Goal: Communication & Community: Share content

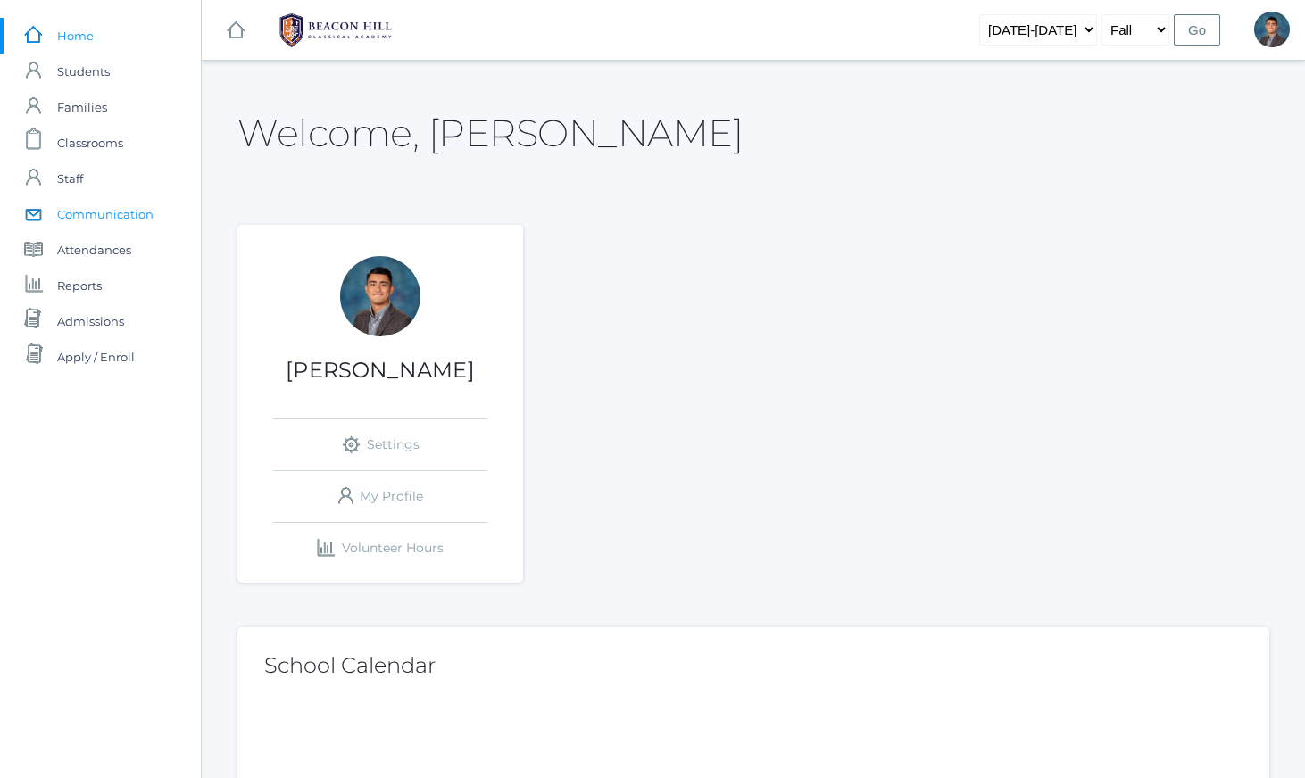
click at [104, 207] on span "Communication" at bounding box center [105, 214] width 96 height 36
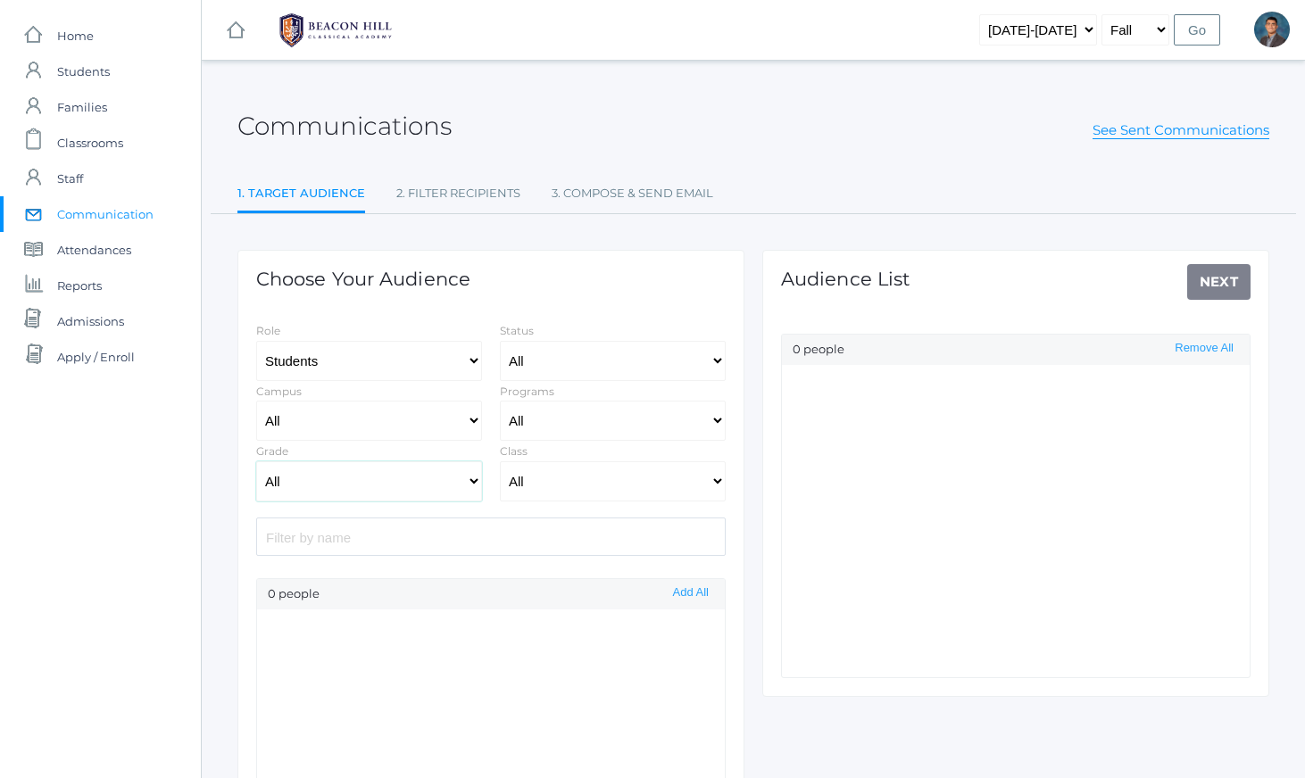
click at [386, 480] on select "All Grammar - Kindergarten - 1st Grade - 2nd Grade - 3rd Grade - 4th Grade - 5t…" at bounding box center [369, 481] width 226 height 40
select select "Enrolled"
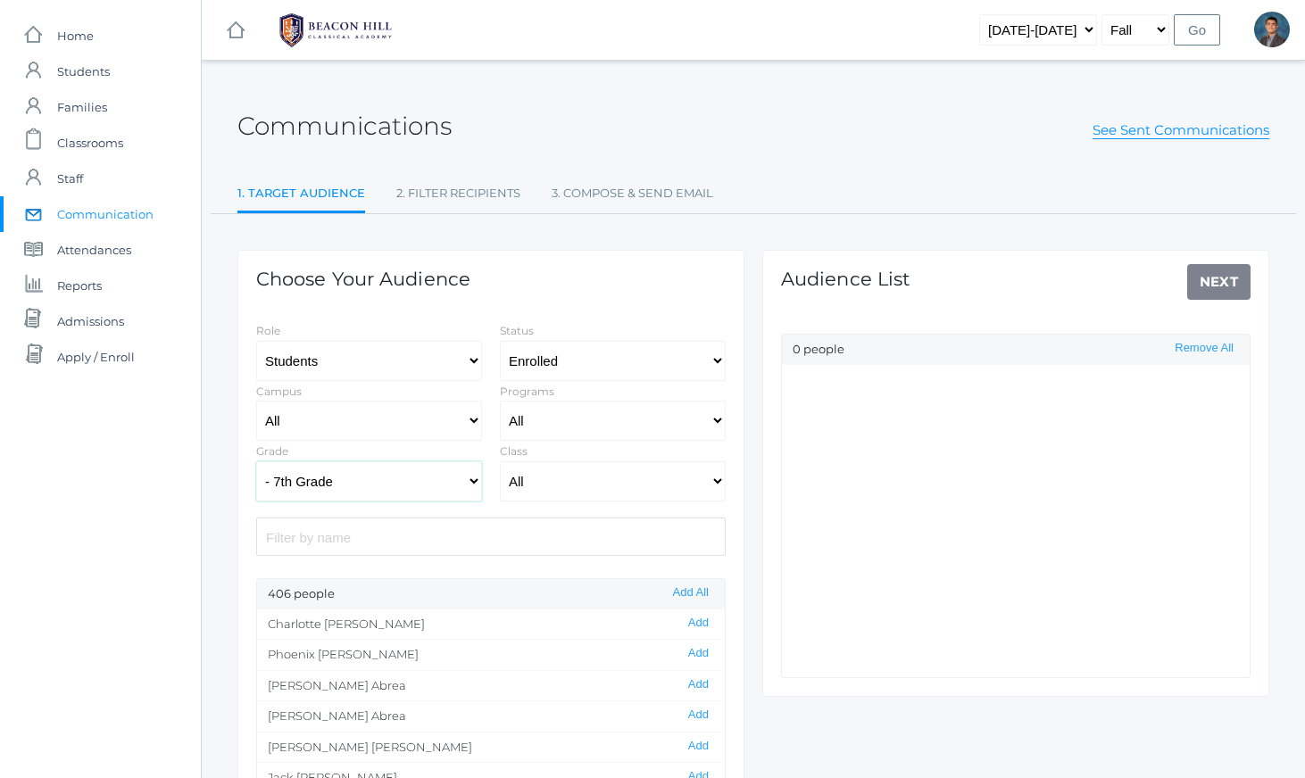
click at [256, 461] on select "All Grammar - Kindergarten - 1st Grade - 2nd Grade - 3rd Grade - 4th Grade - 5t…" at bounding box center [369, 481] width 226 height 40
click at [383, 478] on select "All Grammar - Kindergarten - 1st Grade - 2nd Grade - 3rd Grade - 4th Grade - 5t…" at bounding box center [369, 481] width 226 height 40
click at [256, 461] on select "All Grammar - Kindergarten - 1st Grade - 2nd Grade - 3rd Grade - 4th Grade - 5t…" at bounding box center [369, 481] width 226 height 40
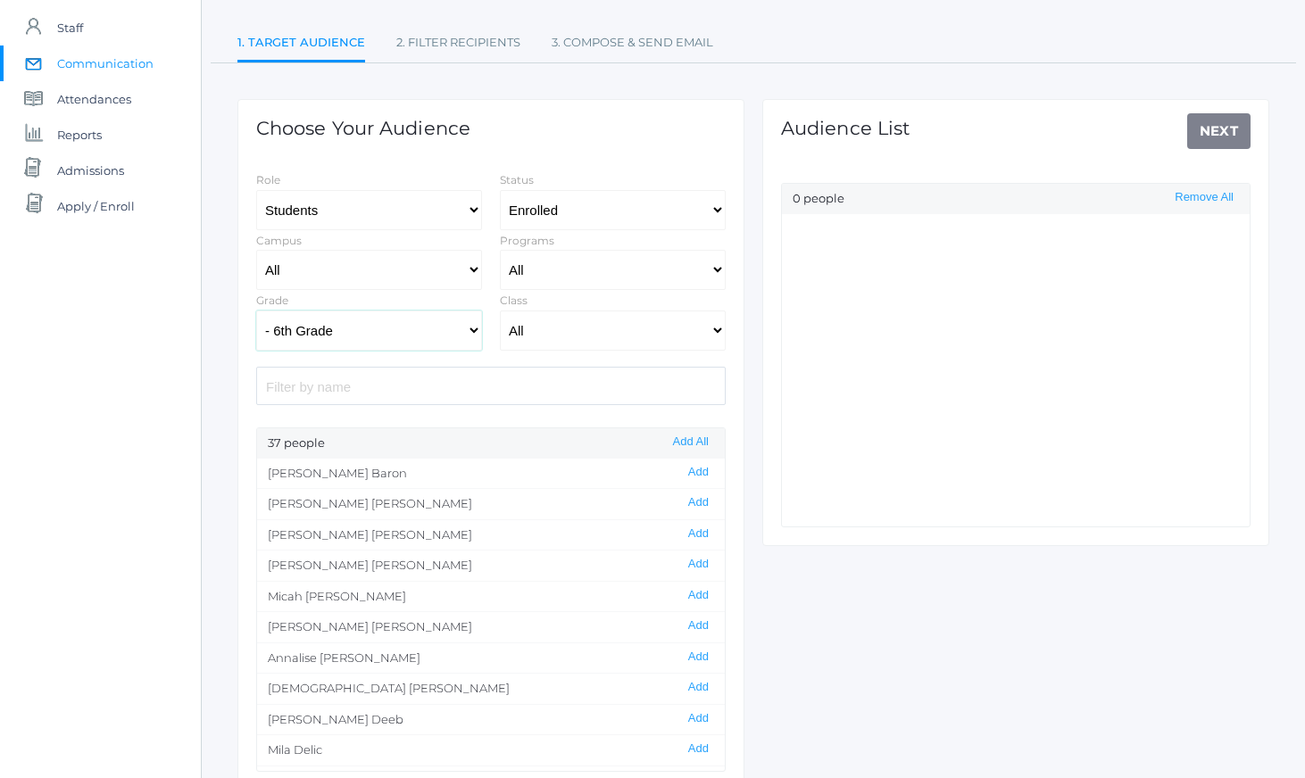
scroll to position [191, 0]
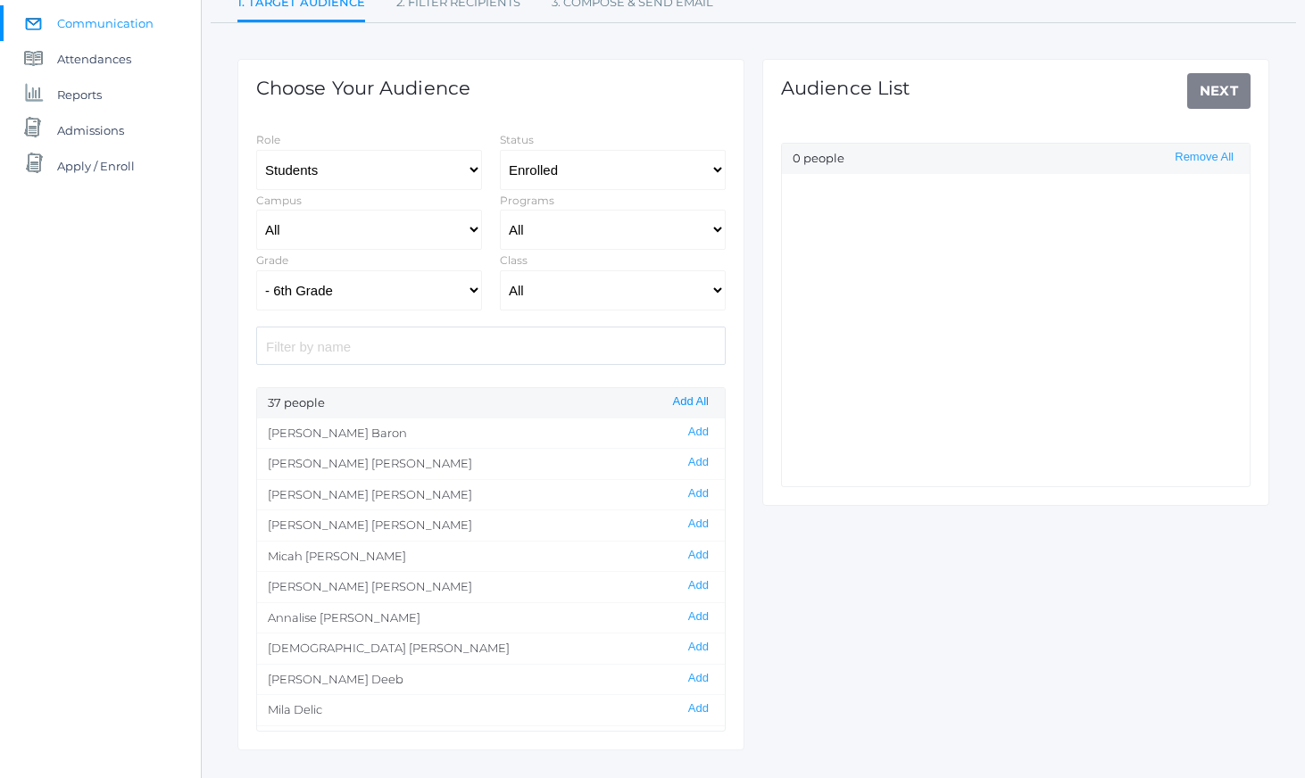
click at [683, 407] on button "Add All" at bounding box center [691, 402] width 46 height 15
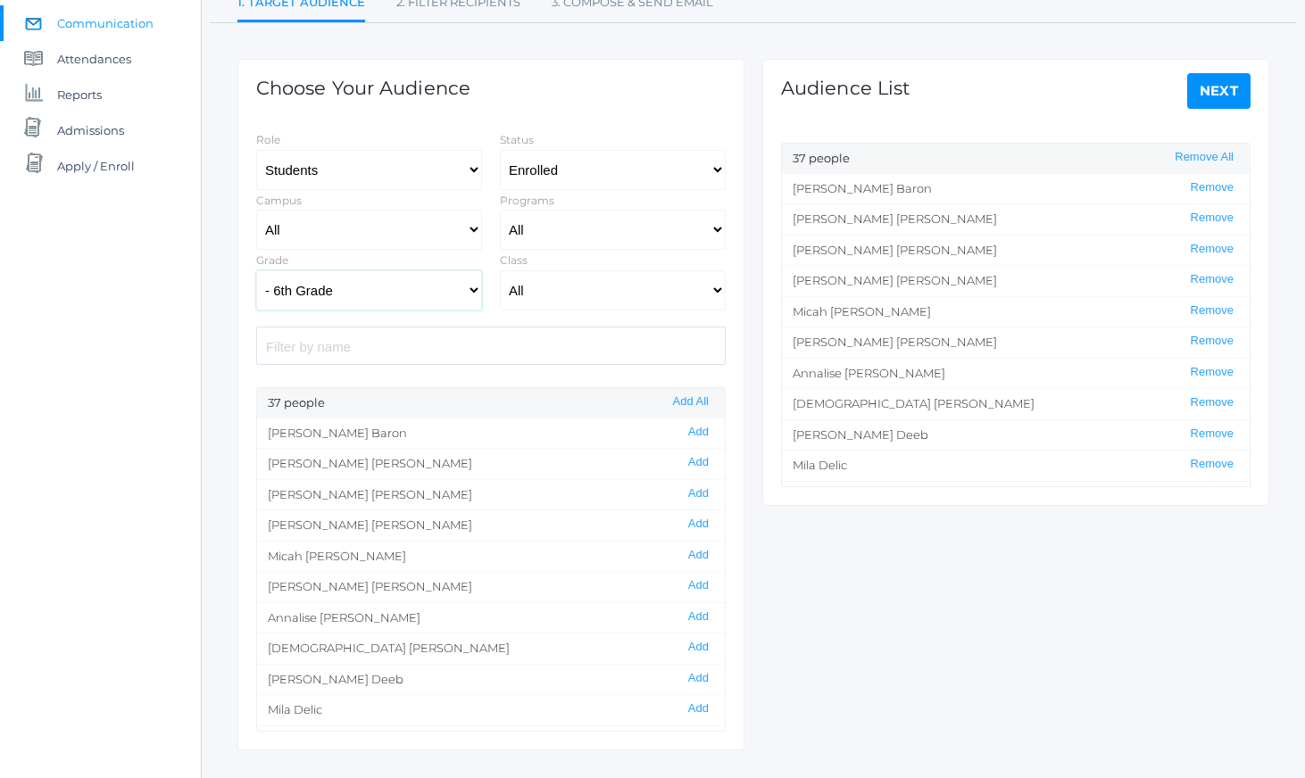
click at [403, 294] on select "All Grammar - Kindergarten - 1st Grade - 2nd Grade - 3rd Grade - 4th Grade - 5t…" at bounding box center [369, 290] width 226 height 40
click at [256, 270] on select "All Grammar - Kindergarten - 1st Grade - 2nd Grade - 3rd Grade - 4th Grade - 5t…" at bounding box center [369, 290] width 226 height 40
click at [693, 398] on button "Add All" at bounding box center [691, 402] width 46 height 15
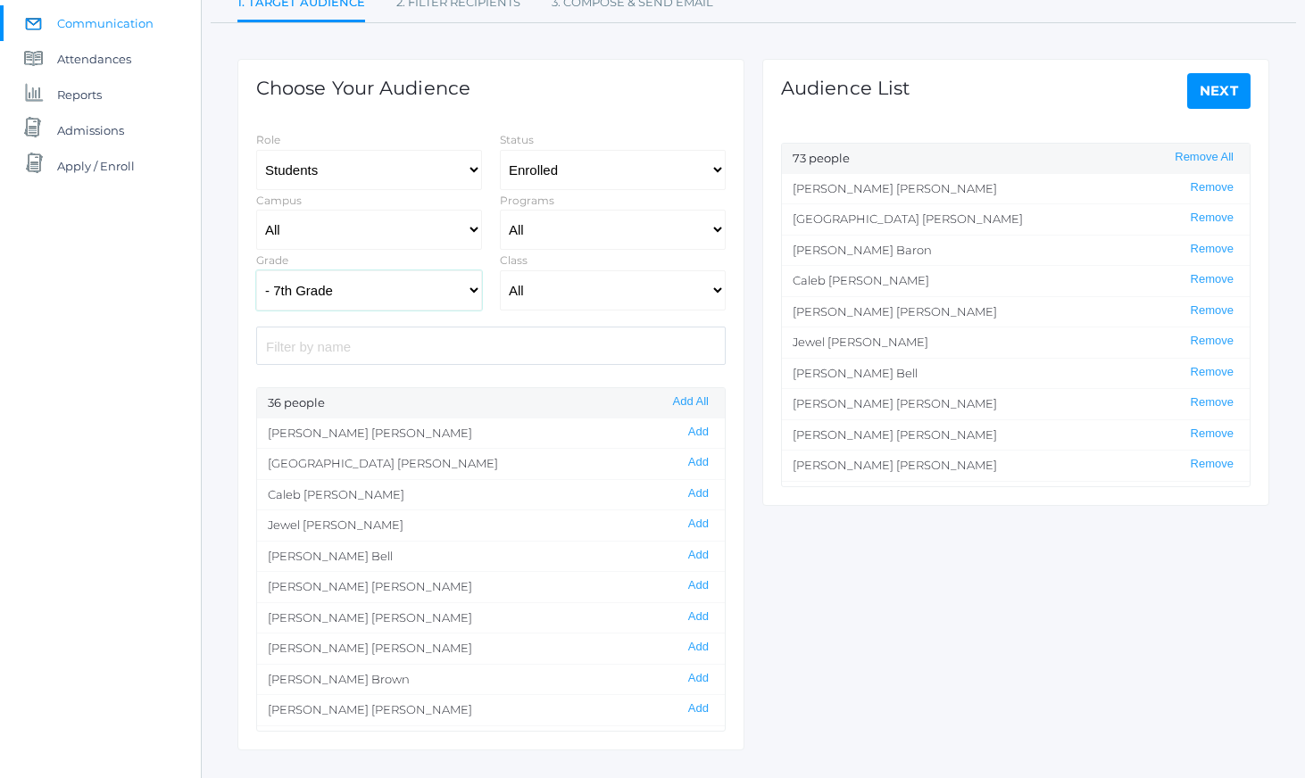
click at [416, 287] on select "All Grammar - Kindergarten - 1st Grade - 2nd Grade - 3rd Grade - 4th Grade - 5t…" at bounding box center [369, 290] width 226 height 40
select select "8"
click at [256, 270] on select "All Grammar - Kindergarten - 1st Grade - 2nd Grade - 3rd Grade - 4th Grade - 5t…" at bounding box center [369, 290] width 226 height 40
click at [695, 402] on button "Add All" at bounding box center [691, 402] width 46 height 15
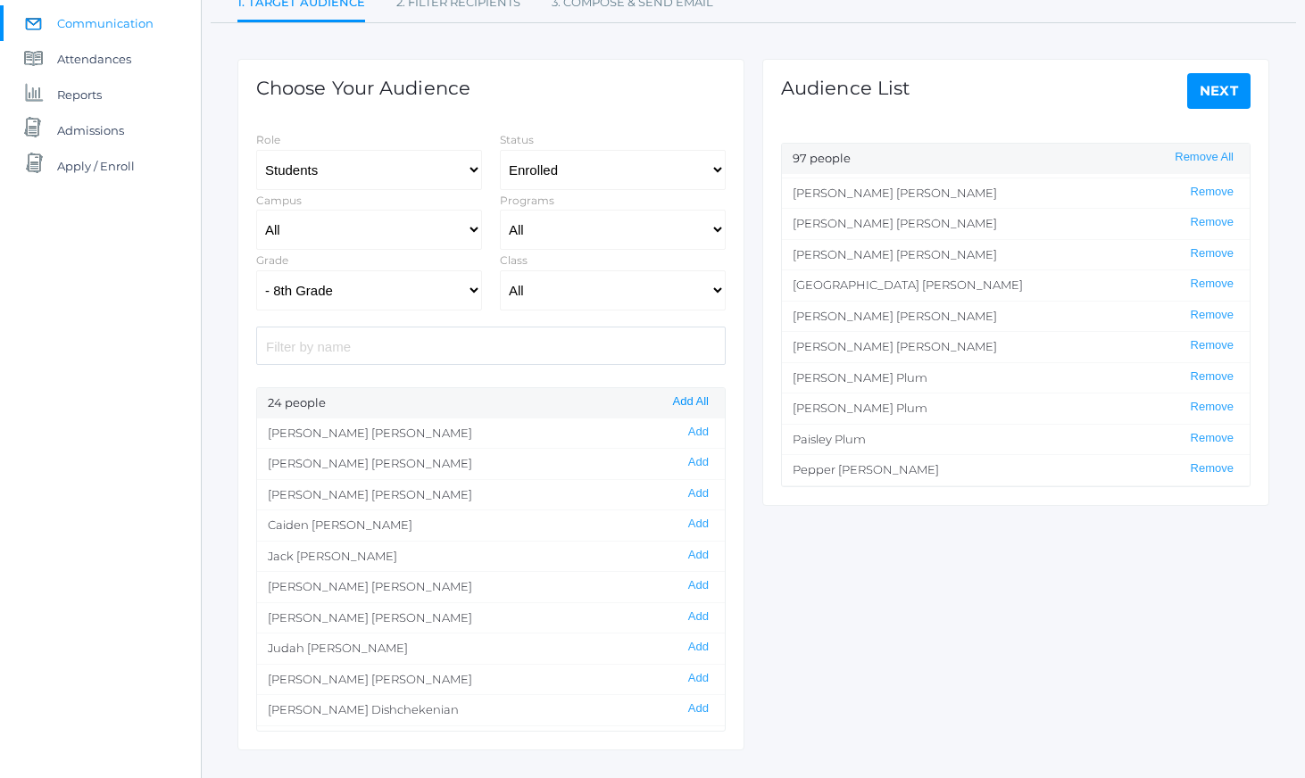
click at [686, 402] on button "Add All" at bounding box center [691, 402] width 46 height 15
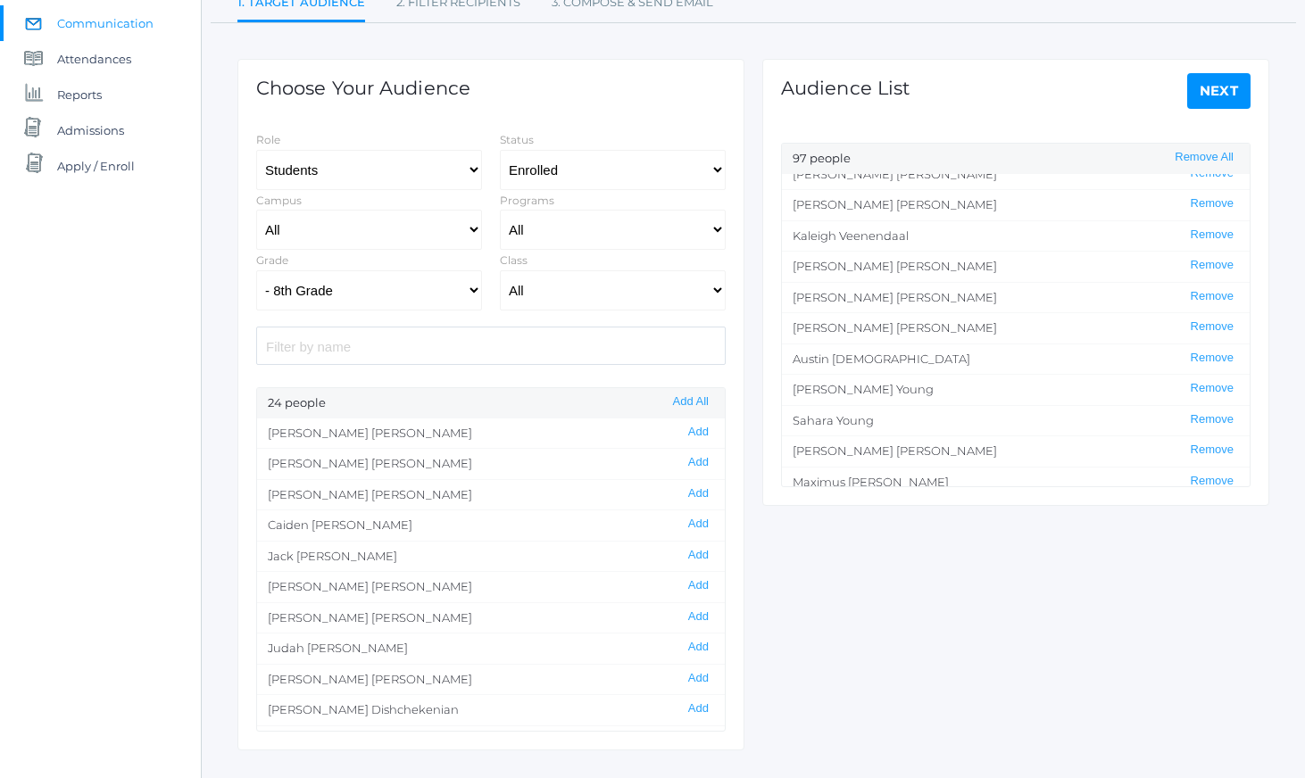
scroll to position [2673, 0]
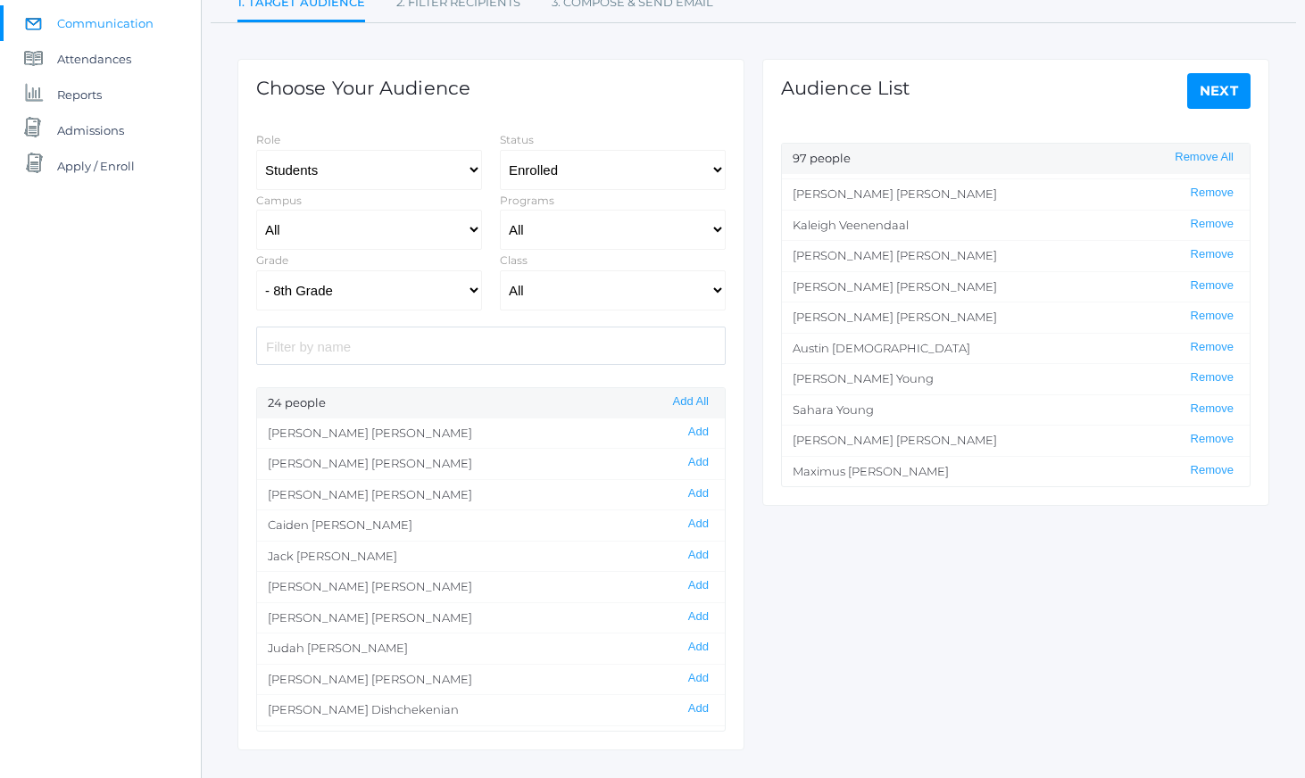
click at [1197, 93] on link "Next" at bounding box center [1219, 91] width 64 height 36
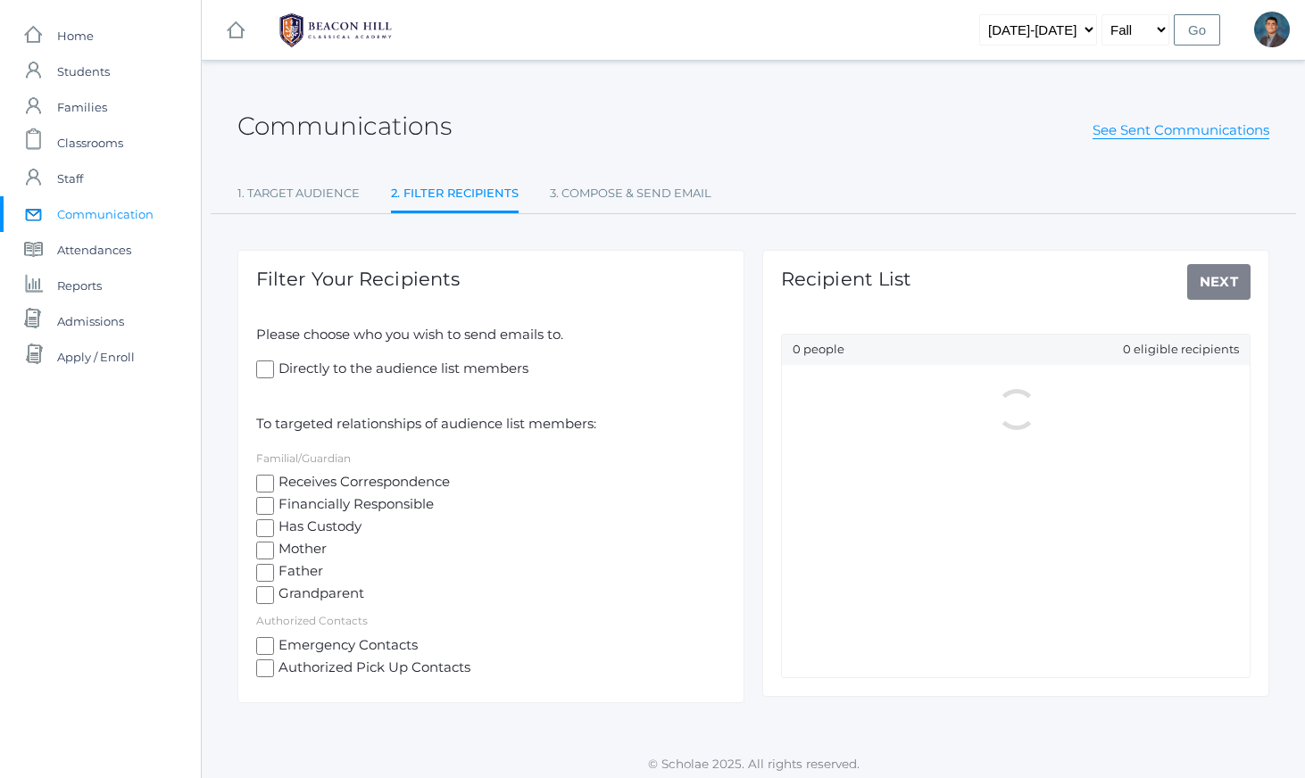
click at [301, 552] on span "Mother" at bounding box center [300, 550] width 53 height 22
click at [274, 552] on input "Mother" at bounding box center [265, 551] width 18 height 18
checkbox input "true"
click at [299, 575] on span "Father" at bounding box center [298, 572] width 49 height 22
click at [274, 575] on input "Father" at bounding box center [265, 573] width 18 height 18
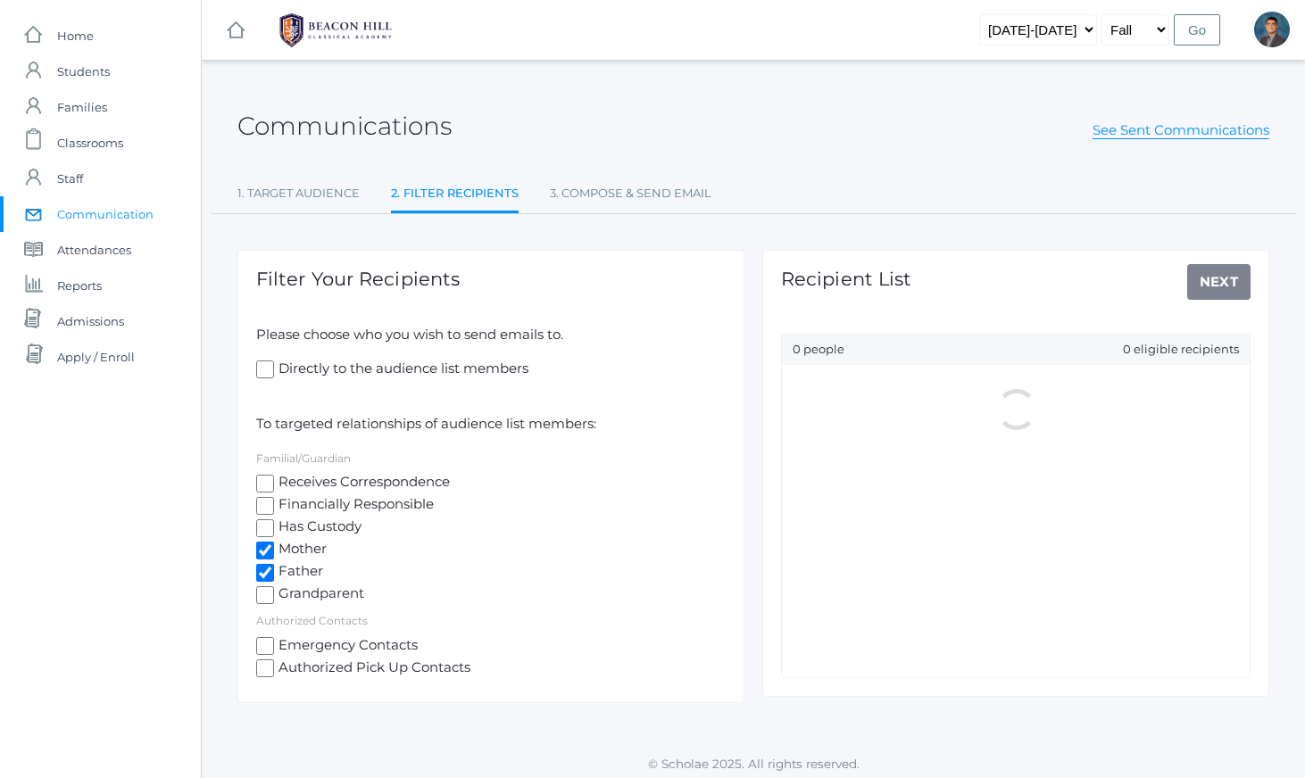
checkbox input "true"
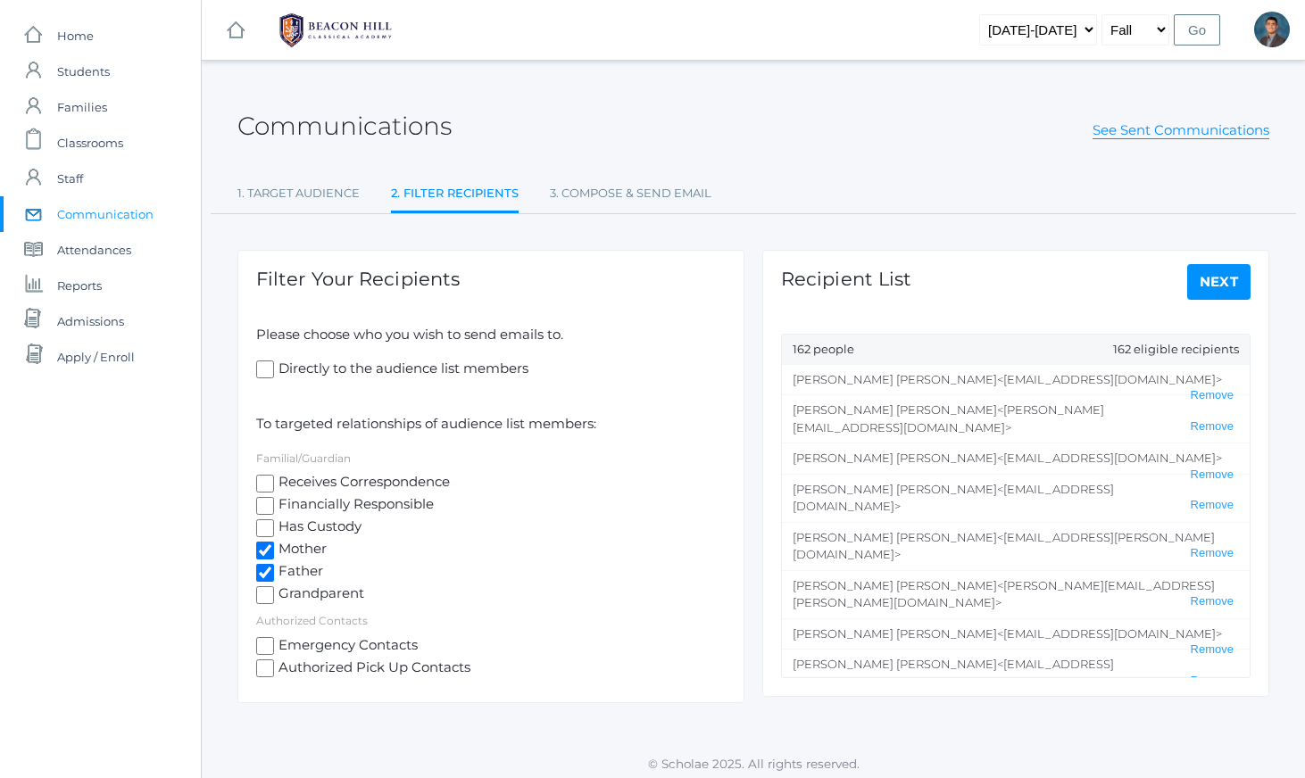
click at [1224, 288] on link "Next" at bounding box center [1219, 282] width 64 height 36
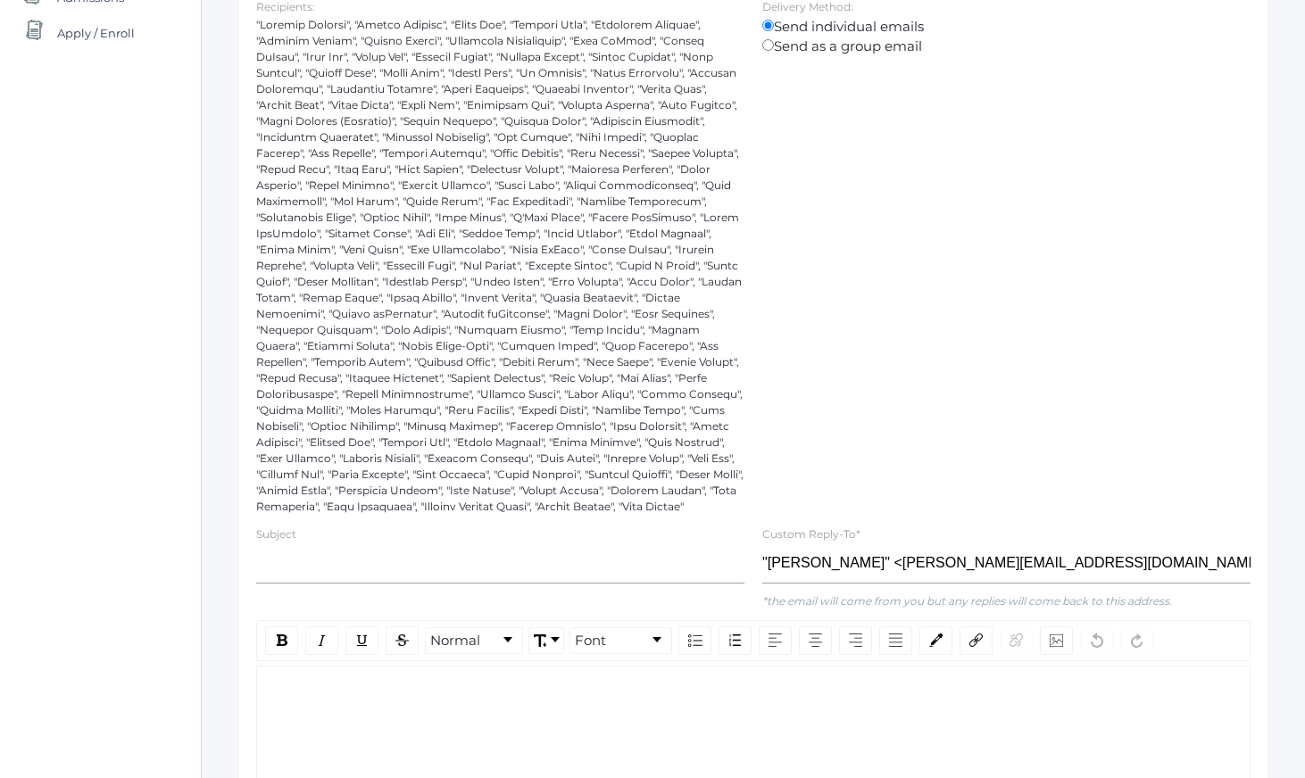
scroll to position [628, 0]
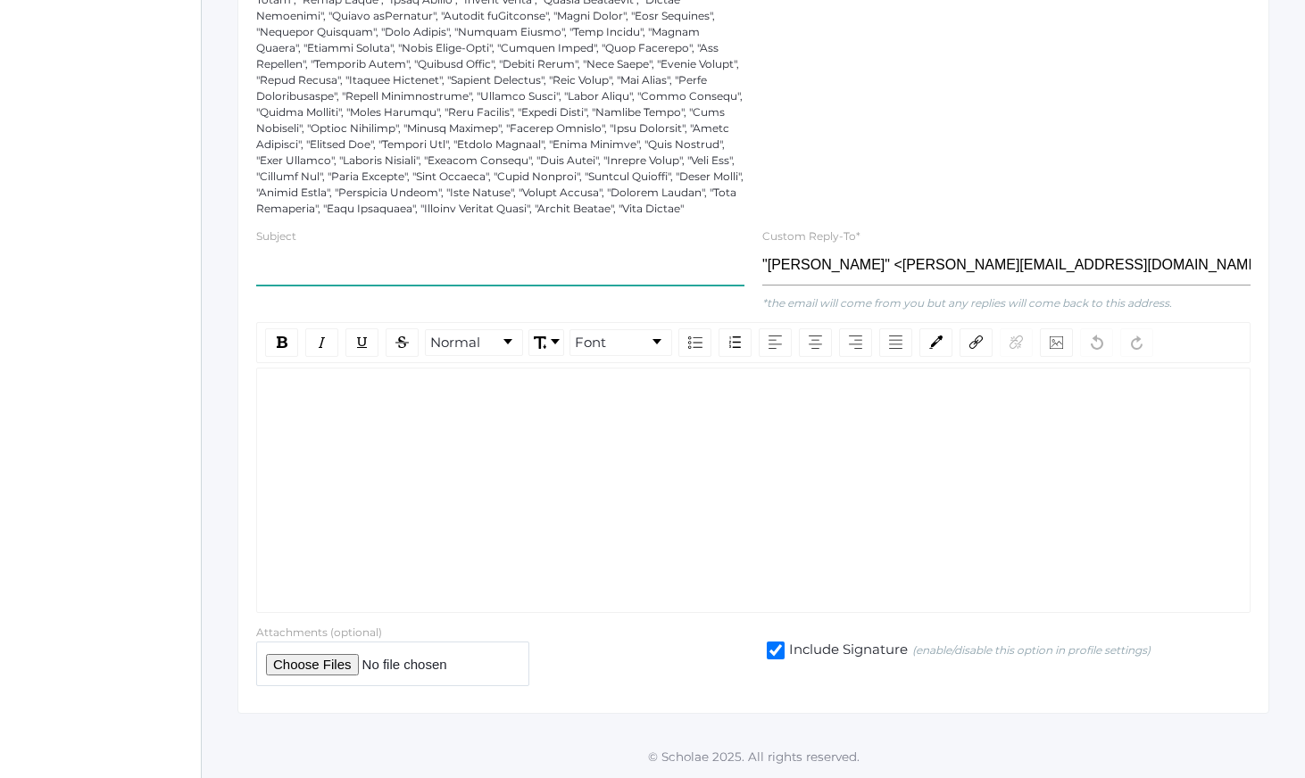
click at [561, 286] on input "text" at bounding box center [500, 265] width 488 height 40
type input "BHCA Logic School Back to School Night - [DATE]"
click at [589, 458] on div "rdw-wrapper" at bounding box center [753, 490] width 994 height 245
click at [509, 407] on div "rdw-editor" at bounding box center [753, 397] width 965 height 21
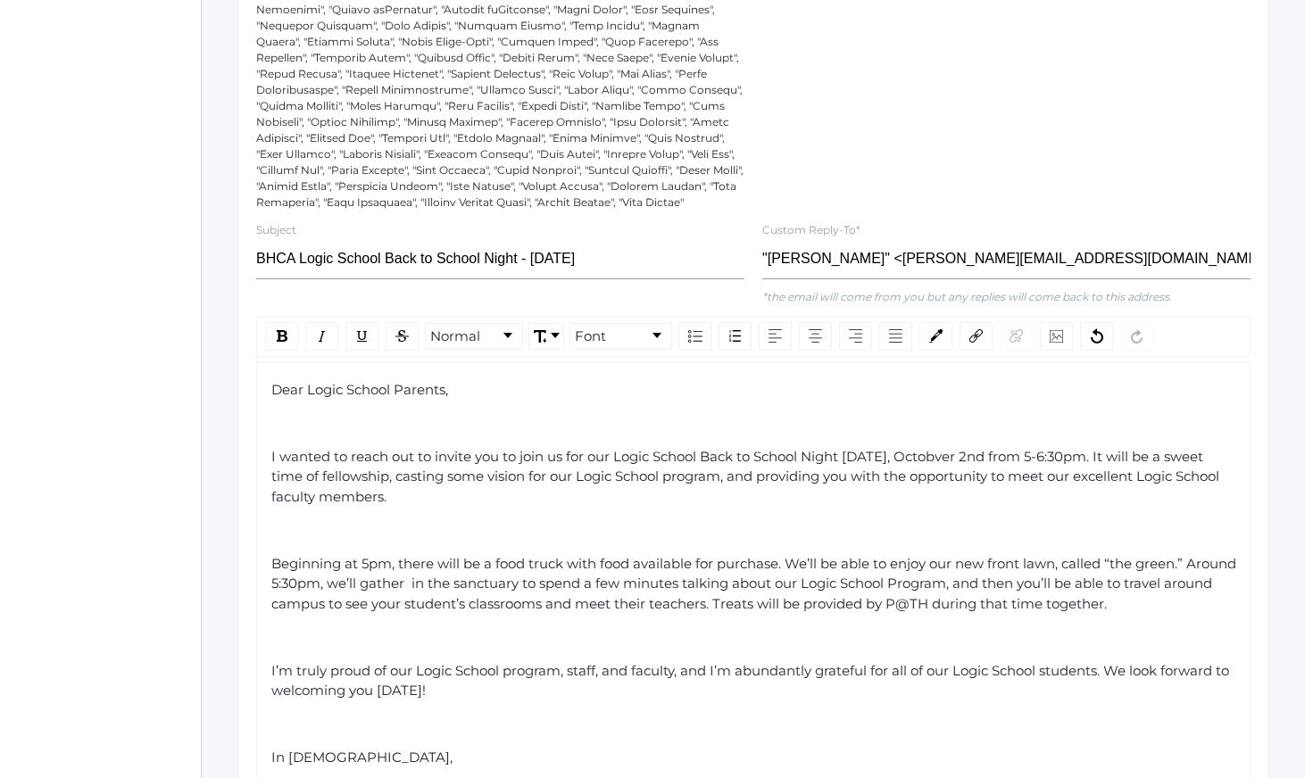
click at [375, 434] on div "rdw-editor" at bounding box center [753, 423] width 965 height 21
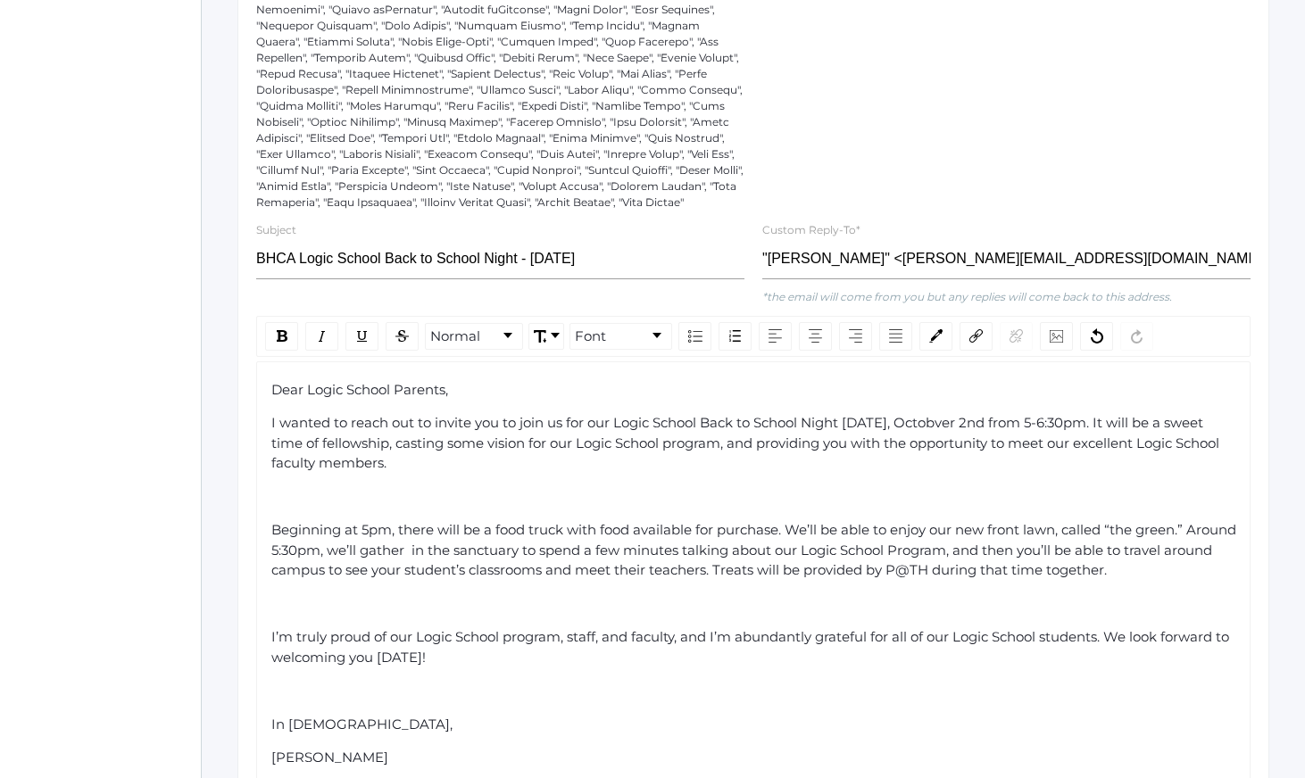
click at [320, 508] on div "rdw-editor" at bounding box center [753, 497] width 965 height 21
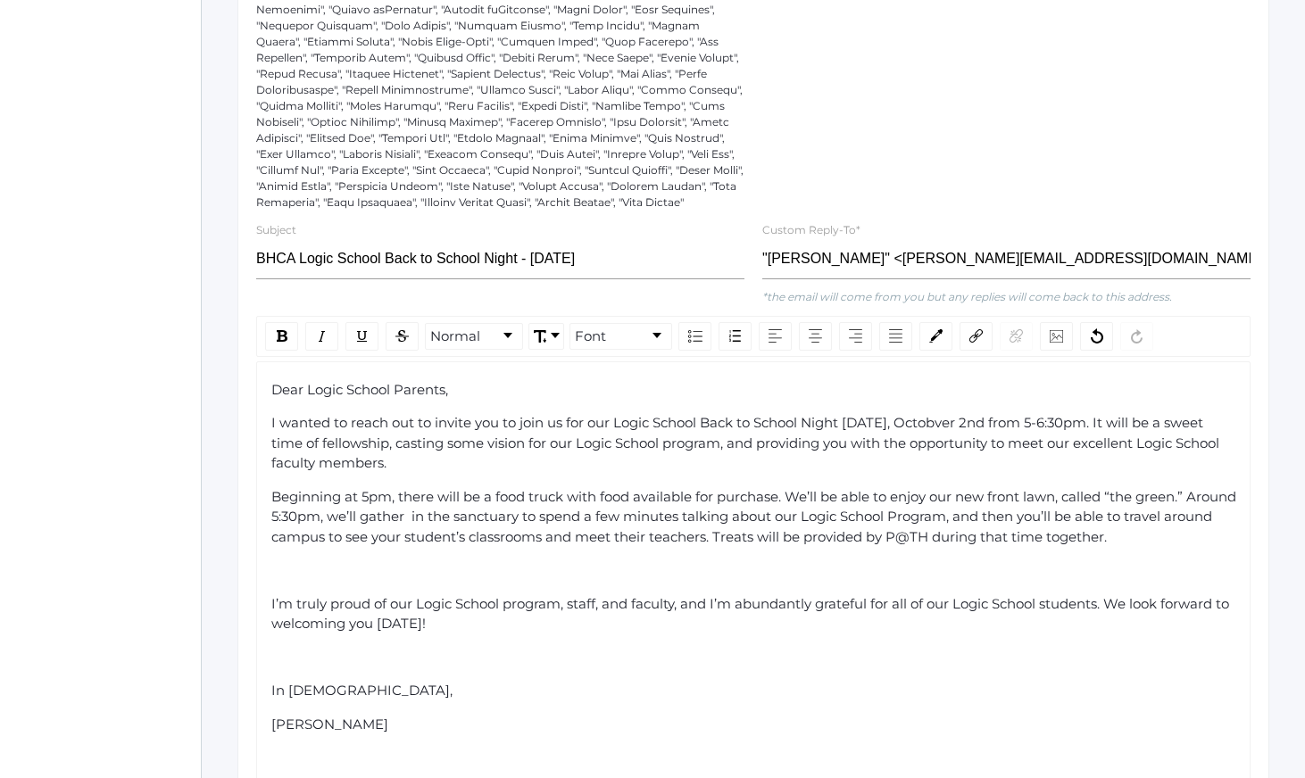
click at [303, 572] on div "Dear Logic School Parents, I wanted to reach out to invite you to join us for o…" at bounding box center [753, 574] width 965 height 388
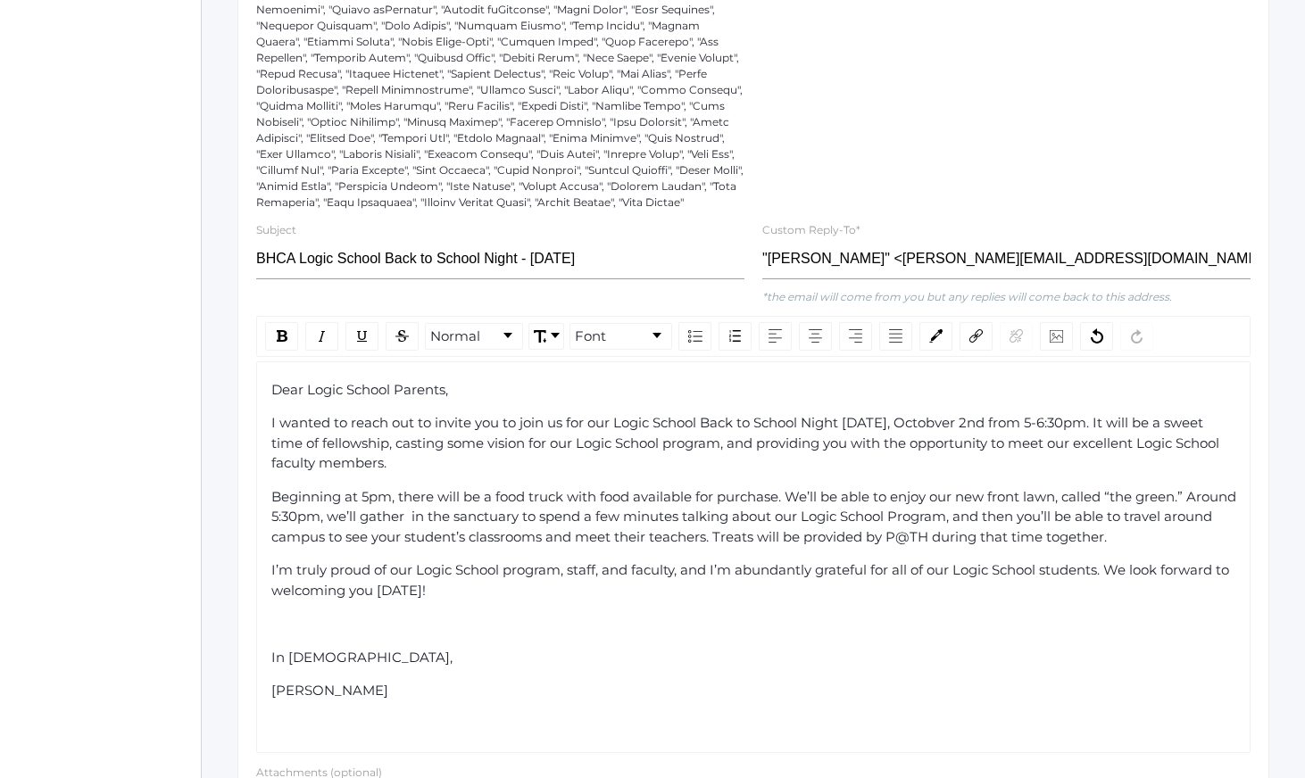
click at [295, 635] on div "rdw-editor" at bounding box center [753, 624] width 965 height 21
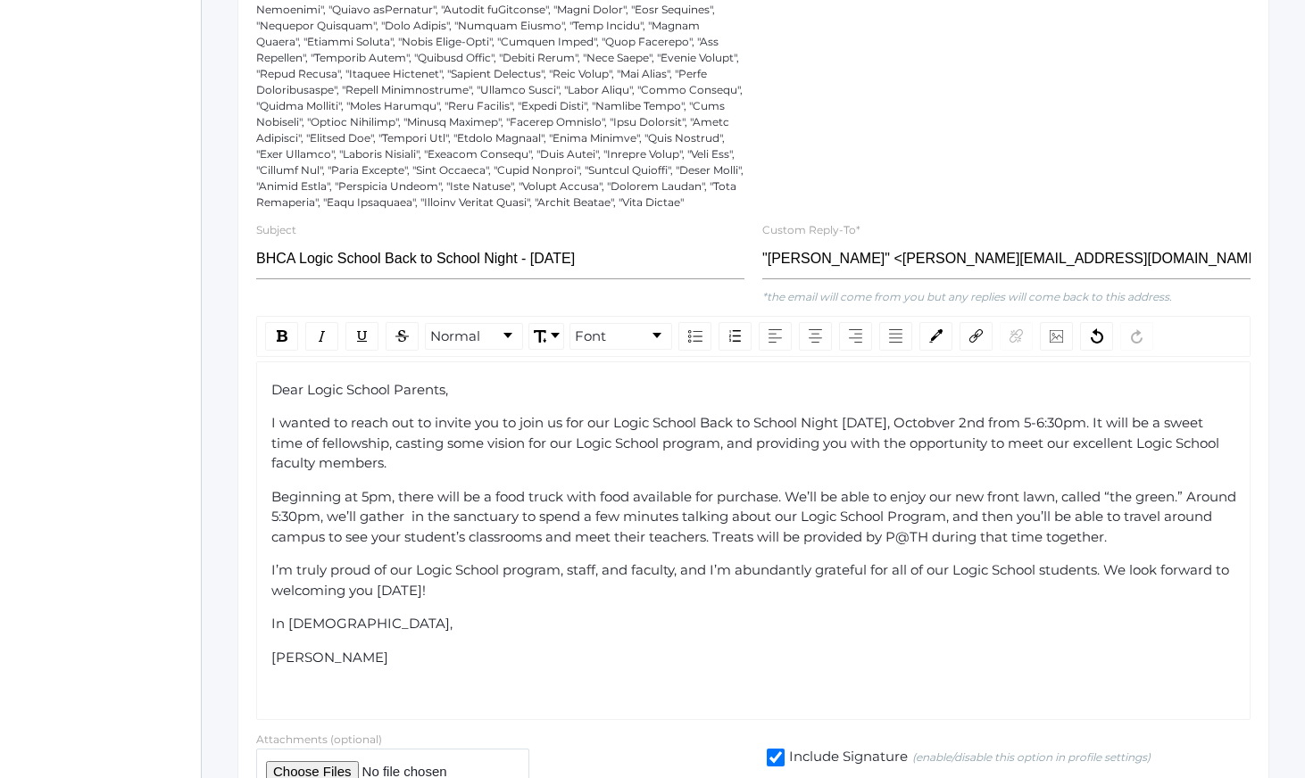
click at [380, 702] on div "rdw-editor" at bounding box center [753, 691] width 965 height 21
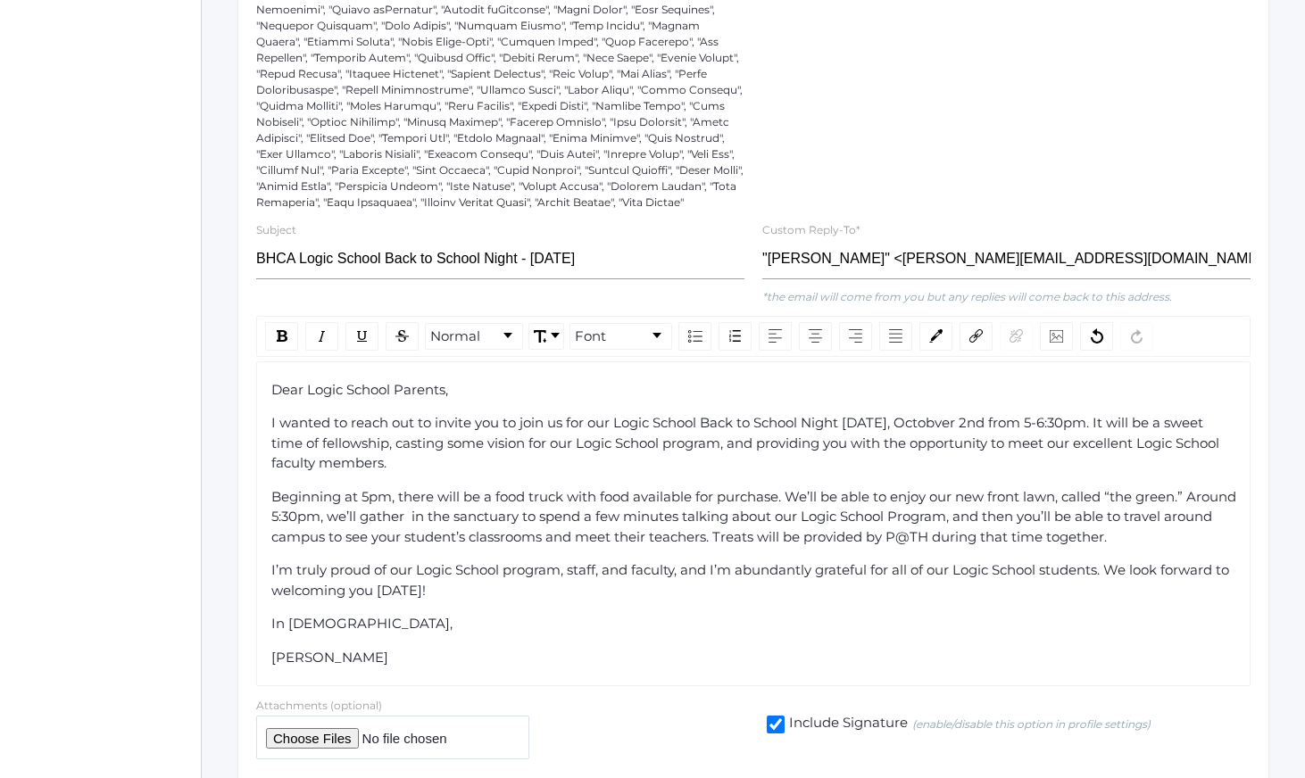
click at [638, 435] on span "I wanted to reach out to invite you to join us for our Logic School Back to Sch…" at bounding box center [747, 442] width 952 height 57
drag, startPoint x: 638, startPoint y: 435, endPoint x: 818, endPoint y: 435, distance: 179.4
click at [816, 435] on span "I wanted to reach out to invite you to join us for our Logic School Back to Sch…" at bounding box center [747, 442] width 952 height 57
click at [821, 545] on span "Beginning at 5pm, there will be a food truck with food available for purchase. …" at bounding box center [755, 516] width 969 height 57
drag, startPoint x: 688, startPoint y: 412, endPoint x: 759, endPoint y: 558, distance: 161.7
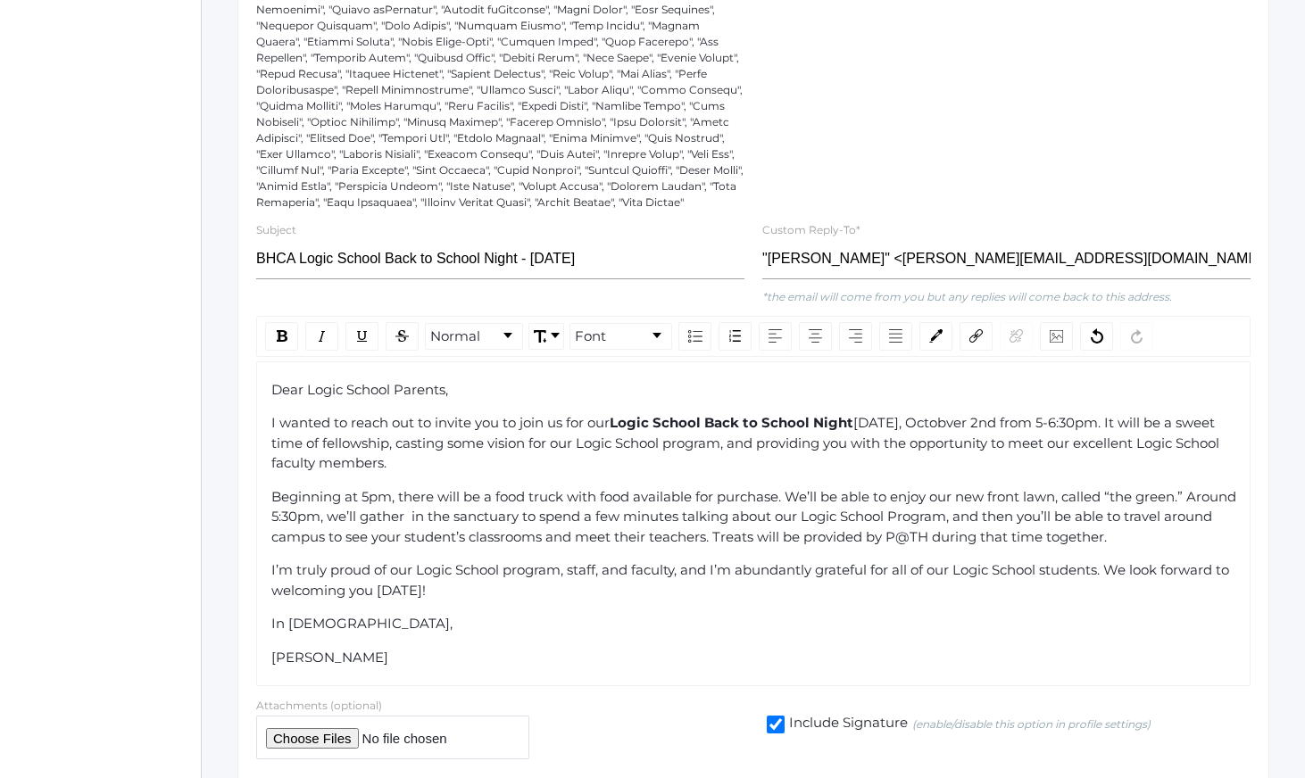
click at [758, 556] on div "Dear Logic School Parents, I wanted to reach out to invite you to join us for o…" at bounding box center [753, 524] width 965 height 288
click at [759, 545] on span "Beginning at 5pm, there will be a food truck with food available for purchase. …" at bounding box center [755, 516] width 969 height 57
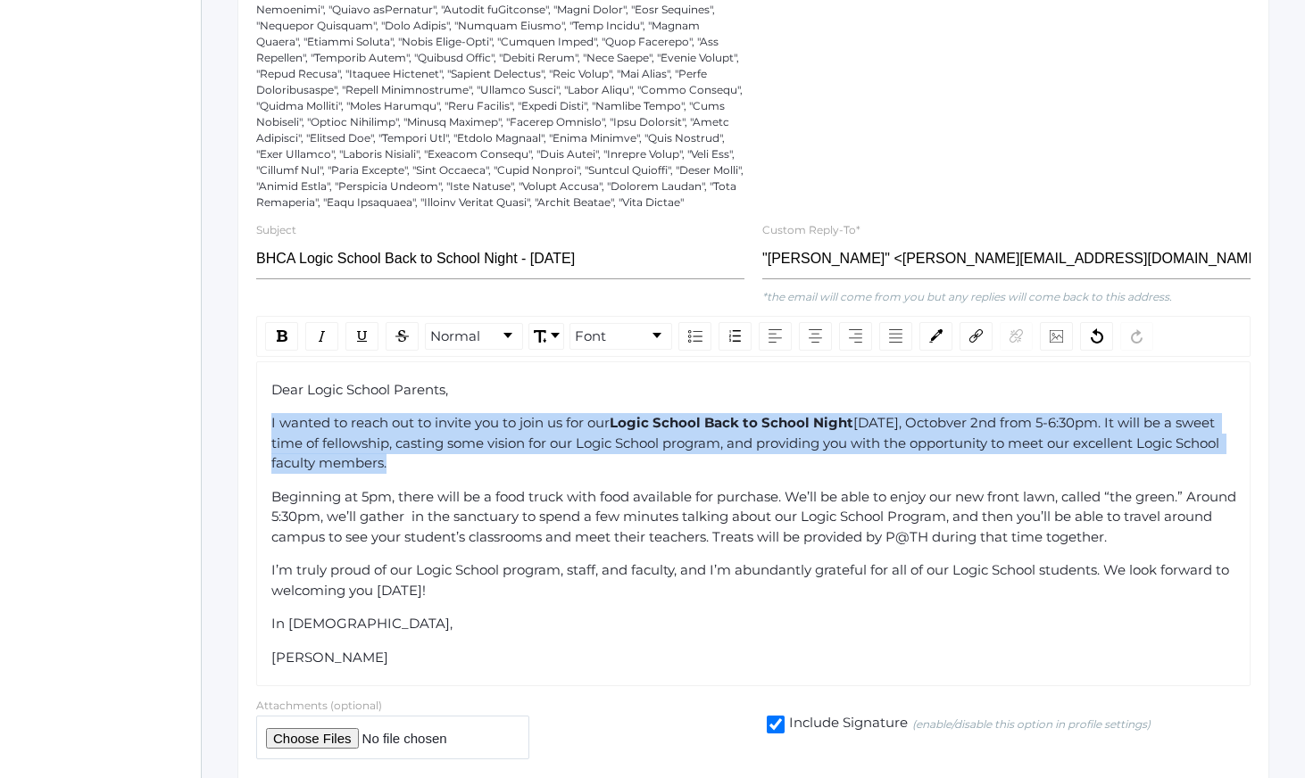
drag, startPoint x: 394, startPoint y: 428, endPoint x: 460, endPoint y: 503, distance: 99.9
click at [460, 503] on div "Dear Logic School Parents, I wanted to reach out to invite you to join us for o…" at bounding box center [753, 524] width 965 height 288
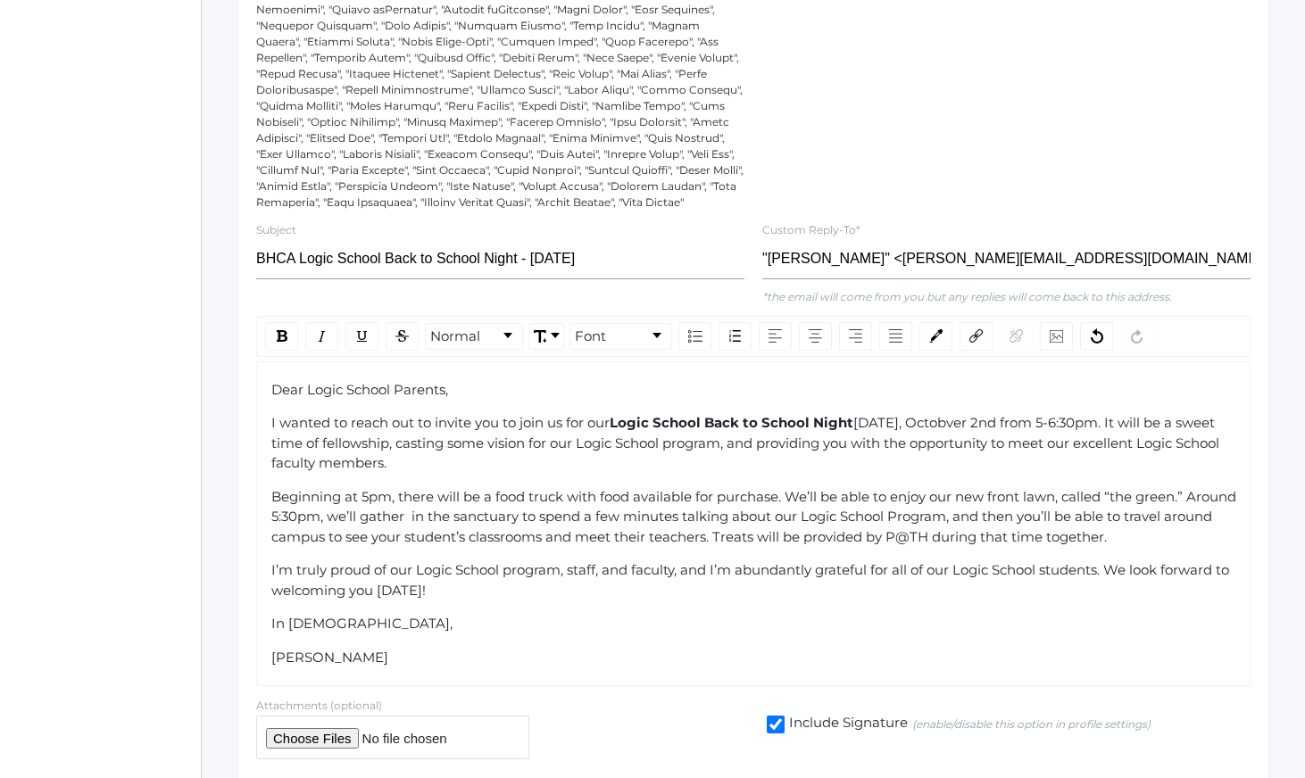
click at [472, 513] on span "Beginning at 5pm, there will be a food truck with food available for purchase. …" at bounding box center [755, 516] width 969 height 57
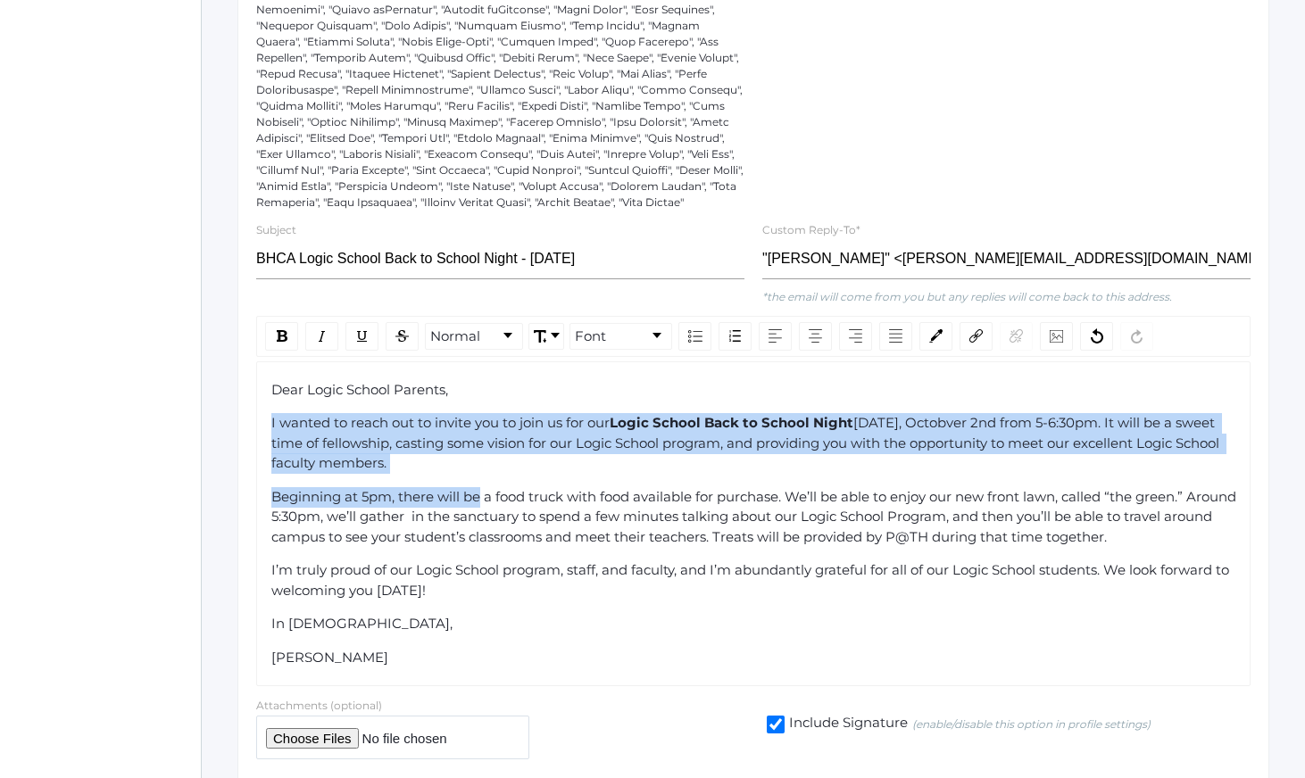
drag, startPoint x: 414, startPoint y: 419, endPoint x: 491, endPoint y: 536, distance: 140.6
click at [481, 520] on div "Dear Logic School Parents, I wanted to reach out to invite you to join us for o…" at bounding box center [753, 524] width 965 height 288
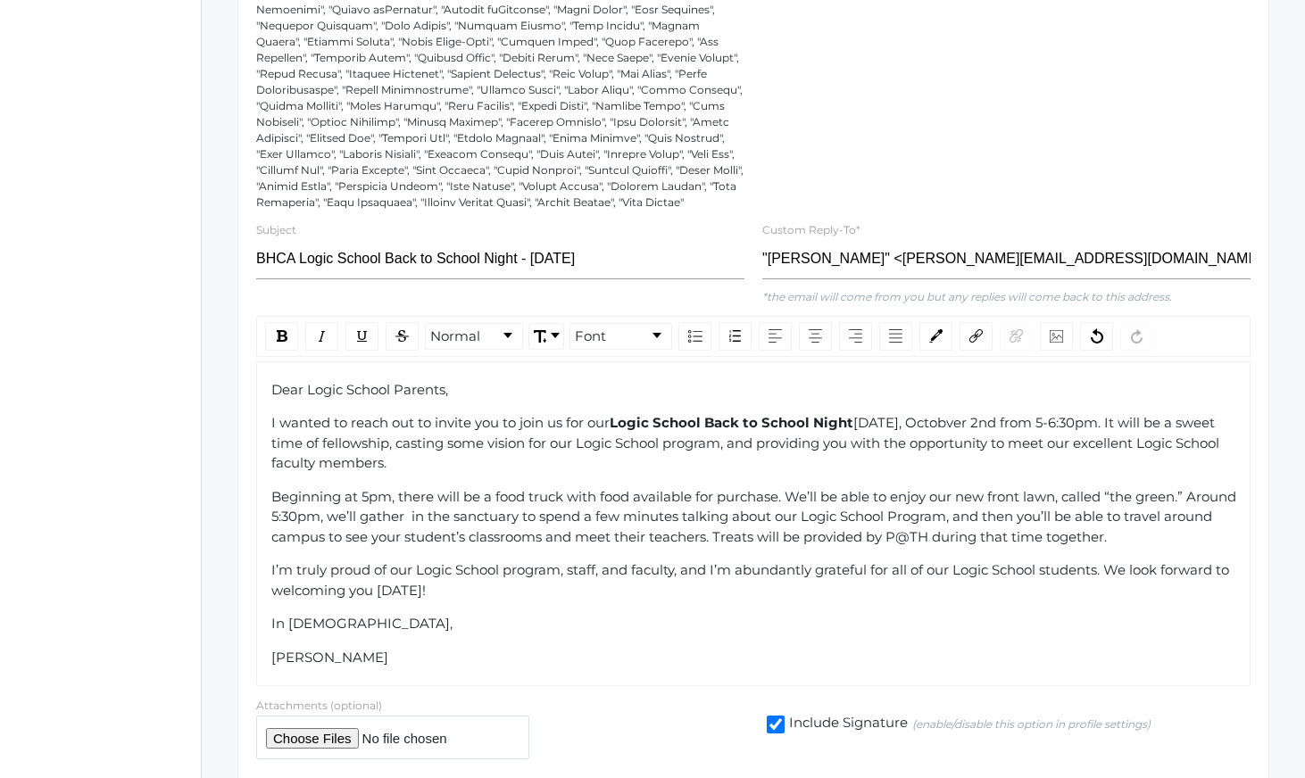
click at [491, 536] on span "Beginning at 5pm, there will be a food truck with food available for purchase. …" at bounding box center [755, 516] width 969 height 57
drag, startPoint x: 397, startPoint y: 436, endPoint x: 532, endPoint y: 611, distance: 220.1
click at [531, 610] on div "Dear Logic School Parents, I wanted to reach out to invite you to join us for o…" at bounding box center [753, 524] width 965 height 288
click at [532, 601] on div "I’m truly proud of our Logic School program, staff, and faculty, and I’m abunda…" at bounding box center [753, 581] width 965 height 40
drag, startPoint x: 510, startPoint y: 476, endPoint x: 557, endPoint y: 603, distance: 136.1
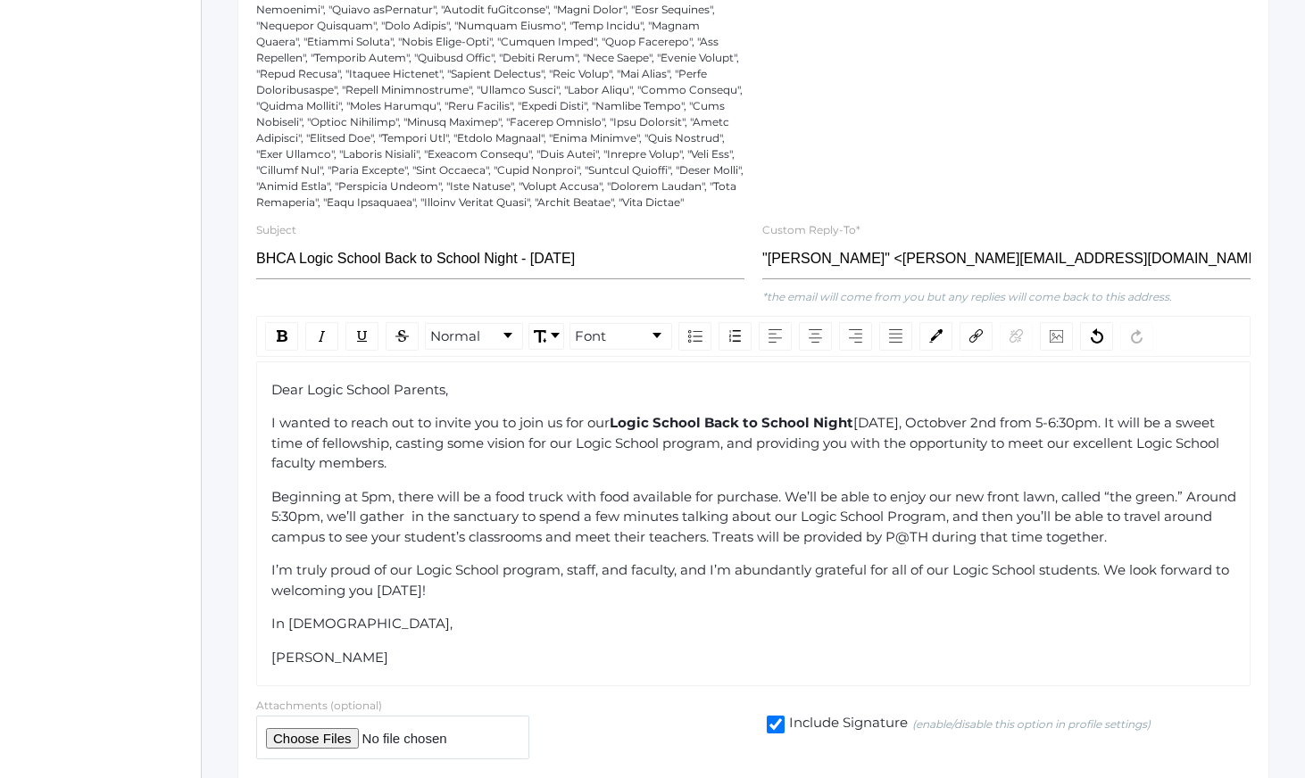
click at [557, 603] on div "Dear Logic School Parents, I wanted to reach out to invite you to join us for o…" at bounding box center [753, 524] width 965 height 288
click at [561, 601] on div "I’m truly proud of our Logic School program, staff, and faculty, and I’m abunda…" at bounding box center [753, 581] width 965 height 40
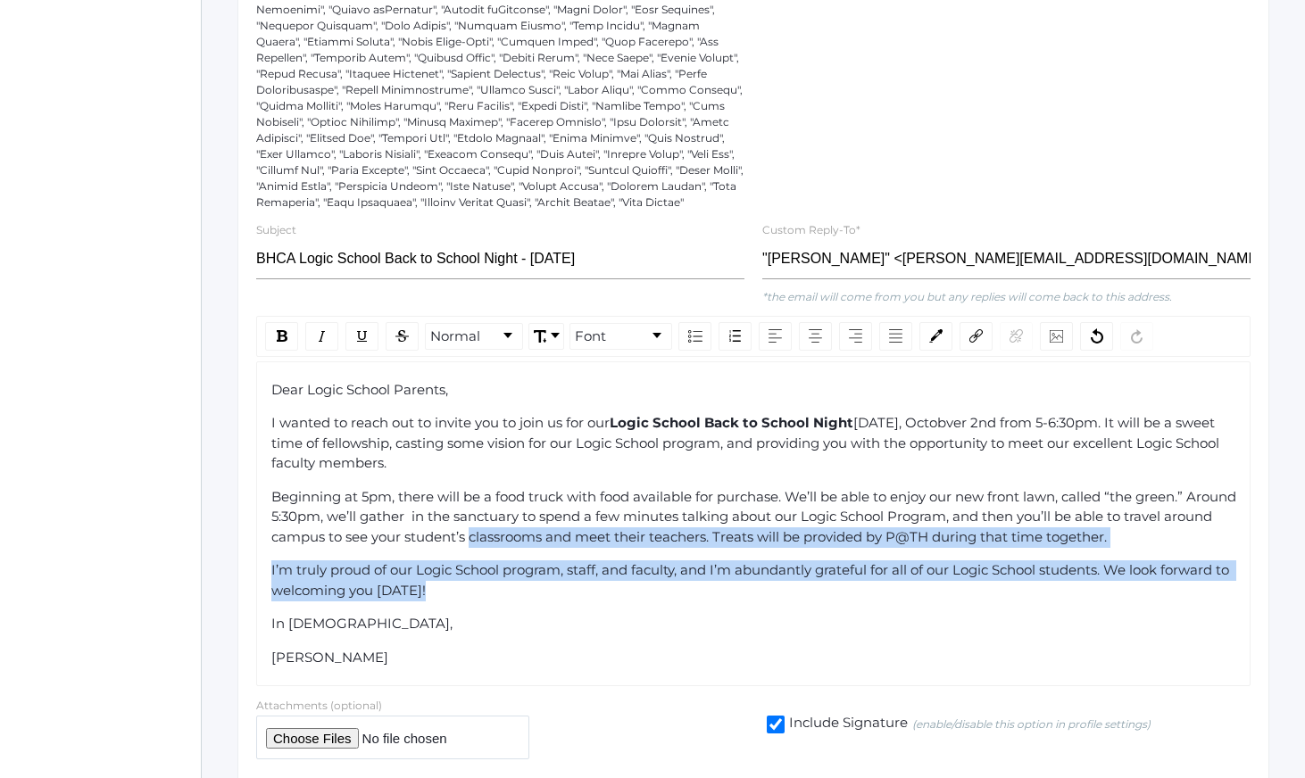
drag, startPoint x: 561, startPoint y: 611, endPoint x: 574, endPoint y: 542, distance: 70.9
click at [574, 543] on div "Dear Logic School Parents, I wanted to reach out to invite you to join us for o…" at bounding box center [753, 524] width 965 height 288
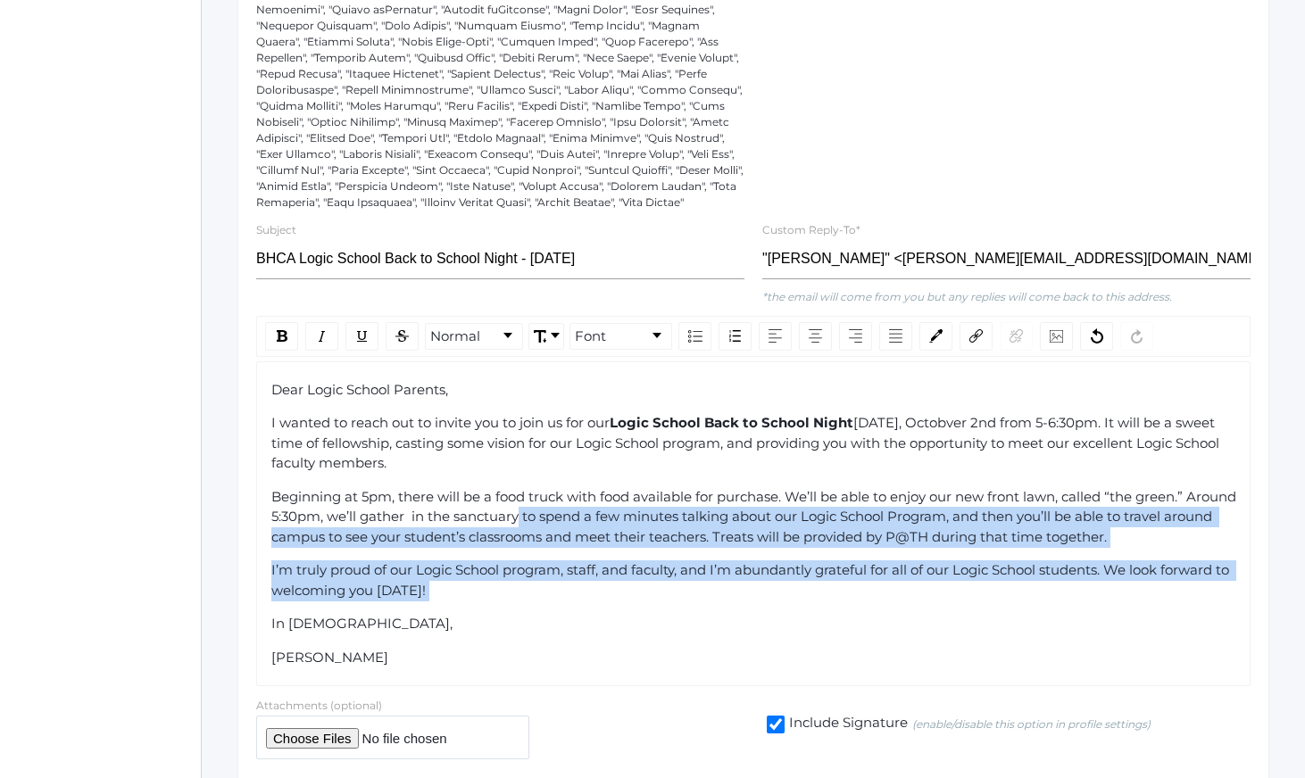
click at [574, 542] on div "Beginning at 5pm, there will be a food truck with food available for purchase. …" at bounding box center [753, 517] width 965 height 61
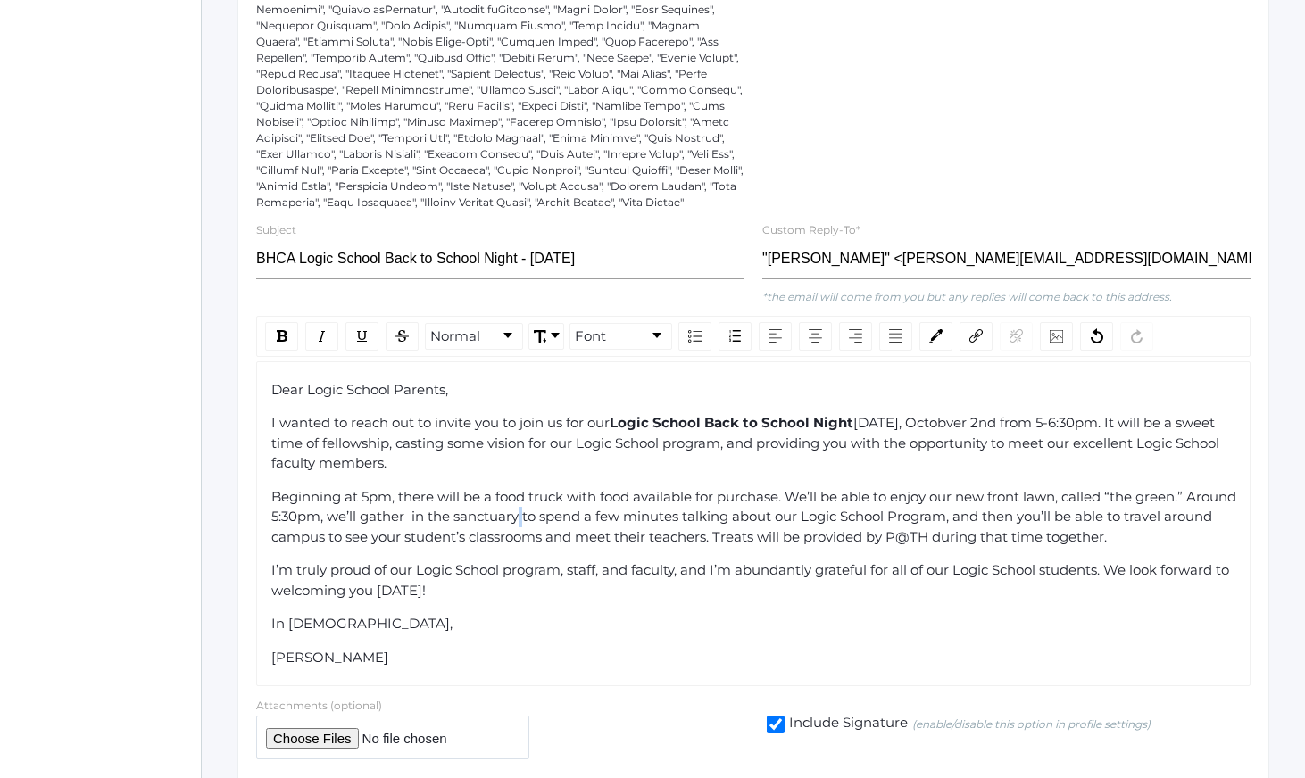
click at [574, 542] on div "Beginning at 5pm, there will be a food truck with food available for purchase. …" at bounding box center [753, 517] width 965 height 61
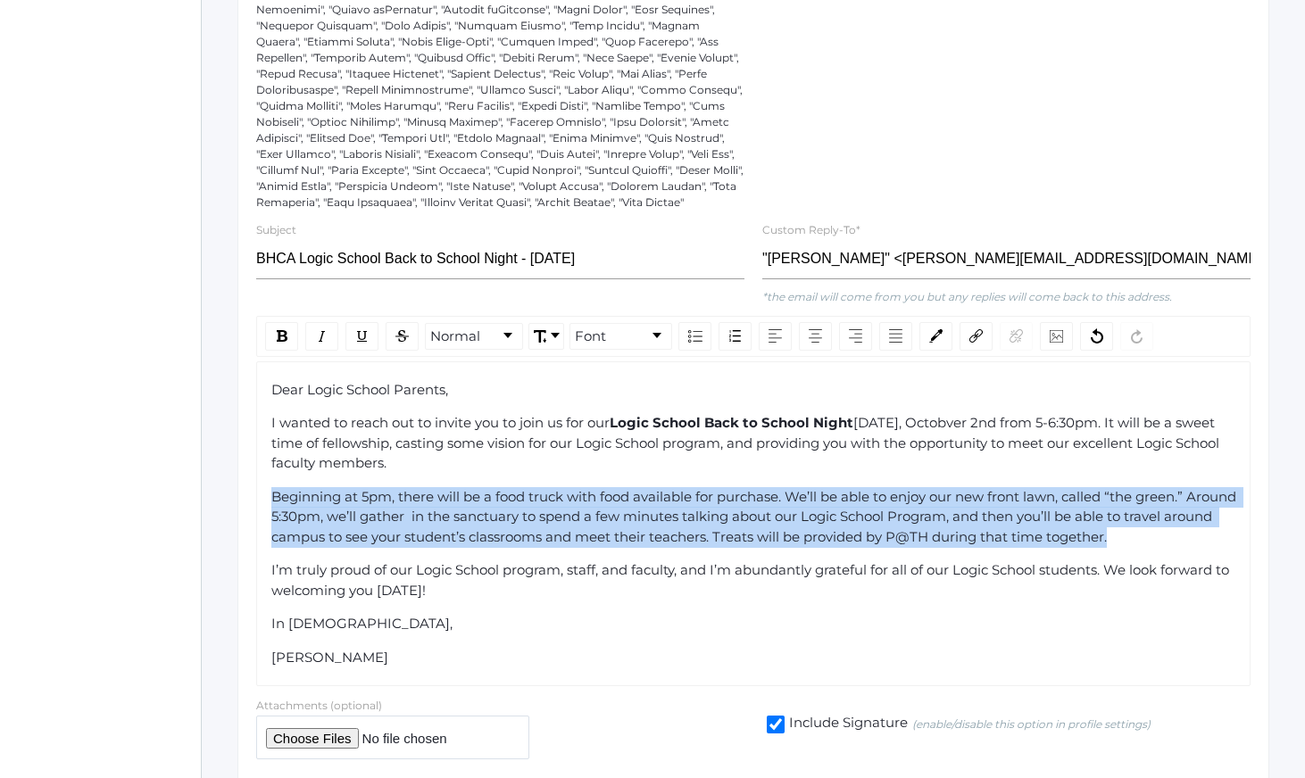
click at [574, 542] on div "Beginning at 5pm, there will be a food truck with food available for purchase. …" at bounding box center [753, 517] width 965 height 61
click at [578, 520] on span "Beginning at 5pm, there will be a food truck with food available for purchase. …" at bounding box center [755, 516] width 969 height 57
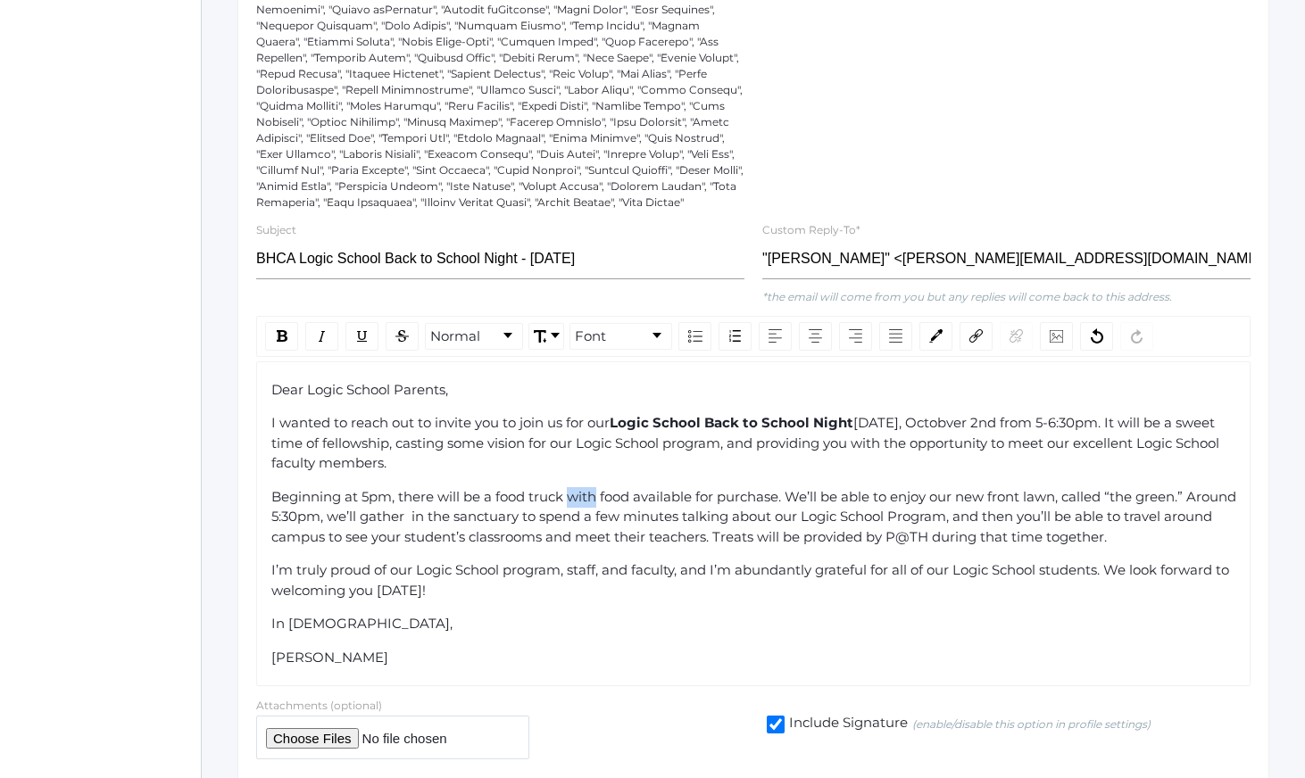
click at [578, 520] on span "Beginning at 5pm, there will be a food truck with food available for purchase. …" at bounding box center [755, 516] width 969 height 57
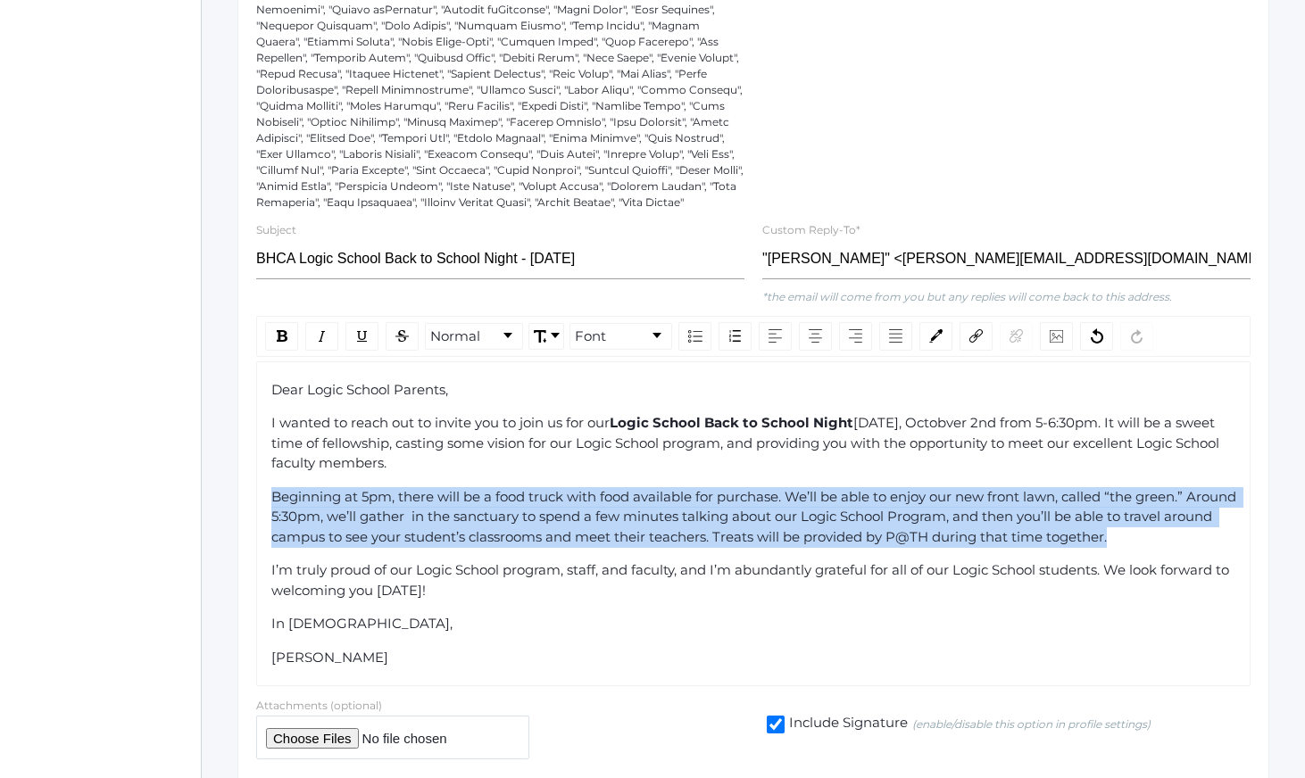
click at [578, 520] on span "Beginning at 5pm, there will be a food truck with food available for purchase. …" at bounding box center [755, 516] width 969 height 57
click at [612, 512] on span "Beginning at 5pm, there will be a food truck with food available for purchase. …" at bounding box center [755, 516] width 969 height 57
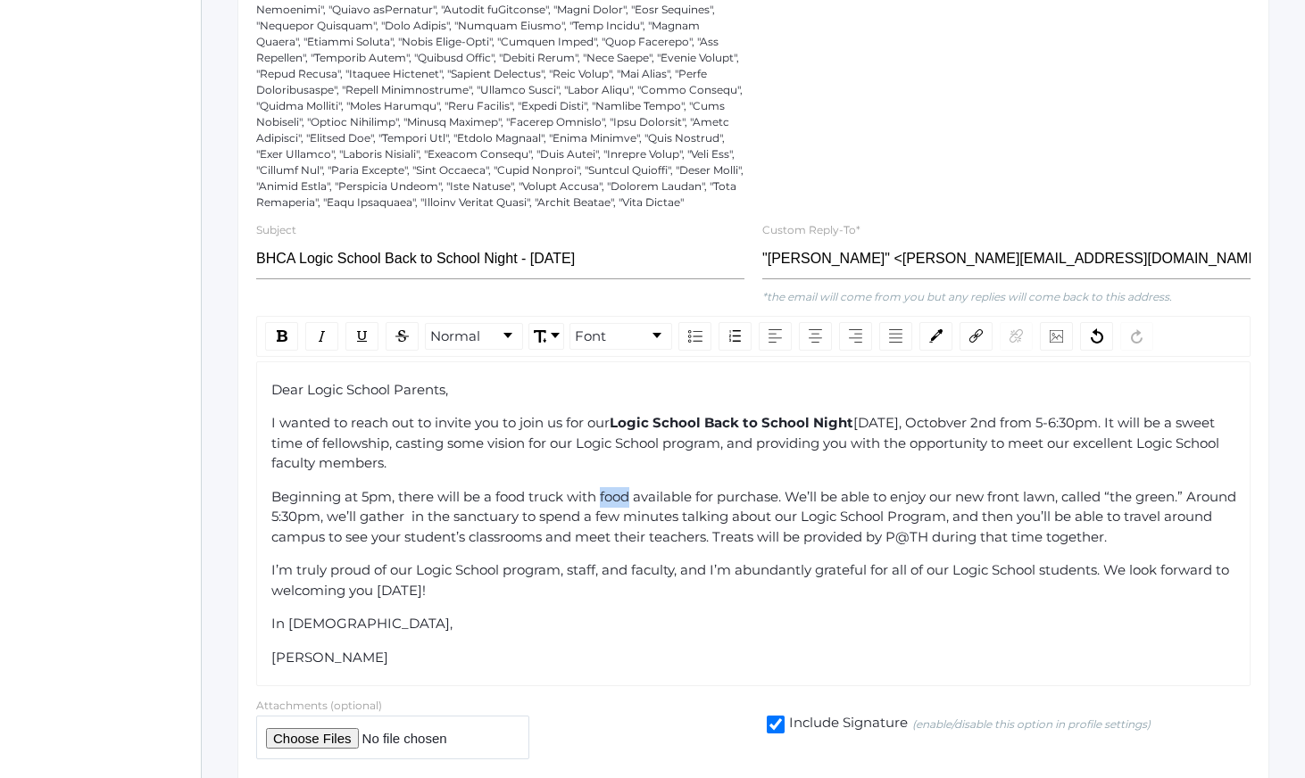
click at [612, 512] on span "Beginning at 5pm, there will be a food truck with food available for purchase. …" at bounding box center [755, 516] width 969 height 57
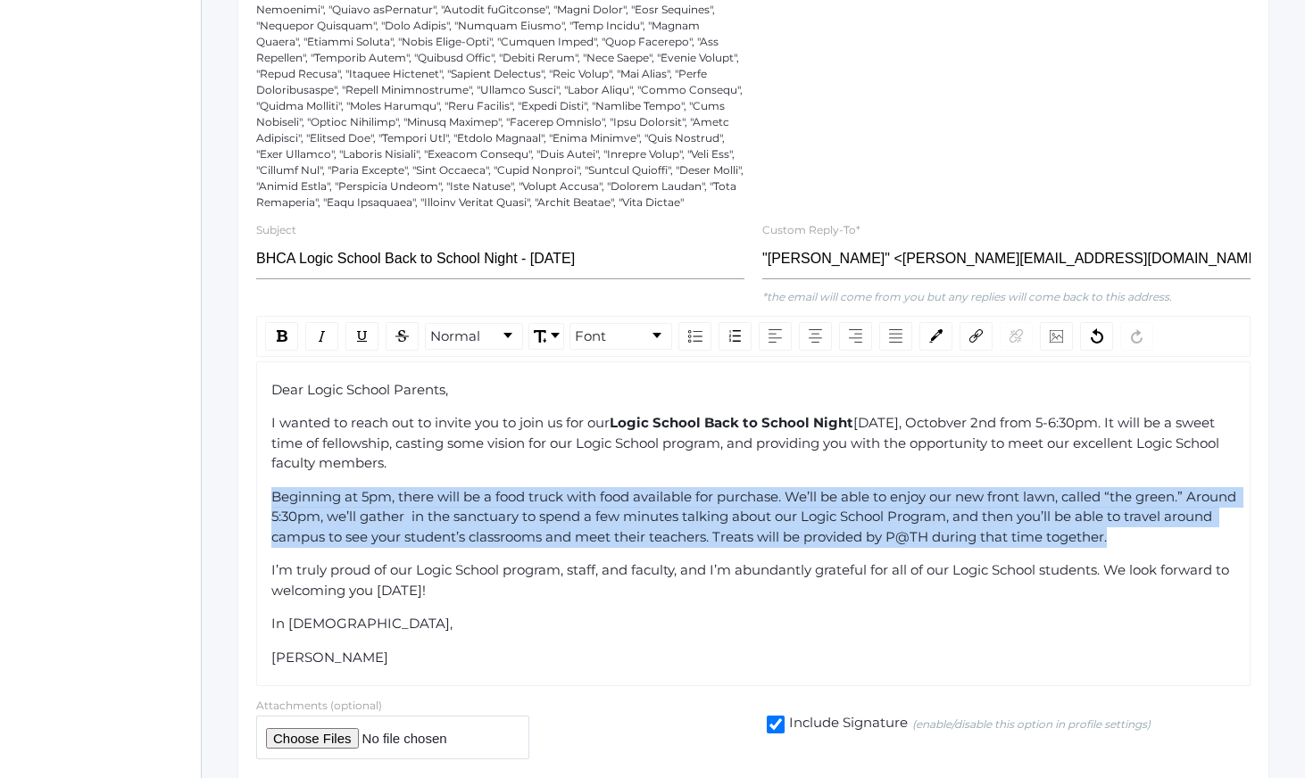
click at [612, 512] on span "Beginning at 5pm, there will be a food truck with food available for purchase. …" at bounding box center [755, 516] width 969 height 57
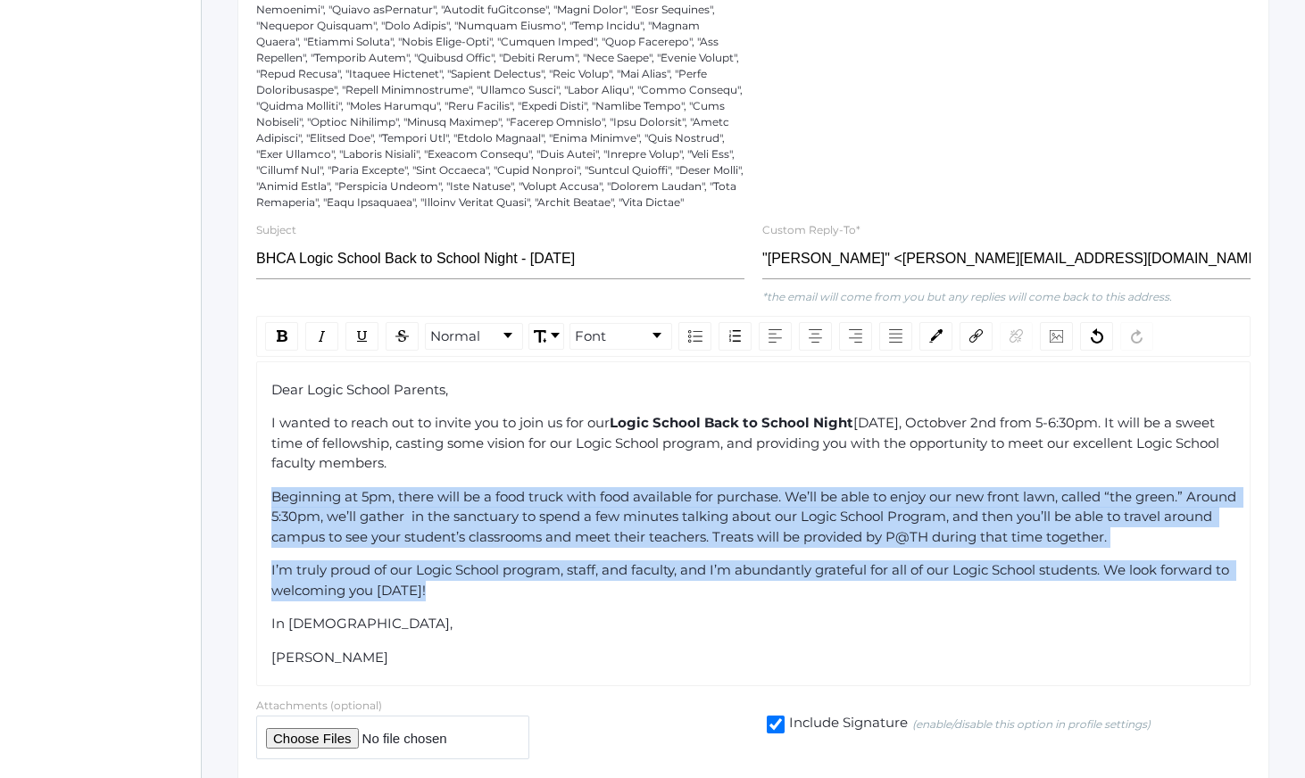
drag, startPoint x: 612, startPoint y: 512, endPoint x: 690, endPoint y: 622, distance: 134.5
click at [690, 622] on div "Dear Logic School Parents, I wanted to reach out to invite you to join us for o…" at bounding box center [753, 524] width 965 height 288
click at [694, 627] on div "Dear Logic School Parents, I wanted to reach out to invite you to join us for o…" at bounding box center [753, 524] width 965 height 288
drag, startPoint x: 694, startPoint y: 627, endPoint x: 663, endPoint y: 501, distance: 129.7
click at [663, 503] on div "Dear Logic School Parents, I wanted to reach out to invite you to join us for o…" at bounding box center [753, 524] width 965 height 288
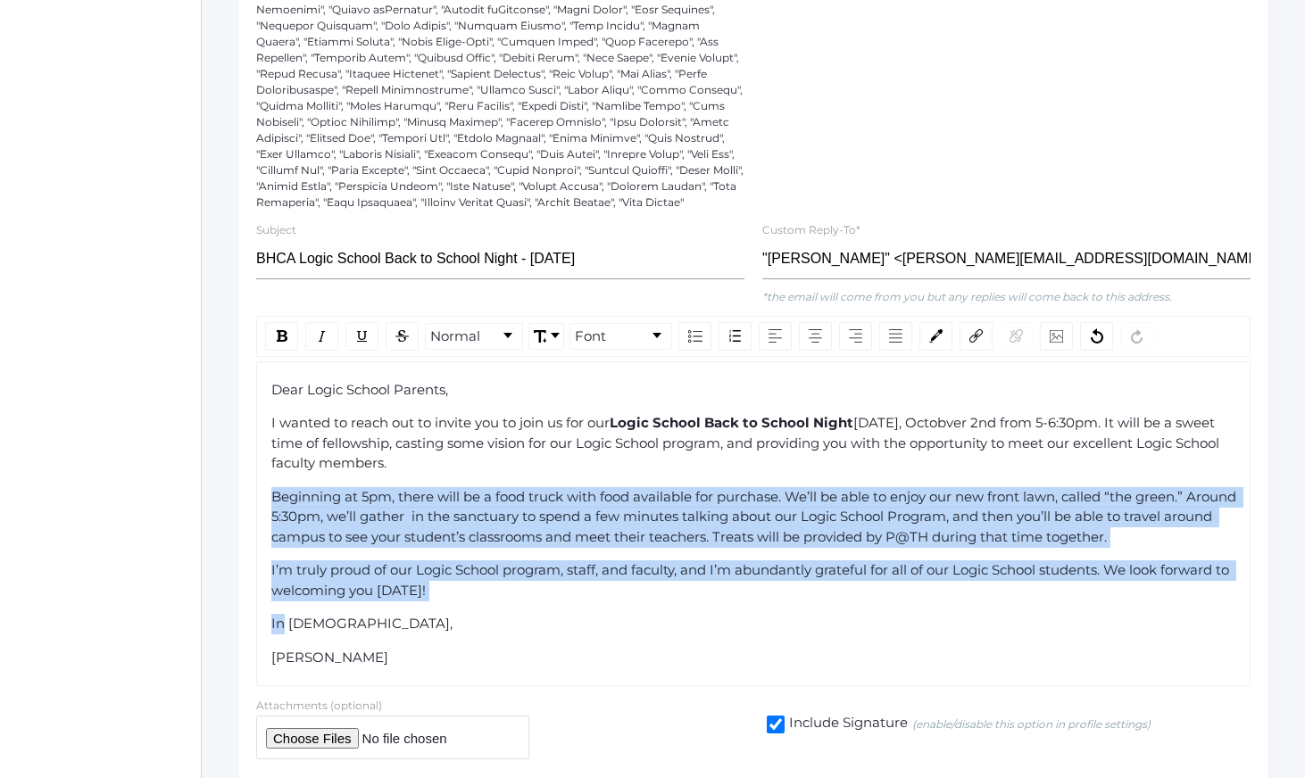
click at [663, 501] on div "Dear Logic School Parents, I wanted to reach out to invite you to join us for o…" at bounding box center [753, 524] width 965 height 288
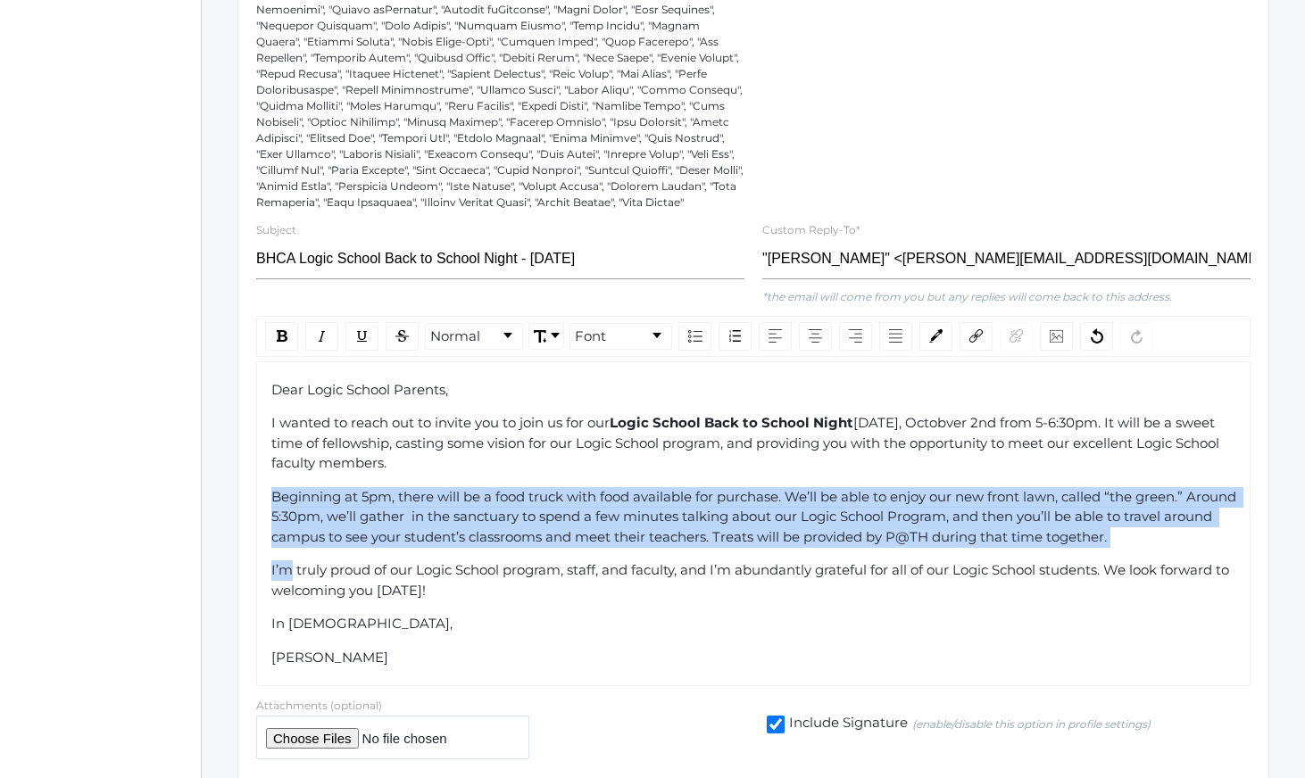
drag, startPoint x: 663, startPoint y: 501, endPoint x: 724, endPoint y: 624, distance: 137.3
click at [720, 620] on div "Dear Logic School Parents, I wanted to reach out to invite you to join us for o…" at bounding box center [753, 524] width 965 height 288
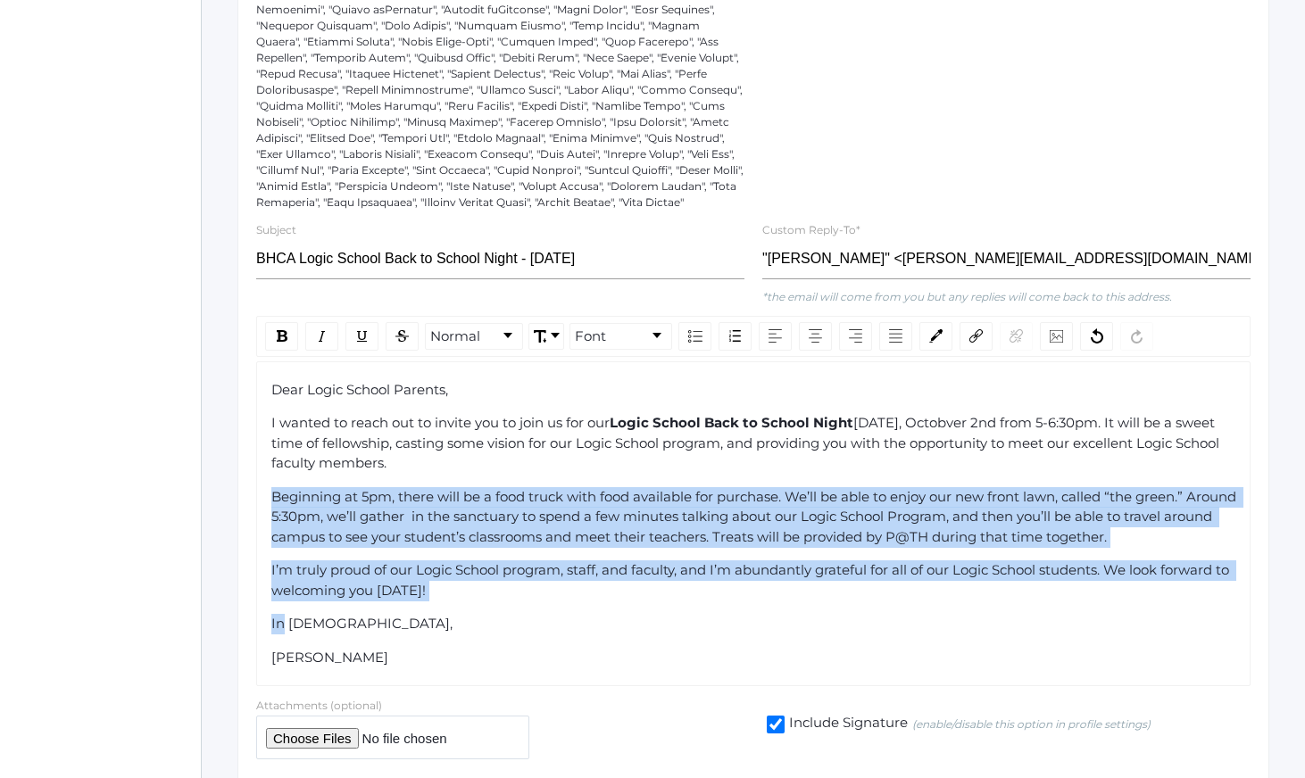
click at [724, 624] on div "Dear Logic School Parents, I wanted to reach out to invite you to join us for o…" at bounding box center [753, 524] width 965 height 288
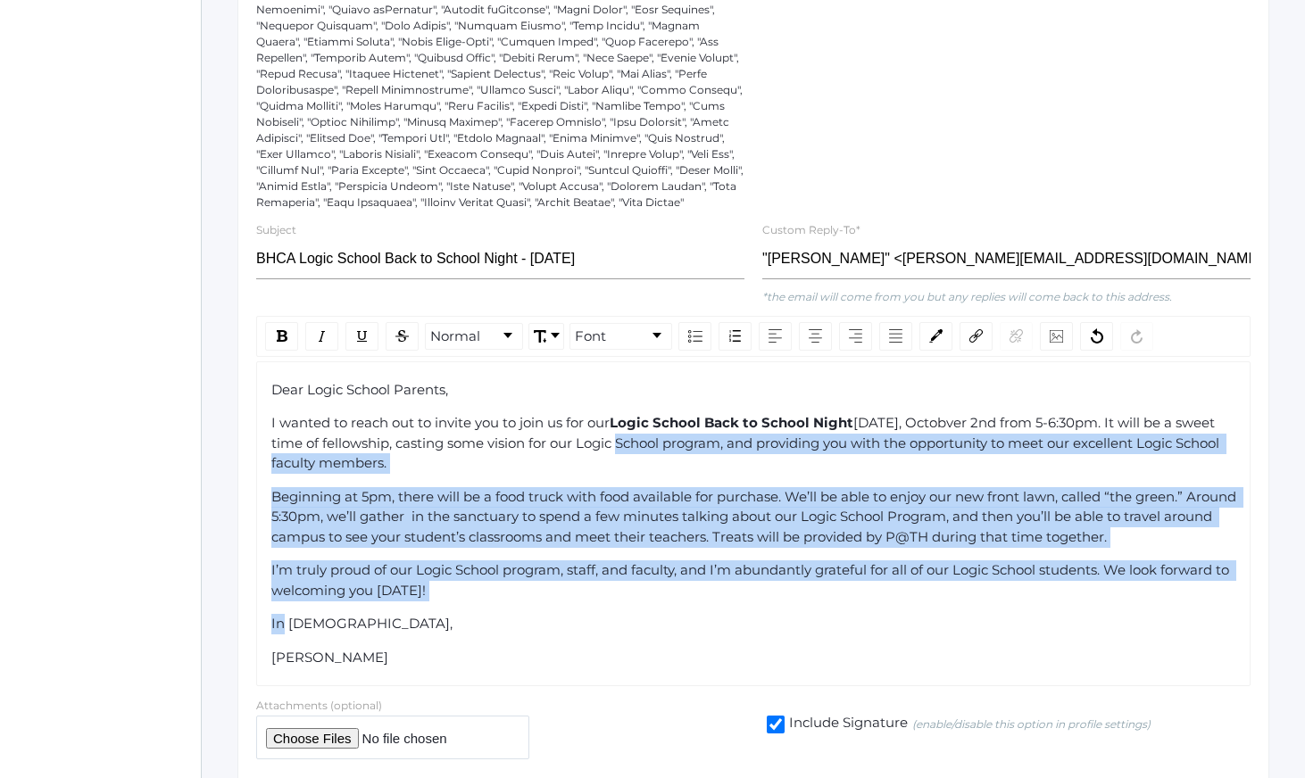
drag, startPoint x: 724, startPoint y: 624, endPoint x: 636, endPoint y: 444, distance: 200.8
click at [637, 449] on div "Dear Logic School Parents, I wanted to reach out to invite you to join us for o…" at bounding box center [753, 524] width 965 height 288
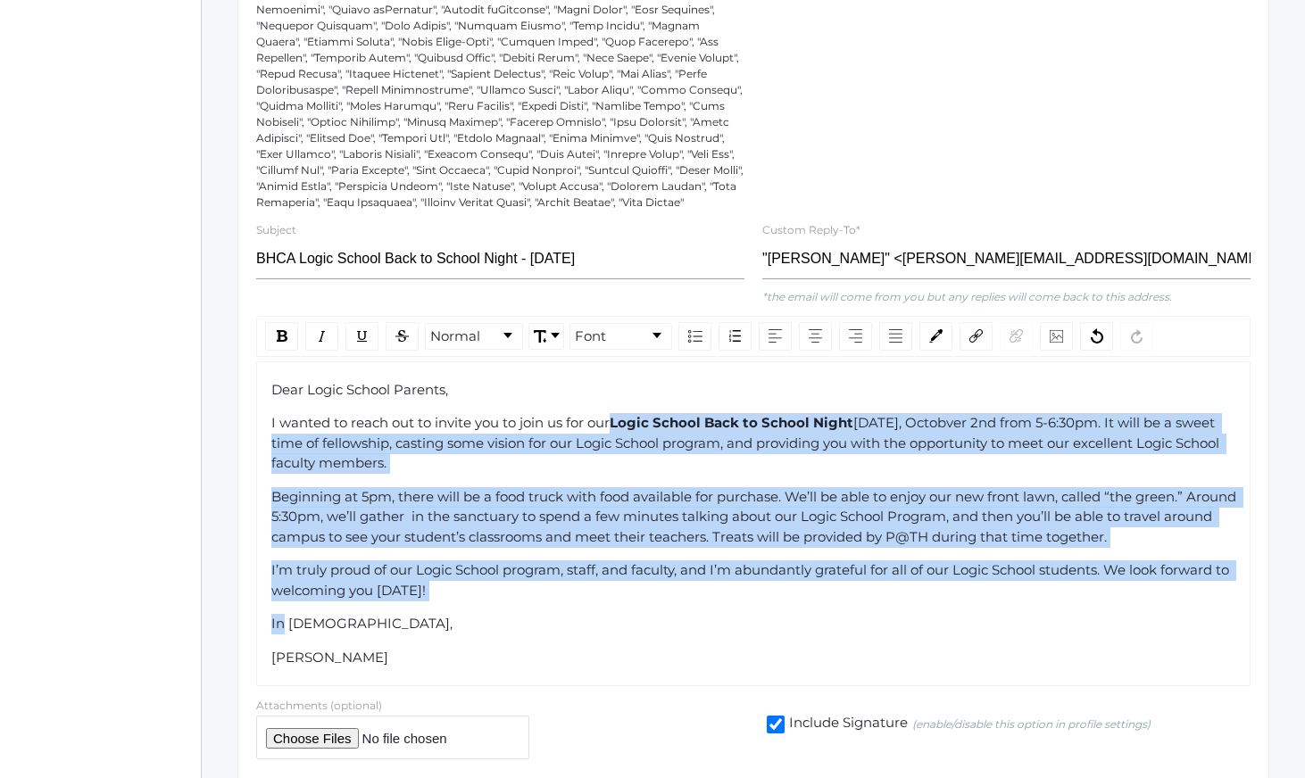
click at [636, 431] on span "Logic School Back to School Night" at bounding box center [732, 422] width 244 height 17
drag, startPoint x: 636, startPoint y: 444, endPoint x: 698, endPoint y: 609, distance: 176.6
click at [690, 599] on div "Dear Logic School Parents, I wanted to reach out to invite you to join us for o…" at bounding box center [753, 524] width 965 height 288
click at [698, 601] on div "I’m truly proud of our Logic School program, staff, and faculty, and I’m abunda…" at bounding box center [753, 581] width 965 height 40
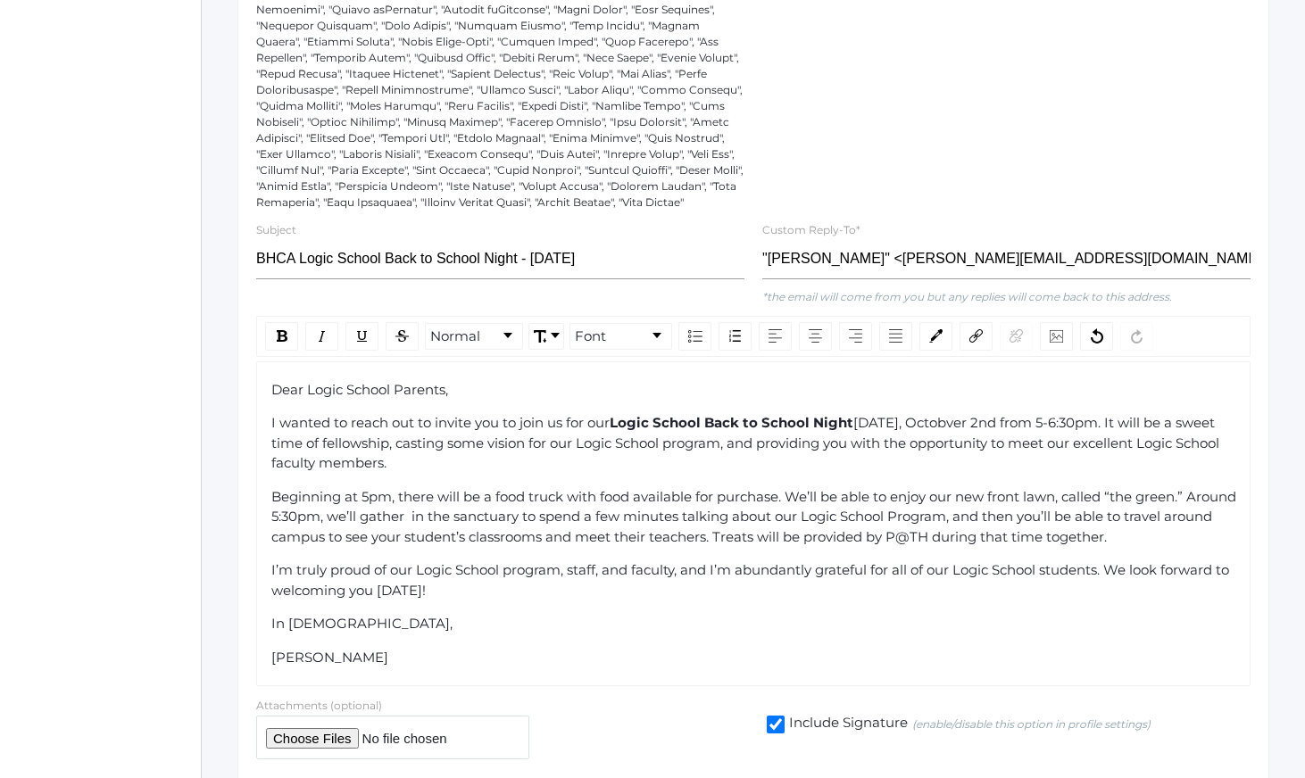
click at [1188, 519] on span "Beginning at 5pm, there will be a food truck with food available for purchase. …" at bounding box center [755, 516] width 969 height 57
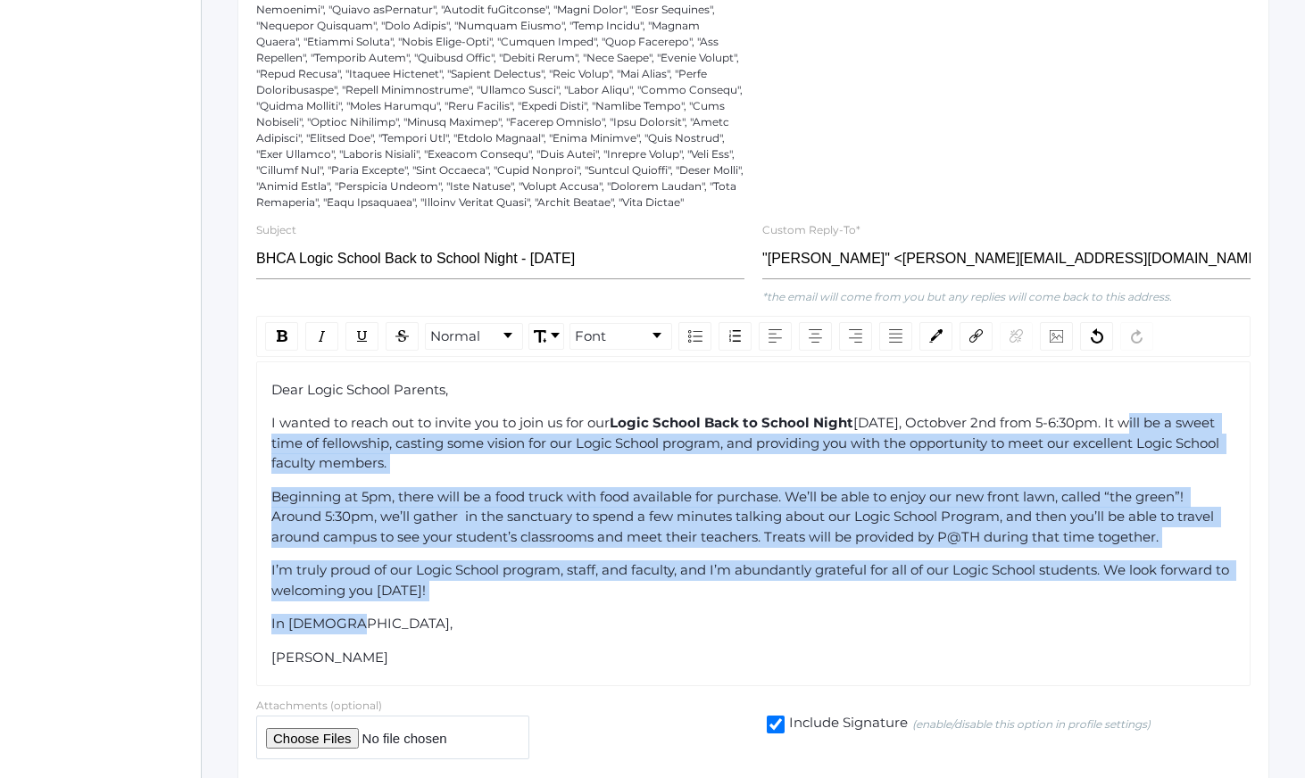
drag, startPoint x: 1137, startPoint y: 436, endPoint x: 1170, endPoint y: 655, distance: 221.2
click at [1166, 642] on div "Dear Logic School Parents, I wanted to reach out to invite you to join us for o…" at bounding box center [753, 524] width 965 height 288
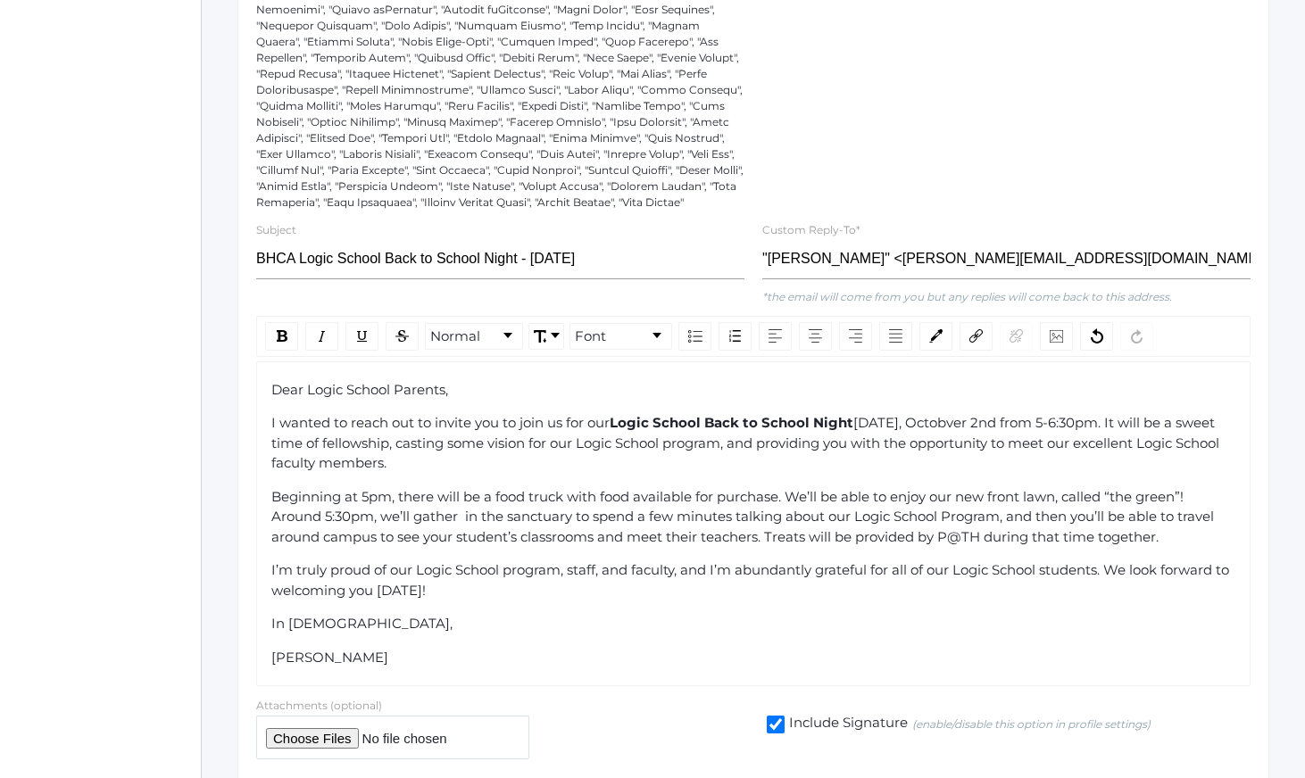
click at [1170, 655] on div "Dear Logic School Parents, I wanted to reach out to invite you to join us for o…" at bounding box center [753, 524] width 965 height 288
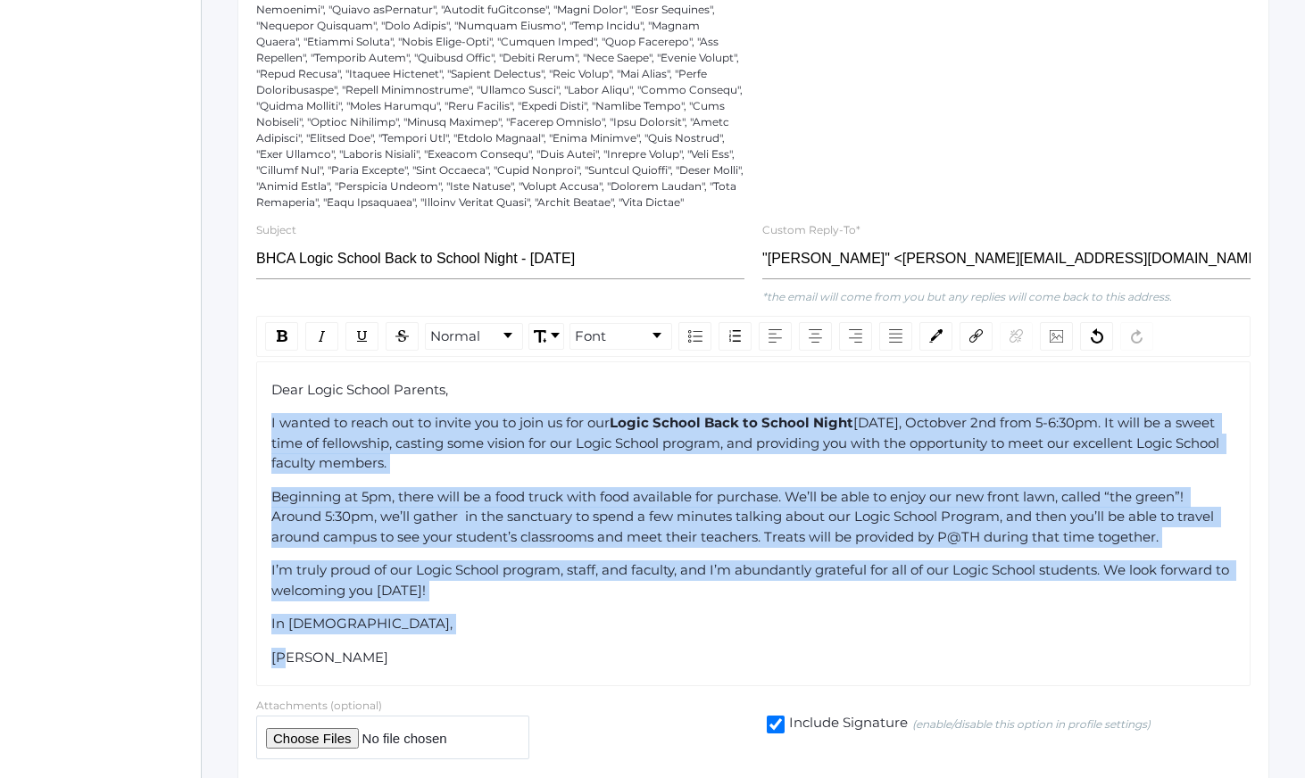
drag, startPoint x: 1170, startPoint y: 655, endPoint x: 1096, endPoint y: 416, distance: 250.4
click at [1097, 418] on div "Dear Logic School Parents, I wanted to reach out to invite you to join us for o…" at bounding box center [753, 524] width 965 height 288
click at [1096, 416] on div "Dear Logic School Parents, I wanted to reach out to invite you to join us for o…" at bounding box center [753, 524] width 965 height 288
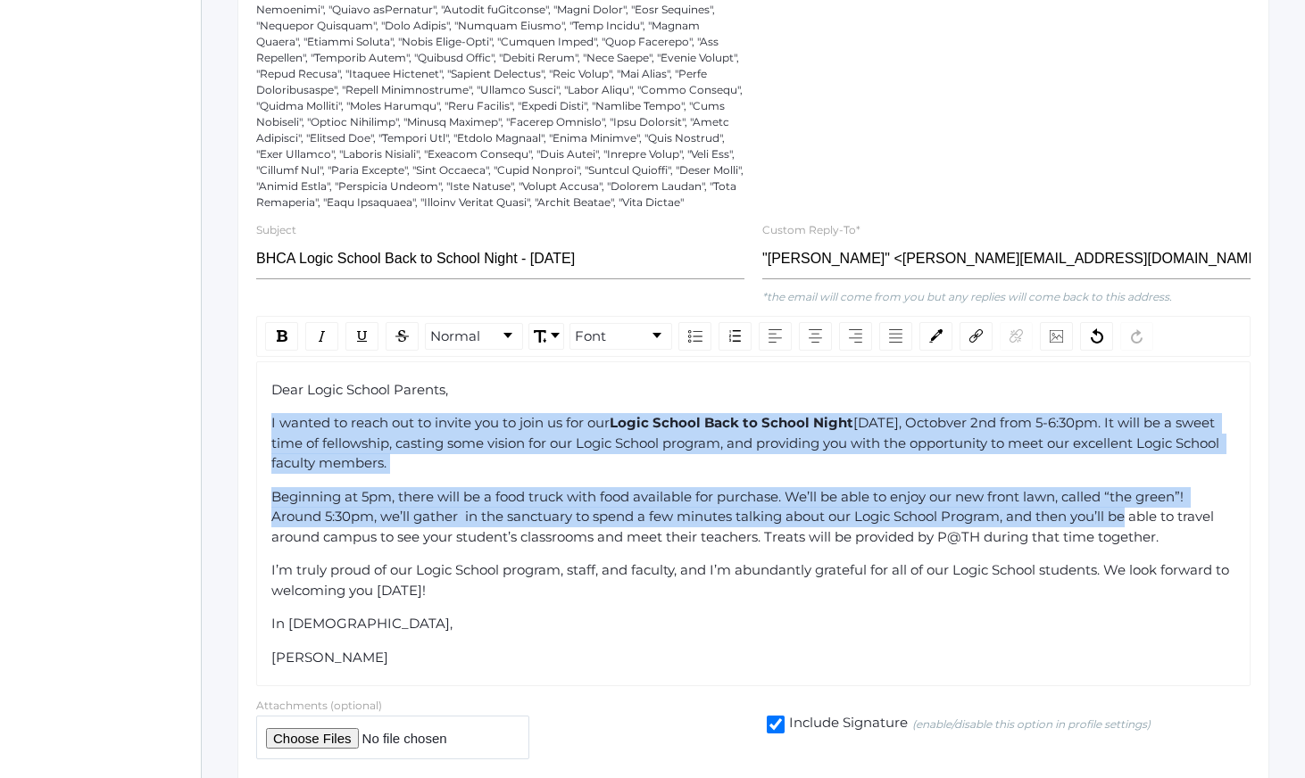
drag, startPoint x: 1096, startPoint y: 416, endPoint x: 1143, endPoint y: 578, distance: 168.1
click at [1143, 578] on div "Dear Logic School Parents, I wanted to reach out to invite you to join us for o…" at bounding box center [753, 524] width 965 height 288
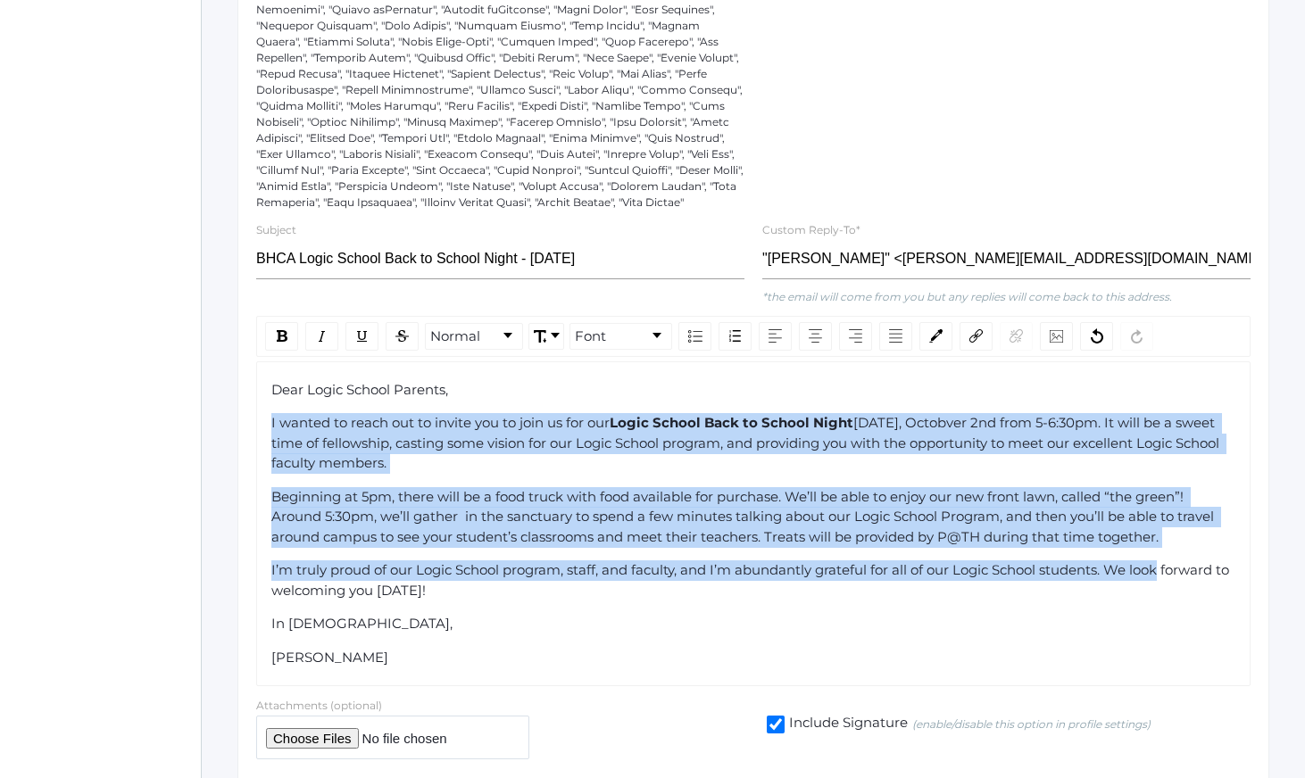
click at [1150, 594] on span "I’m truly proud of our Logic School program, staff, and faculty, and I’m abunda…" at bounding box center [751, 579] width 961 height 37
drag, startPoint x: 1127, startPoint y: 547, endPoint x: 1156, endPoint y: 629, distance: 86.9
click at [1153, 625] on div "Dear Logic School Parents, I wanted to reach out to invite you to join us for o…" at bounding box center [753, 524] width 965 height 288
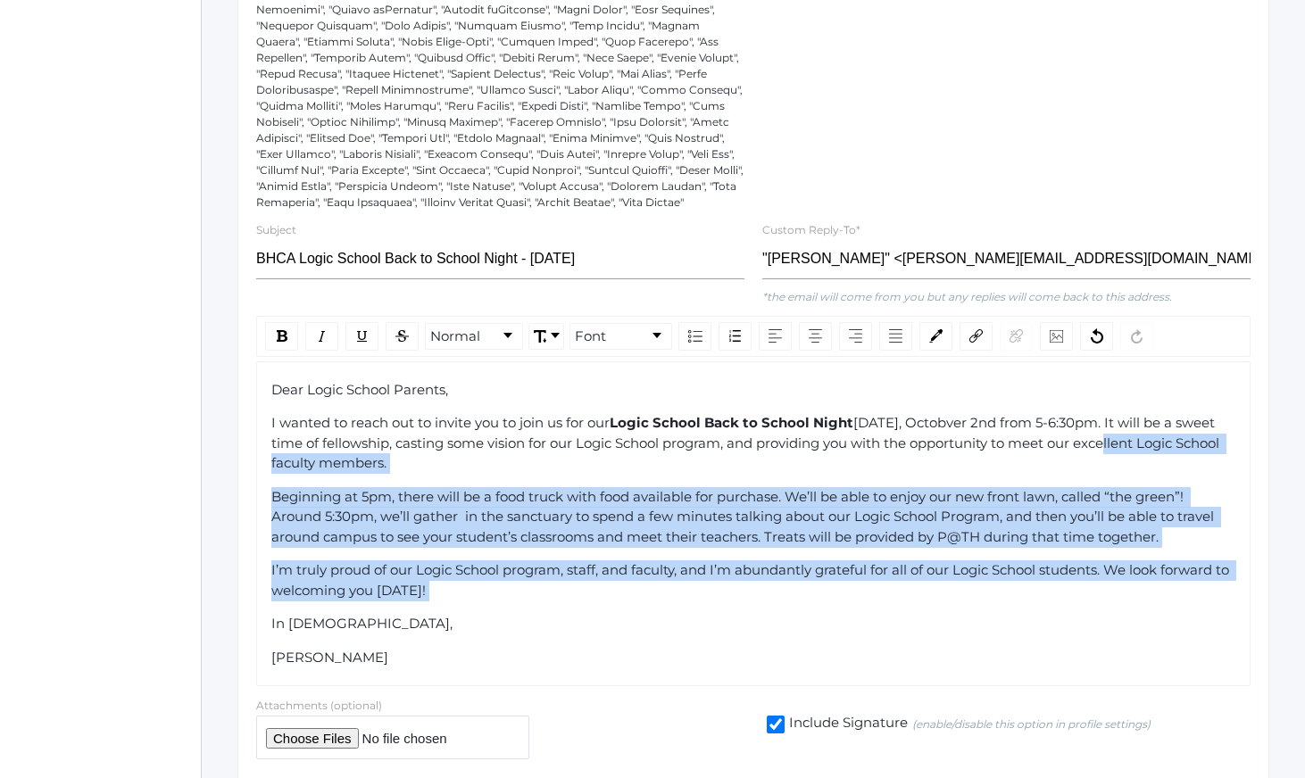
click at [1156, 629] on div "Dear Logic School Parents, I wanted to reach out to invite you to join us for o…" at bounding box center [753, 524] width 965 height 288
drag, startPoint x: 1156, startPoint y: 629, endPoint x: 1093, endPoint y: 478, distance: 164.1
click at [1093, 478] on div "Dear Logic School Parents, I wanted to reach out to invite you to join us for o…" at bounding box center [753, 524] width 965 height 288
click at [1093, 474] on div "I wanted to reach out to invite you to join us for our Logic School Back to Sch…" at bounding box center [753, 443] width 965 height 61
drag, startPoint x: 1093, startPoint y: 477, endPoint x: 1138, endPoint y: 647, distance: 176.5
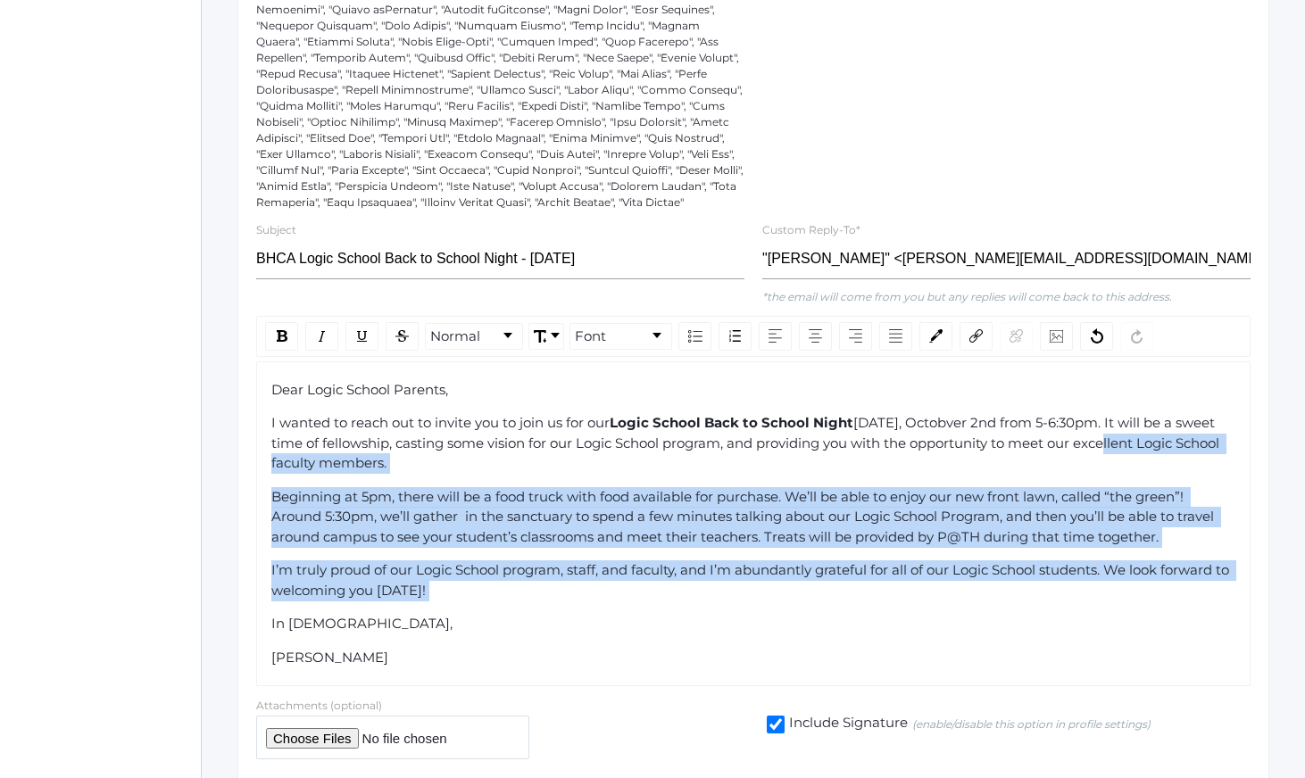
click at [1135, 642] on div "Dear Logic School Parents, I wanted to reach out to invite you to join us for o…" at bounding box center [753, 524] width 965 height 288
click at [1138, 635] on div "In [DEMOGRAPHIC_DATA]," at bounding box center [753, 624] width 965 height 21
drag, startPoint x: 1138, startPoint y: 647, endPoint x: 1071, endPoint y: 459, distance: 199.9
click at [1074, 461] on div "Dear Logic School Parents, I wanted to reach out to invite you to join us for o…" at bounding box center [753, 524] width 965 height 288
click at [1071, 459] on span "[DATE], Octobver 2nd from 5-6:30pm. It will be a sweet time of fellowship, cast…" at bounding box center [747, 442] width 952 height 57
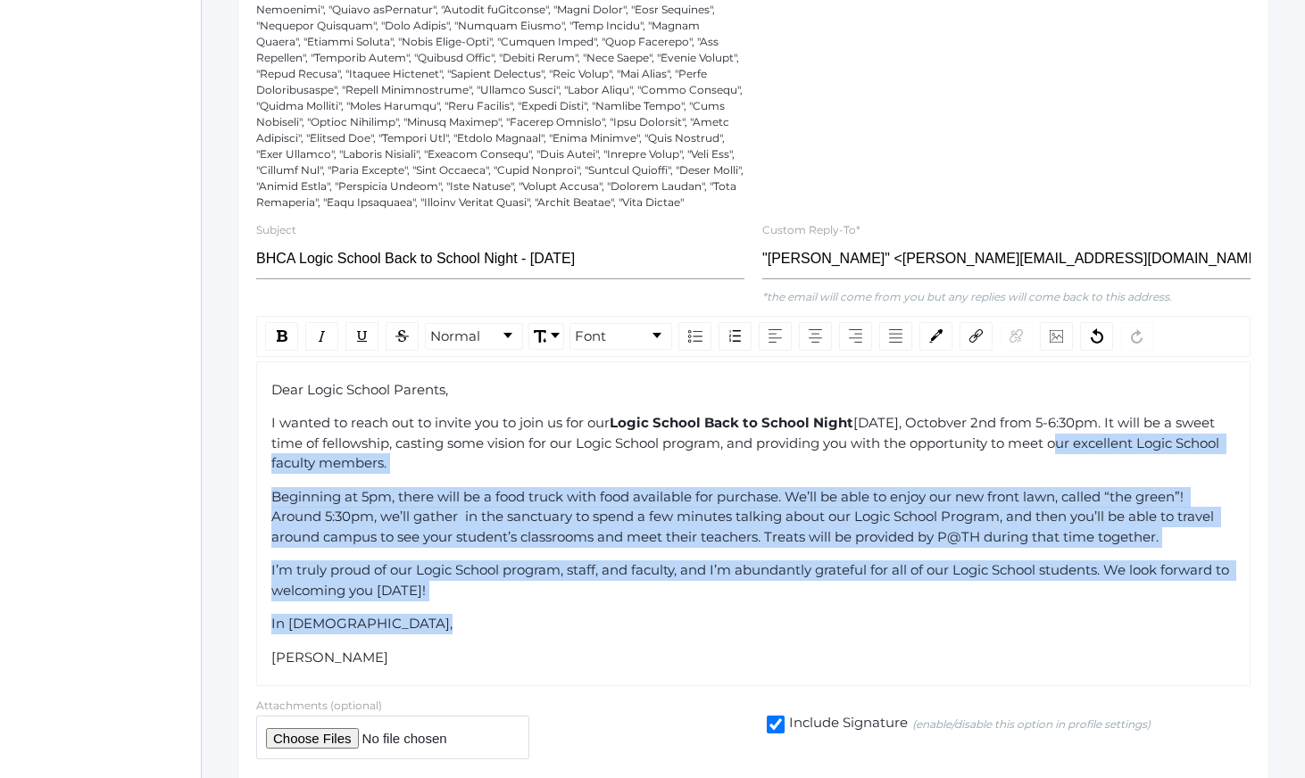
drag, startPoint x: 1071, startPoint y: 458, endPoint x: 1116, endPoint y: 637, distance: 184.9
click at [1114, 642] on div "Dear Logic School Parents, I wanted to reach out to invite you to join us for o…" at bounding box center [753, 524] width 965 height 288
click at [1116, 635] on div "In [DEMOGRAPHIC_DATA]," at bounding box center [753, 624] width 965 height 21
drag, startPoint x: 1116, startPoint y: 637, endPoint x: 1055, endPoint y: 442, distance: 204.7
click at [1055, 442] on div "Dear Logic School Parents, I wanted to reach out to invite you to join us for o…" at bounding box center [753, 524] width 965 height 288
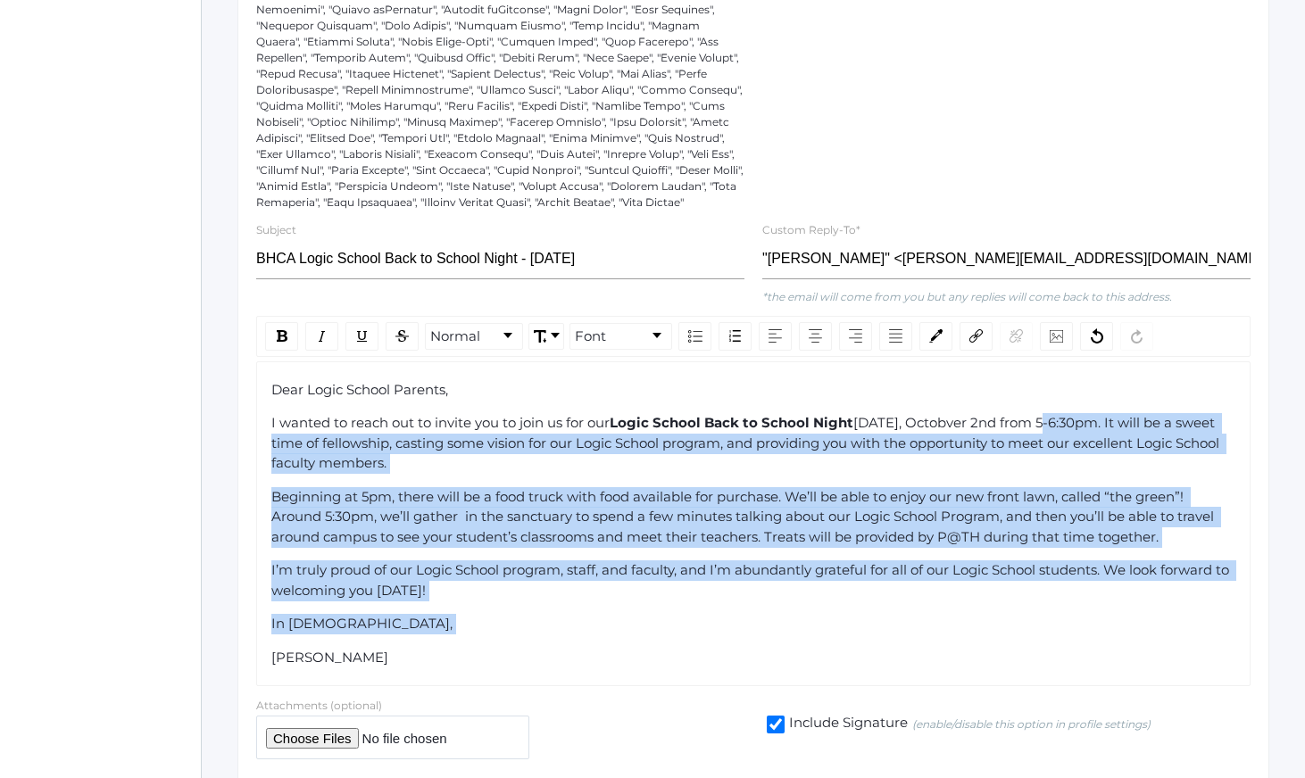
click at [1055, 439] on span "[DATE], Octobver 2nd from 5-6:30pm. It will be a sweet time of fellowship, cast…" at bounding box center [747, 442] width 952 height 57
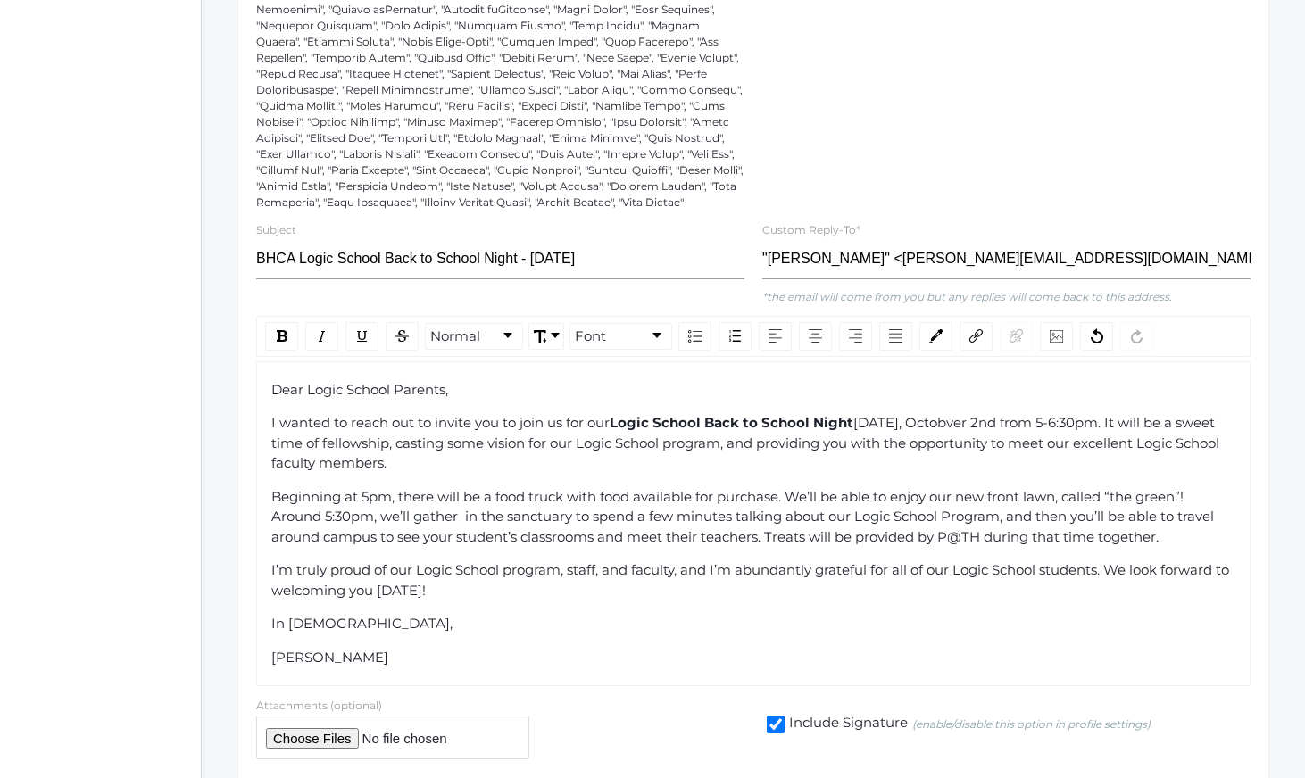
click at [461, 533] on span "Beginning at 5pm, there will be a food truck with food available for purchase. …" at bounding box center [744, 516] width 946 height 57
drag, startPoint x: 503, startPoint y: 544, endPoint x: 561, endPoint y: 613, distance: 90.6
click at [560, 612] on div "Dear Logic School Parents, I wanted to reach out to invite you to join us for o…" at bounding box center [753, 524] width 965 height 288
click at [561, 601] on div "I’m truly proud of our Logic School program, staff, and faculty, and I’m abunda…" at bounding box center [753, 581] width 965 height 40
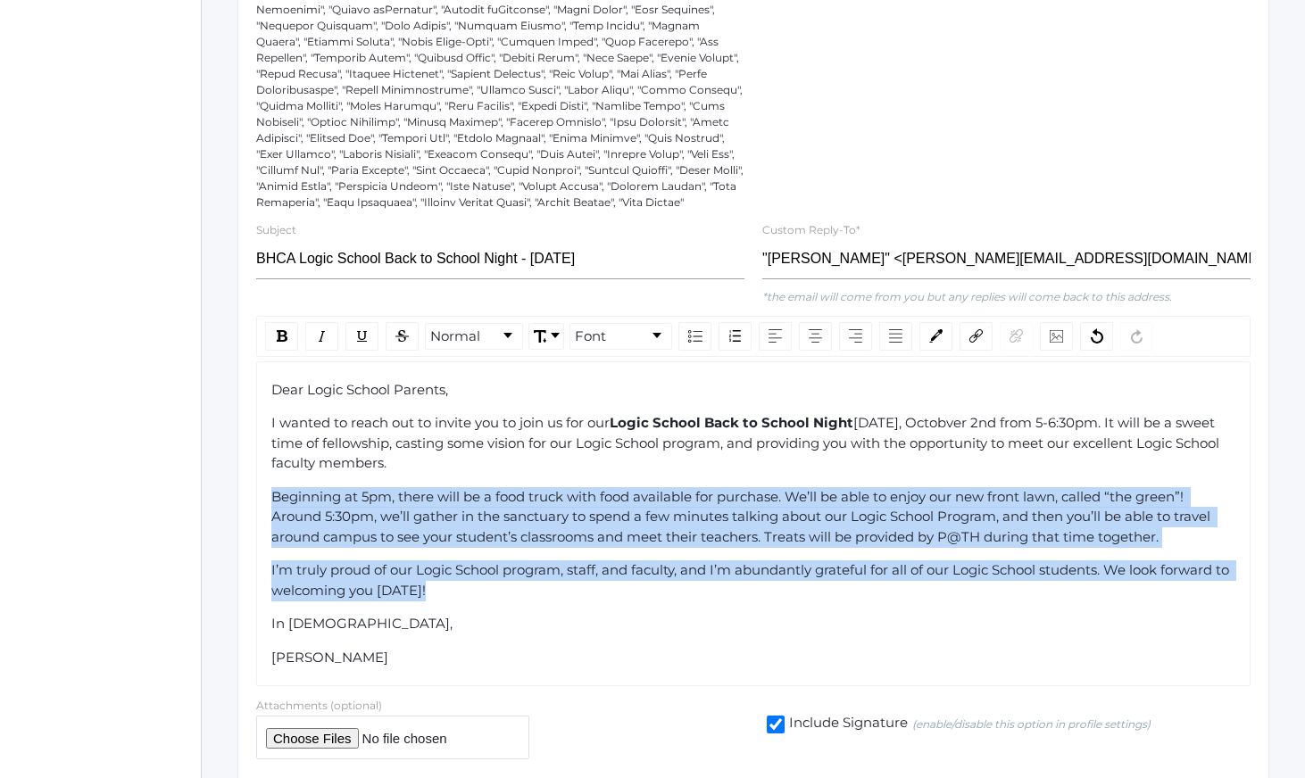
drag, startPoint x: 561, startPoint y: 613, endPoint x: 488, endPoint y: 497, distance: 136.7
click at [488, 497] on div "Dear Logic School Parents, I wanted to reach out to invite you to join us for o…" at bounding box center [753, 524] width 965 height 288
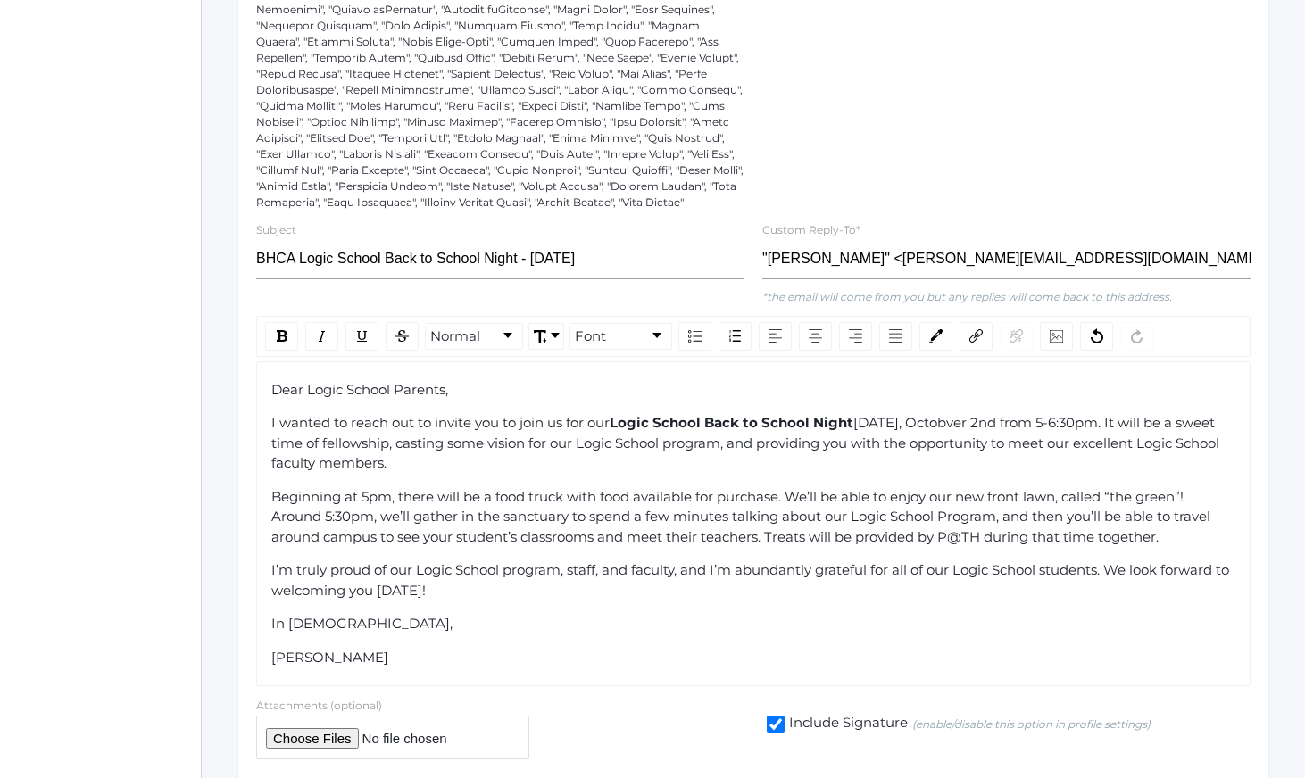
click at [485, 474] on div "I wanted to reach out to invite you to join us for our Logic School Back to Sch…" at bounding box center [753, 443] width 965 height 61
drag, startPoint x: 485, startPoint y: 488, endPoint x: 572, endPoint y: 653, distance: 186.9
click at [572, 653] on div "Dear Logic School Parents, I wanted to reach out to invite you to join us for o…" at bounding box center [753, 524] width 965 height 288
click at [576, 656] on div "Dear Logic School Parents, I wanted to reach out to invite you to join us for o…" at bounding box center [753, 524] width 965 height 288
drag, startPoint x: 576, startPoint y: 649, endPoint x: 544, endPoint y: 470, distance: 182.3
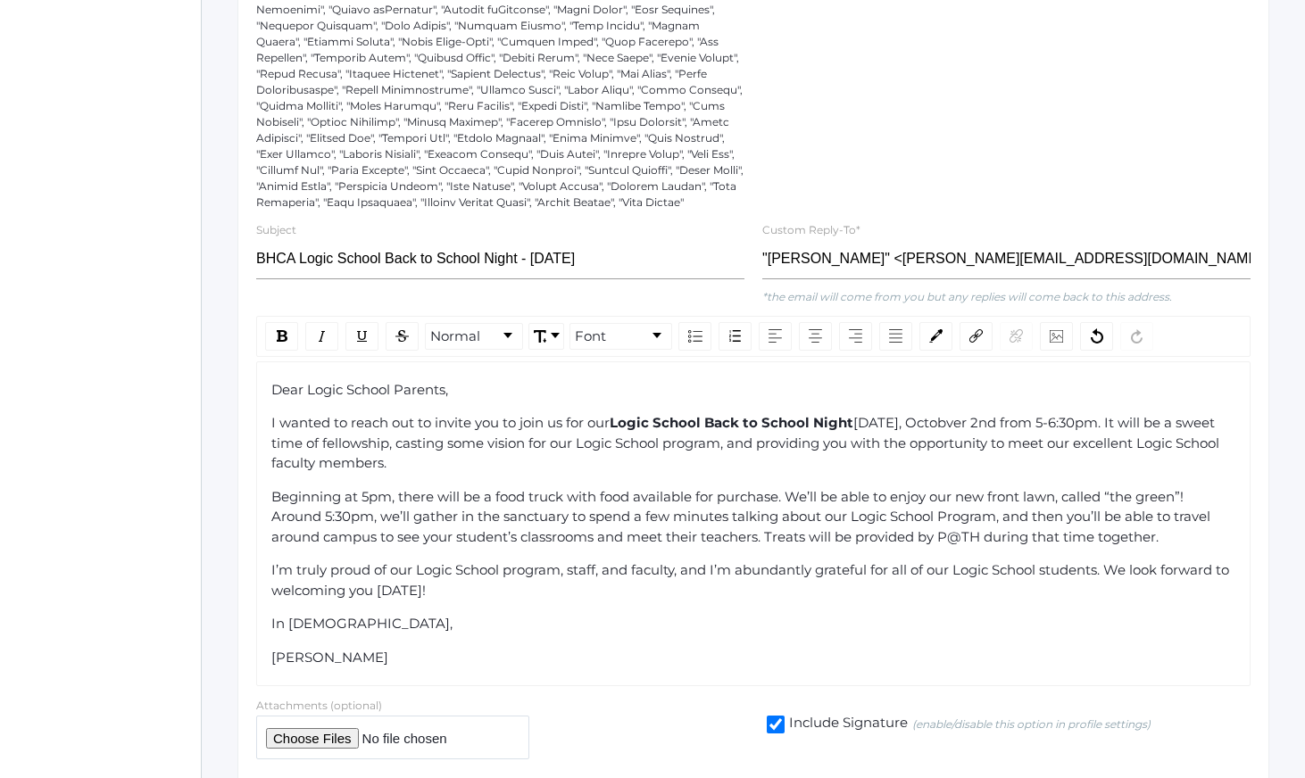
click at [544, 474] on div "Dear Logic School Parents, I wanted to reach out to invite you to join us for o…" at bounding box center [753, 524] width 965 height 288
click at [544, 470] on div "I wanted to reach out to invite you to join us for our Logic School Back to Sch…" at bounding box center [753, 443] width 965 height 61
drag, startPoint x: 544, startPoint y: 470, endPoint x: 619, endPoint y: 665, distance: 209.7
click at [618, 661] on div "Dear Logic School Parents, I wanted to reach out to invite you to join us for o…" at bounding box center [753, 524] width 965 height 288
click at [619, 665] on div "[PERSON_NAME]" at bounding box center [753, 658] width 965 height 21
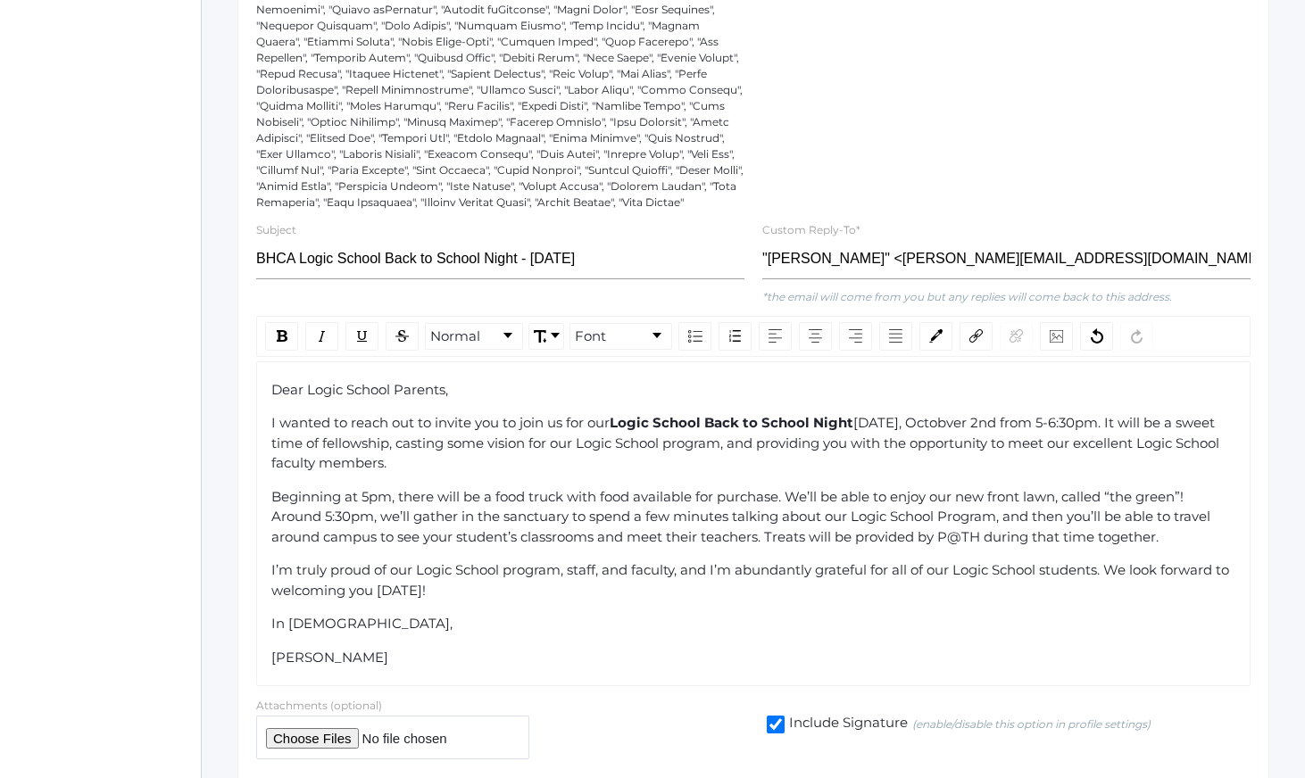
drag, startPoint x: 619, startPoint y: 665, endPoint x: 555, endPoint y: 495, distance: 182.2
click at [557, 497] on div "Dear Logic School Parents, I wanted to reach out to invite you to join us for o…" at bounding box center [753, 524] width 965 height 288
click at [555, 495] on div "Dear Logic School Parents, I wanted to reach out to invite you to join us for o…" at bounding box center [753, 524] width 965 height 288
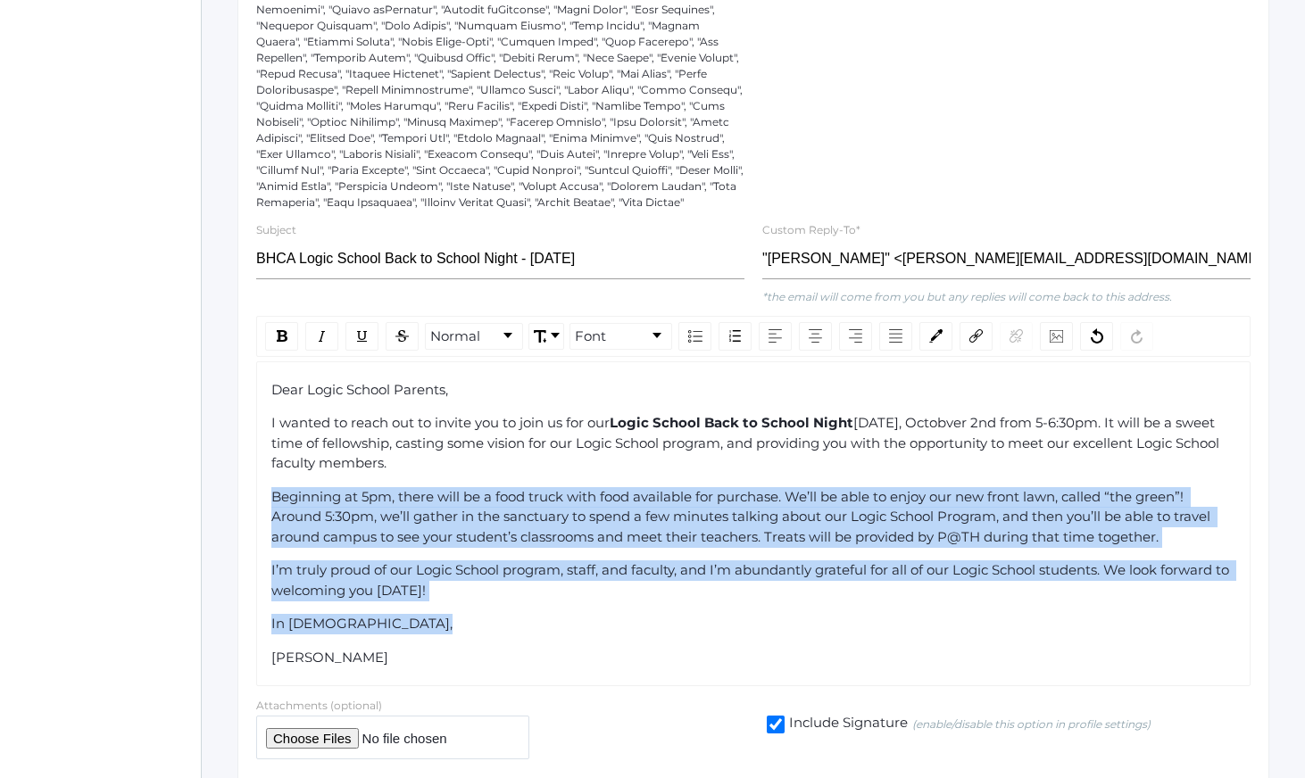
drag, startPoint x: 555, startPoint y: 495, endPoint x: 620, endPoint y: 659, distance: 176.7
click at [615, 649] on div "Dear Logic School Parents, I wanted to reach out to invite you to join us for o…" at bounding box center [753, 524] width 965 height 288
click at [620, 659] on div "Dear Logic School Parents, I wanted to reach out to invite you to join us for o…" at bounding box center [753, 524] width 965 height 288
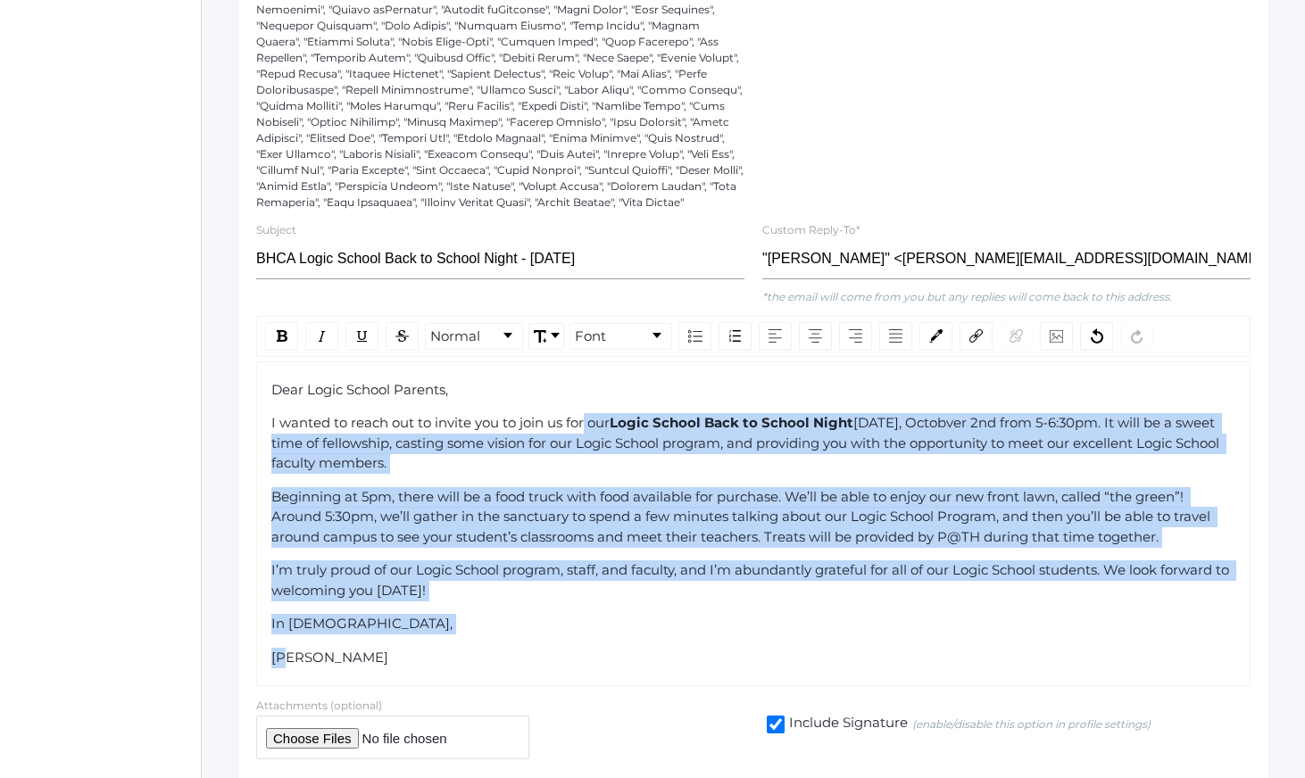
drag, startPoint x: 620, startPoint y: 659, endPoint x: 587, endPoint y: 425, distance: 236.2
click at [584, 440] on div "Dear Logic School Parents, I wanted to reach out to invite you to join us for o…" at bounding box center [753, 524] width 965 height 288
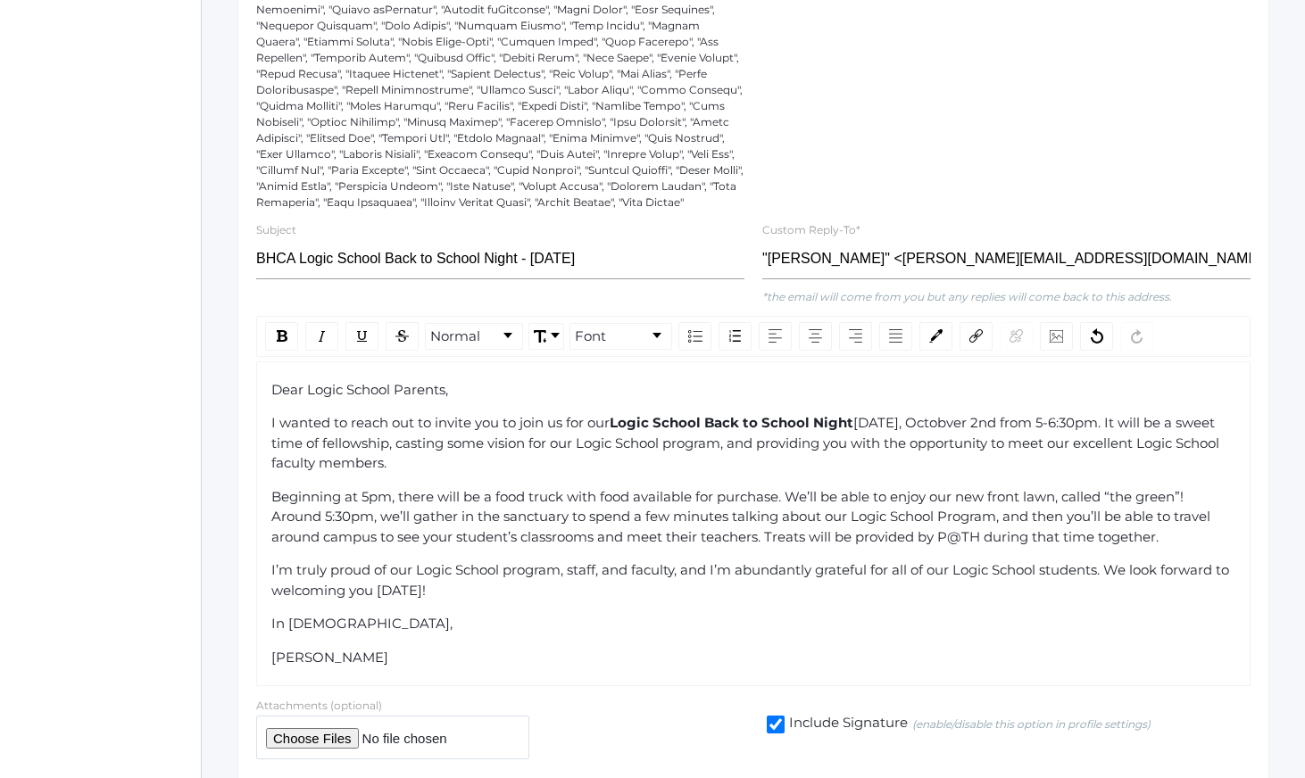
click at [587, 425] on div "Dear Logic School Parents, I wanted to reach out to invite you to join us for o…" at bounding box center [753, 524] width 965 height 288
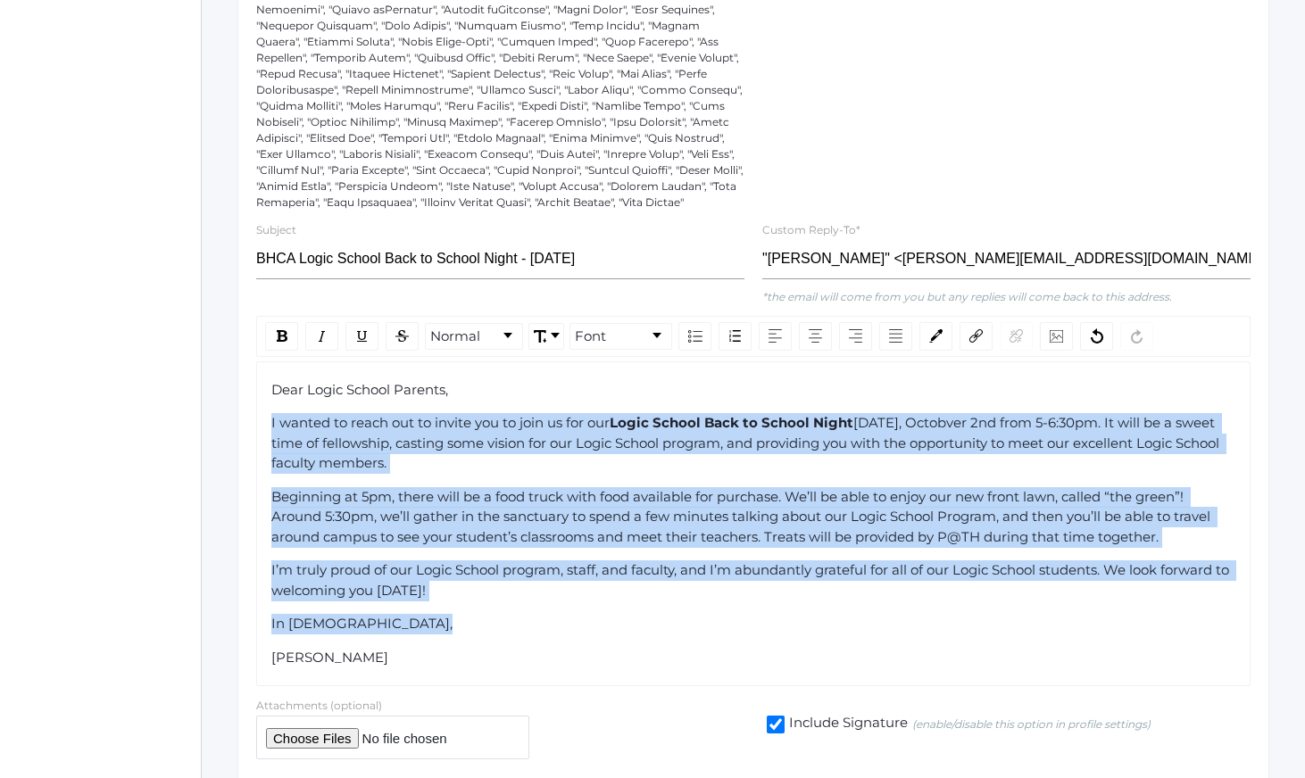
drag, startPoint x: 587, startPoint y: 425, endPoint x: 628, endPoint y: 644, distance: 222.4
click at [625, 635] on div "Dear Logic School Parents, I wanted to reach out to invite you to join us for o…" at bounding box center [753, 524] width 965 height 288
click at [628, 635] on div "In [DEMOGRAPHIC_DATA]," at bounding box center [753, 624] width 965 height 21
drag
click at [553, 469] on div "Dear Logic School Parents, I wanted to reach out to invite you to join us for o…" at bounding box center [753, 524] width 965 height 288
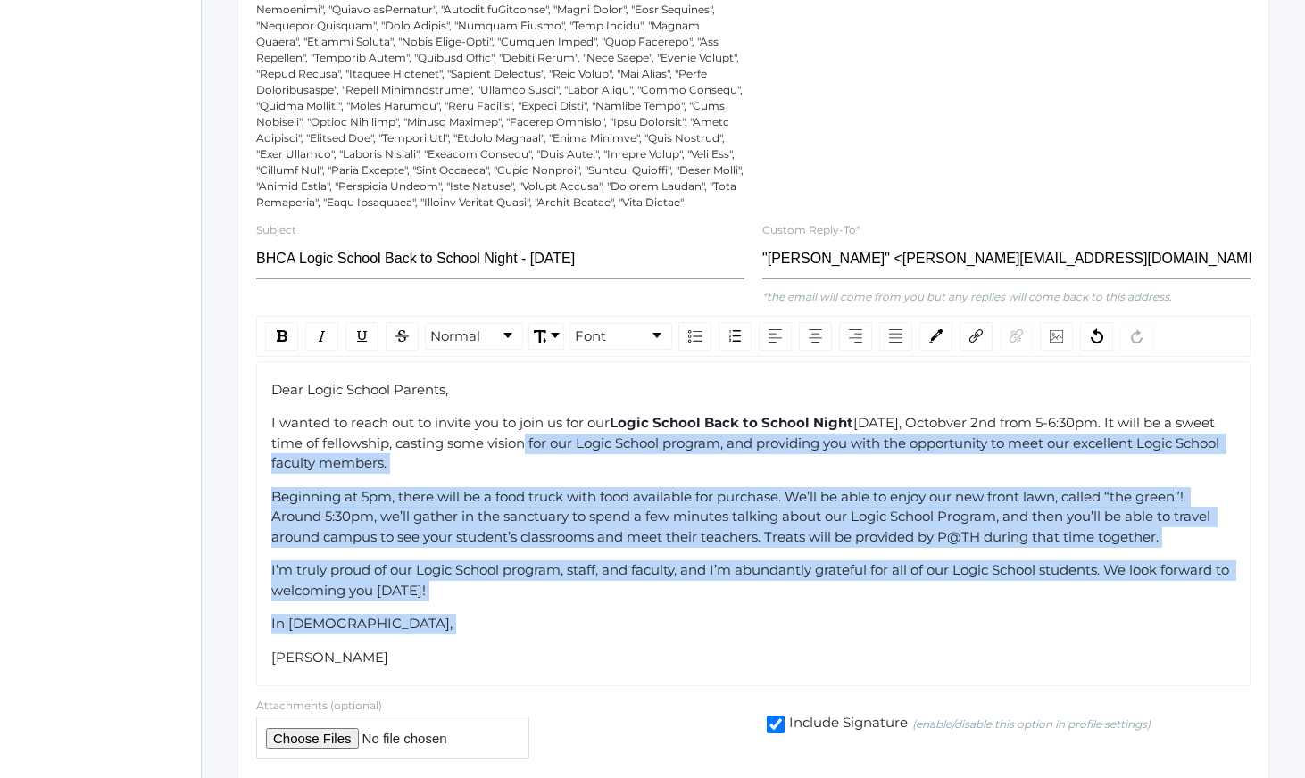
click at [551, 468] on span "[DATE], Octobver 2nd from 5-6:30pm. It will be a sweet time of fellowship, cast…" at bounding box center [747, 442] width 952 height 57
click at [596, 669] on div "Dear Logic School Parents, I wanted to reach out to invite you to join us for o…" at bounding box center [753, 524] width 965 height 288
click at [597, 669] on div "[PERSON_NAME]" at bounding box center [753, 658] width 965 height 21
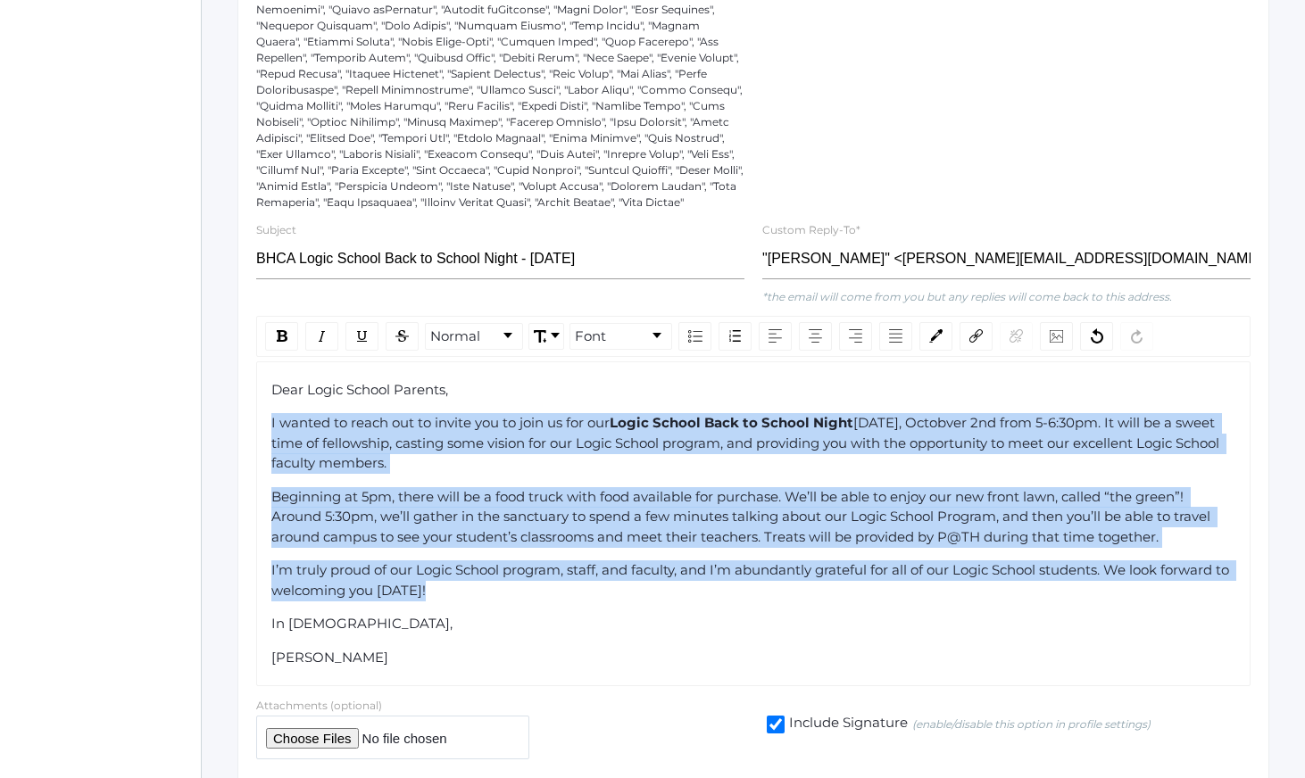
click at [624, 642] on div "Dear Logic School Parents, I wanted to reach out to invite you to join us for o…" at bounding box center [753, 524] width 965 height 288
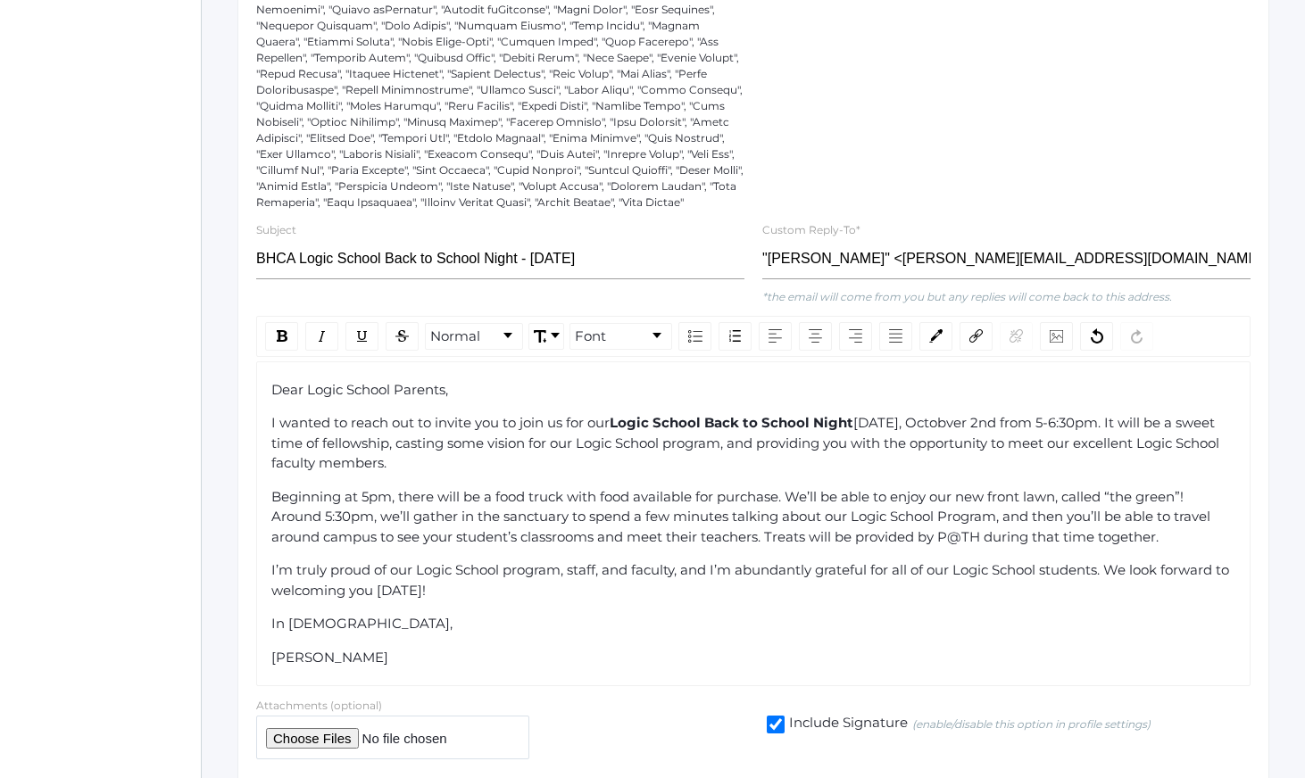
click at [628, 654] on div "Dear Logic School Parents, I wanted to reach out to invite you to join us for o…" at bounding box center [753, 524] width 965 height 288
click at [567, 465] on div "Dear Logic School Parents, I wanted to reach out to invite you to join us for o…" at bounding box center [753, 524] width 965 height 288
click at [563, 456] on span "[DATE], Octobver 2nd from 5-6:30pm. It will be a sweet time of fellowship, cast…" at bounding box center [747, 442] width 952 height 57
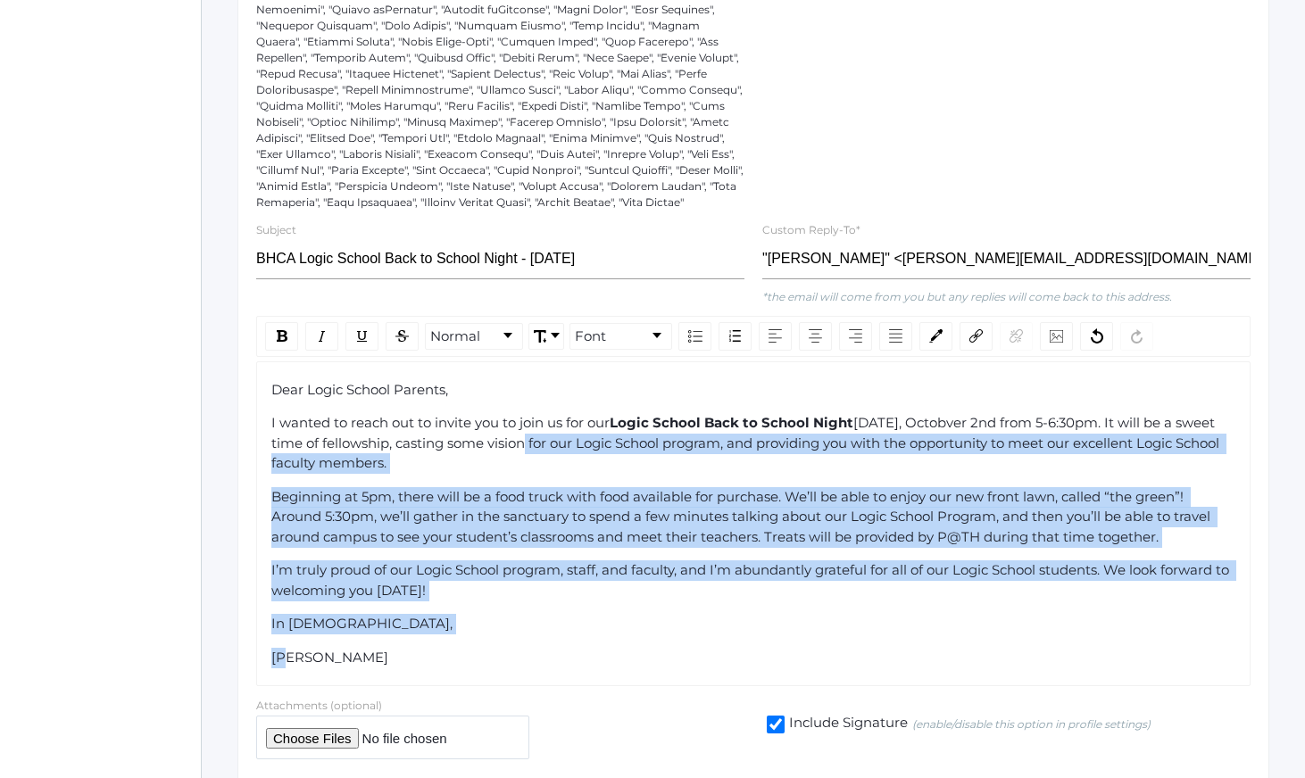
click at [624, 651] on div "Dear Logic School Parents, I wanted to reach out to invite you to join us for o…" at bounding box center [753, 524] width 965 height 288
click at [627, 656] on div "Dear Logic School Parents, I wanted to reach out to invite you to join us for o…" at bounding box center [753, 524] width 965 height 288
click at [555, 471] on div "Dear Logic School Parents, I wanted to reach out to invite you to join us for o…" at bounding box center [753, 524] width 965 height 288
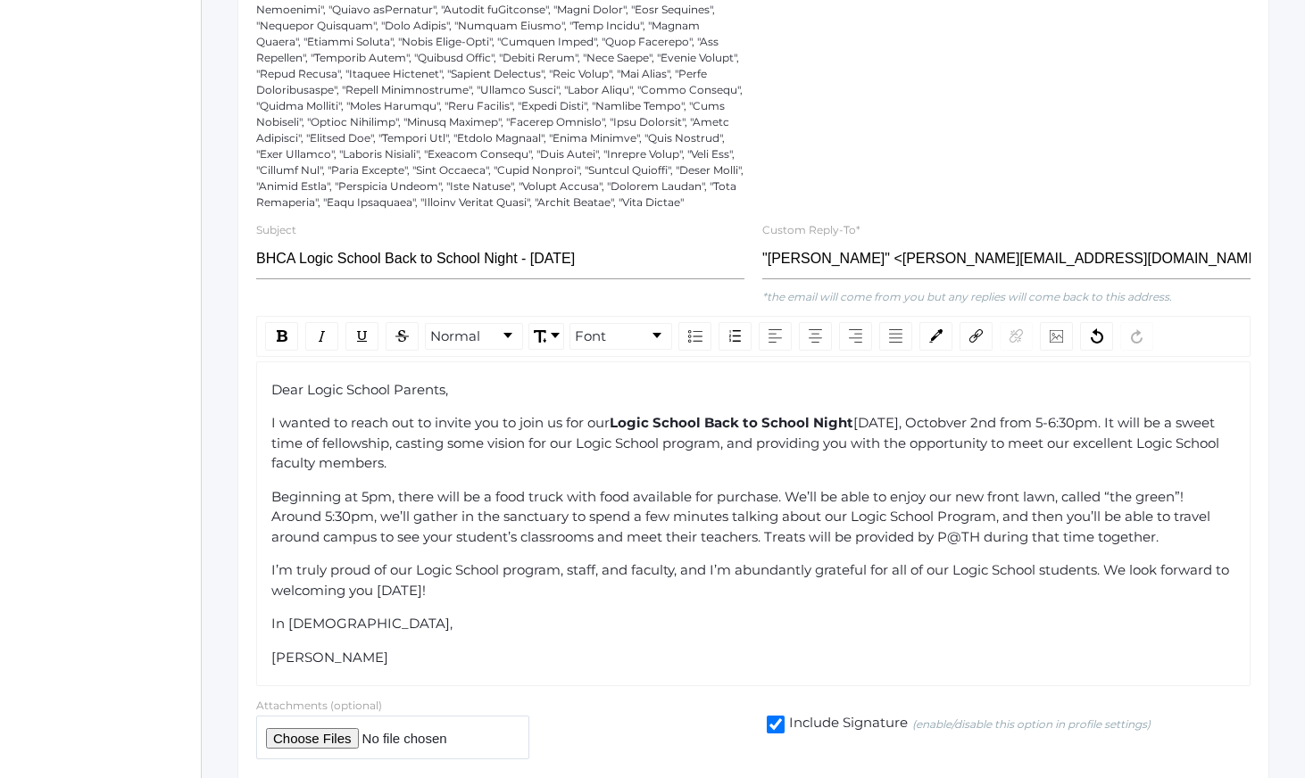
click at [553, 469] on div "I wanted to reach out to invite you to join us for our Logic School Back to Sch…" at bounding box center [753, 443] width 965 height 61
click at [616, 687] on div "Dear Logic School Parents, I wanted to reach out to invite you to join us for o…" at bounding box center [753, 525] width 994 height 326
click at [619, 687] on div "Dear Logic School Parents, I wanted to reach out to invite you to join us for o…" at bounding box center [753, 525] width 994 height 326
click at [595, 687] on div "Dear Logic School Parents, I wanted to reach out to invite you to join us for o…" at bounding box center [753, 525] width 994 height 326
click at [591, 669] on div "[PERSON_NAME]" at bounding box center [753, 658] width 965 height 21
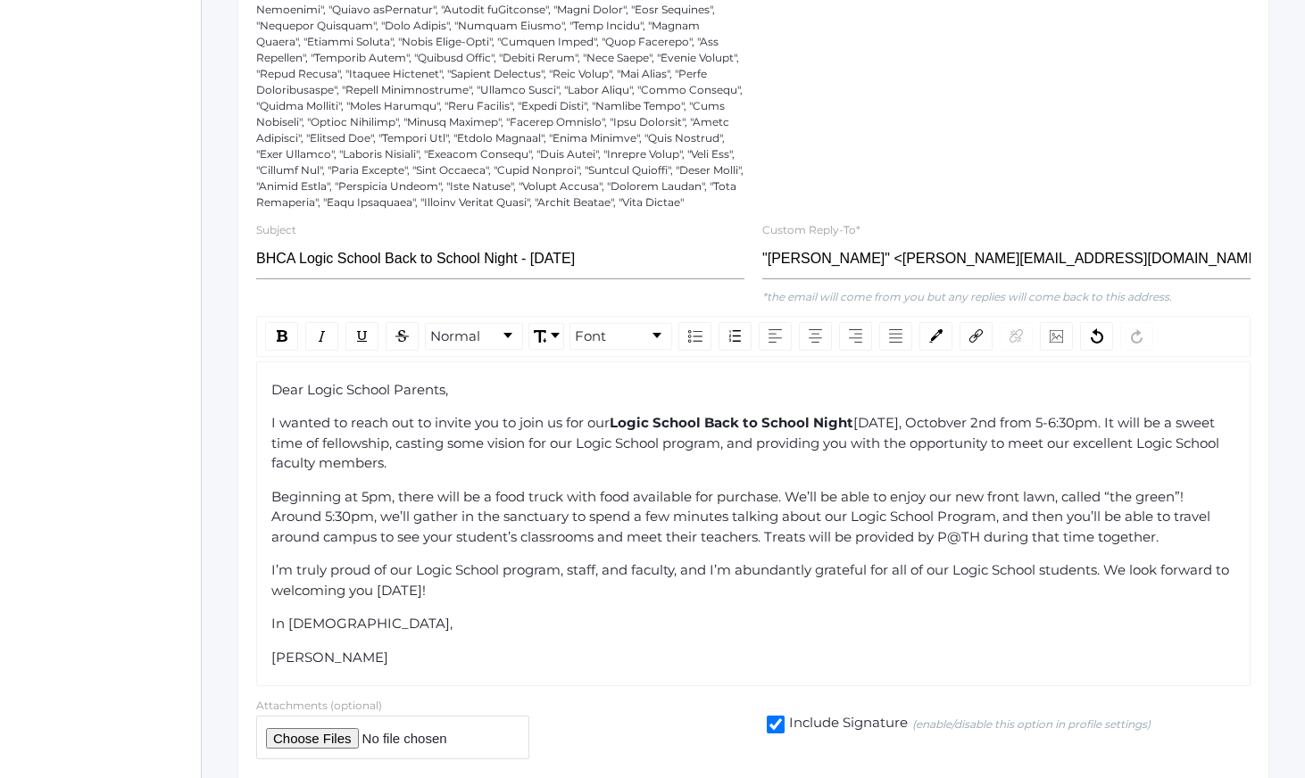
click at [253, 397] on div "Normal Font Dear Logic School Parents, I wanted to reach out to invite you to j…" at bounding box center [753, 501] width 1012 height 371
click at [653, 337] on div "Normal Font" at bounding box center [753, 336] width 994 height 41
click at [635, 341] on link "Font" at bounding box center [620, 336] width 101 height 25
click at [619, 395] on li "[US_STATE]" at bounding box center [632, 383] width 123 height 22
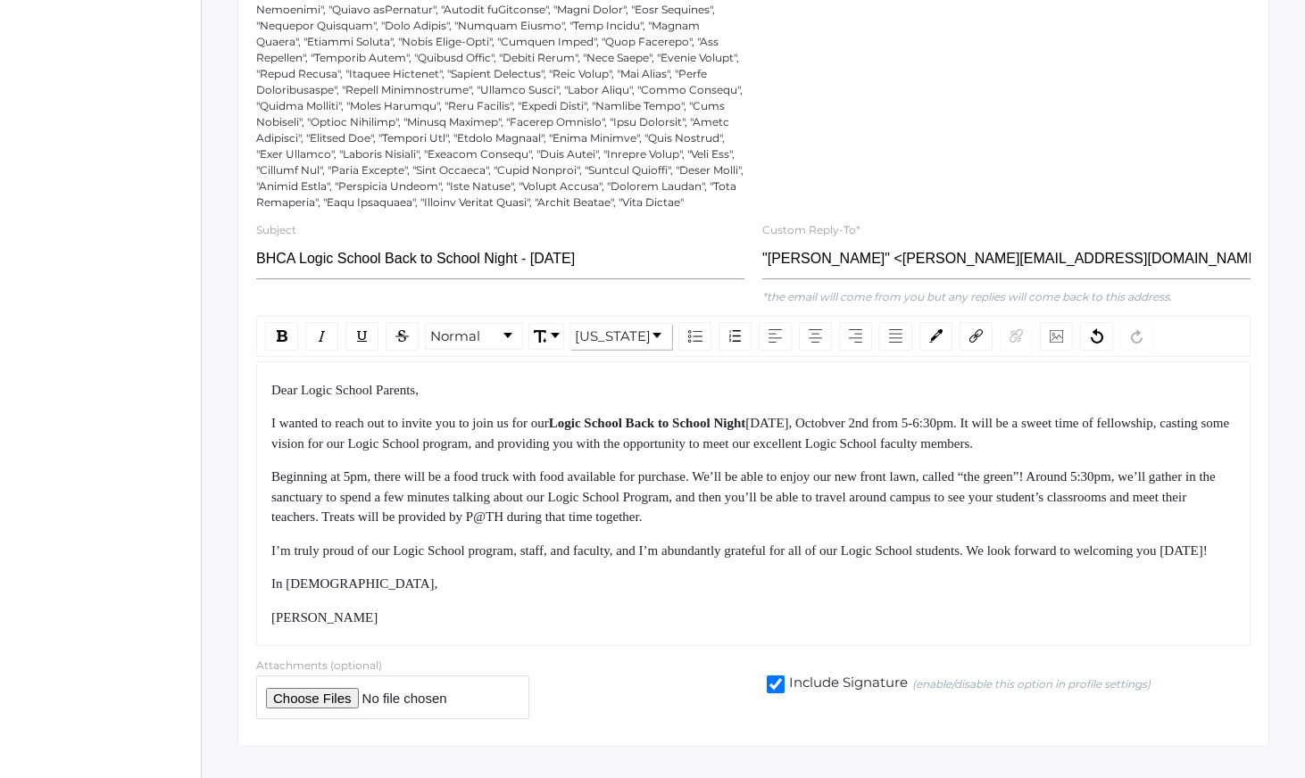
click at [522, 555] on div "Dear Logic School Parents, I wanted to reach out to invite you to join us for o…" at bounding box center [753, 504] width 965 height 248
click at [310, 719] on input "file" at bounding box center [392, 698] width 273 height 44
type input "C:\fakepath\Logic Back to School Night (1).pdf"
drag, startPoint x: 569, startPoint y: 402, endPoint x: 643, endPoint y: 568, distance: 181.4
click at [642, 567] on div "Dear Logic School Parents, I wanted to reach out to invite you to join us for o…" at bounding box center [753, 504] width 965 height 248
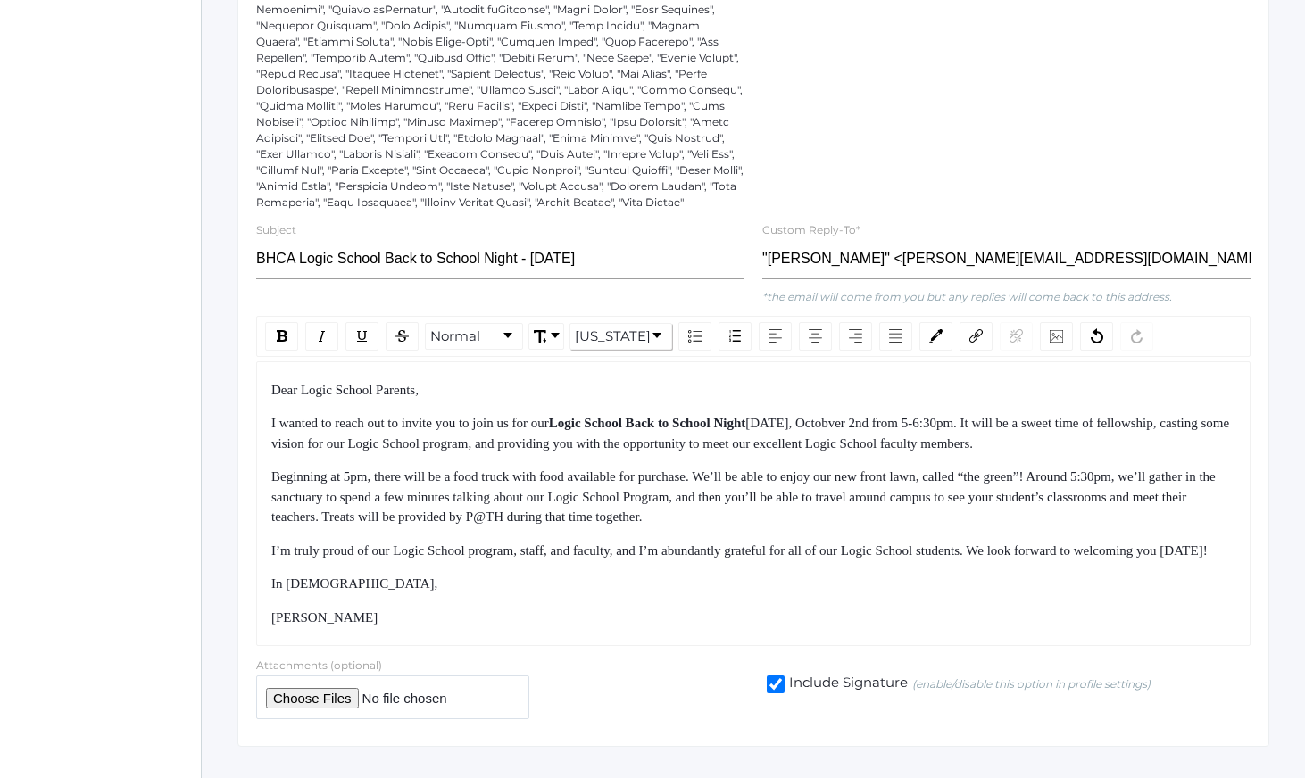
click at [643, 558] on span "I’m truly proud of our Logic School program, staff, and faculty, and I’m abunda…" at bounding box center [739, 551] width 936 height 14
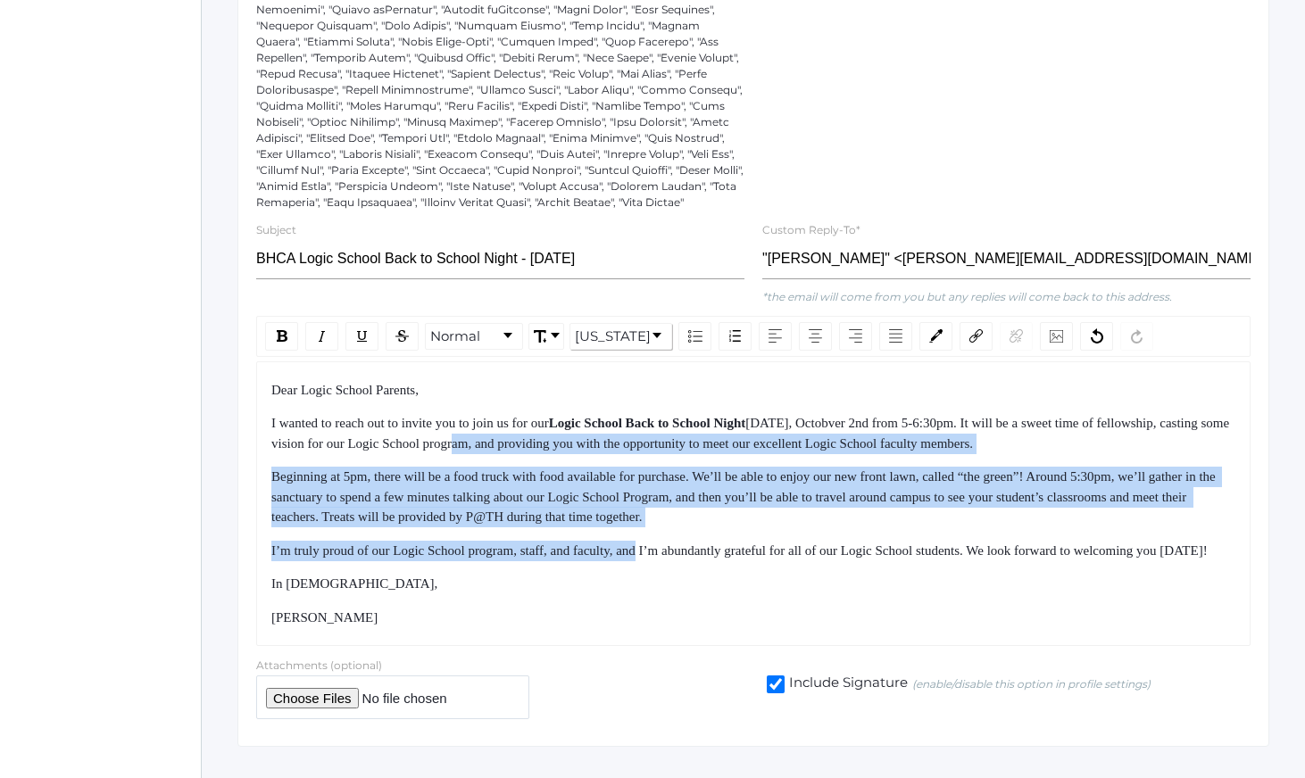
drag, startPoint x: 643, startPoint y: 568, endPoint x: 572, endPoint y: 449, distance: 138.1
click at [575, 450] on div "Dear Logic School Parents, I wanted to reach out to invite you to join us for o…" at bounding box center [753, 504] width 965 height 248
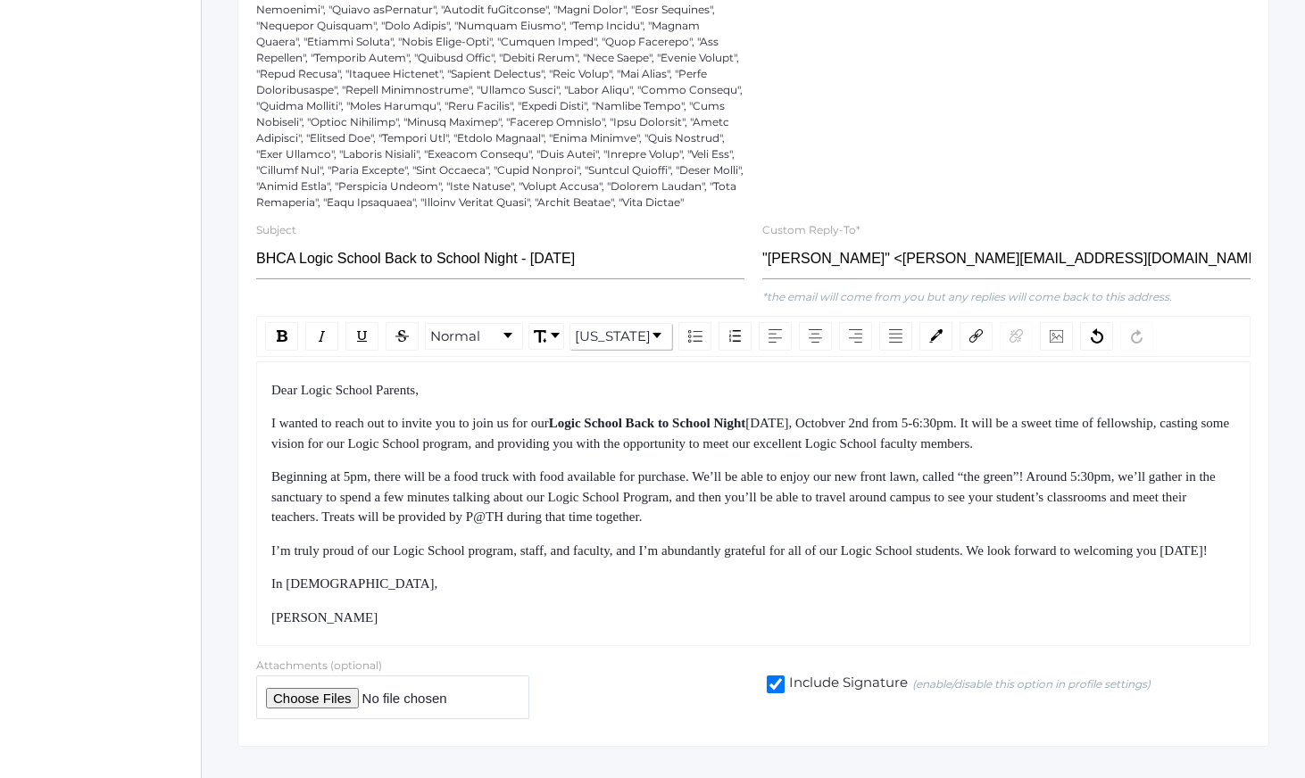
click at [572, 449] on div "I wanted to reach out to invite you to join us for our Logic School Back to Sch…" at bounding box center [753, 433] width 965 height 40
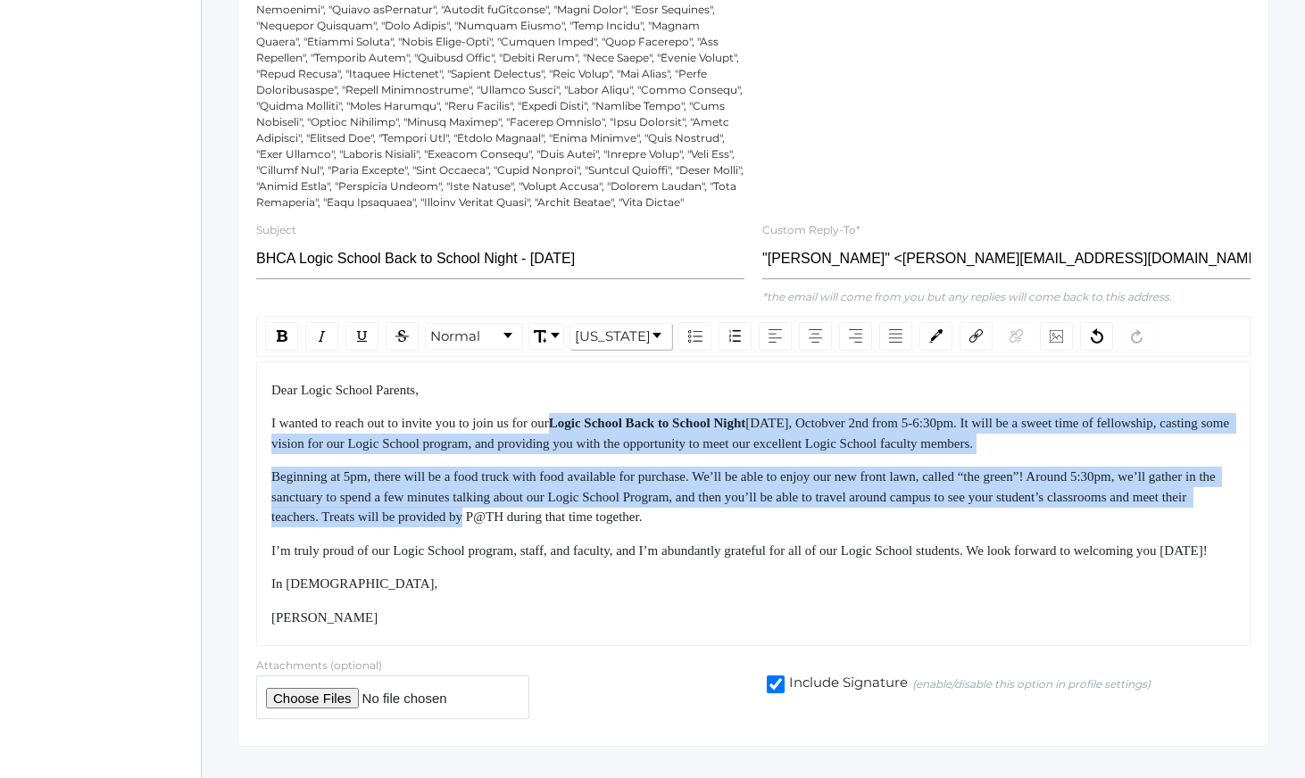
drag, startPoint x: 572, startPoint y: 449, endPoint x: 630, endPoint y: 549, distance: 115.6
click at [623, 538] on div "Dear Logic School Parents, I wanted to reach out to invite you to join us for o…" at bounding box center [753, 504] width 965 height 248
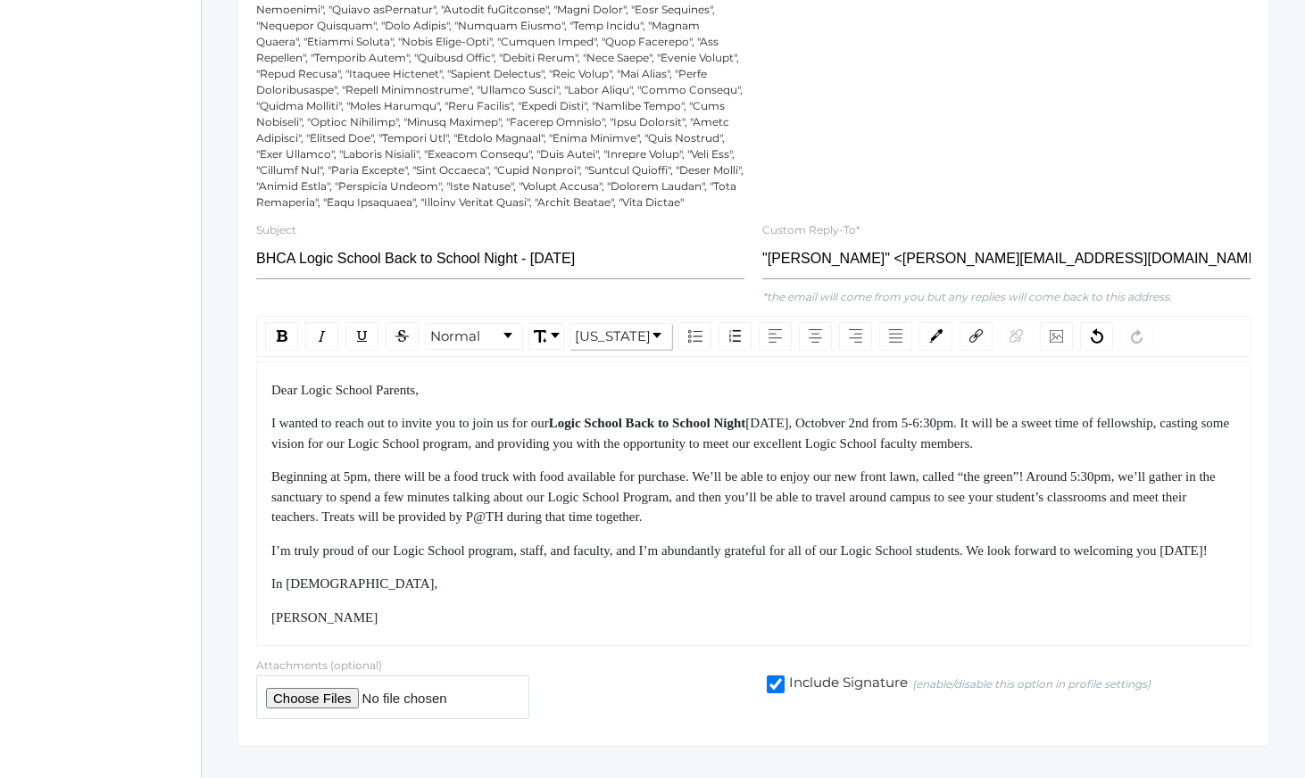
click at [630, 549] on div "Dear Logic School Parents, I wanted to reach out to invite you to join us for o…" at bounding box center [753, 504] width 965 height 248
click at [936, 440] on span "[DATE], Octobver 2nd from 5-6:30pm. It will be a sweet time of fellowship, cast…" at bounding box center [751, 433] width 961 height 35
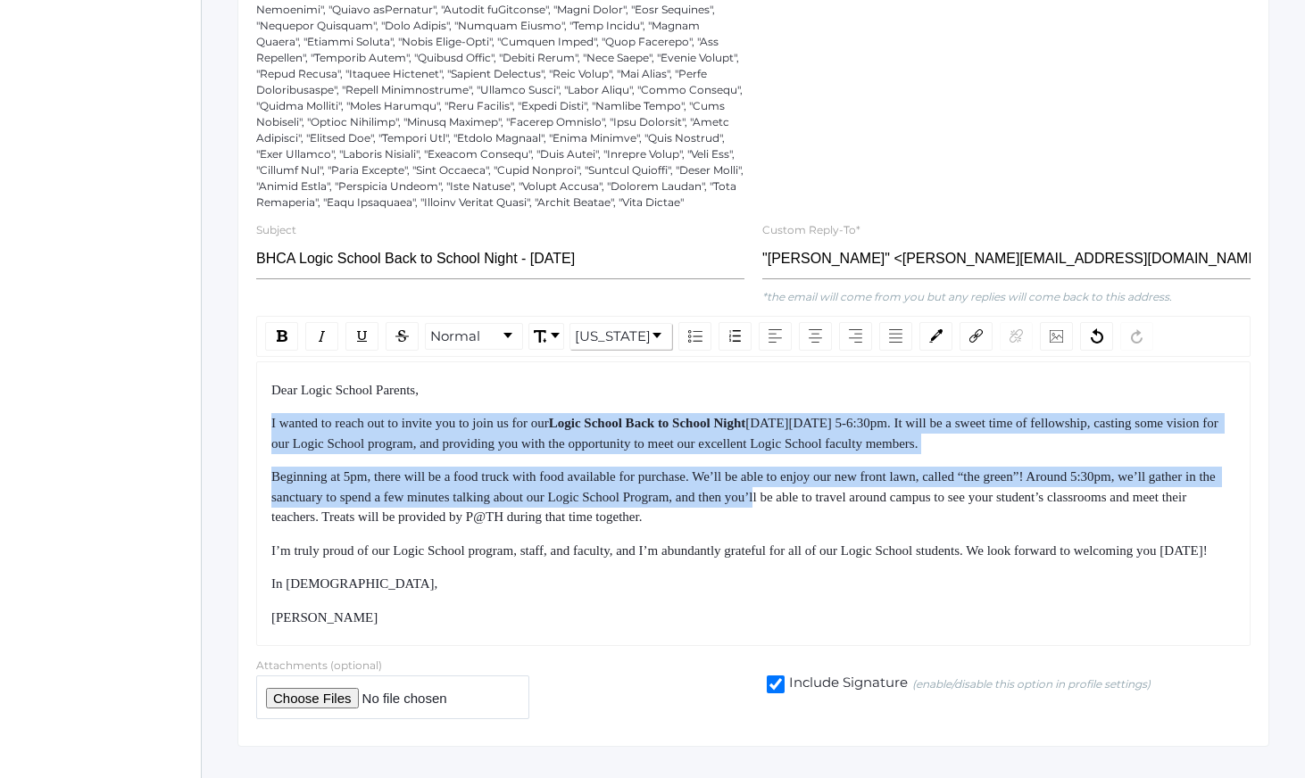
drag, startPoint x: 836, startPoint y: 428, endPoint x: 884, endPoint y: 540, distance: 122.0
click at [882, 536] on div "Dear Logic School Parents, I wanted to reach out to invite you to join us for o…" at bounding box center [753, 504] width 965 height 248
click at [884, 528] on div "Beginning at 5pm, there will be a food truck with food available for purchase. …" at bounding box center [753, 497] width 965 height 61
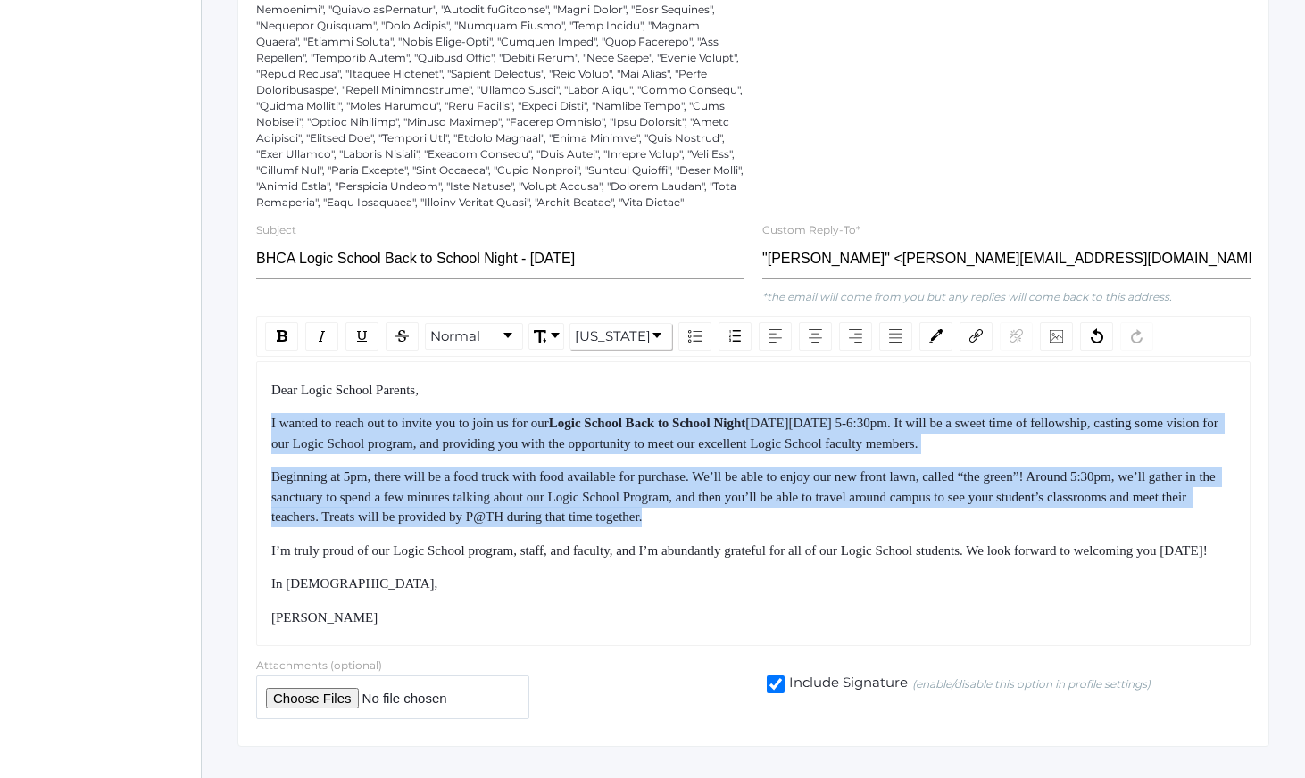
drag, startPoint x: 884, startPoint y: 540, endPoint x: 793, endPoint y: 422, distance: 148.9
click at [795, 424] on div "Dear Logic School Parents, I wanted to reach out to invite you to join us for o…" at bounding box center [753, 504] width 965 height 248
click at [793, 422] on div "Dear Logic School Parents, I wanted to reach out to invite you to join us for o…" at bounding box center [753, 504] width 965 height 248
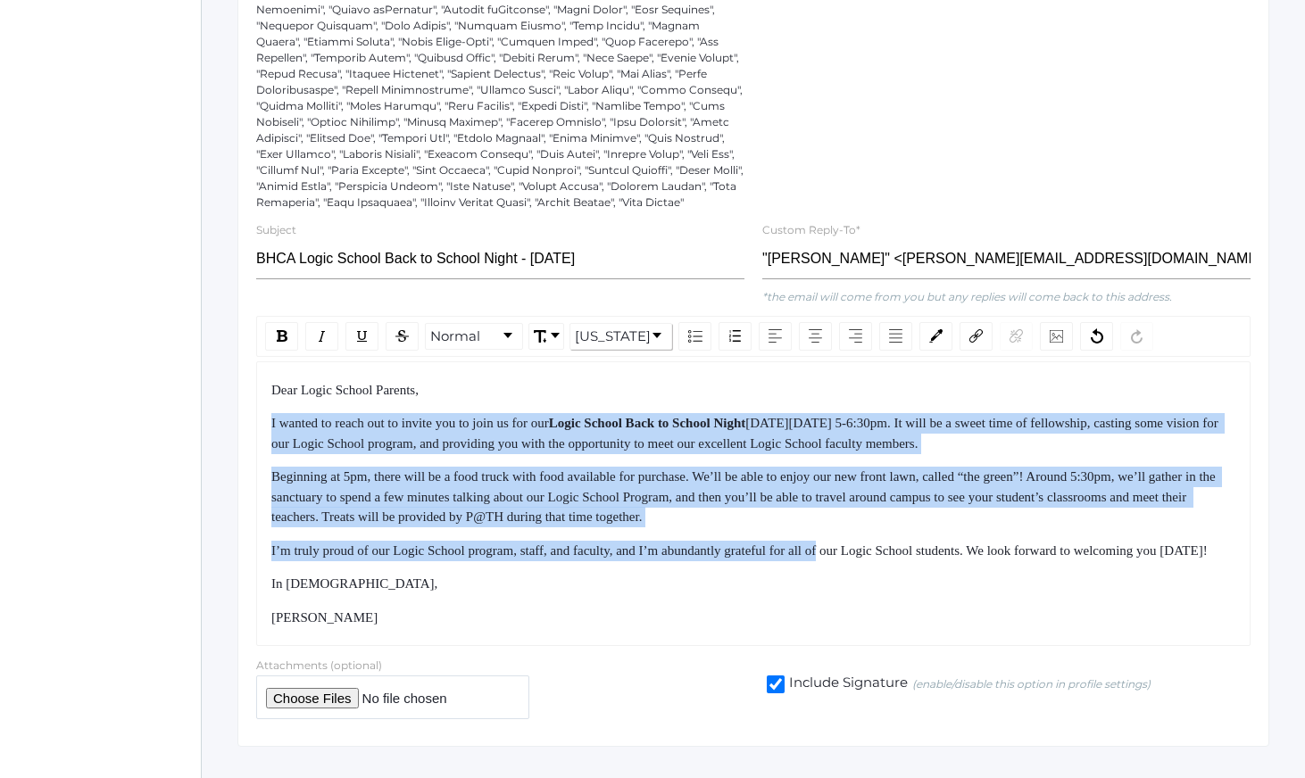
drag, startPoint x: 793, startPoint y: 422, endPoint x: 859, endPoint y: 571, distance: 163.0
click at [857, 569] on div "Dear Logic School Parents, I wanted to reach out to invite you to join us for o…" at bounding box center [753, 504] width 965 height 248
click at [859, 558] on span "I’m truly proud of our Logic School program, staff, and faculty, and I’m abunda…" at bounding box center [739, 551] width 936 height 14
drag, startPoint x: 859, startPoint y: 571, endPoint x: 813, endPoint y: 396, distance: 180.8
click at [813, 396] on div "Dear Logic School Parents, I wanted to reach out to invite you to join us for o…" at bounding box center [753, 504] width 965 height 248
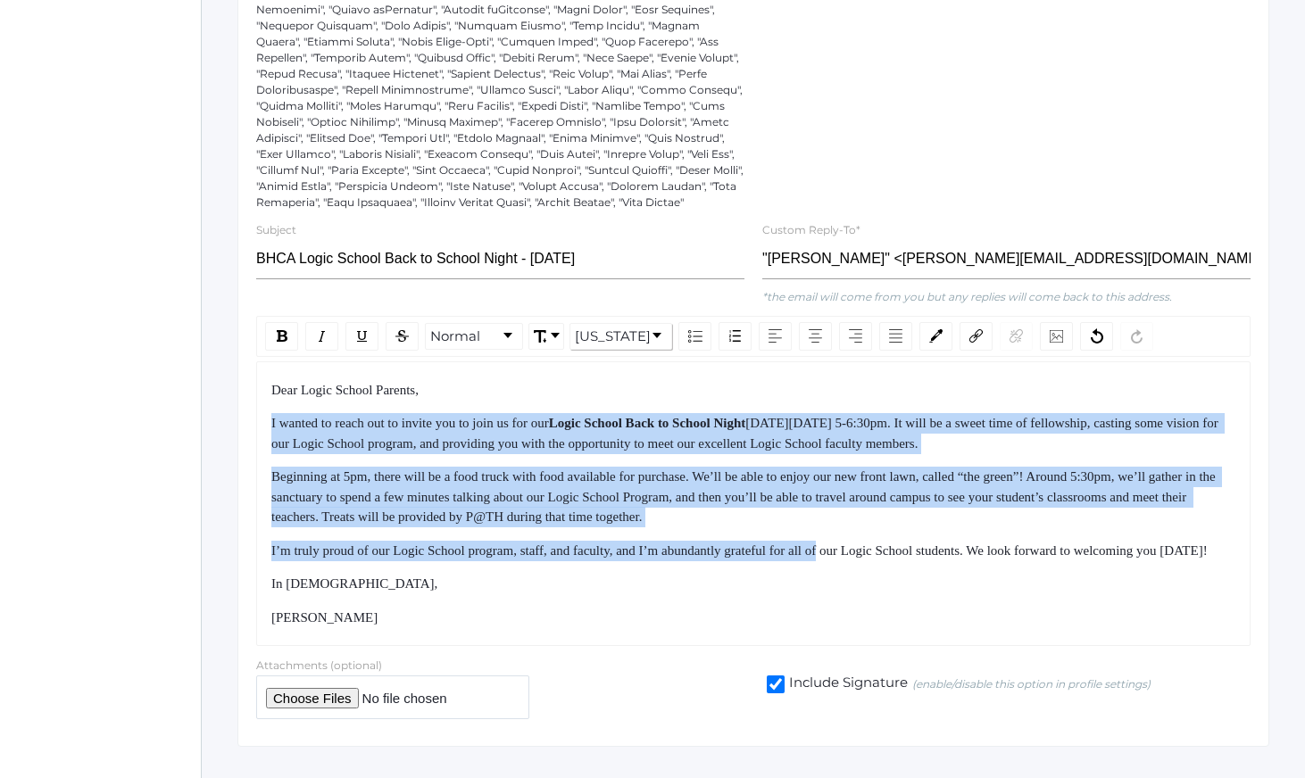
click at [809, 417] on div "Dear Logic School Parents, I wanted to reach out to invite you to join us for o…" at bounding box center [753, 504] width 965 height 248
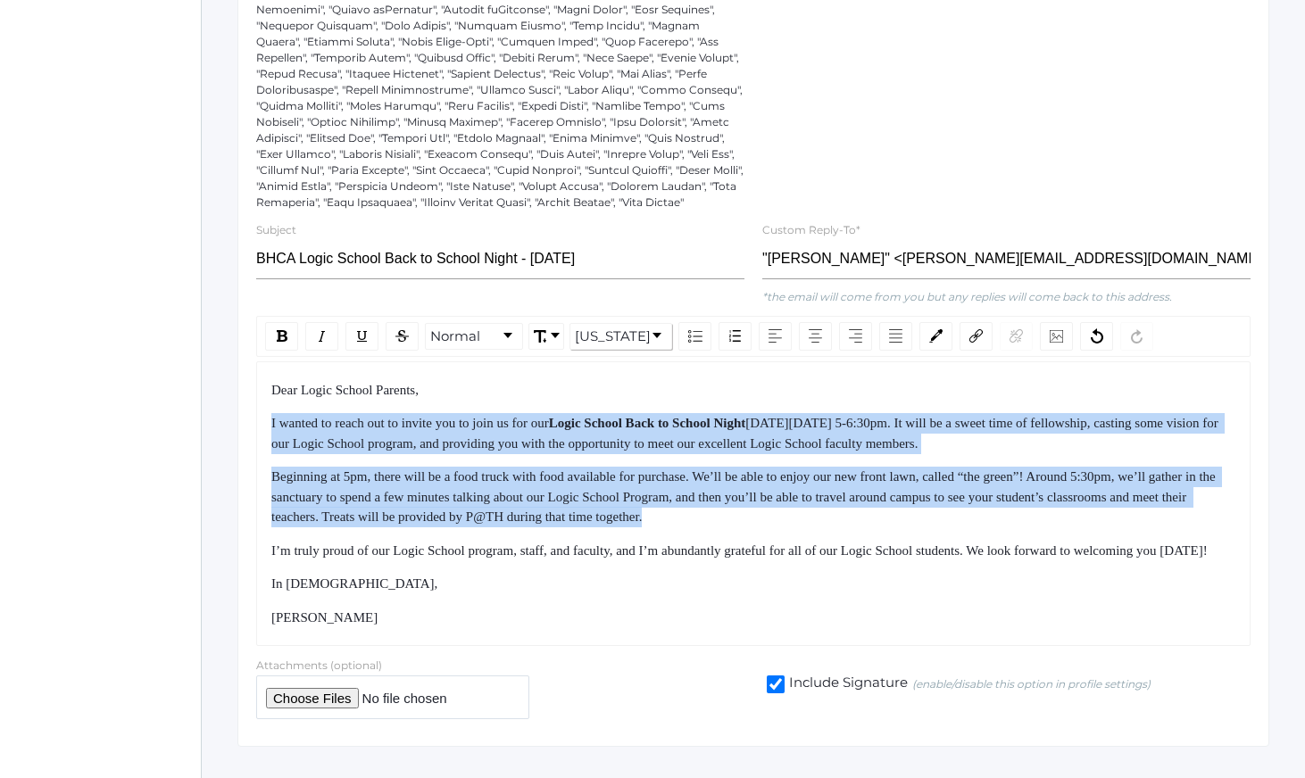
drag, startPoint x: 809, startPoint y: 417, endPoint x: 1093, endPoint y: 536, distance: 308.5
click at [1093, 536] on div "Dear Logic School Parents, I wanted to reach out to invite you to join us for o…" at bounding box center [753, 504] width 965 height 248
click at [1093, 528] on div "Beginning at 5pm, there will be a food truck with food available for purchase. …" at bounding box center [753, 497] width 965 height 61
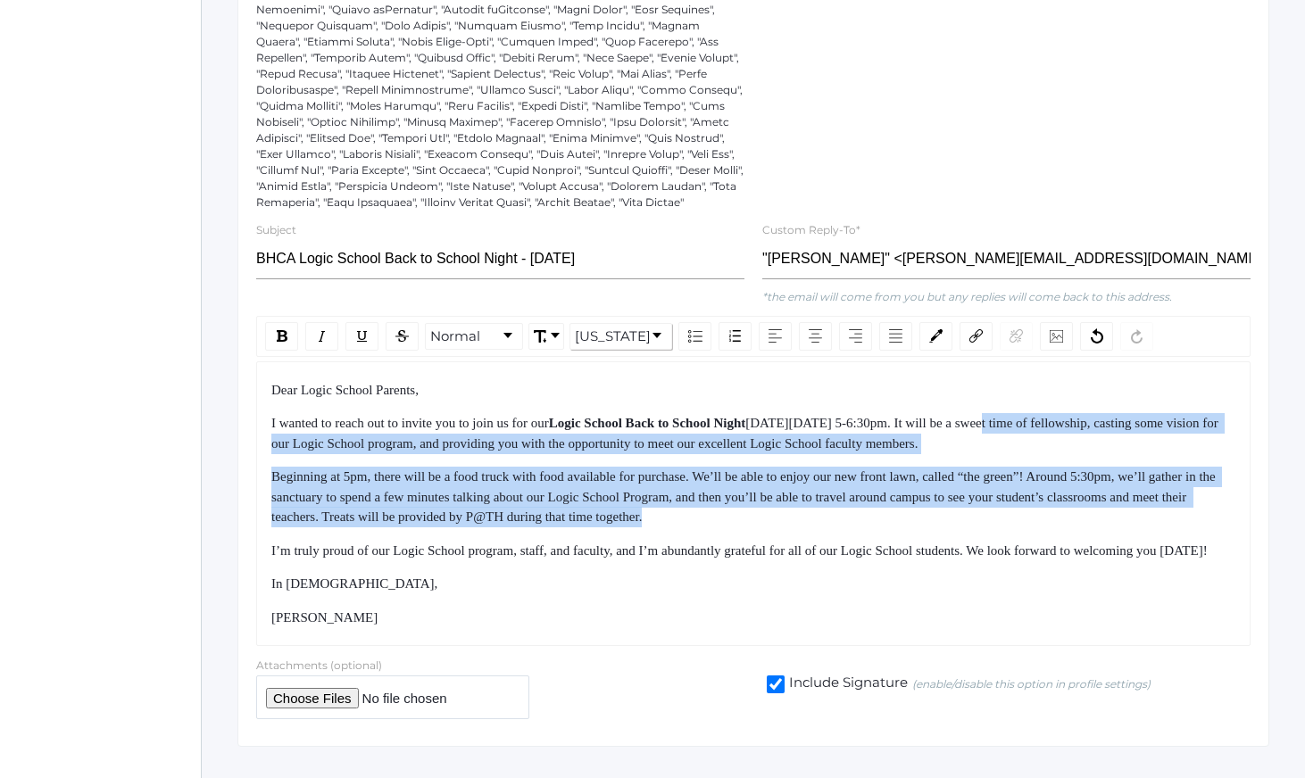
drag, startPoint x: 1093, startPoint y: 535, endPoint x: 1068, endPoint y: 433, distance: 104.6
click at [1068, 433] on div "Dear Logic School Parents, I wanted to reach out to invite you to join us for o…" at bounding box center [753, 504] width 965 height 248
click at [1068, 431] on span "[DATE][DATE] 5-6:30pm. It will be a sweet time of fellowship, casting some visi…" at bounding box center [746, 433] width 950 height 35
drag, startPoint x: 1068, startPoint y: 431, endPoint x: 1094, endPoint y: 548, distance: 120.0
click at [1093, 548] on div "Dear Logic School Parents, I wanted to reach out to invite you to join us for o…" at bounding box center [753, 504] width 965 height 248
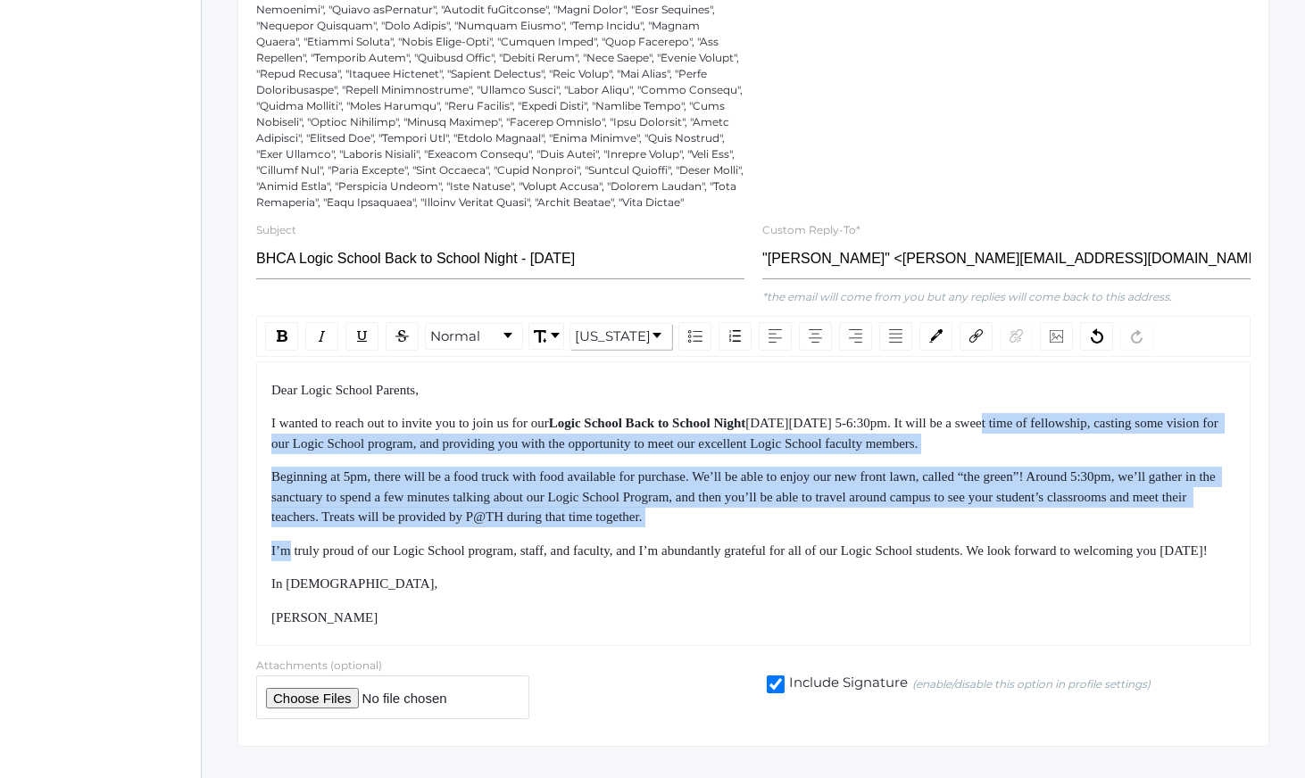
click at [1094, 548] on div "Dear Logic School Parents, I wanted to reach out to invite you to join us for o…" at bounding box center [753, 504] width 965 height 248
drag, startPoint x: 1094, startPoint y: 548, endPoint x: 1047, endPoint y: 405, distance: 150.5
click at [1048, 405] on div "Dear Logic School Parents, I wanted to reach out to invite you to join us for o…" at bounding box center [753, 504] width 965 height 248
click at [1047, 401] on div "Dear Logic School Parents," at bounding box center [753, 390] width 965 height 21
drag, startPoint x: 1047, startPoint y: 405, endPoint x: 1081, endPoint y: 541, distance: 139.9
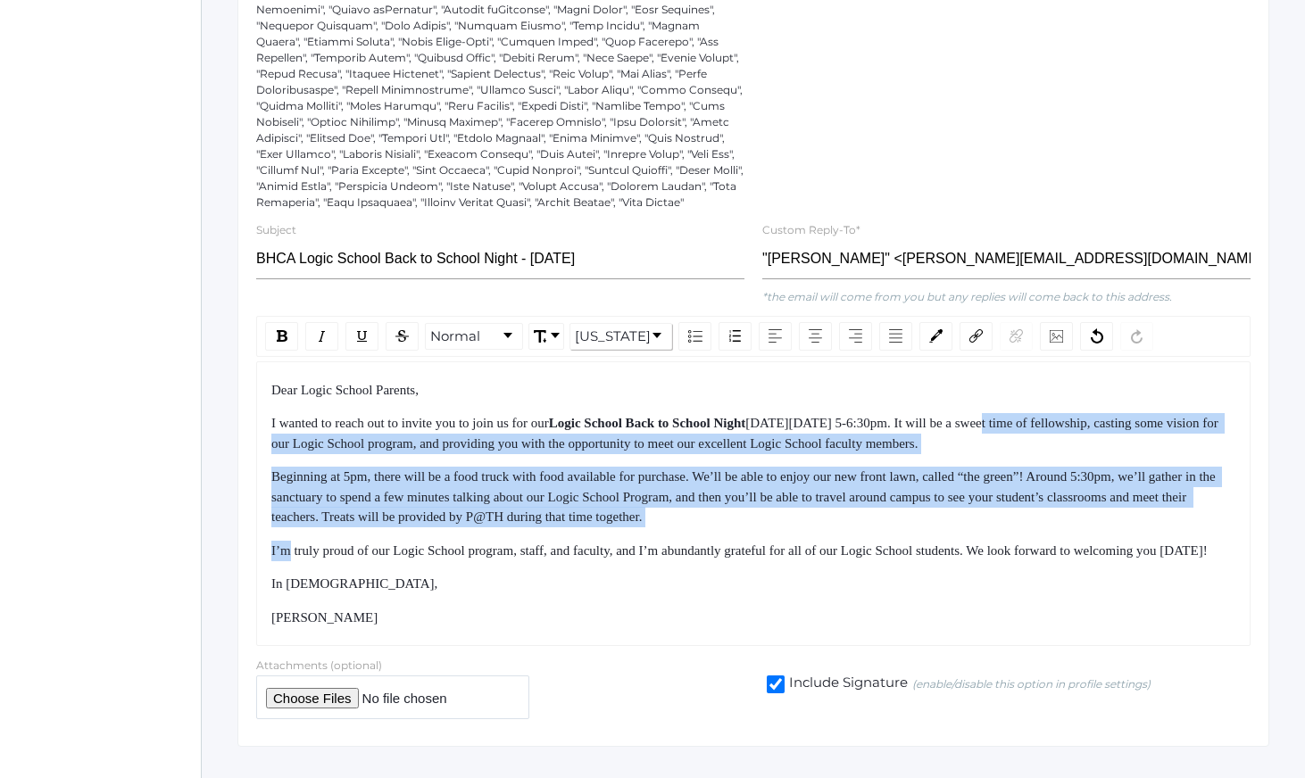
click at [1080, 539] on div "Dear Logic School Parents, I wanted to reach out to invite you to join us for o…" at bounding box center [753, 504] width 965 height 248
click at [1081, 528] on div "Beginning at 5pm, there will be a food truck with food available for purchase. …" at bounding box center [753, 497] width 965 height 61
drag, startPoint x: 1081, startPoint y: 541, endPoint x: 1025, endPoint y: 412, distance: 140.3
click at [1025, 412] on div "Dear Logic School Parents, I wanted to reach out to invite you to join us for o…" at bounding box center [753, 504] width 965 height 248
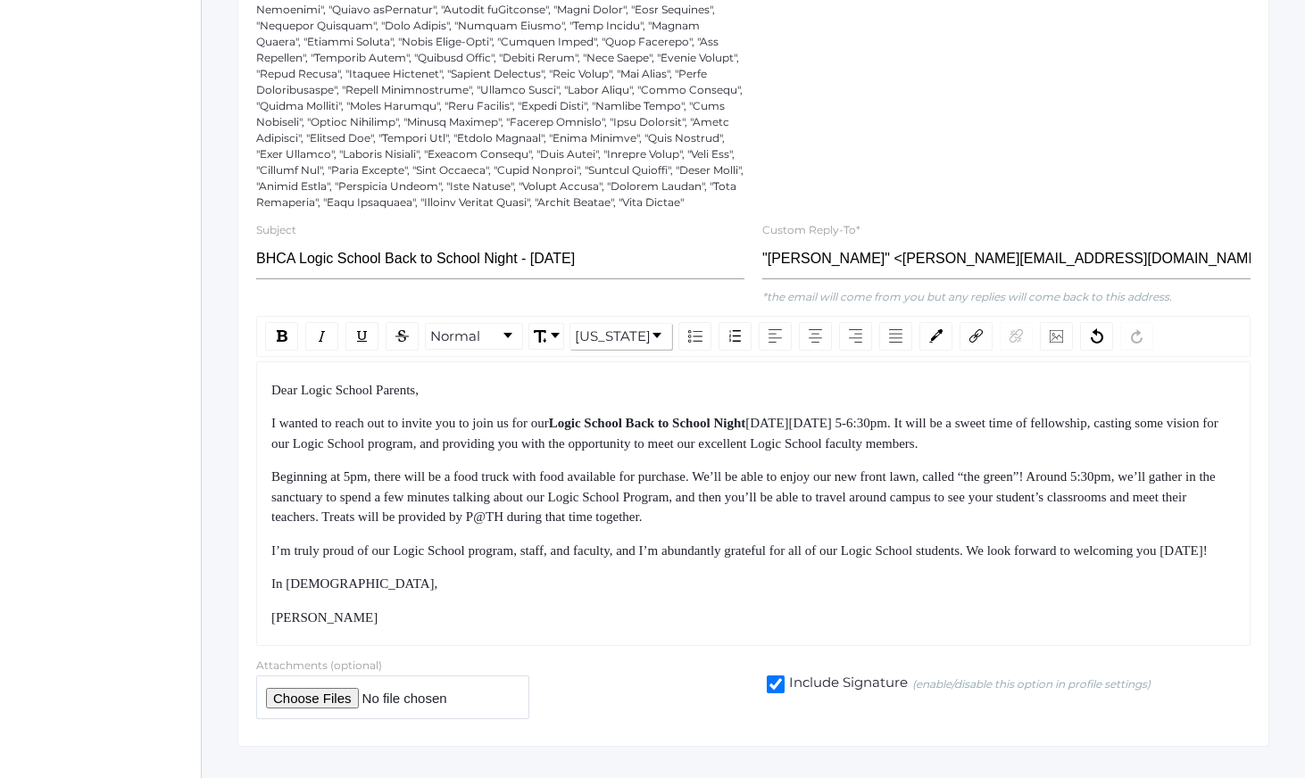
click at [1010, 449] on div "I wanted to reach out to invite you to join us for our Logic School Back to Sch…" at bounding box center [753, 433] width 965 height 40
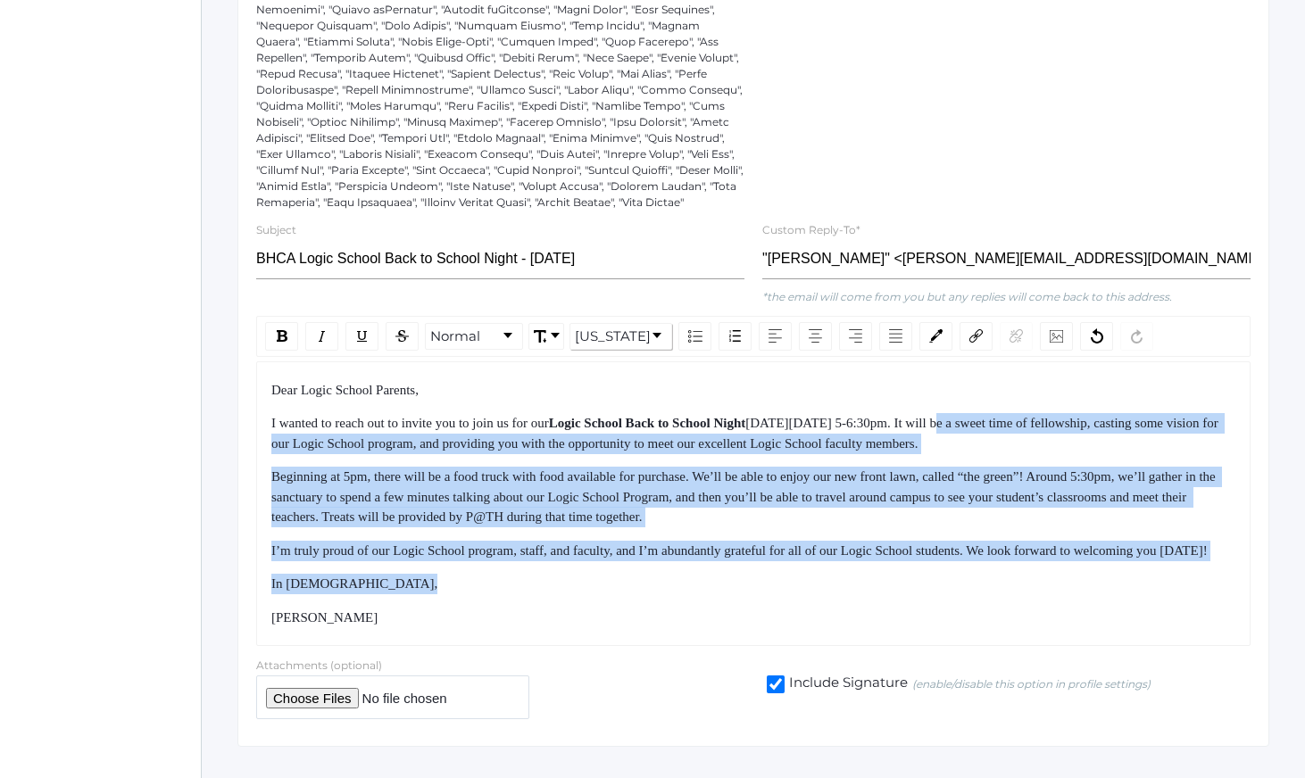
drag, startPoint x: 1010, startPoint y: 449, endPoint x: 1056, endPoint y: 619, distance: 175.8
click at [1054, 613] on div "Dear Logic School Parents, I wanted to reach out to invite you to join us for o…" at bounding box center [753, 504] width 965 height 248
click at [1056, 594] on div "In [DEMOGRAPHIC_DATA]," at bounding box center [753, 584] width 965 height 21
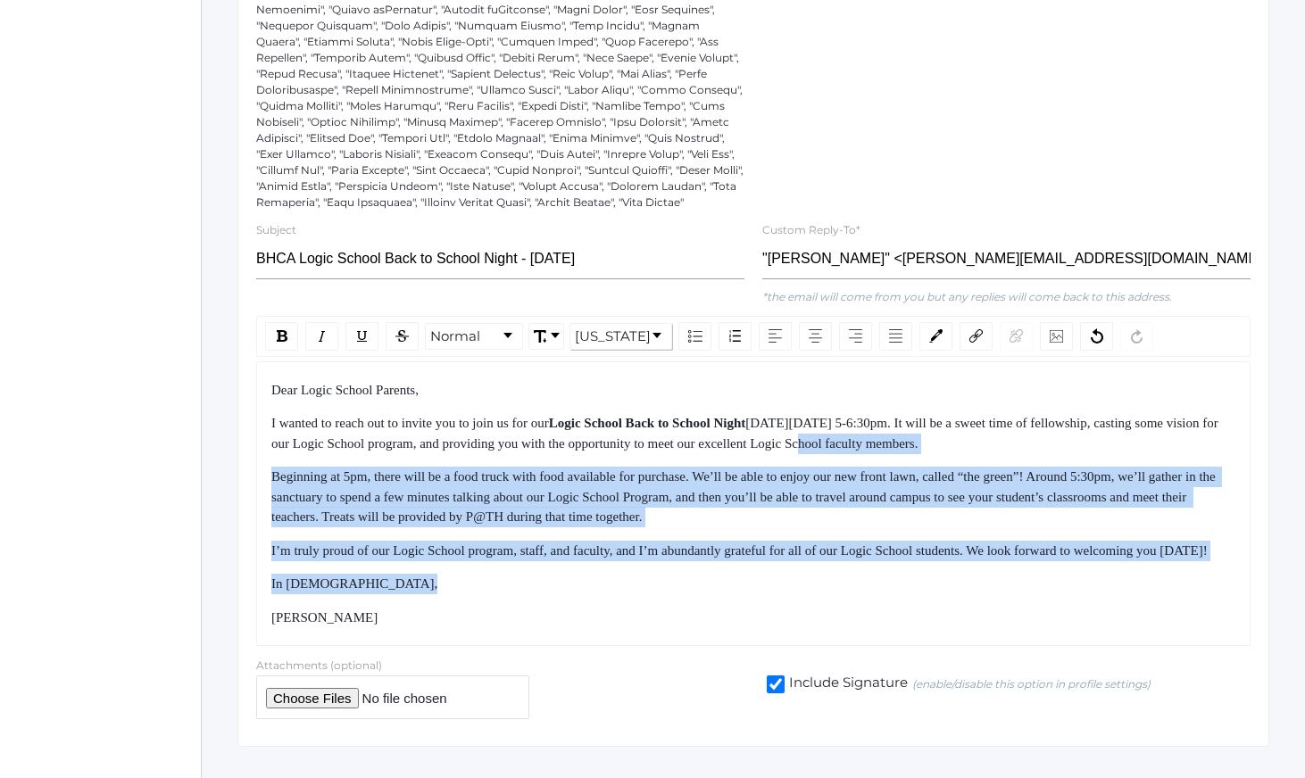
drag, startPoint x: 1056, startPoint y: 619, endPoint x: 994, endPoint y: 456, distance: 173.7
click at [994, 456] on div "Dear Logic School Parents, I wanted to reach out to invite you to join us for o…" at bounding box center [753, 504] width 965 height 248
click at [993, 451] on span "[DATE][DATE] 5-6:30pm. It will be a sweet time of fellowship, casting some visi…" at bounding box center [746, 433] width 950 height 35
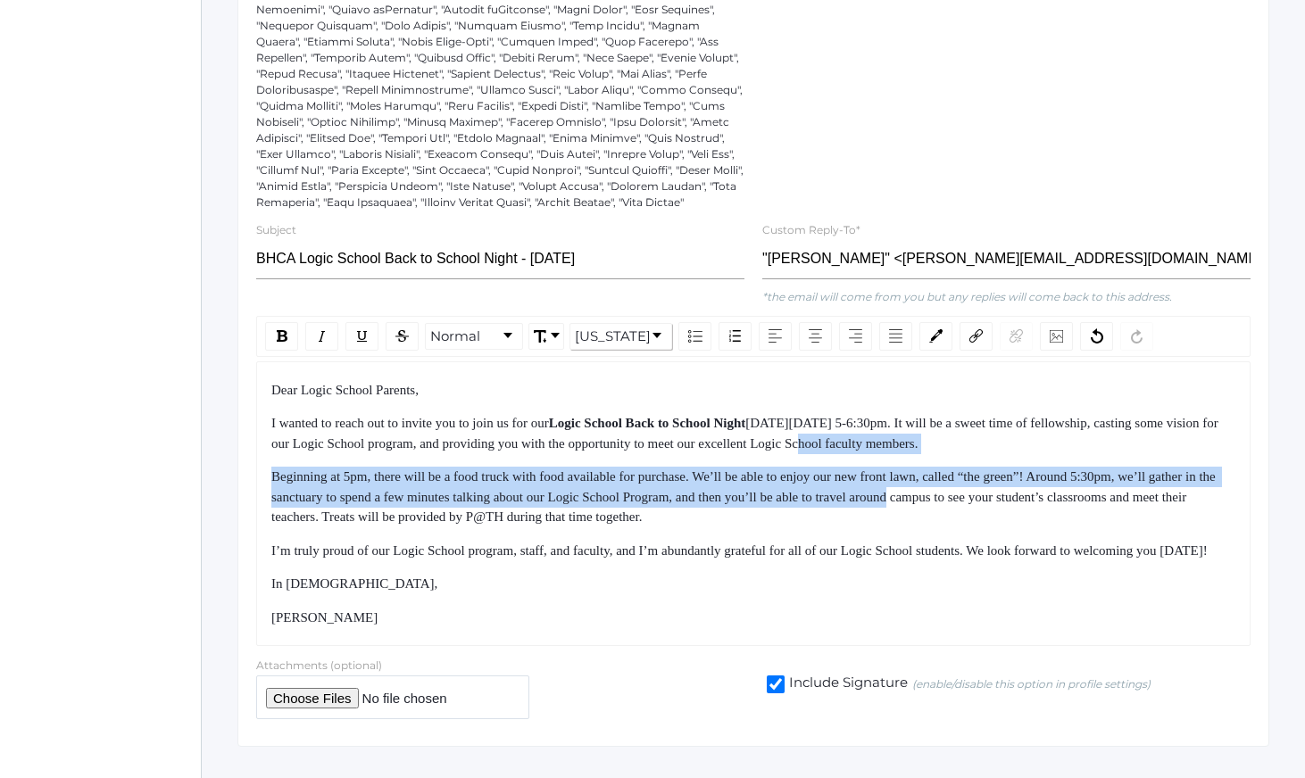
drag, startPoint x: 993, startPoint y: 454, endPoint x: 1014, endPoint y: 539, distance: 87.5
click at [1014, 536] on div "Dear Logic School Parents, I wanted to reach out to invite you to join us for o…" at bounding box center [753, 504] width 965 height 248
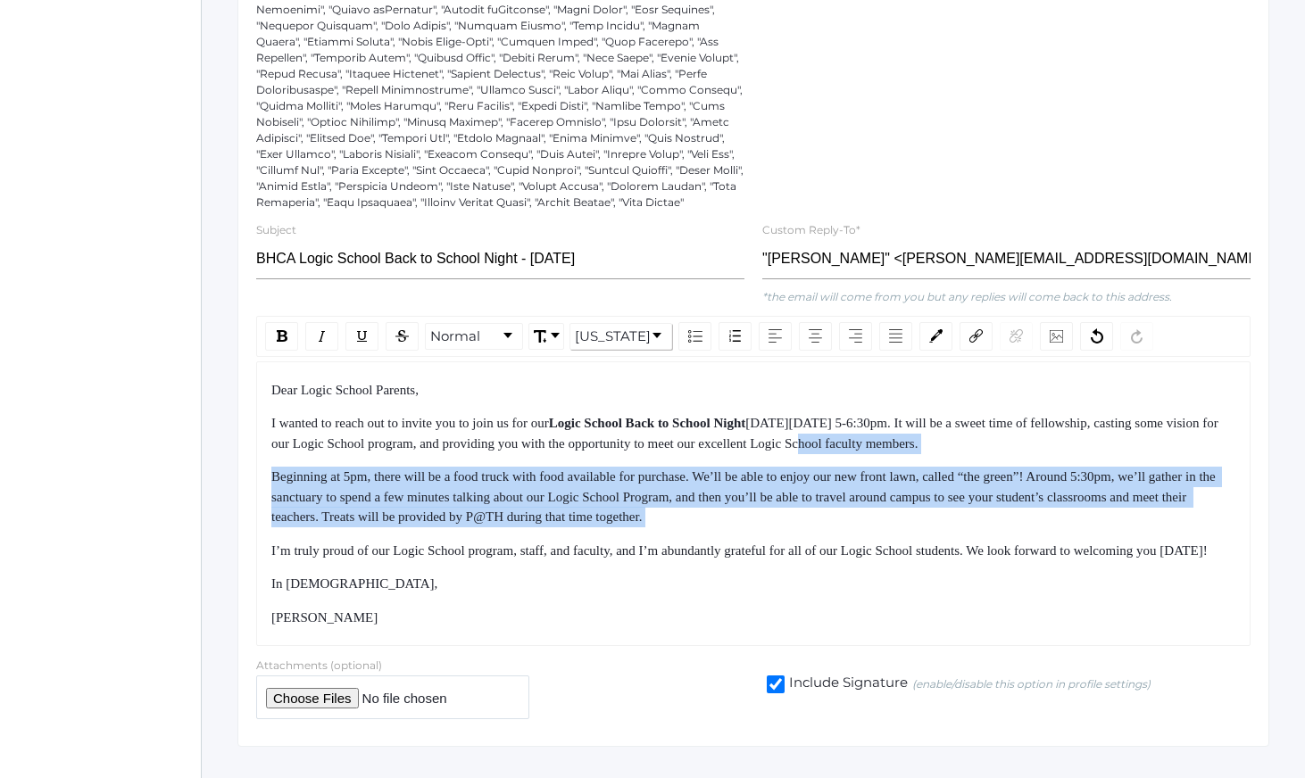
click at [1014, 528] on div "Beginning at 5pm, there will be a food truck with food available for purchase. …" at bounding box center [753, 497] width 965 height 61
drag, startPoint x: 1014, startPoint y: 539, endPoint x: 934, endPoint y: 475, distance: 102.9
click at [939, 475] on div "Dear Logic School Parents, I wanted to reach out to invite you to join us for o…" at bounding box center [753, 504] width 965 height 248
click at [934, 475] on div "Dear Logic School Parents, I wanted to reach out to invite you to join us for o…" at bounding box center [753, 504] width 965 height 248
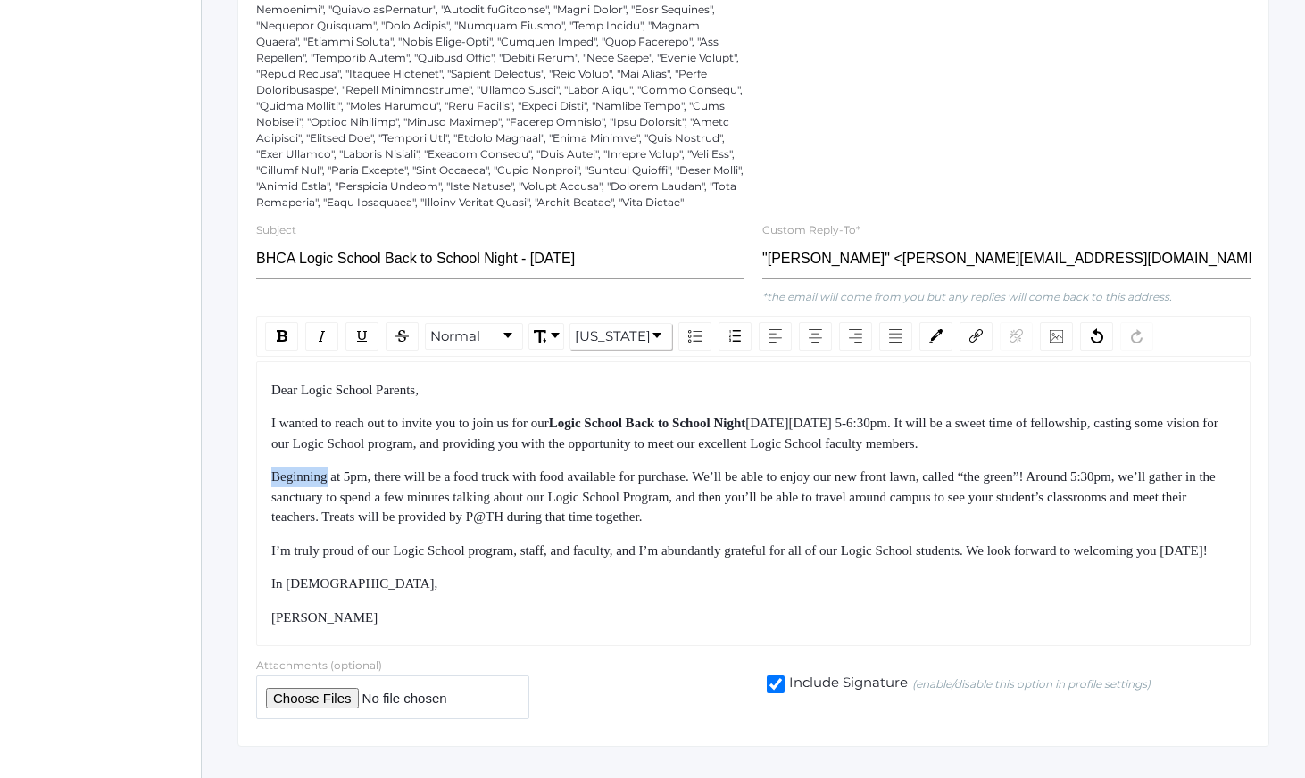
drag, startPoint x: 934, startPoint y: 475, endPoint x: 989, endPoint y: 519, distance: 70.5
click at [986, 517] on div "Dear Logic School Parents, I wanted to reach out to invite you to join us for o…" at bounding box center [753, 504] width 965 height 248
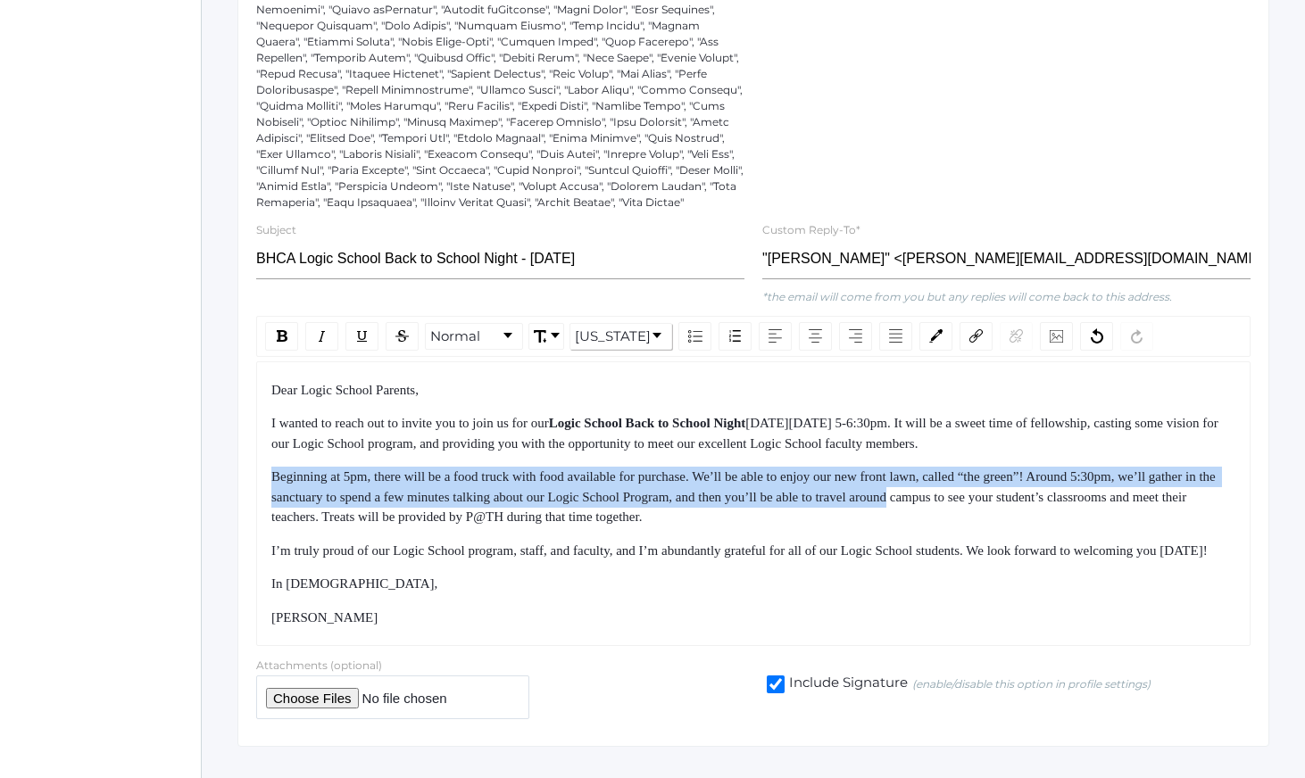
click at [989, 519] on span "Beginning at 5pm, there will be a food truck with food available for purchase. …" at bounding box center [745, 497] width 948 height 54
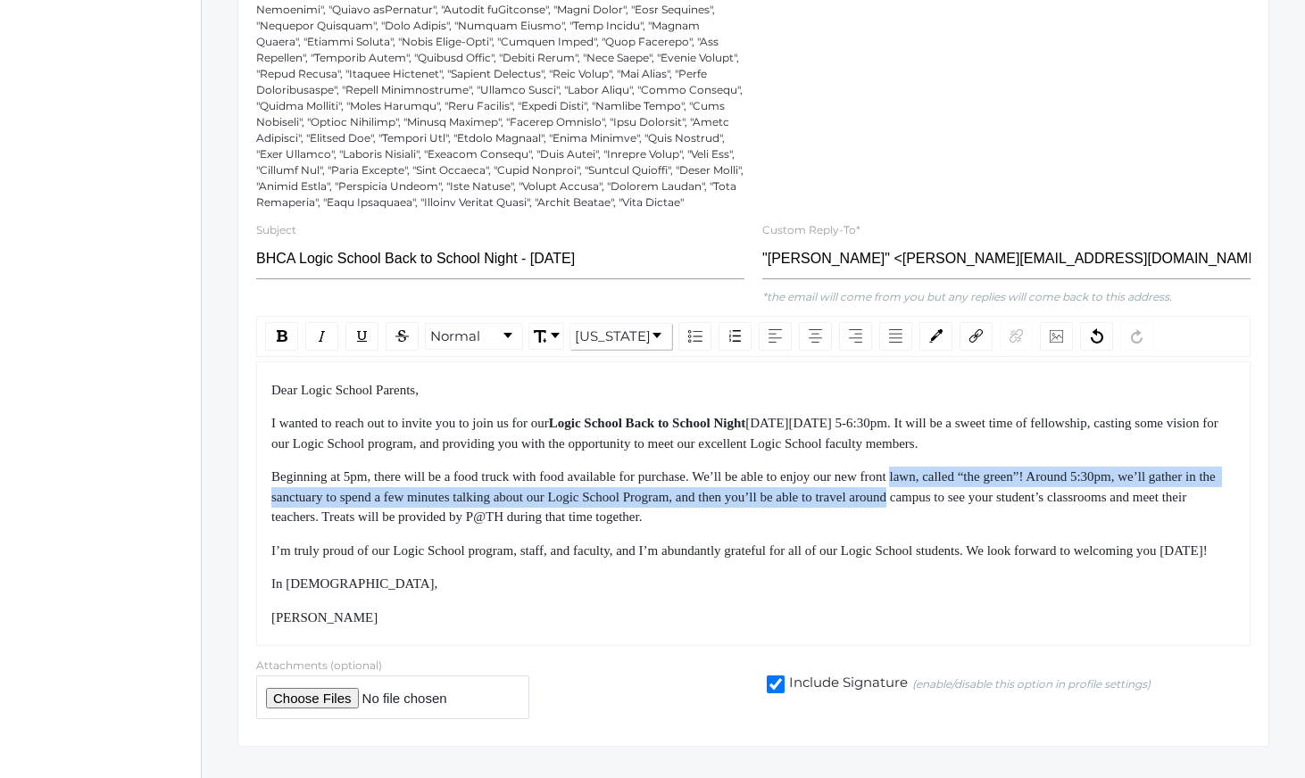
drag, startPoint x: 989, startPoint y: 519, endPoint x: 936, endPoint y: 489, distance: 60.3
click at [939, 491] on span "Beginning at 5pm, there will be a food truck with food available for purchase. …" at bounding box center [745, 497] width 948 height 54
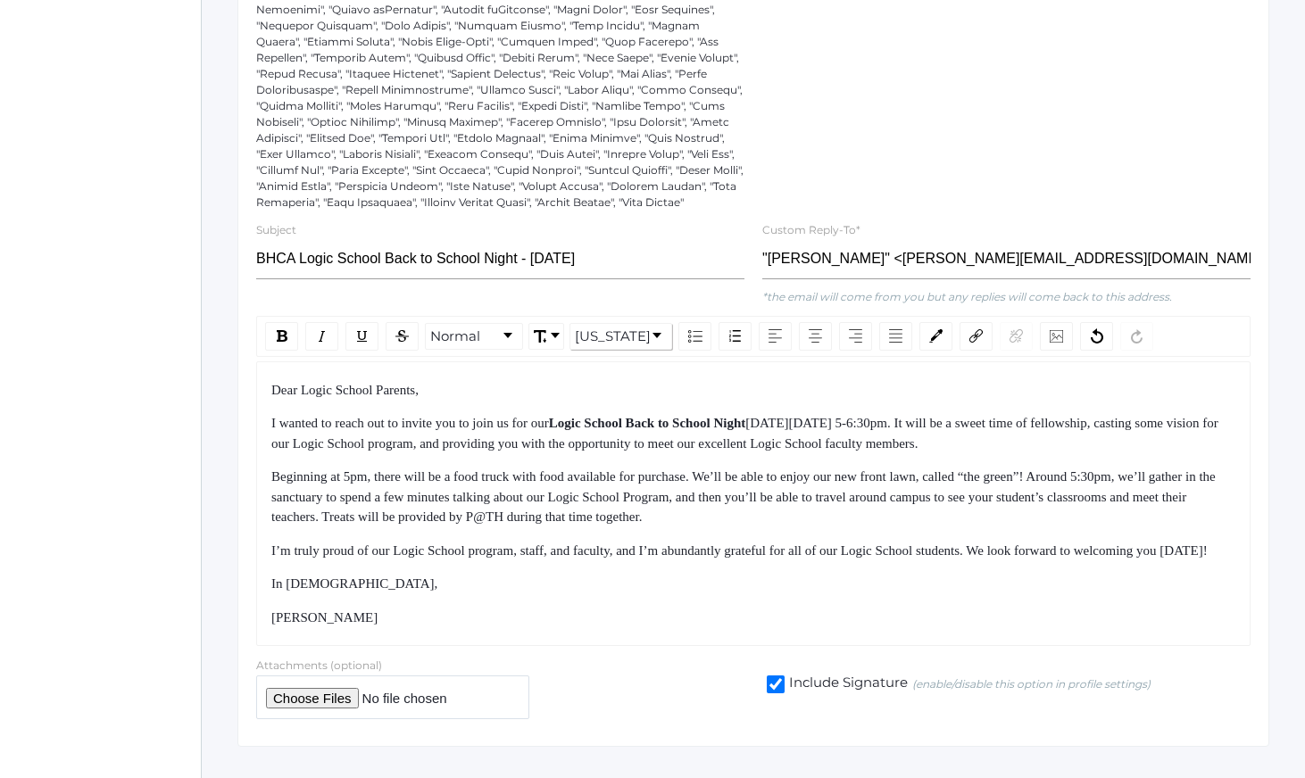
click at [936, 489] on span "Beginning at 5pm, there will be a food truck with food available for purchase. …" at bounding box center [745, 497] width 948 height 54
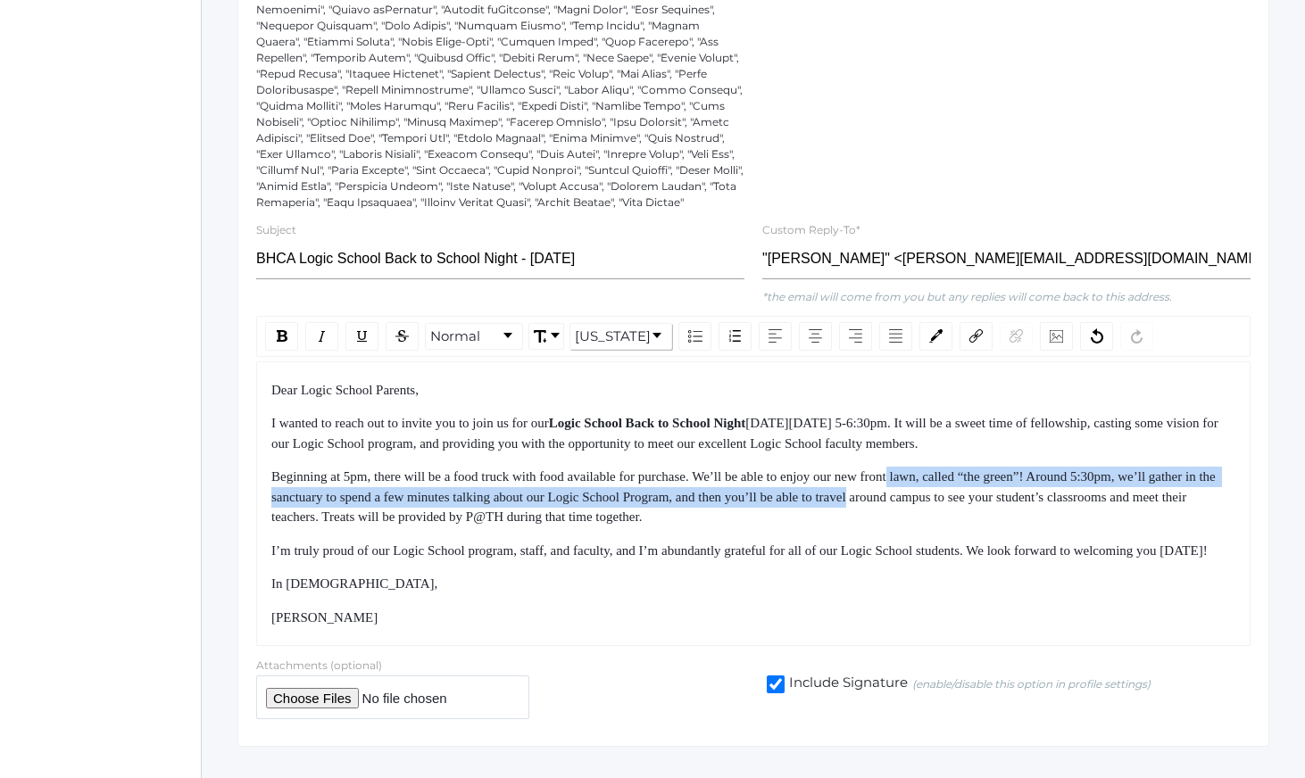
drag, startPoint x: 936, startPoint y: 489, endPoint x: 981, endPoint y: 532, distance: 61.9
click at [977, 528] on div "Beginning at 5pm, there will be a food truck with food available for purchase. …" at bounding box center [753, 497] width 965 height 61
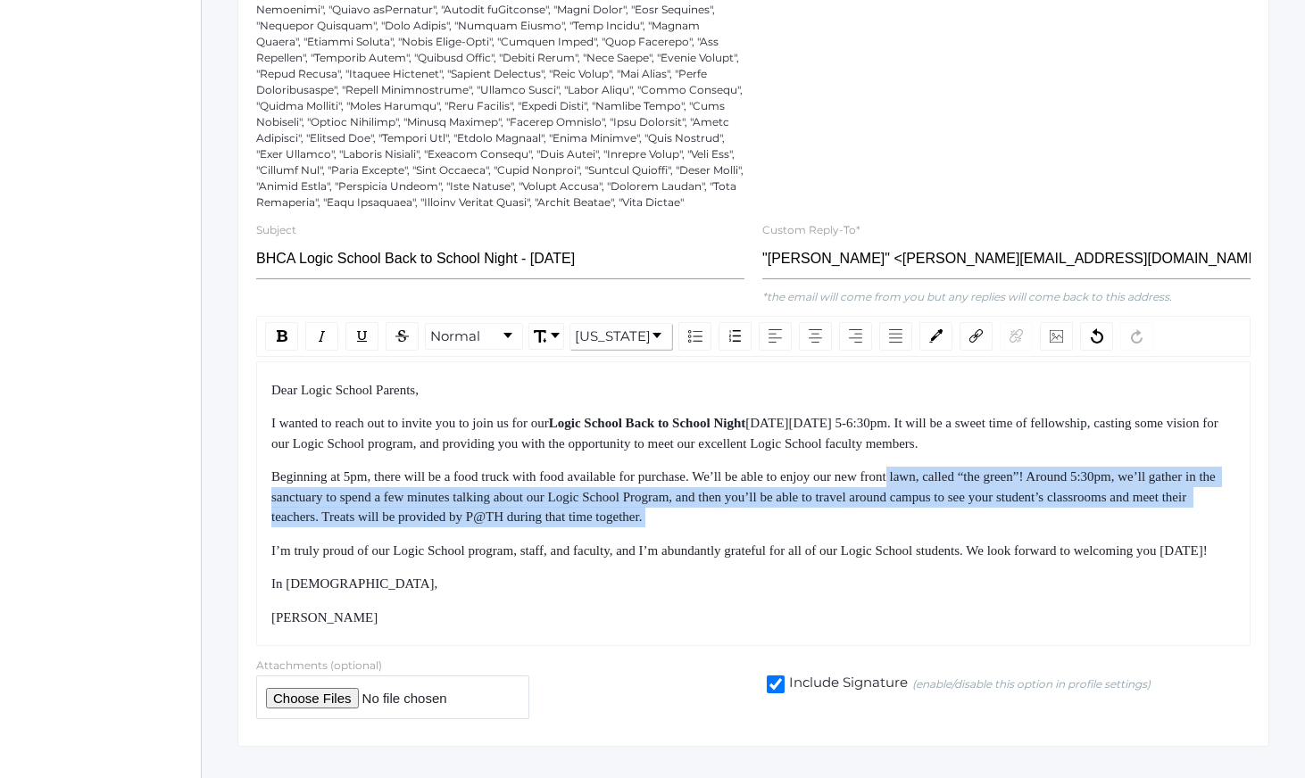
click at [981, 528] on div "Beginning at 5pm, there will be a food truck with food available for purchase. …" at bounding box center [753, 497] width 965 height 61
drag, startPoint x: 981, startPoint y: 532, endPoint x: 977, endPoint y: 475, distance: 57.2
click at [977, 476] on div "Dear Logic School Parents, I wanted to reach out to invite you to join us for o…" at bounding box center [753, 504] width 965 height 248
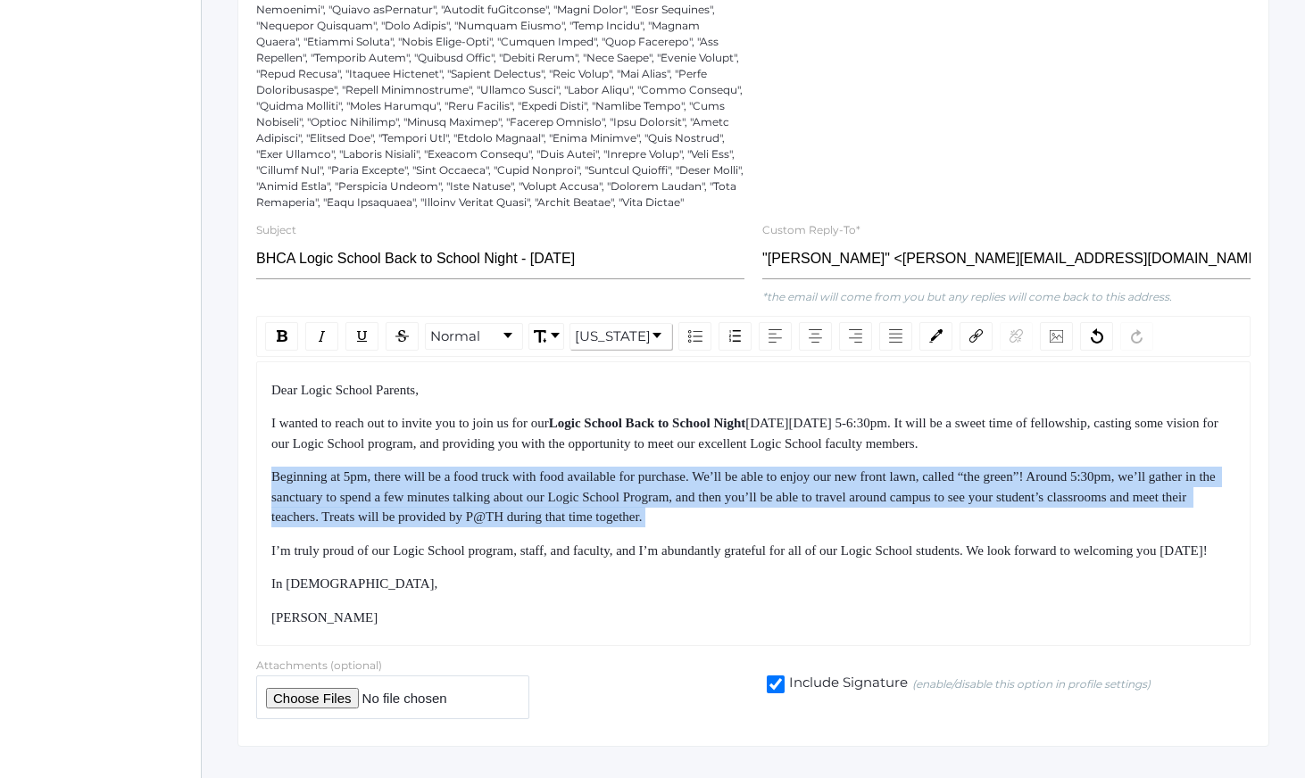
click at [977, 475] on div "Dear Logic School Parents, I wanted to reach out to invite you to join us for o…" at bounding box center [753, 504] width 965 height 248
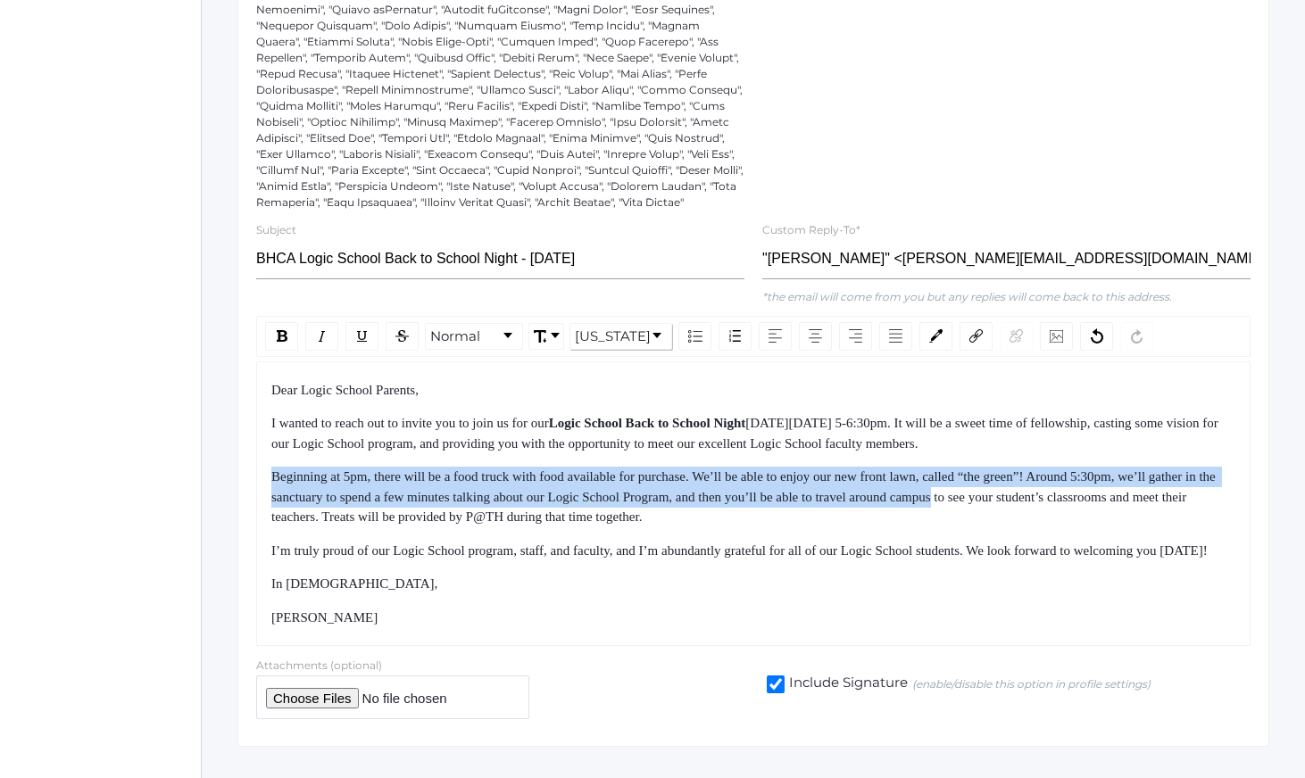
drag, startPoint x: 977, startPoint y: 475, endPoint x: 1037, endPoint y: 519, distance: 74.1
click at [1037, 519] on div "Dear Logic School Parents, I wanted to reach out to invite you to join us for o…" at bounding box center [753, 504] width 965 height 248
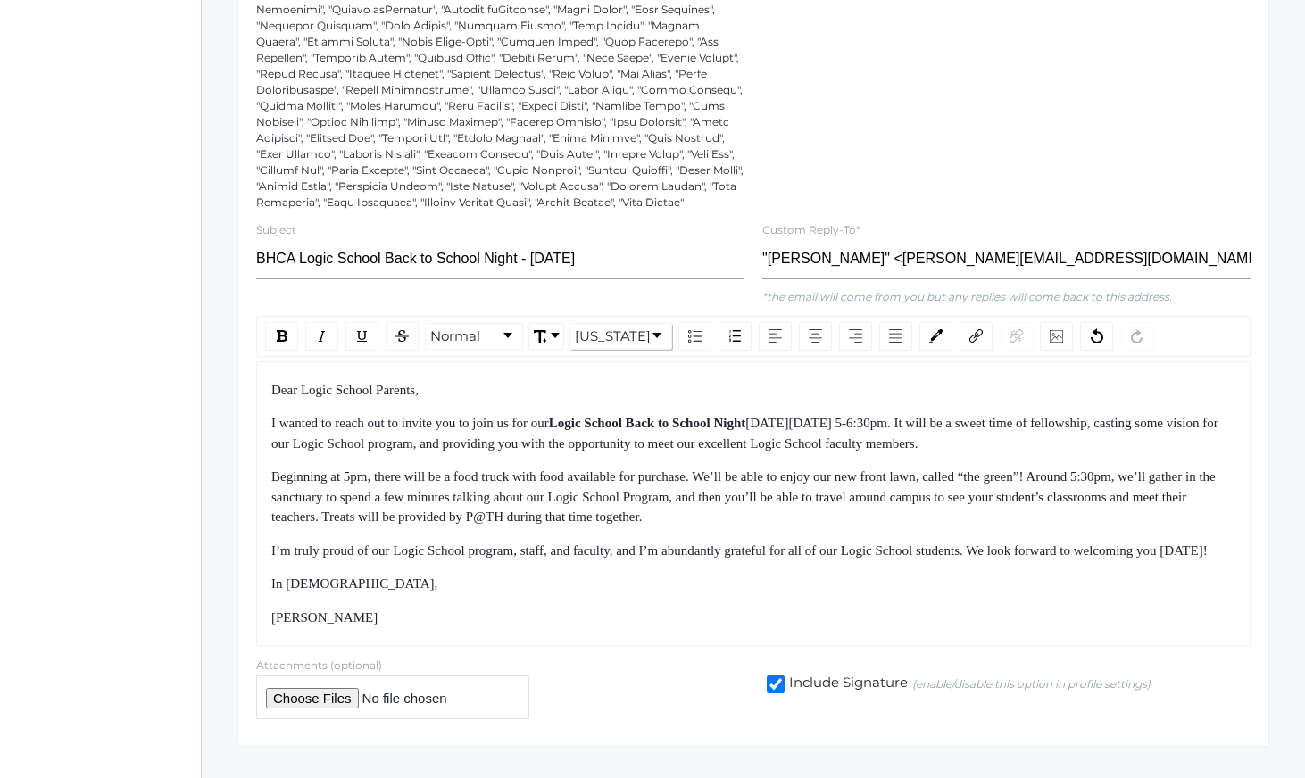
click at [1052, 527] on div "Beginning at 5pm, there will be a food truck with food available for purchase. …" at bounding box center [753, 497] width 965 height 61
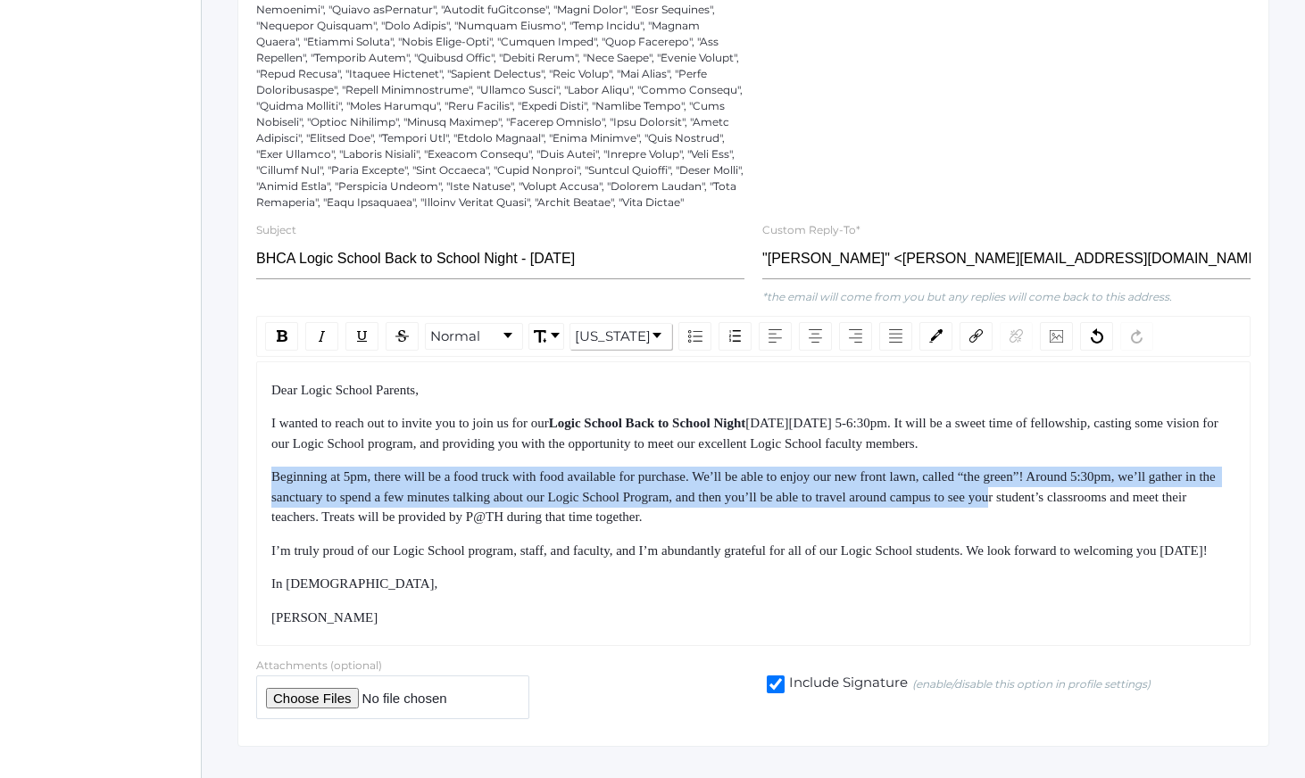
drag, startPoint x: 1109, startPoint y: 480, endPoint x: 1147, endPoint y: 535, distance: 66.6
click at [1145, 533] on div "Dear Logic School Parents, I wanted to reach out to invite you to join us for o…" at bounding box center [753, 504] width 965 height 248
click at [1147, 528] on div "Beginning at 5pm, there will be a food truck with food available for purchase. …" at bounding box center [753, 497] width 965 height 61
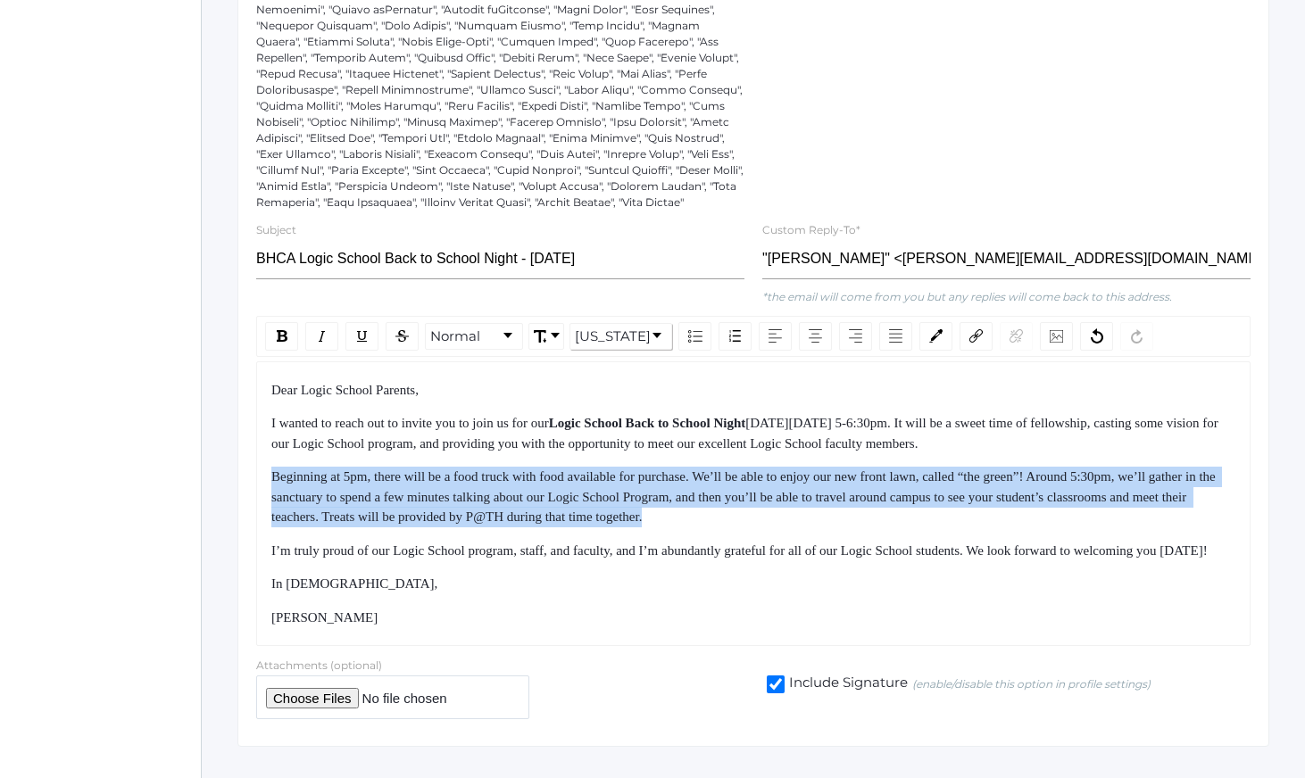
drag, startPoint x: 1147, startPoint y: 535, endPoint x: 1112, endPoint y: 470, distance: 73.1
click at [1113, 470] on div "Dear Logic School Parents, I wanted to reach out to invite you to join us for o…" at bounding box center [753, 504] width 965 height 248
click at [1112, 470] on div "Dear Logic School Parents, I wanted to reach out to invite you to join us for o…" at bounding box center [753, 504] width 965 height 248
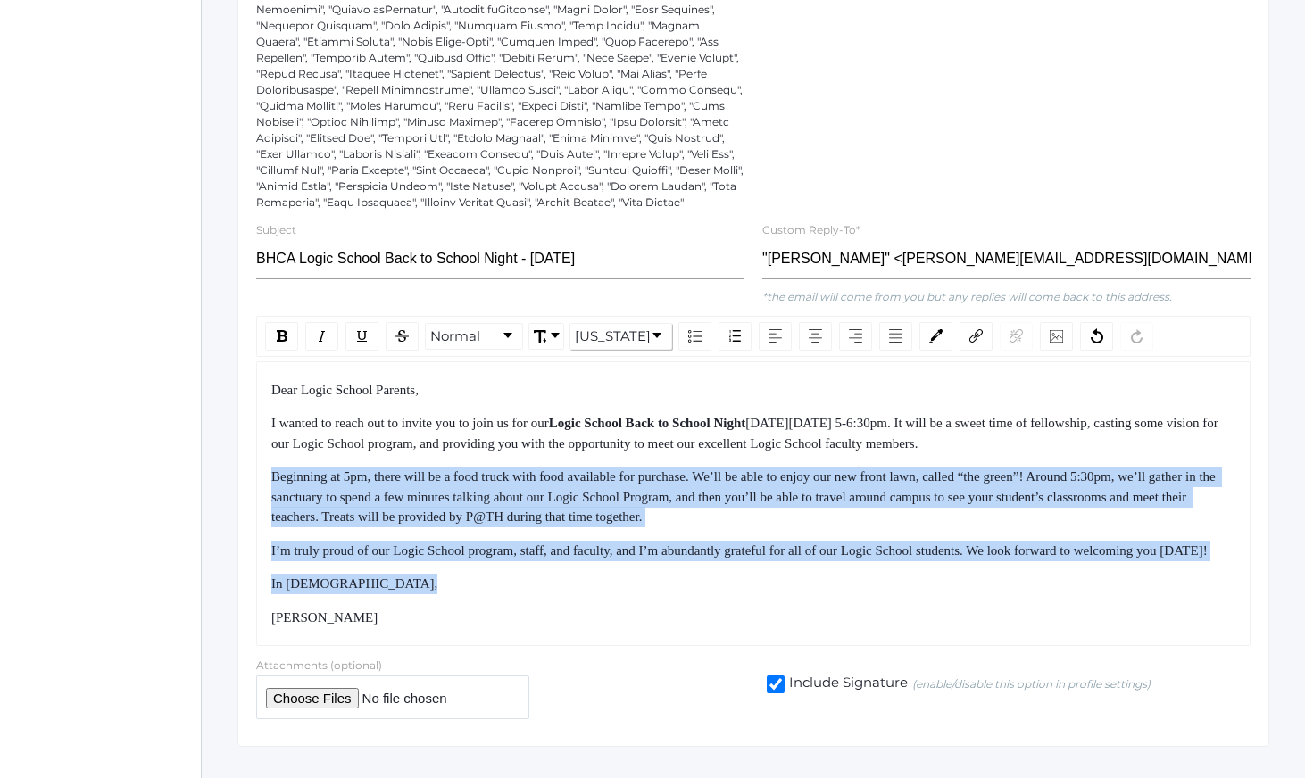
drag, startPoint x: 1112, startPoint y: 470, endPoint x: 1152, endPoint y: 616, distance: 150.9
click at [1151, 615] on div "Dear Logic School Parents, I wanted to reach out to invite you to join us for o…" at bounding box center [753, 504] width 965 height 248
click at [1152, 594] on div "In [DEMOGRAPHIC_DATA]," at bounding box center [753, 584] width 965 height 21
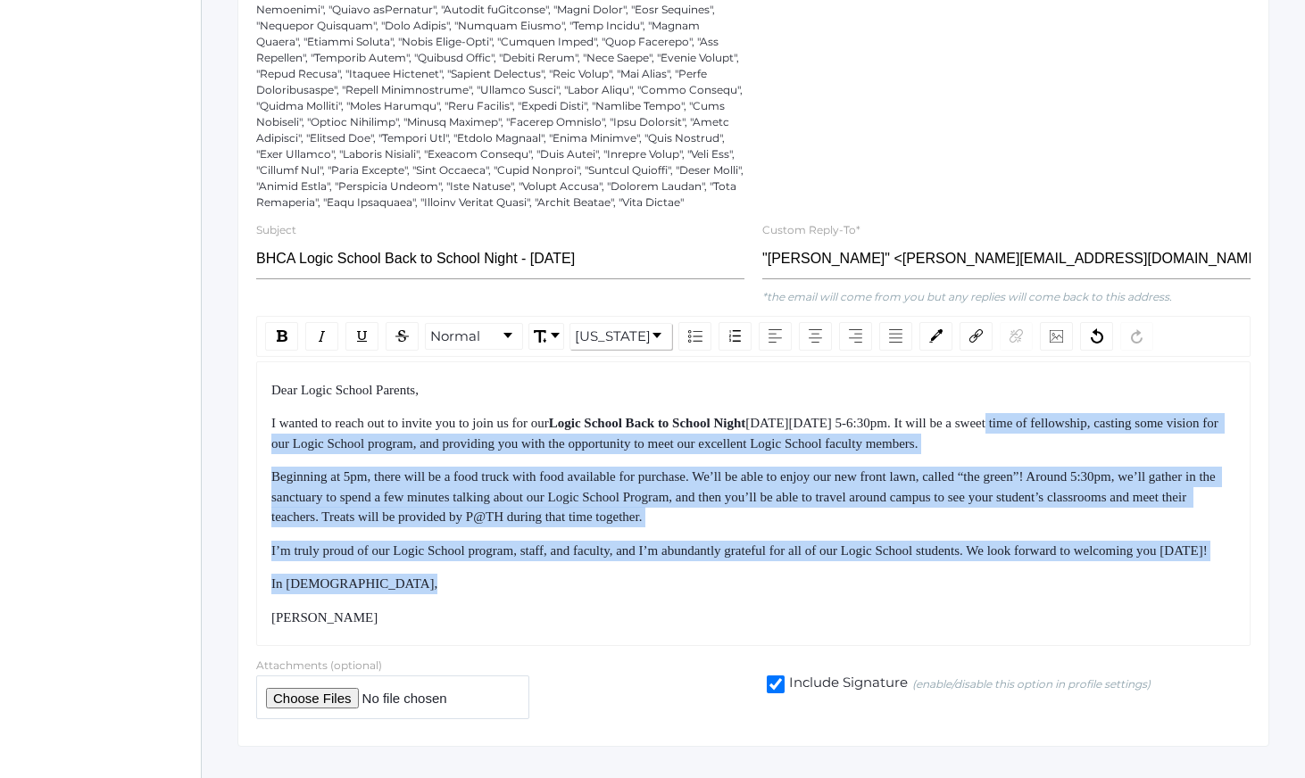
drag, startPoint x: 1152, startPoint y: 616, endPoint x: 1074, endPoint y: 430, distance: 201.6
click at [1076, 431] on div "Dear Logic School Parents, I wanted to reach out to invite you to join us for o…" at bounding box center [753, 504] width 965 height 248
click at [1074, 430] on div "I wanted to reach out to invite you to join us for our Logic School Back to Sch…" at bounding box center [753, 433] width 965 height 40
drag, startPoint x: 1074, startPoint y: 430, endPoint x: 1142, endPoint y: 634, distance: 214.5
click at [1142, 628] on div "Dear Logic School Parents, I wanted to reach out to invite you to join us for o…" at bounding box center [753, 504] width 965 height 248
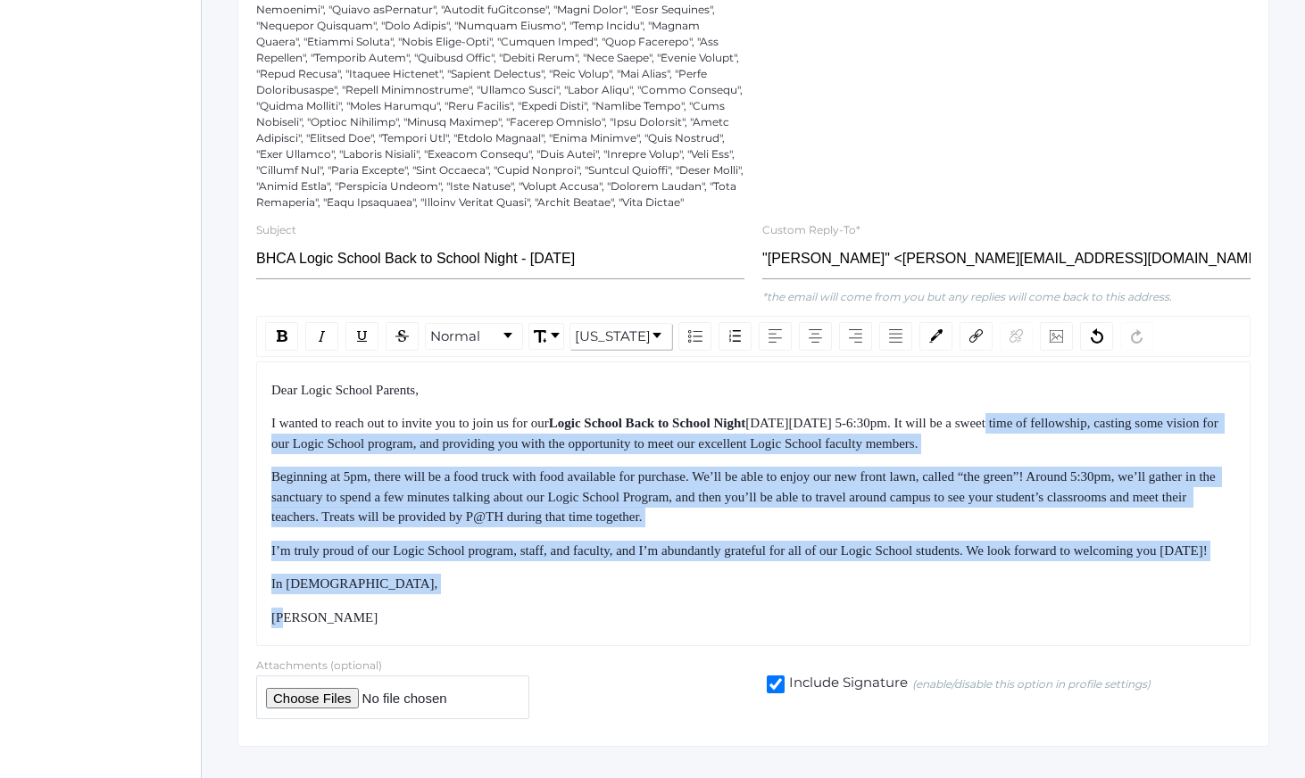
click at [1142, 628] on div "Dear Logic School Parents, I wanted to reach out to invite you to join us for o…" at bounding box center [753, 504] width 965 height 248
drag, startPoint x: 1142, startPoint y: 634, endPoint x: 1065, endPoint y: 429, distance: 218.4
click at [1065, 430] on div "Dear Logic School Parents, I wanted to reach out to invite you to join us for o…" at bounding box center [753, 504] width 965 height 248
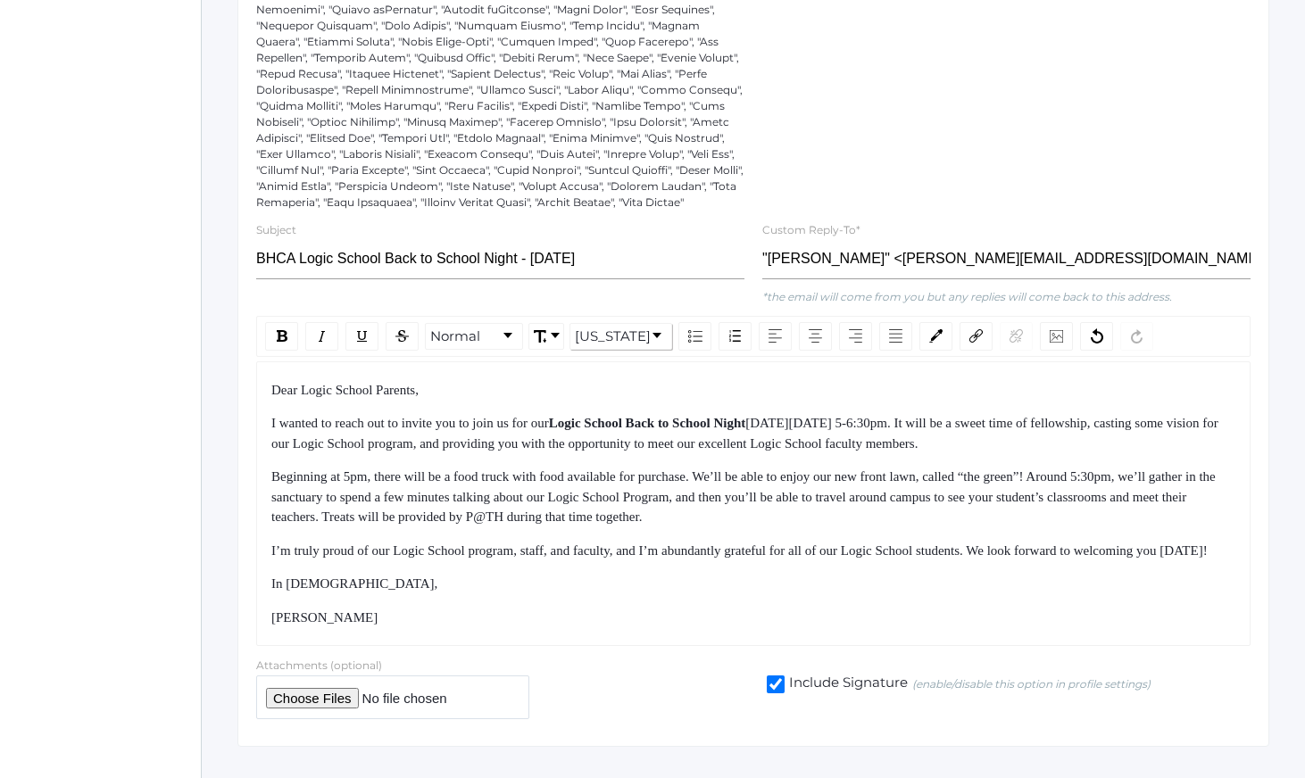
click at [1065, 429] on div "I wanted to reach out to invite you to join us for our Logic School Back to Sch…" at bounding box center [753, 433] width 965 height 40
drag, startPoint x: 1065, startPoint y: 429, endPoint x: 1129, endPoint y: 648, distance: 227.9
click at [1129, 628] on div "Dear Logic School Parents, I wanted to reach out to invite you to join us for o…" at bounding box center [753, 504] width 965 height 248
click at [1129, 628] on div "[PERSON_NAME]" at bounding box center [753, 618] width 965 height 21
drag, startPoint x: 1129, startPoint y: 648, endPoint x: 1041, endPoint y: 423, distance: 241.7
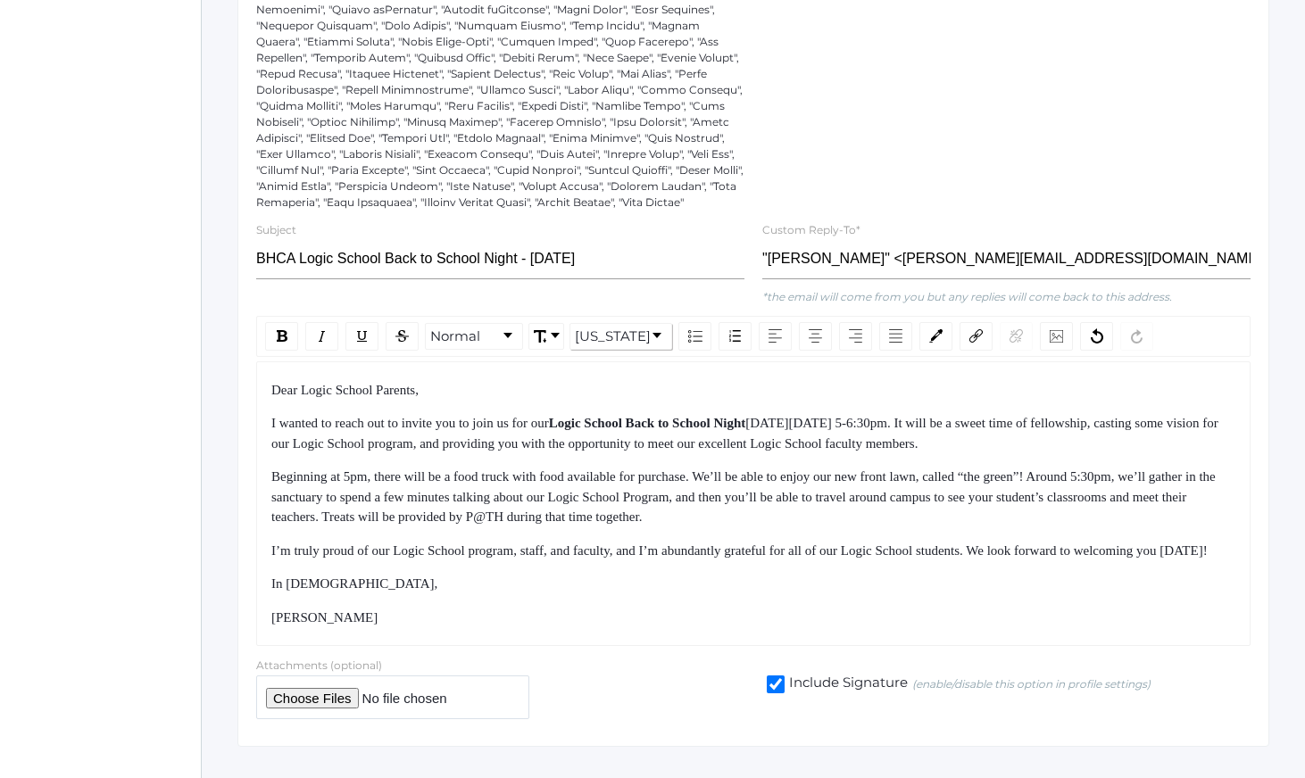
click at [1041, 423] on div "Dear Logic School Parents, I wanted to reach out to invite you to join us for o…" at bounding box center [753, 504] width 965 height 248
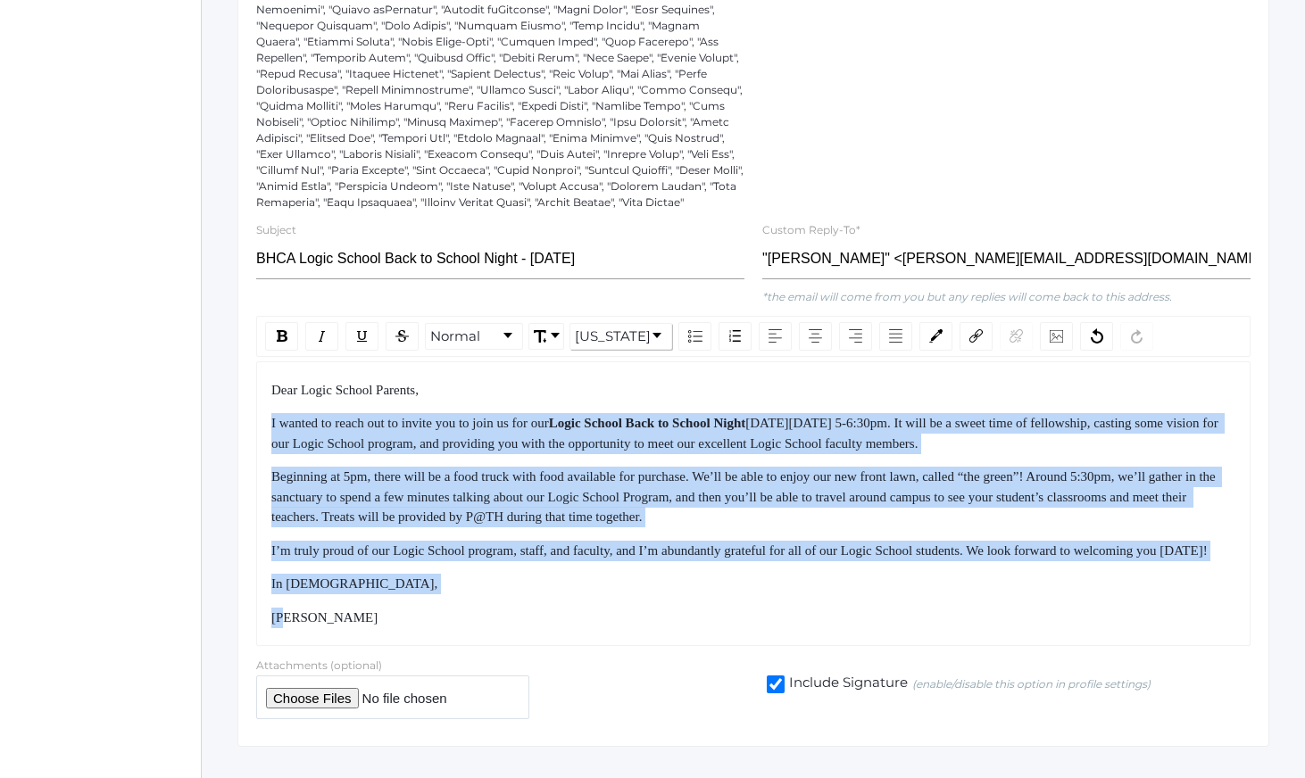
click at [1089, 628] on div "Dear Logic School Parents, I wanted to reach out to invite you to join us for o…" at bounding box center [753, 504] width 965 height 248
click at [1090, 628] on div "Dear Logic School Parents, I wanted to reach out to invite you to join us for o…" at bounding box center [753, 504] width 965 height 248
click at [1072, 628] on div "Dear Logic School Parents, I wanted to reach out to invite you to join us for o…" at bounding box center [753, 504] width 965 height 248
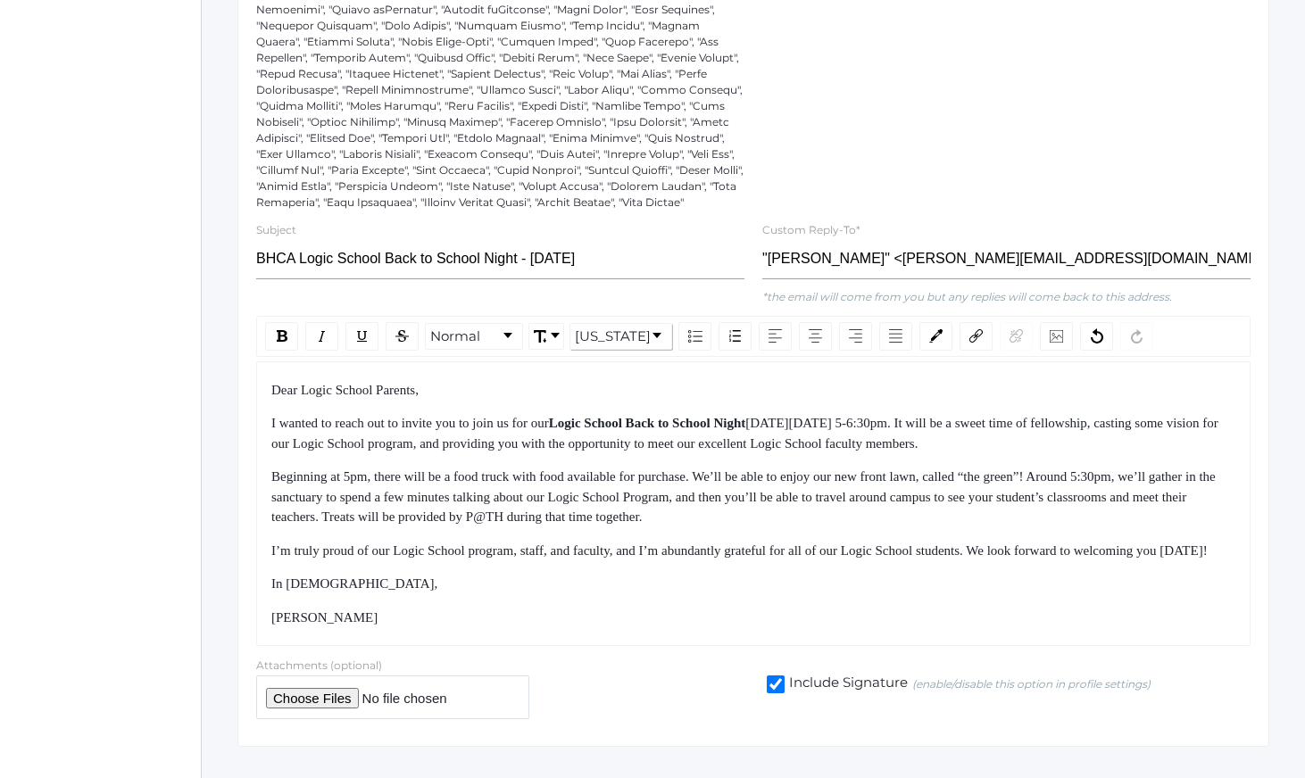
click at [1074, 647] on div "Dear Logic School Parents, I wanted to reach out to invite you to join us for o…" at bounding box center [753, 505] width 994 height 286
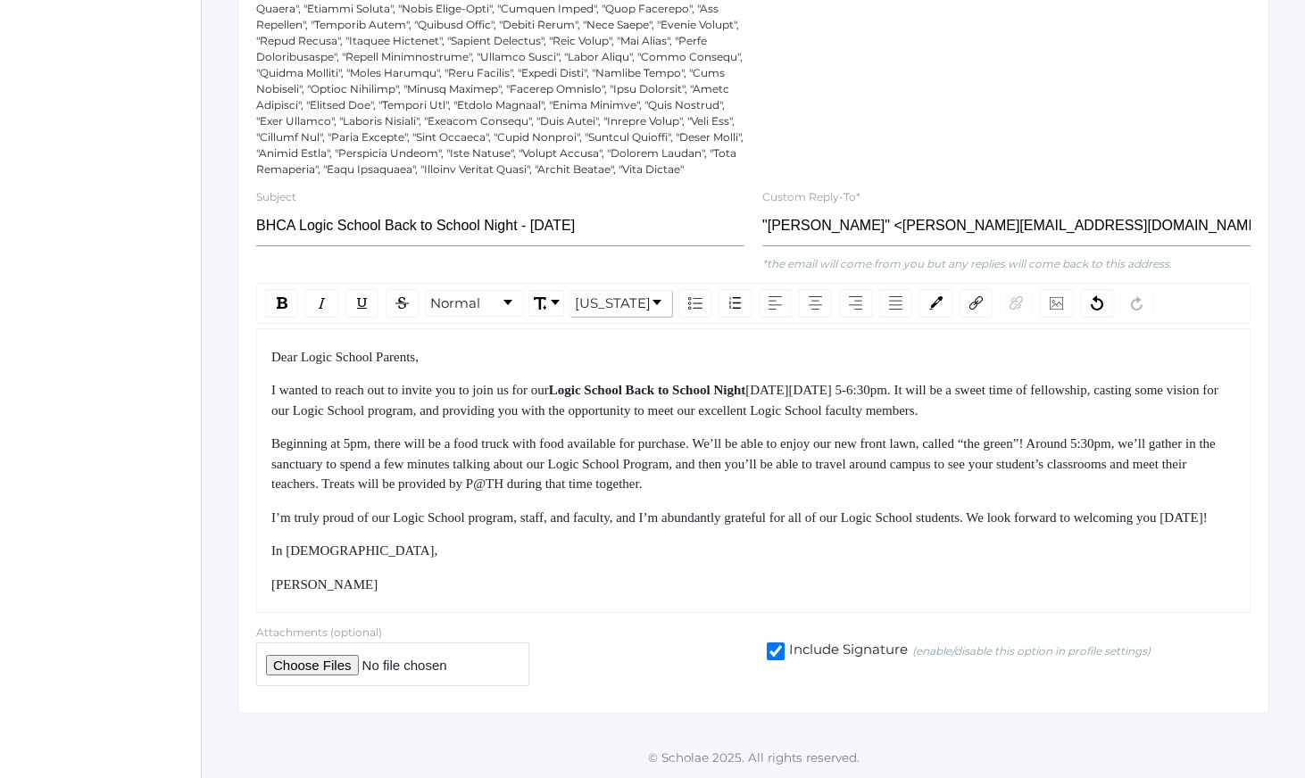
click at [1022, 517] on div "I’m truly proud of our Logic School program, staff, and faculty, and I’m abunda…" at bounding box center [753, 518] width 965 height 21
click at [562, 206] on input "BHCA Logic School Back to School Night - [DATE]" at bounding box center [500, 226] width 488 height 40
type input "BHCA Logic School Back to School Night - [DATE]"
click at [622, 503] on div "Dear Logic School Parents, I wanted to reach out to invite you to join us for o…" at bounding box center [753, 471] width 965 height 248
click at [627, 511] on div "I’m truly proud of our Logic School program, staff, and faculty, and I’m abunda…" at bounding box center [753, 518] width 965 height 21
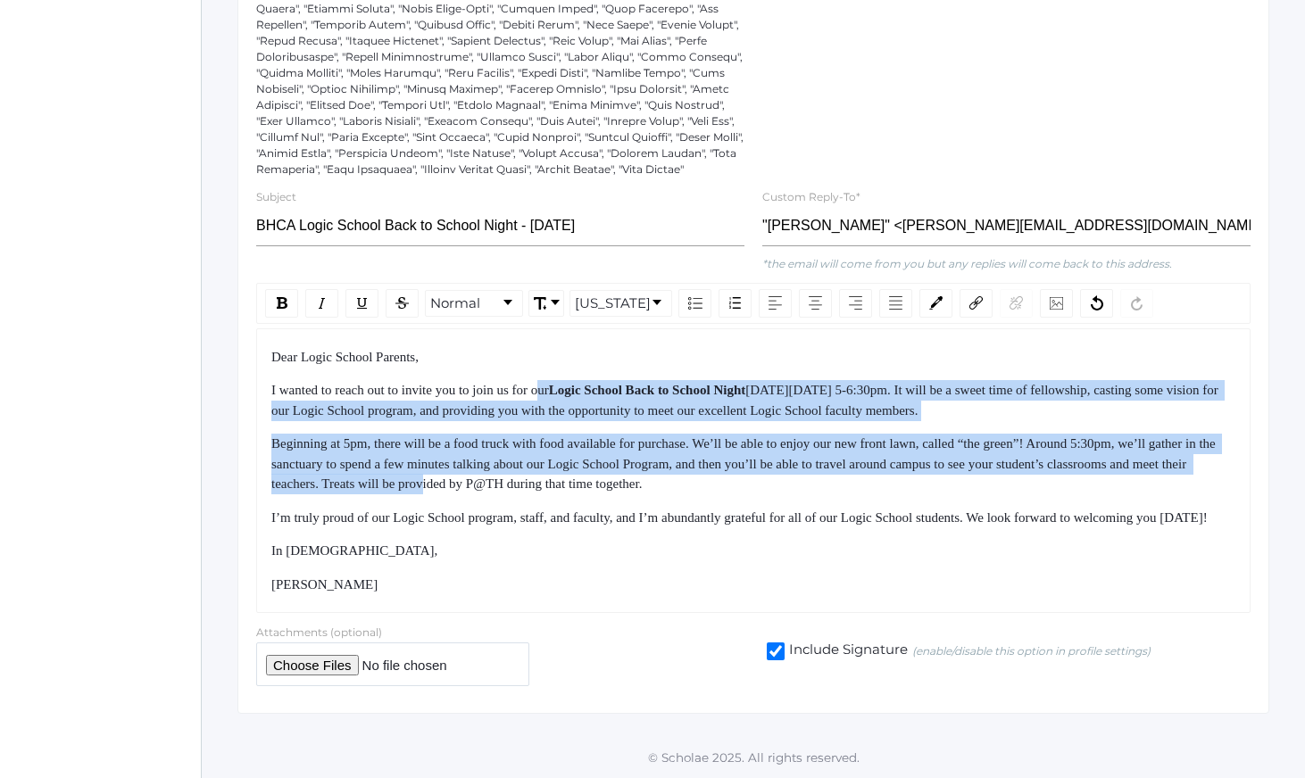
click at [602, 492] on div "Dear Logic School Parents, I wanted to reach out to invite you to join us for o…" at bounding box center [753, 471] width 965 height 248
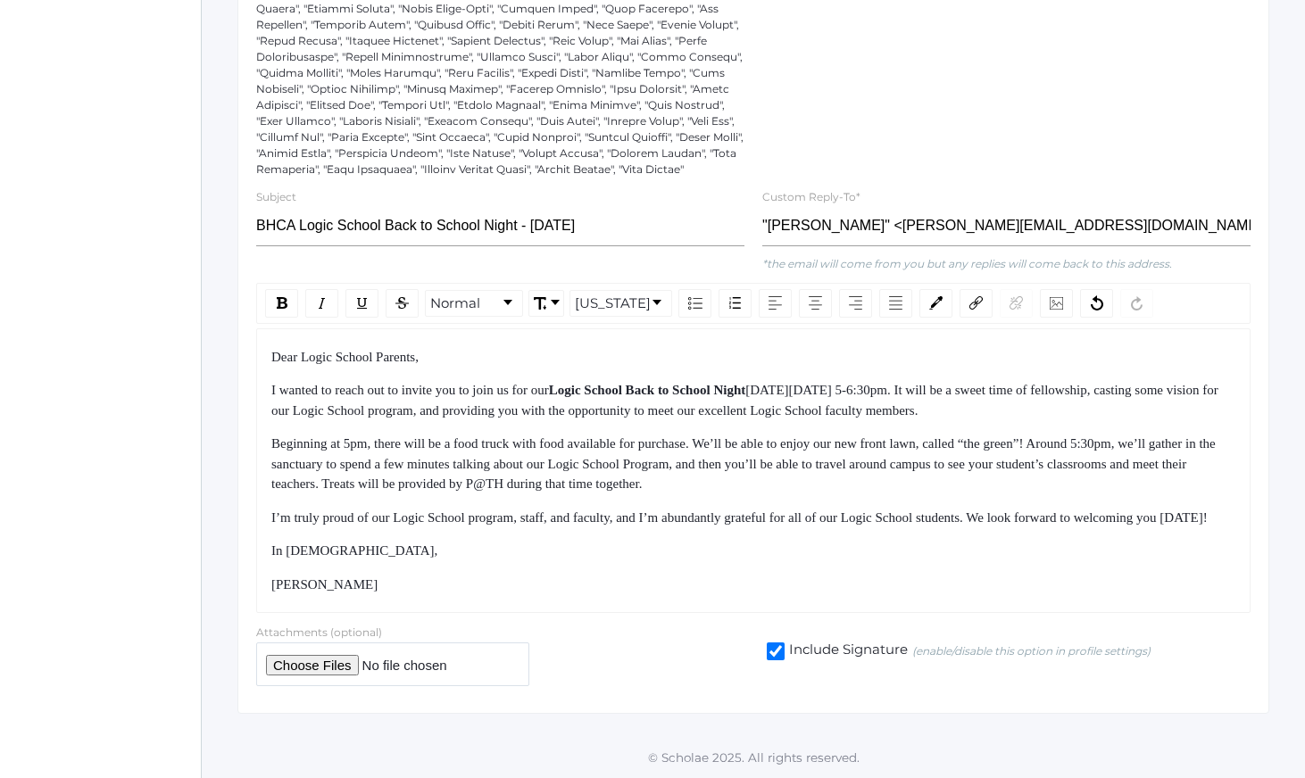
click at [610, 509] on div "I’m truly proud of our Logic School program, staff, and faculty, and I’m abunda…" at bounding box center [753, 518] width 965 height 21
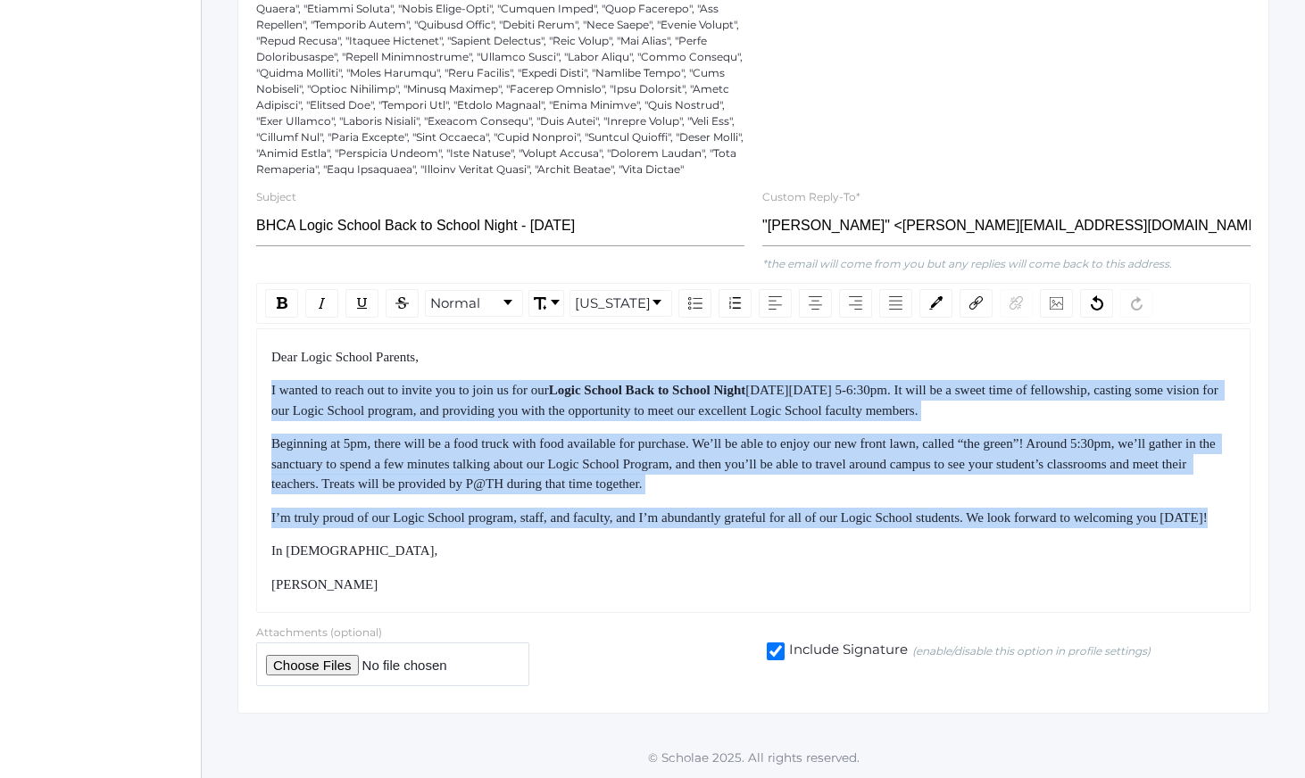
click at [616, 549] on div "Dear Logic School Parents, I wanted to reach out to invite you to join us for o…" at bounding box center [753, 471] width 965 height 248
click at [617, 551] on div "In [DEMOGRAPHIC_DATA]," at bounding box center [753, 551] width 965 height 21
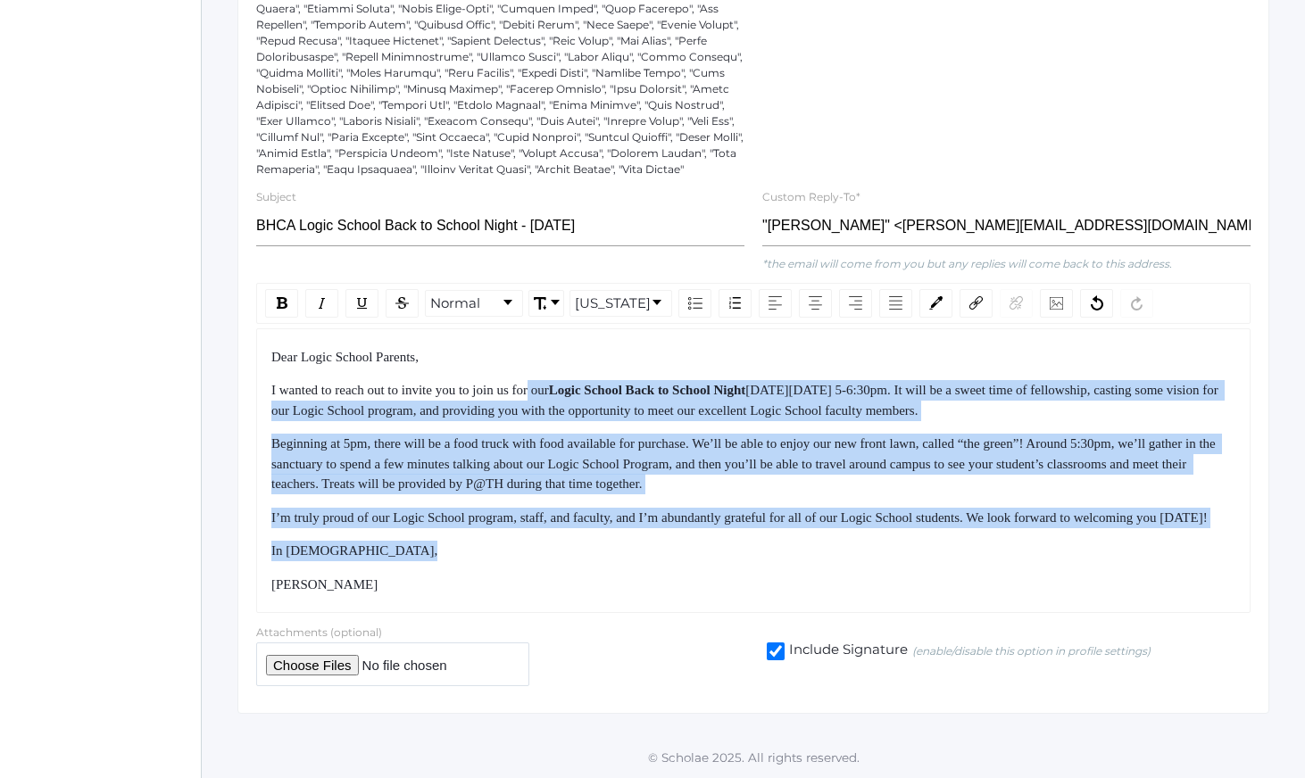
click at [547, 355] on div "Dear Logic School Parents, I wanted to reach out to invite you to join us for o…" at bounding box center [753, 471] width 965 height 248
click at [545, 353] on div "Dear Logic School Parents, I wanted to reach out to invite you to join us for o…" at bounding box center [753, 471] width 965 height 248
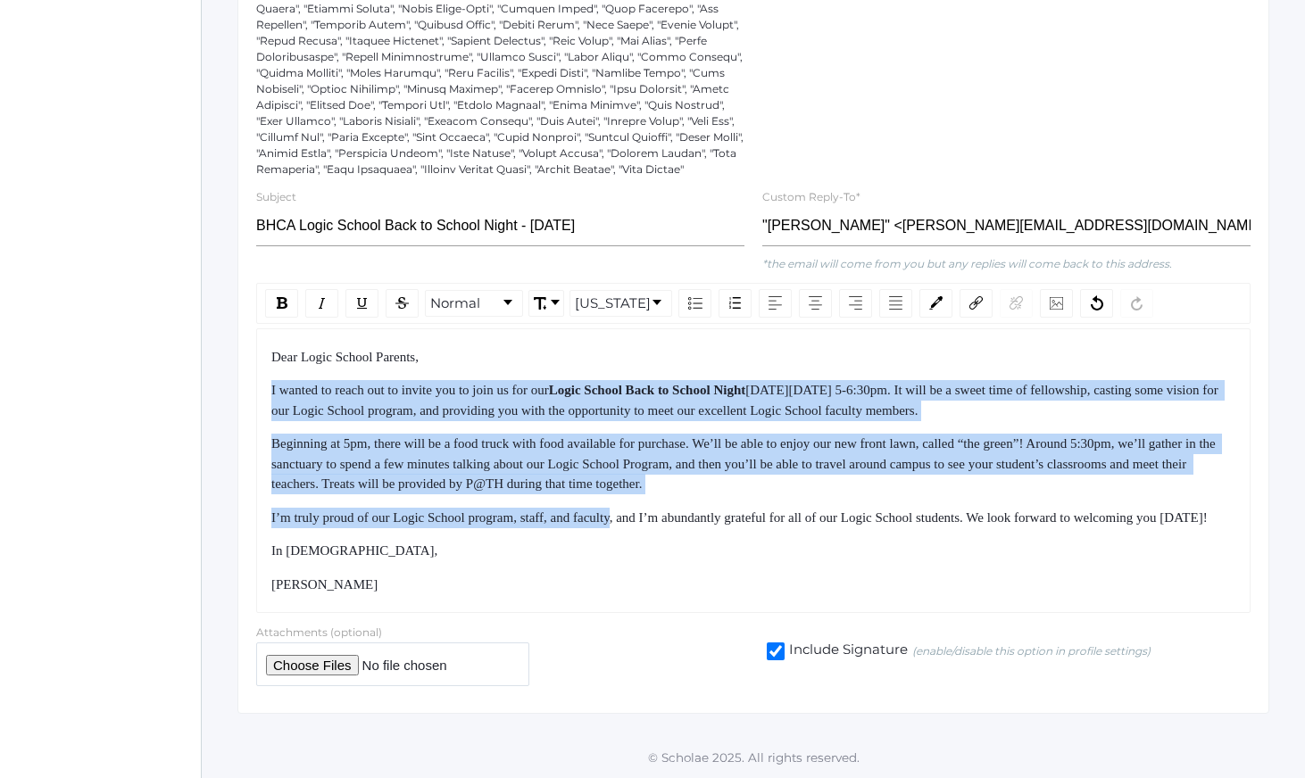
click at [627, 561] on div "Dear Logic School Parents, I wanted to reach out to invite you to join us for o…" at bounding box center [753, 471] width 965 height 248
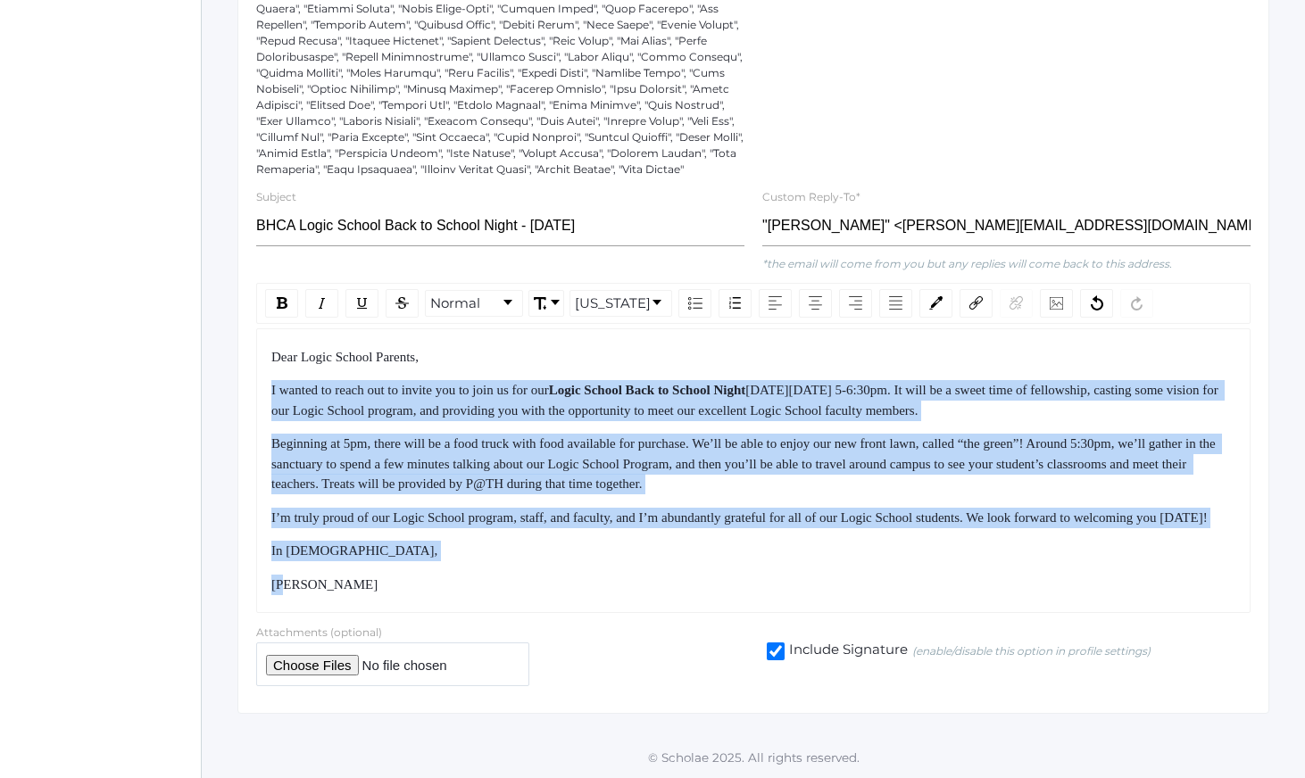
click at [630, 566] on div "Dear Logic School Parents, I wanted to reach out to invite you to join us for o…" at bounding box center [753, 471] width 965 height 248
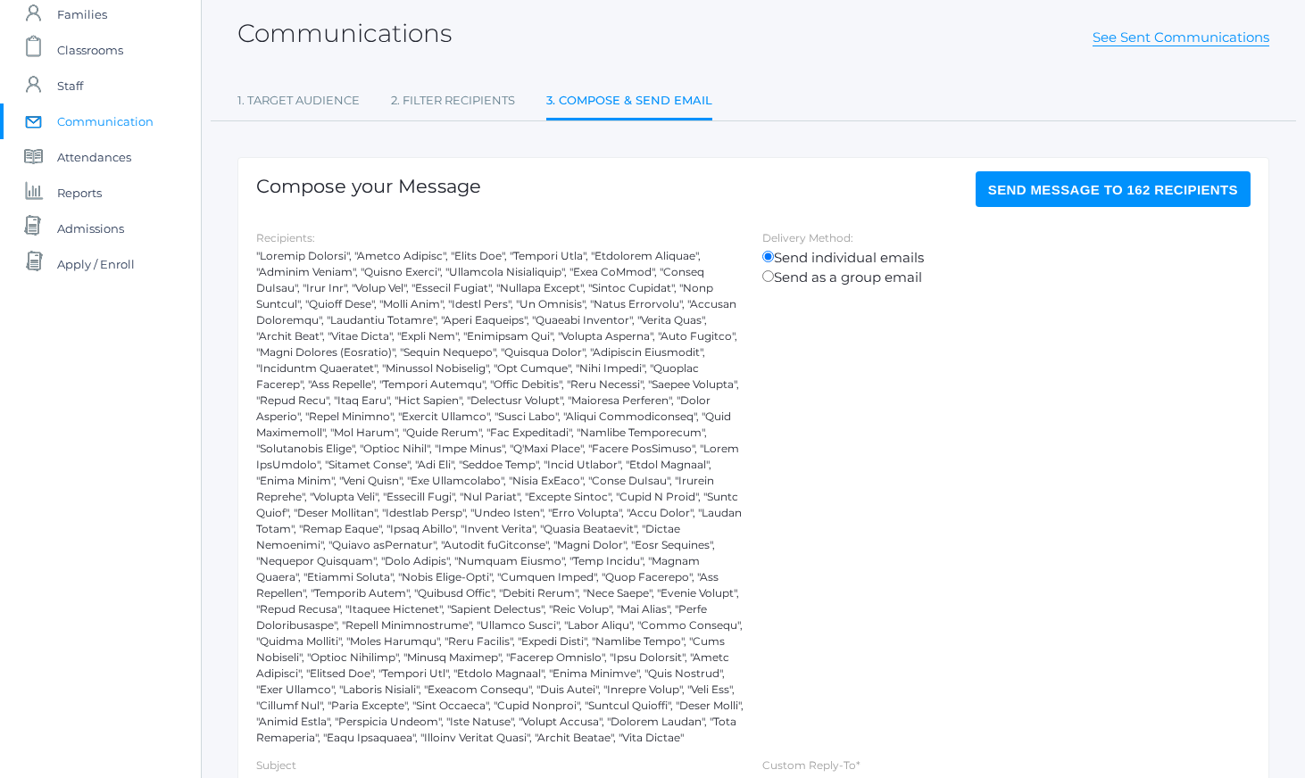
scroll to position [208, 0]
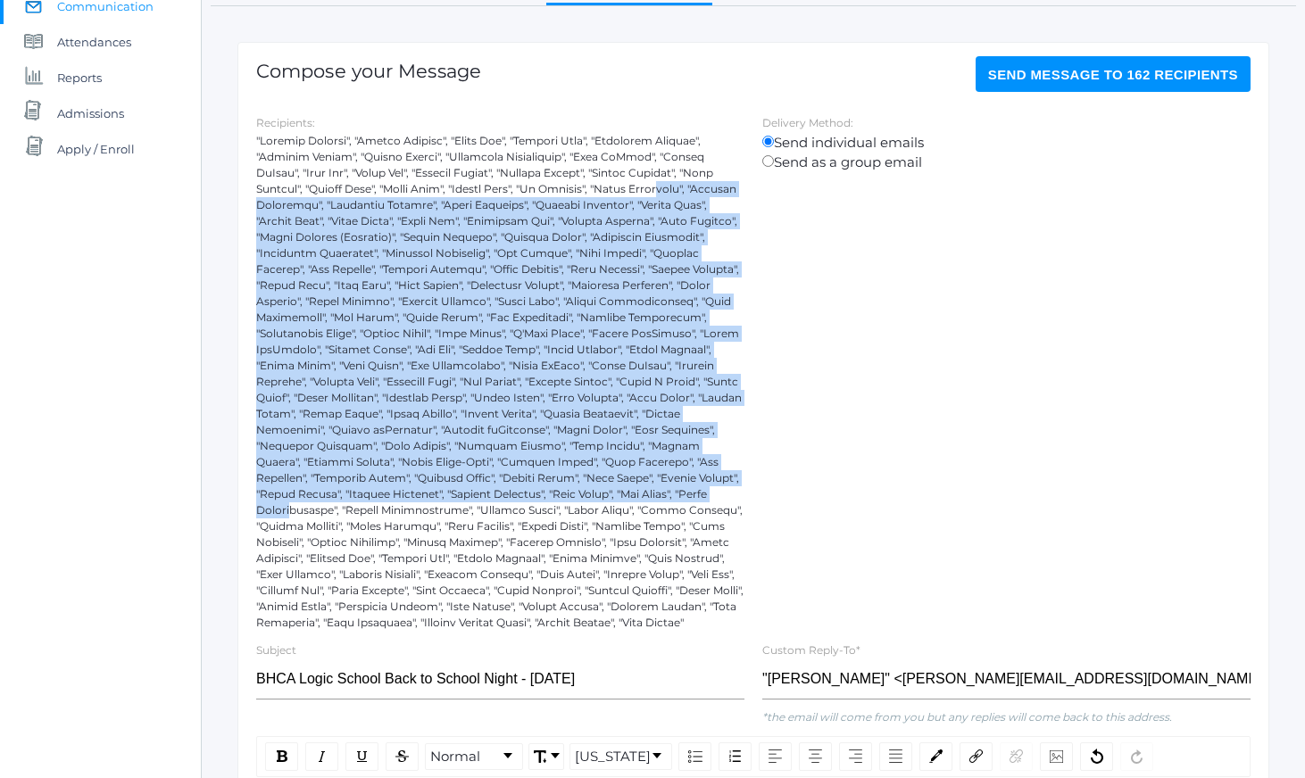
click at [673, 511] on div at bounding box center [500, 382] width 488 height 498
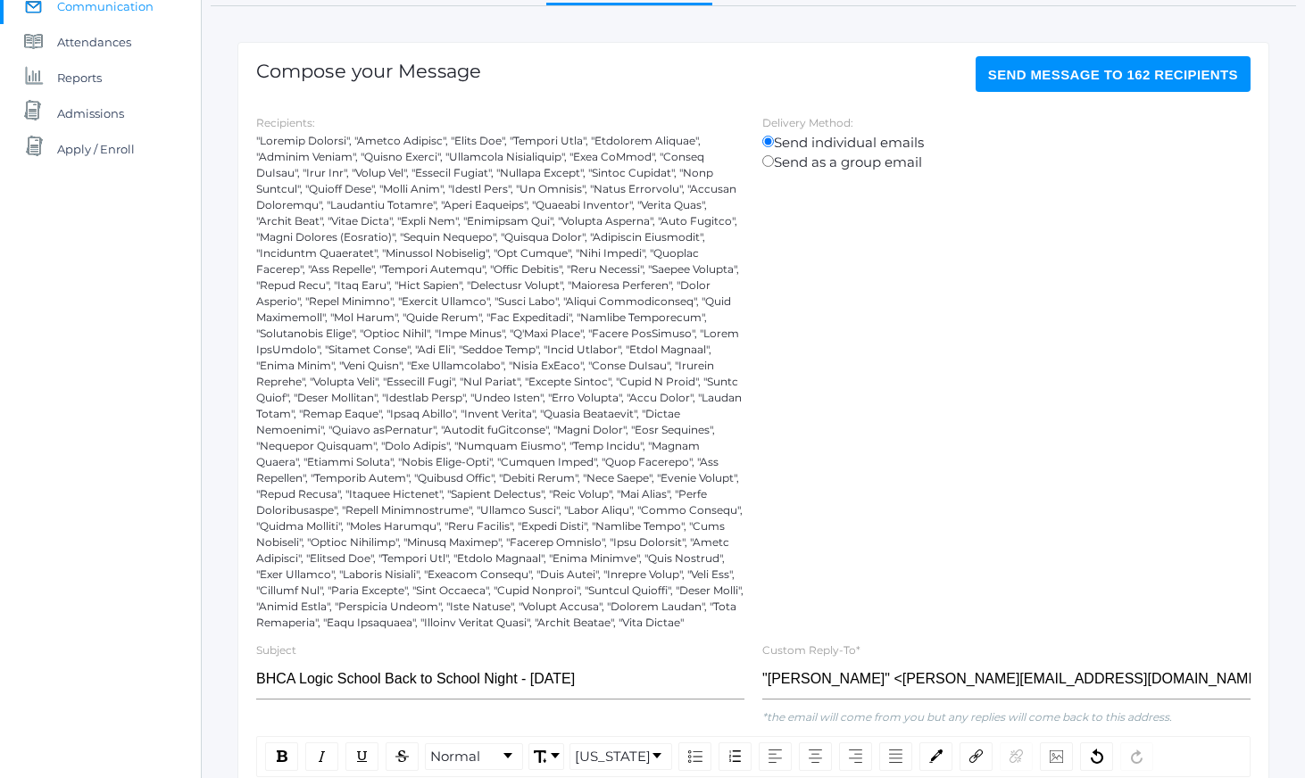
click at [677, 526] on div at bounding box center [500, 382] width 488 height 498
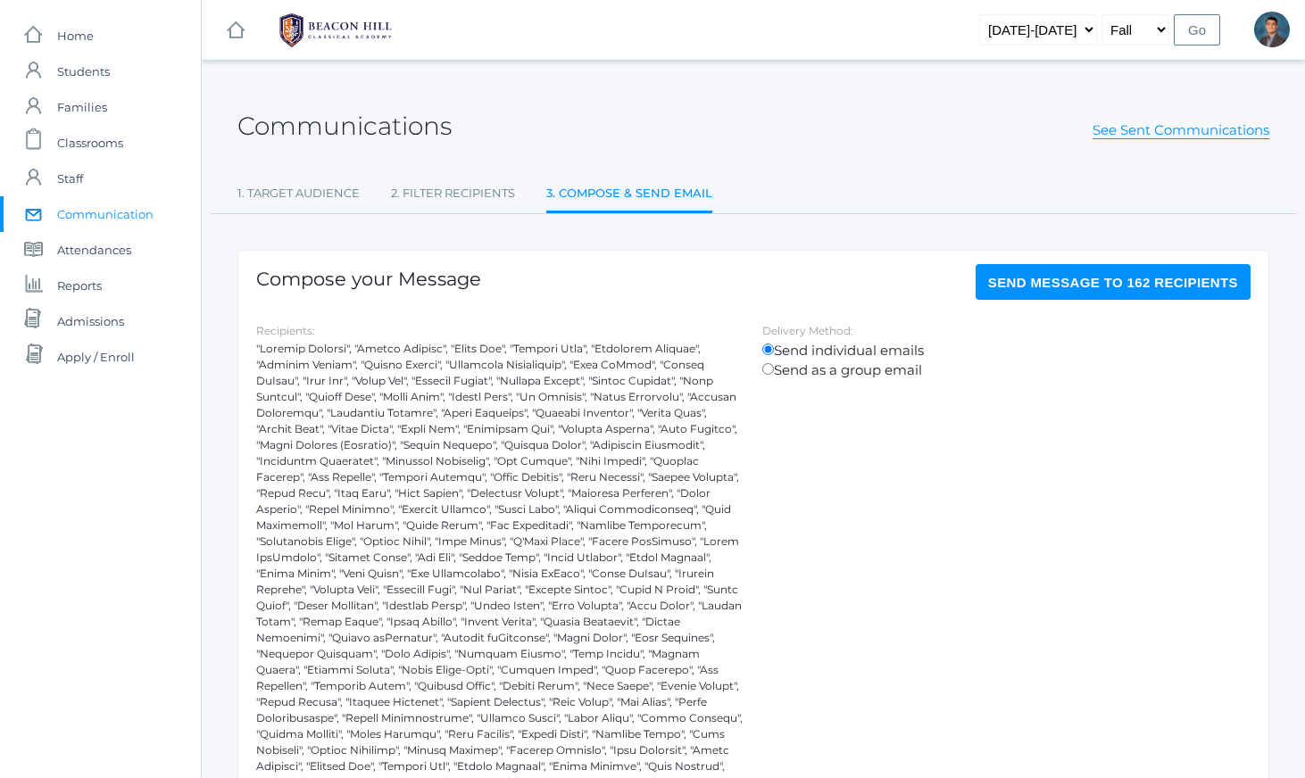
click at [1082, 278] on span "Send Message to 162 recipients" at bounding box center [1113, 282] width 250 height 15
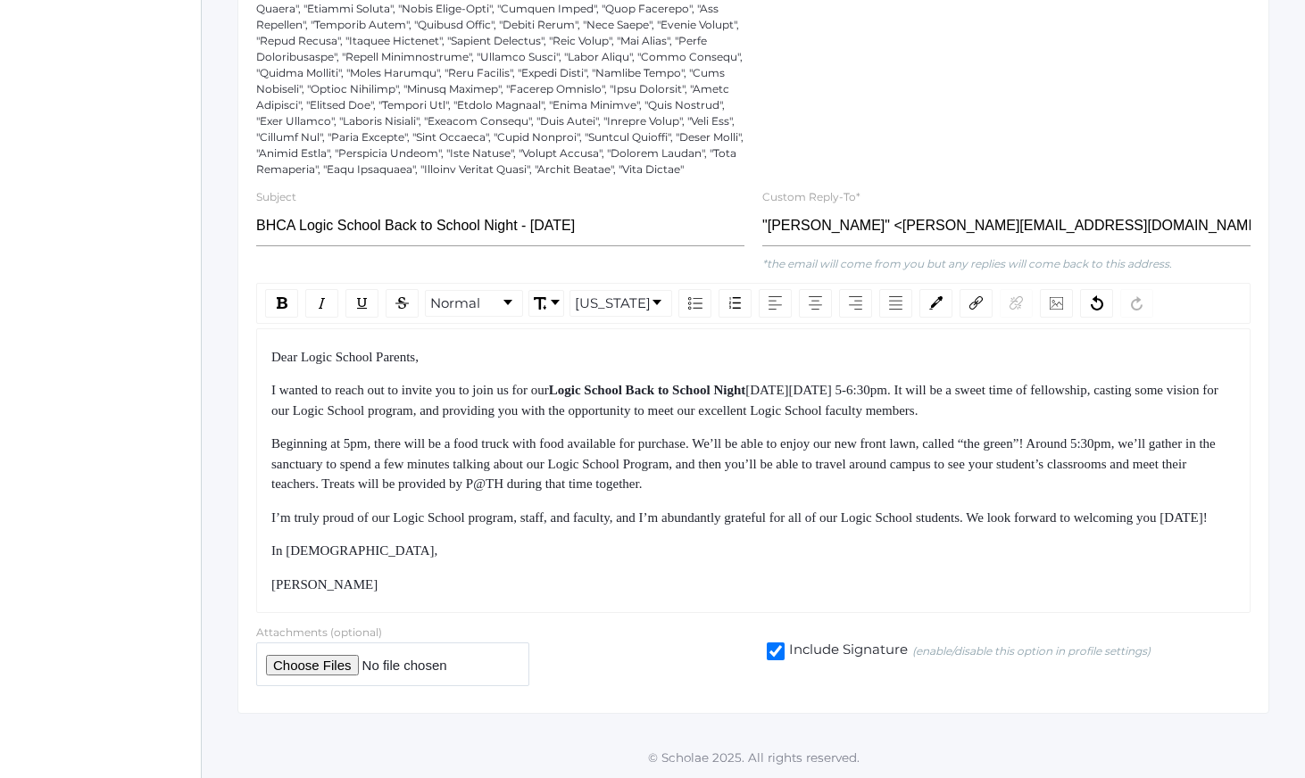
scroll to position [686, 0]
click at [722, 546] on div "Dear Logic School Parents, I wanted to reach out to invite you to join us for o…" at bounding box center [753, 471] width 965 height 248
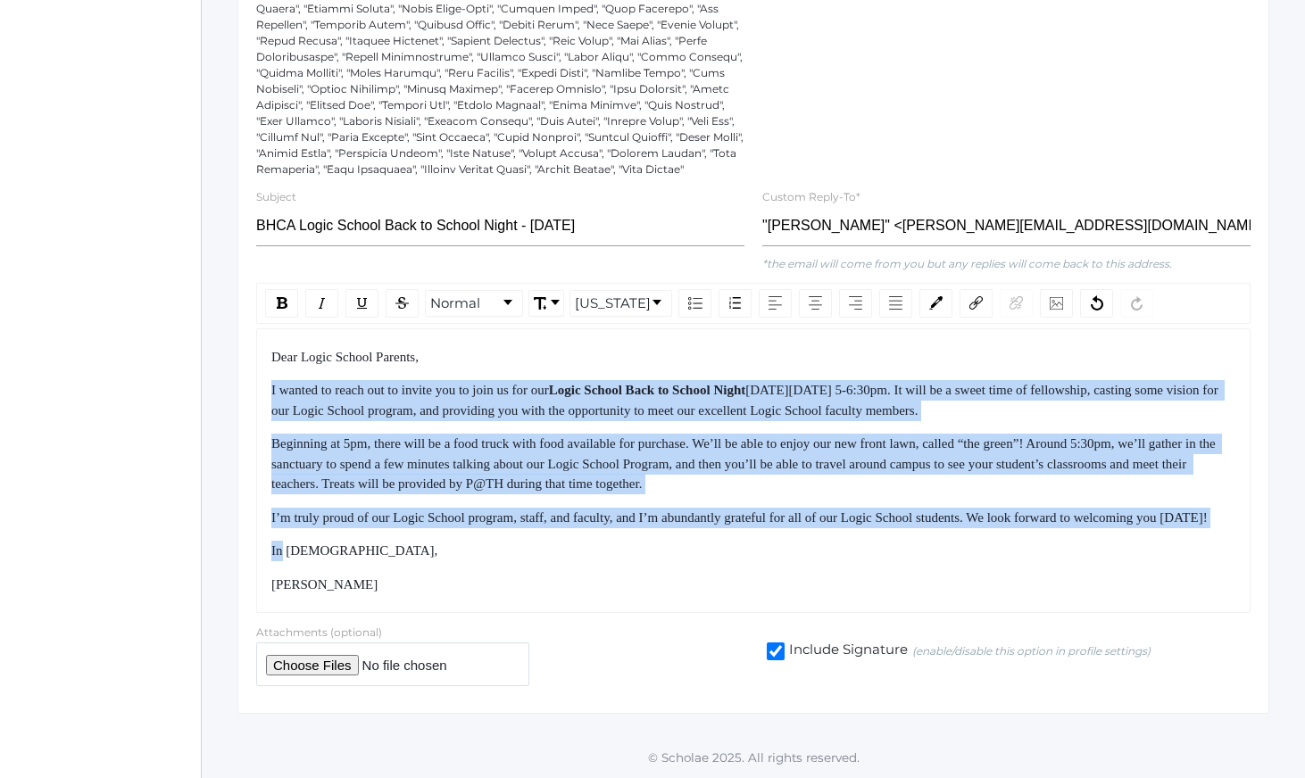
click at [626, 357] on div "Dear Logic School Parents, I wanted to reach out to invite you to join us for o…" at bounding box center [753, 471] width 965 height 248
click at [620, 347] on div "Dear Logic School Parents," at bounding box center [753, 357] width 965 height 21
click at [692, 558] on div "Dear Logic School Parents, I wanted to reach out to invite you to join us for o…" at bounding box center [753, 471] width 965 height 248
click at [695, 561] on div "In [DEMOGRAPHIC_DATA]," at bounding box center [753, 551] width 965 height 21
click at [609, 366] on div "Dear Logic School Parents, I wanted to reach out to invite you to join us for o…" at bounding box center [753, 471] width 965 height 248
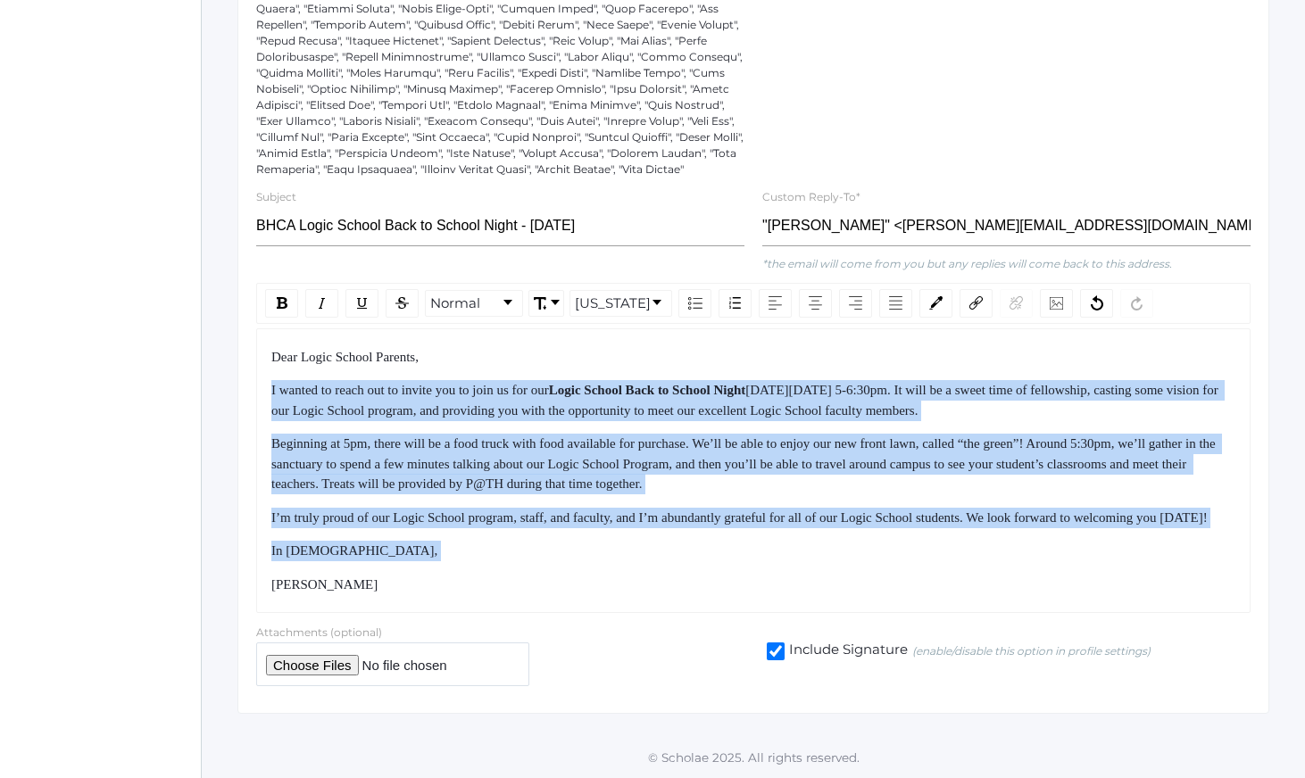
click at [602, 361] on div "Dear Logic School Parents, I wanted to reach out to invite you to join us for o…" at bounding box center [753, 471] width 965 height 248
click at [678, 575] on div "Dear Logic School Parents, I wanted to reach out to invite you to join us for o…" at bounding box center [753, 471] width 965 height 248
click at [679, 574] on div "Dear Logic School Parents, I wanted to reach out to invite you to join us for o…" at bounding box center [753, 471] width 965 height 248
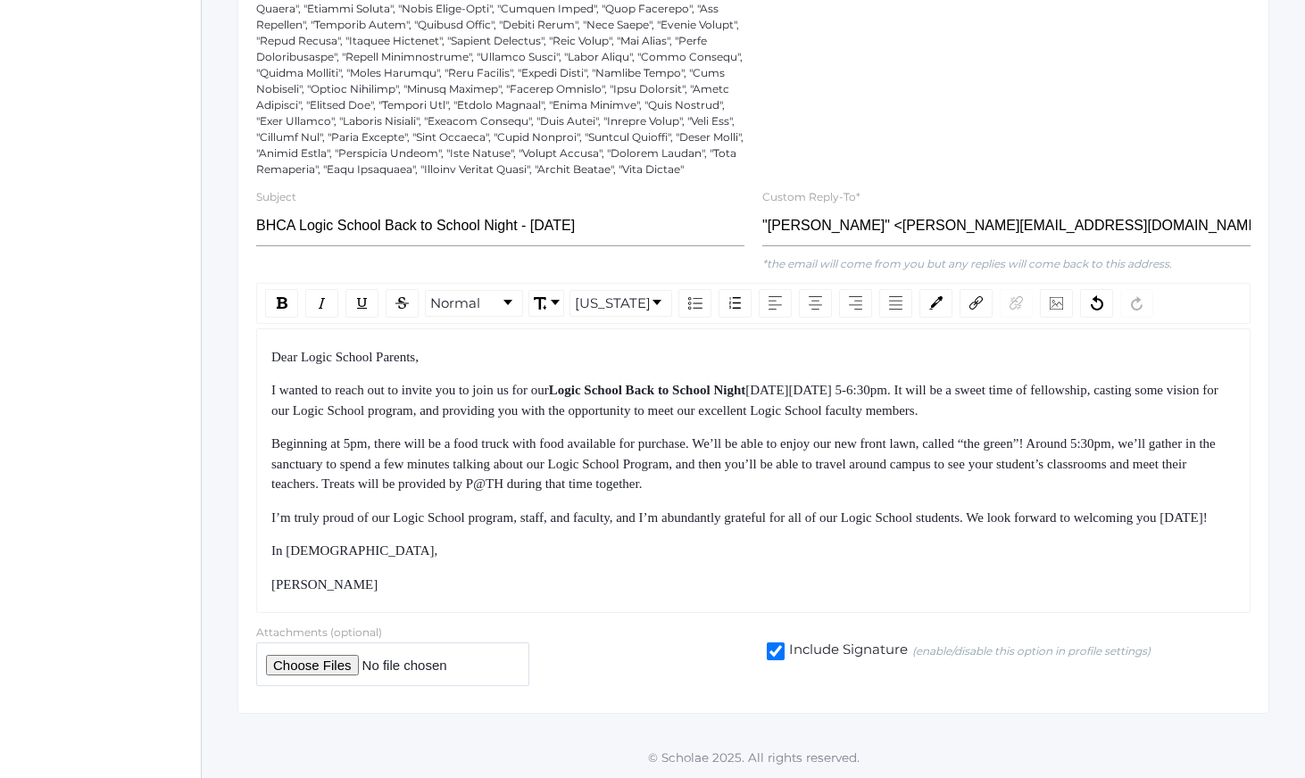
scroll to position [669, 0]
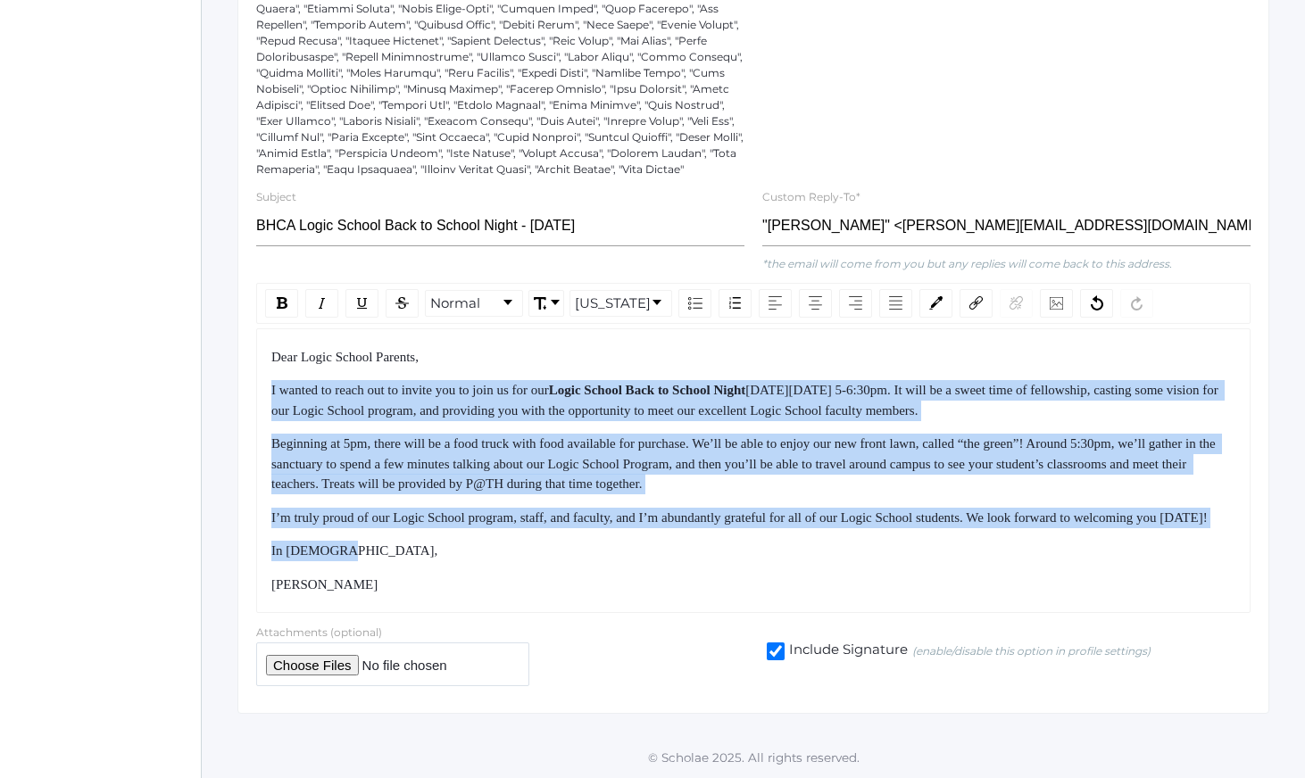
click at [686, 589] on div "Dear Logic School Parents, I wanted to reach out to invite you to join us for o…" at bounding box center [753, 471] width 965 height 248
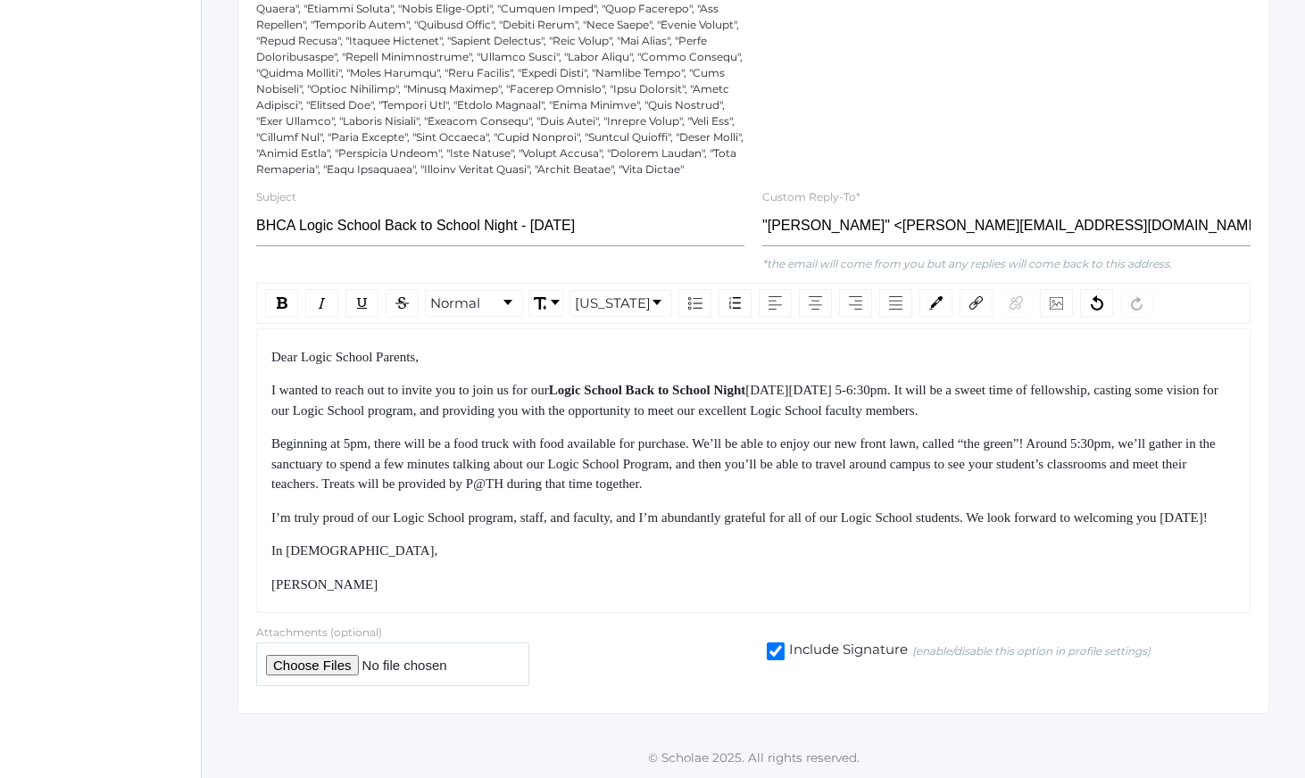
click at [688, 593] on div "Dear Logic School Parents, I wanted to reach out to invite you to join us for o…" at bounding box center [753, 471] width 965 height 248
click at [641, 528] on div "I’m truly proud of our Logic School program, staff, and faculty, and I’m abunda…" at bounding box center [753, 518] width 965 height 21
click at [654, 528] on div "I’m truly proud of our Logic School program, staff, and faculty, and I’m abunda…" at bounding box center [753, 518] width 965 height 21
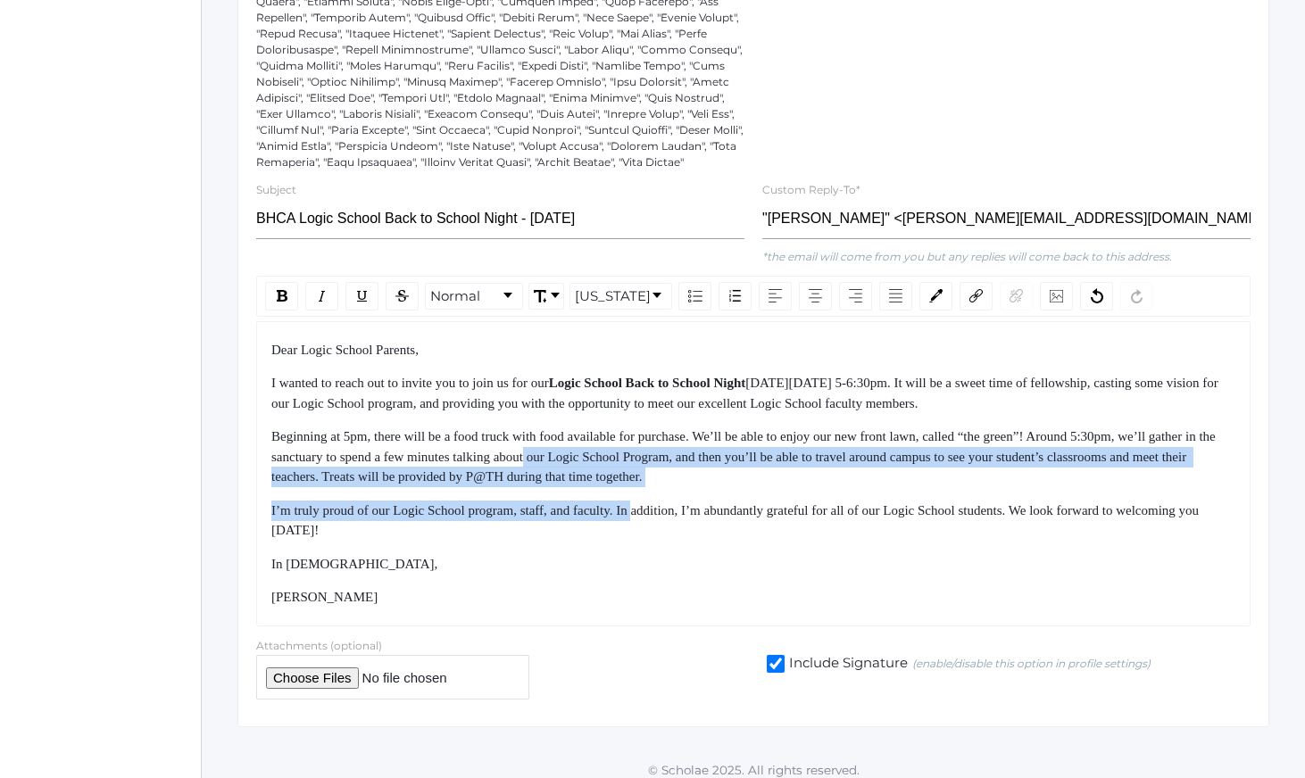
click at [685, 559] on div "Dear Logic School Parents, I wanted to reach out to invite you to join us for o…" at bounding box center [753, 474] width 965 height 268
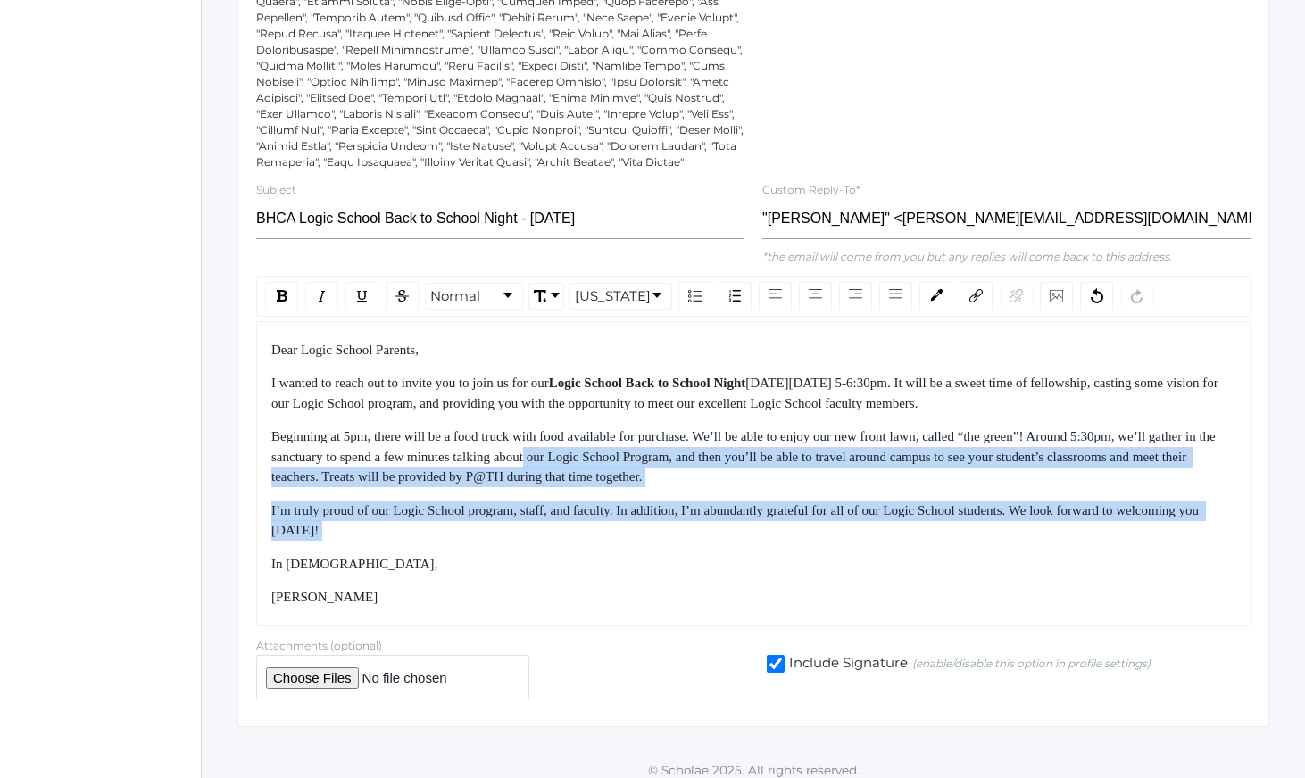
click at [686, 561] on div "Dear Logic School Parents, I wanted to reach out to invite you to join us for o…" at bounding box center [753, 474] width 965 height 268
click at [588, 461] on div "Dear Logic School Parents, I wanted to reach out to invite you to join us for o…" at bounding box center [753, 474] width 965 height 268
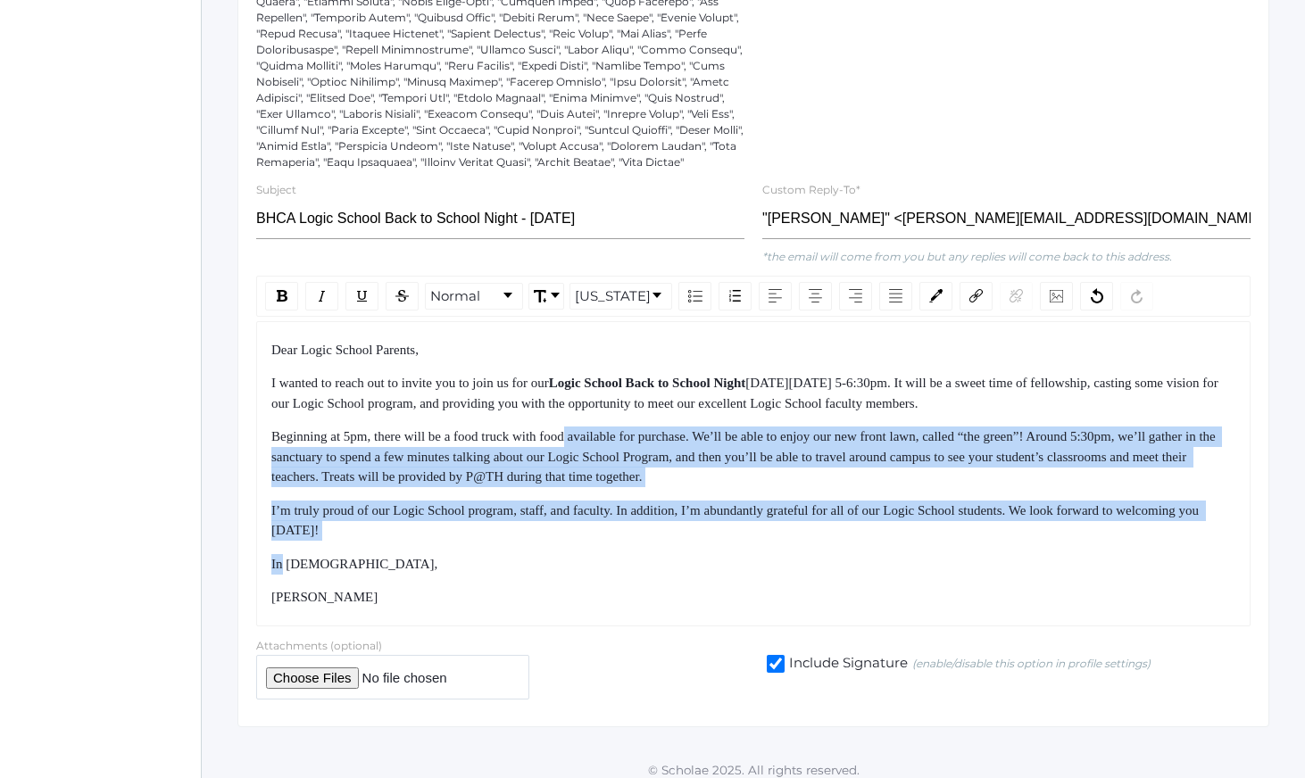
click at [585, 461] on div "Beginning at 5pm, there will be a food truck with food available for purchase. …" at bounding box center [753, 457] width 965 height 61
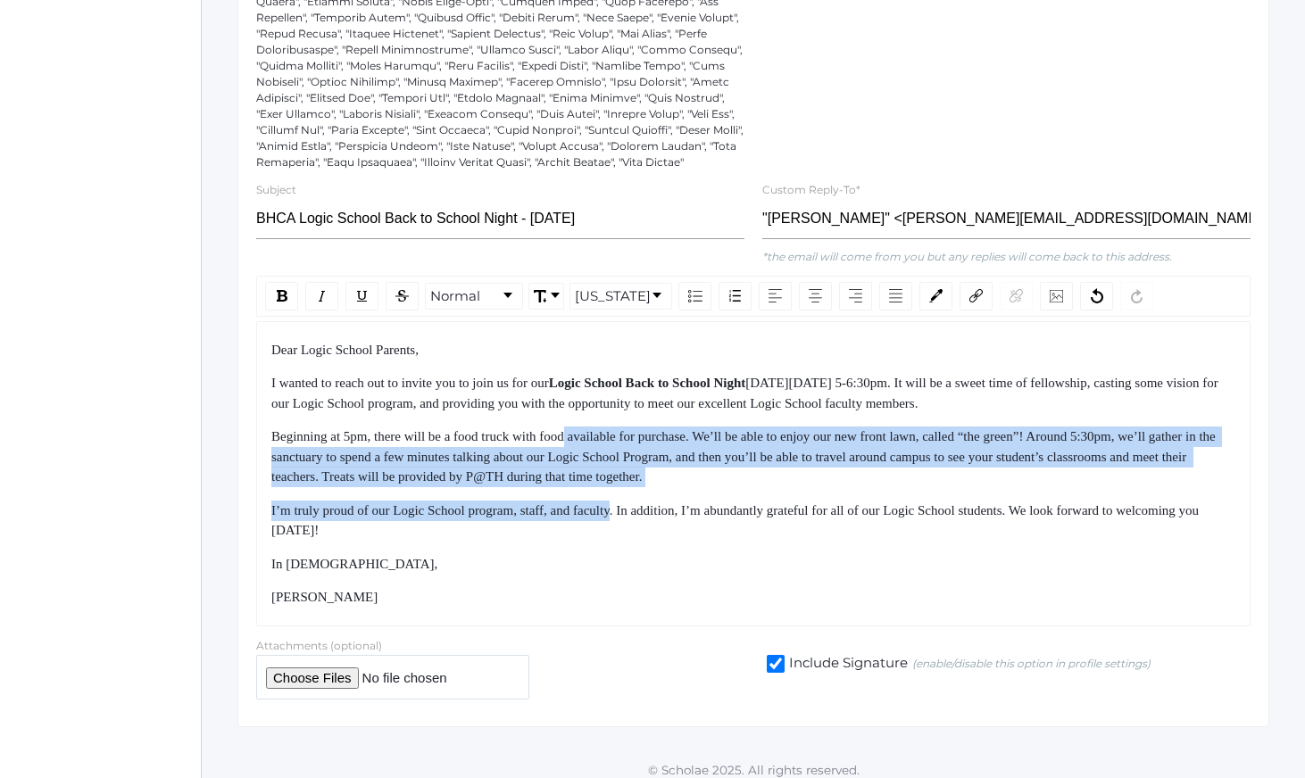
click at [639, 586] on div "Dear Logic School Parents, I wanted to reach out to invite you to join us for o…" at bounding box center [753, 474] width 965 height 268
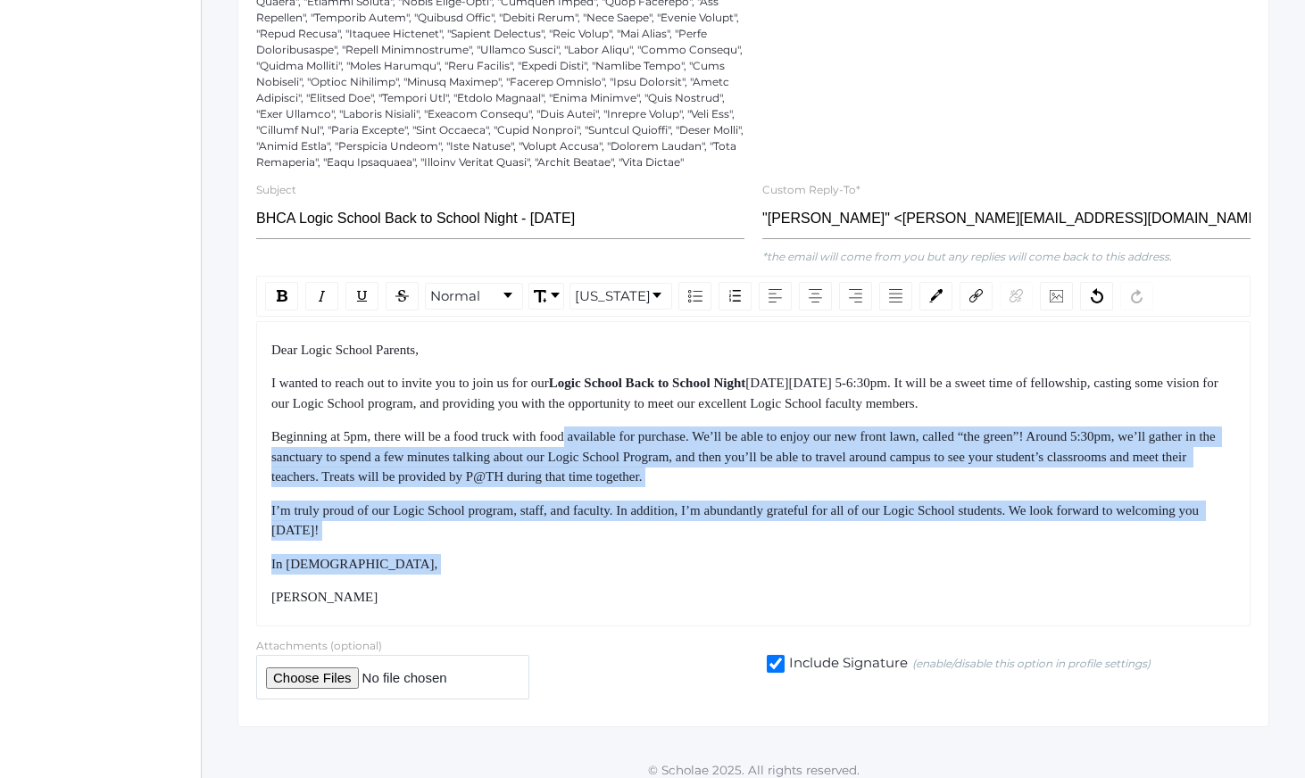
click at [642, 575] on div "In [DEMOGRAPHIC_DATA]," at bounding box center [753, 564] width 965 height 21
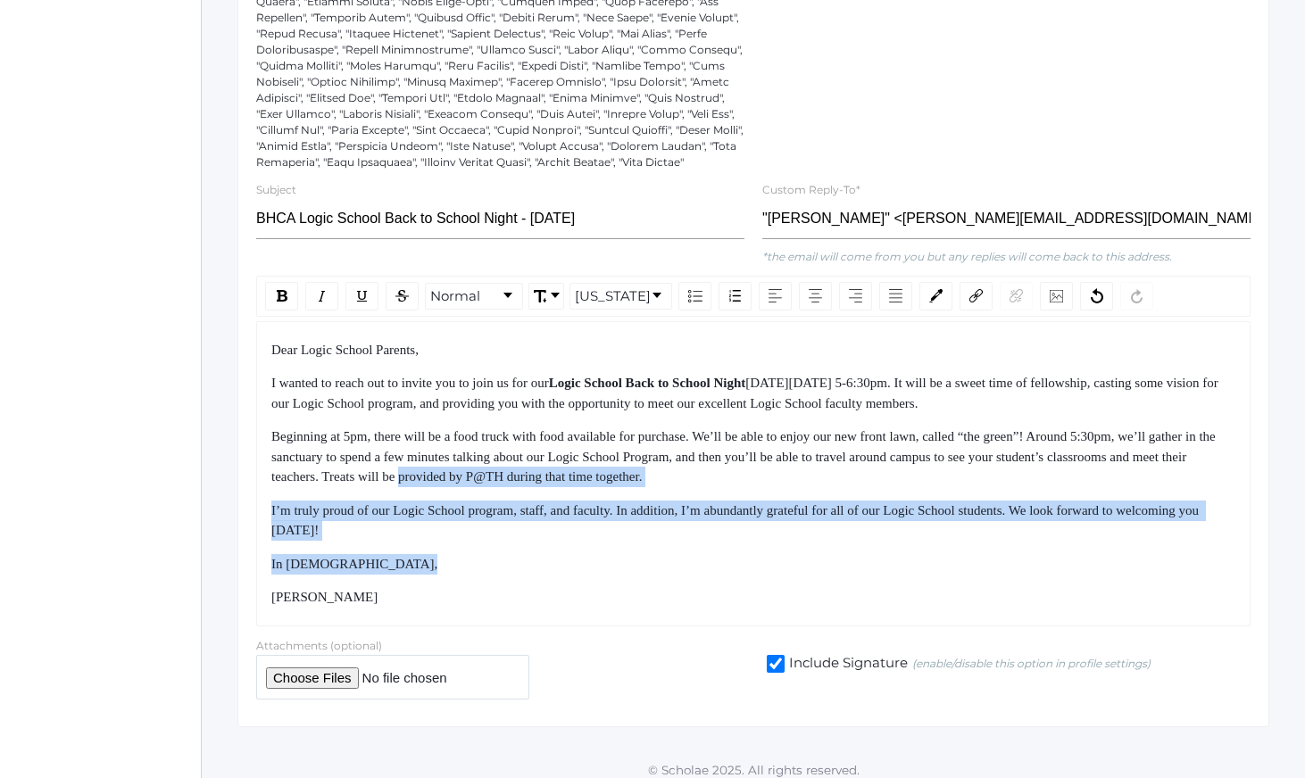
click at [572, 457] on div "Dear Logic School Parents, I wanted to reach out to invite you to join us for o…" at bounding box center [753, 474] width 965 height 268
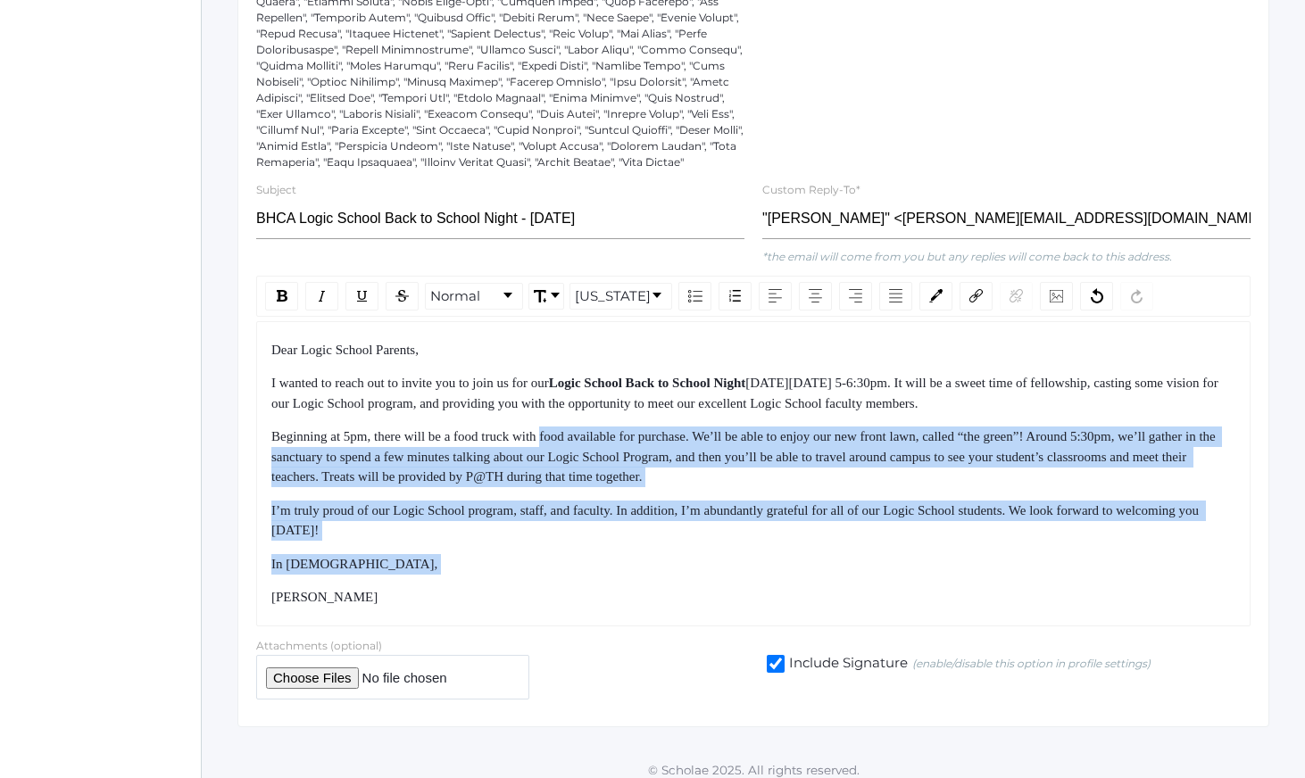
click at [569, 453] on span "Beginning at 5pm, there will be a food truck with food available for purchase. …" at bounding box center [745, 456] width 948 height 54
click at [628, 590] on div "Dear Logic School Parents, I wanted to reach out to invite you to join us for o…" at bounding box center [753, 474] width 965 height 268
click at [631, 595] on div "Dear Logic School Parents, I wanted to reach out to invite you to join us for o…" at bounding box center [753, 474] width 965 height 268
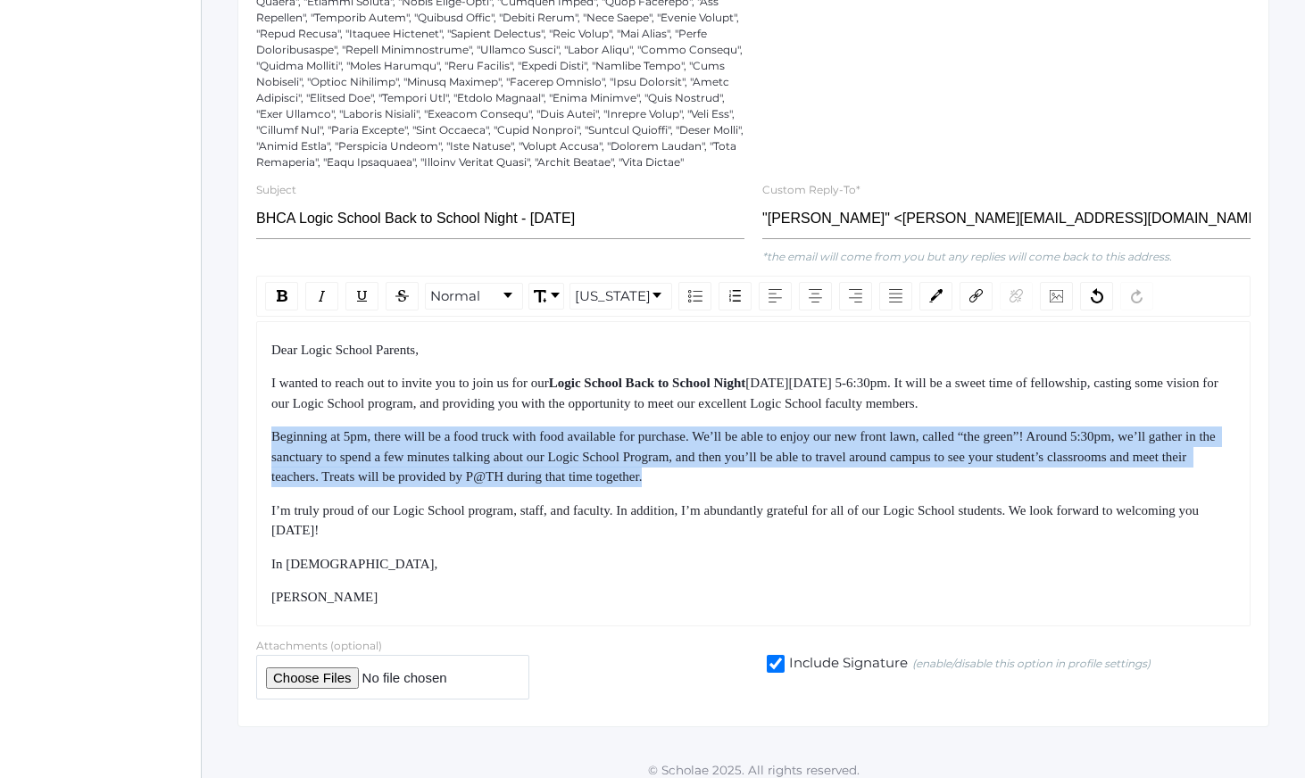
click at [615, 566] on div "Dear Logic School Parents, I wanted to reach out to invite you to join us for o…" at bounding box center [753, 474] width 965 height 268
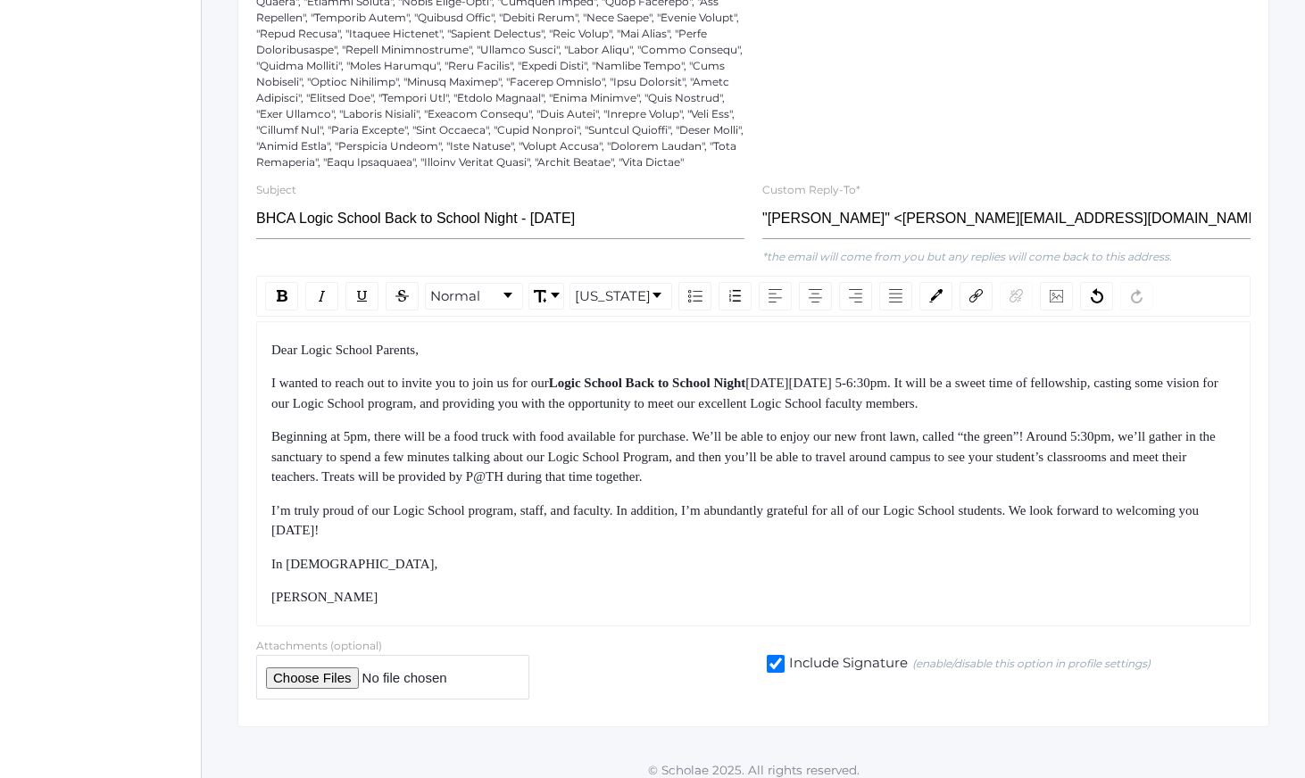
click at [620, 570] on div "In [DEMOGRAPHIC_DATA]," at bounding box center [753, 564] width 965 height 21
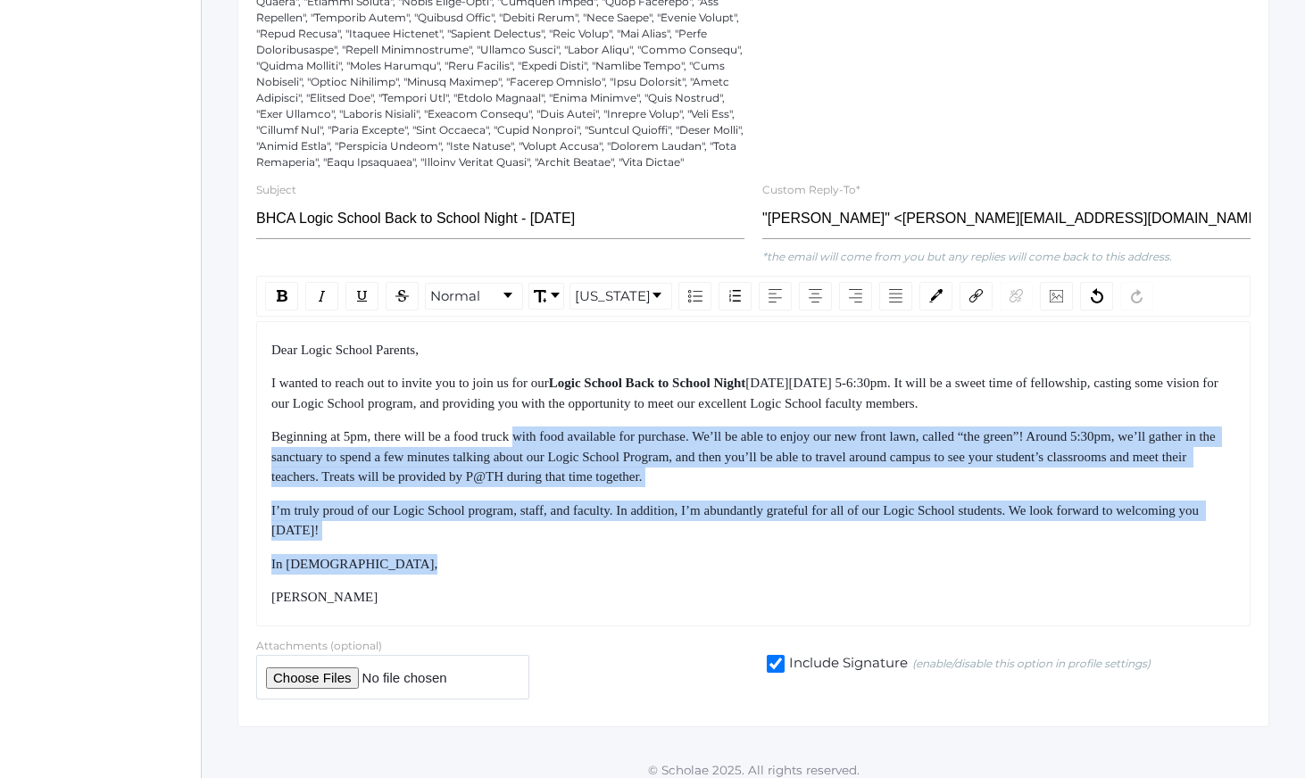
click at [524, 447] on div "Dear Logic School Parents, I wanted to reach out to invite you to join us for o…" at bounding box center [753, 474] width 965 height 268
click at [523, 446] on span "Beginning at 5pm, there will be a food truck with food available for purchase. …" at bounding box center [745, 456] width 948 height 54
click at [644, 608] on div "Dear Logic School Parents, I wanted to reach out to invite you to join us for o…" at bounding box center [753, 474] width 965 height 268
click at [650, 608] on div "[PERSON_NAME]" at bounding box center [753, 597] width 965 height 21
click at [571, 473] on div "Dear Logic School Parents, I wanted to reach out to invite you to join us for o…" at bounding box center [753, 474] width 965 height 268
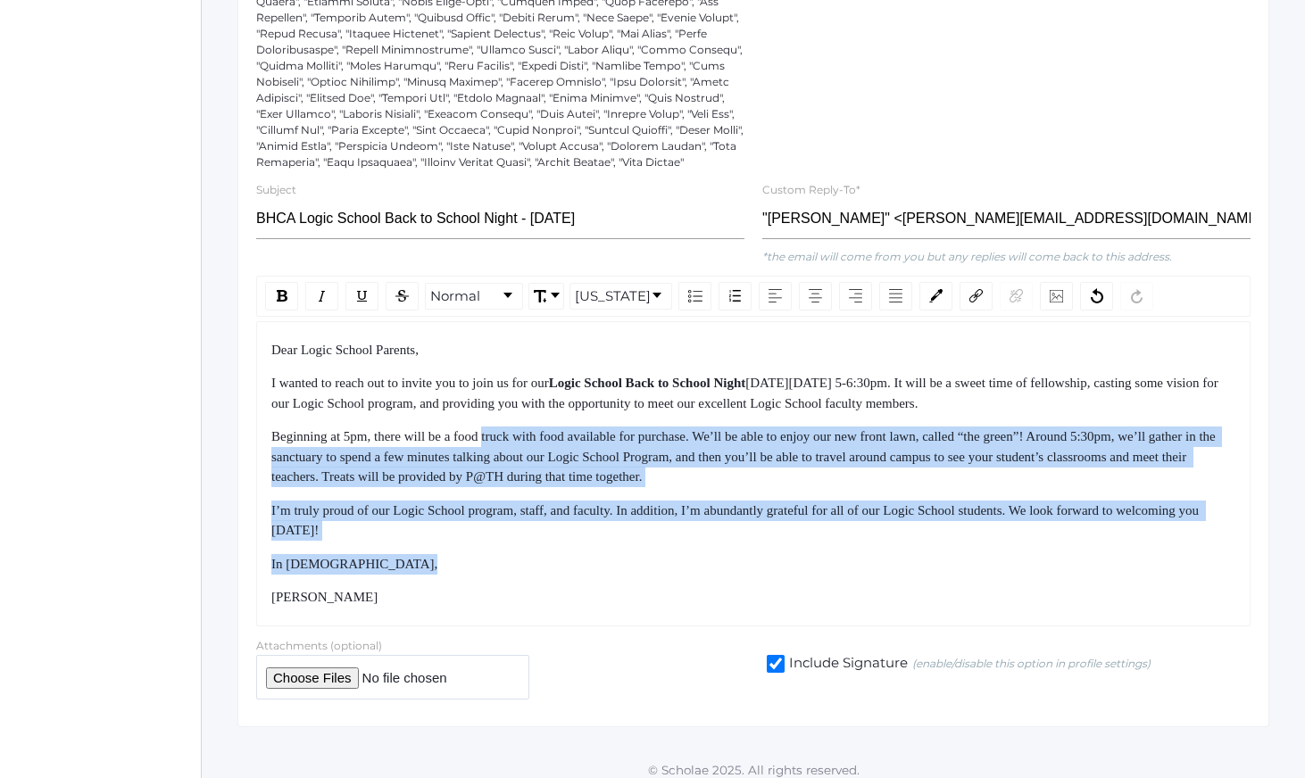
click at [571, 472] on span "Beginning at 5pm, there will be a food truck with food available for purchase. …" at bounding box center [745, 456] width 948 height 54
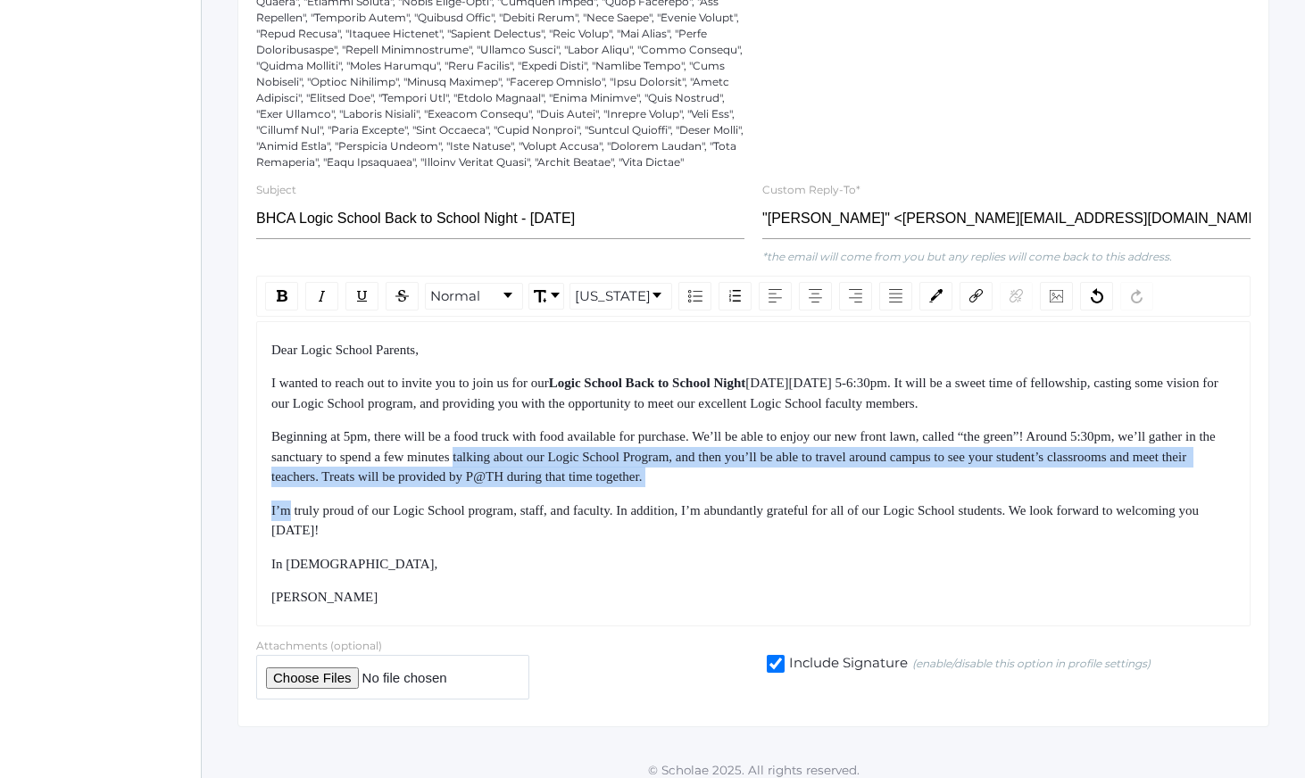
click at [732, 549] on div "Dear Logic School Parents, I wanted to reach out to invite you to join us for o…" at bounding box center [753, 474] width 965 height 268
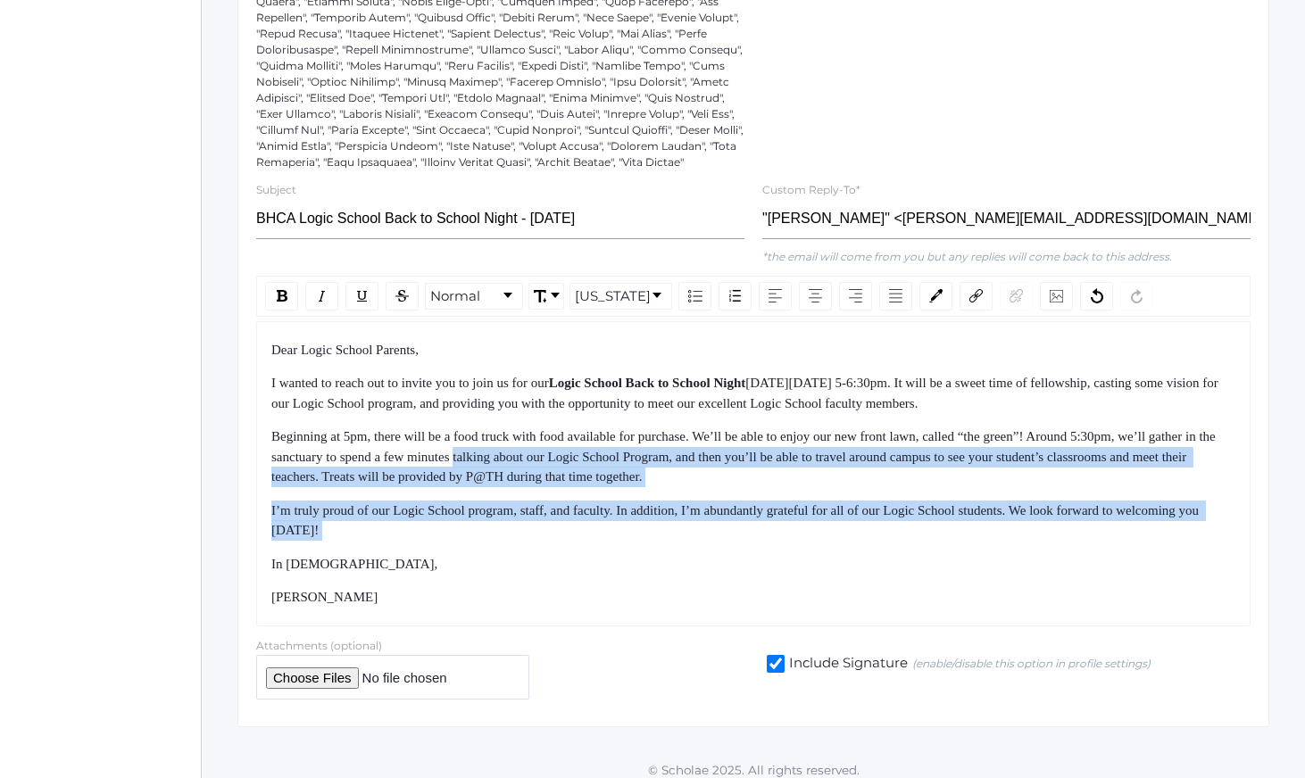
click at [736, 541] on div "I’m truly proud of our Logic School program, staff, and faculty. In addition, I…" at bounding box center [753, 521] width 965 height 40
click at [766, 547] on div "Dear Logic School Parents, I wanted to reach out to invite you to join us for o…" at bounding box center [753, 474] width 965 height 268
click at [769, 541] on div "I’m truly proud of our Logic School program, staff, and faculty. In addition, I…" at bounding box center [753, 521] width 965 height 40
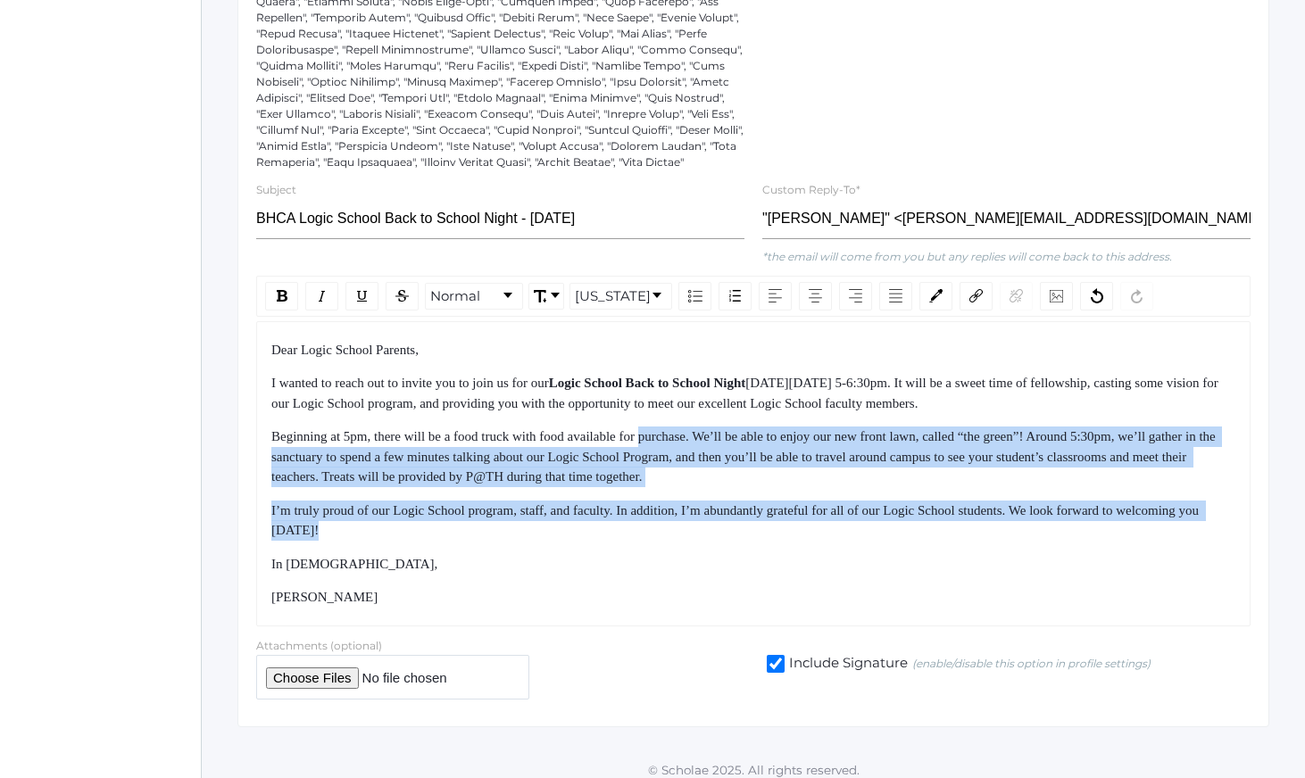
click at [695, 429] on div "Dear Logic School Parents, I wanted to reach out to invite you to join us for o…" at bounding box center [753, 474] width 965 height 268
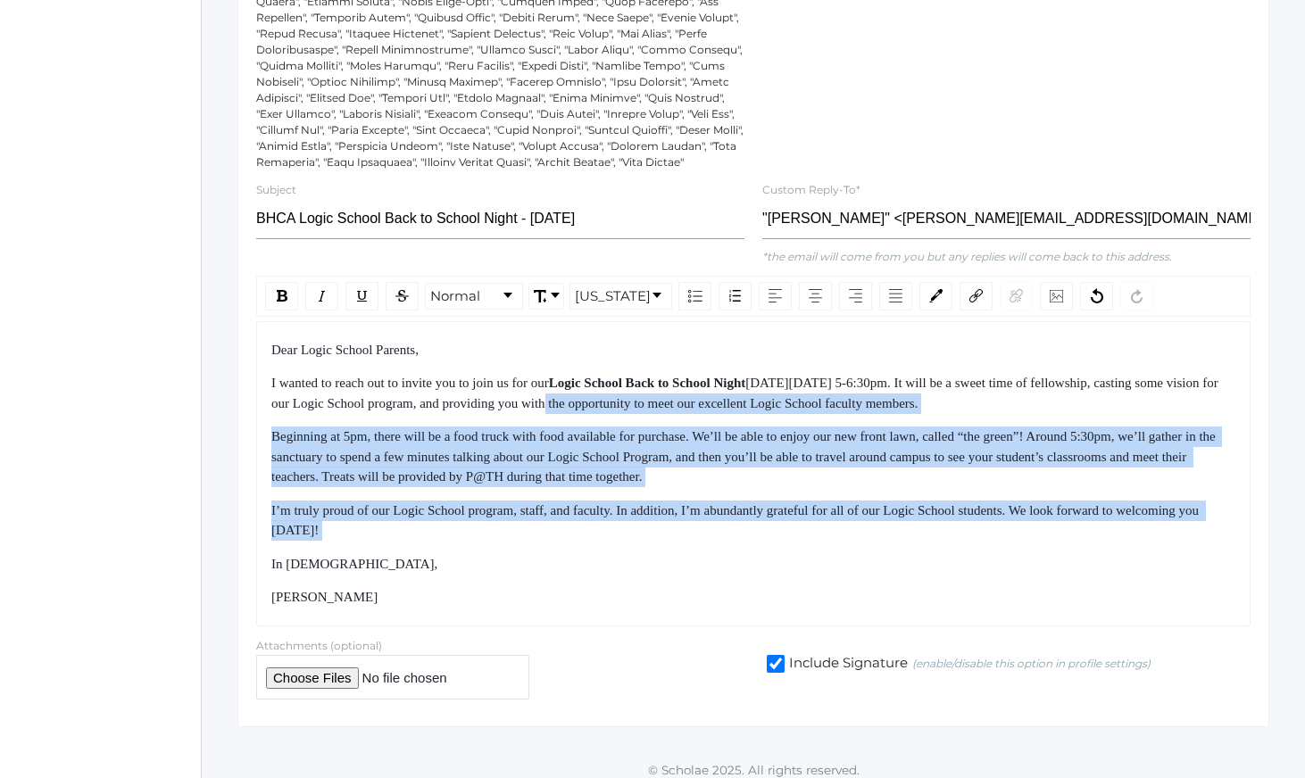
click at [694, 413] on div "I wanted to reach out to invite you to join us for our Logic School Back to Sch…" at bounding box center [753, 393] width 965 height 40
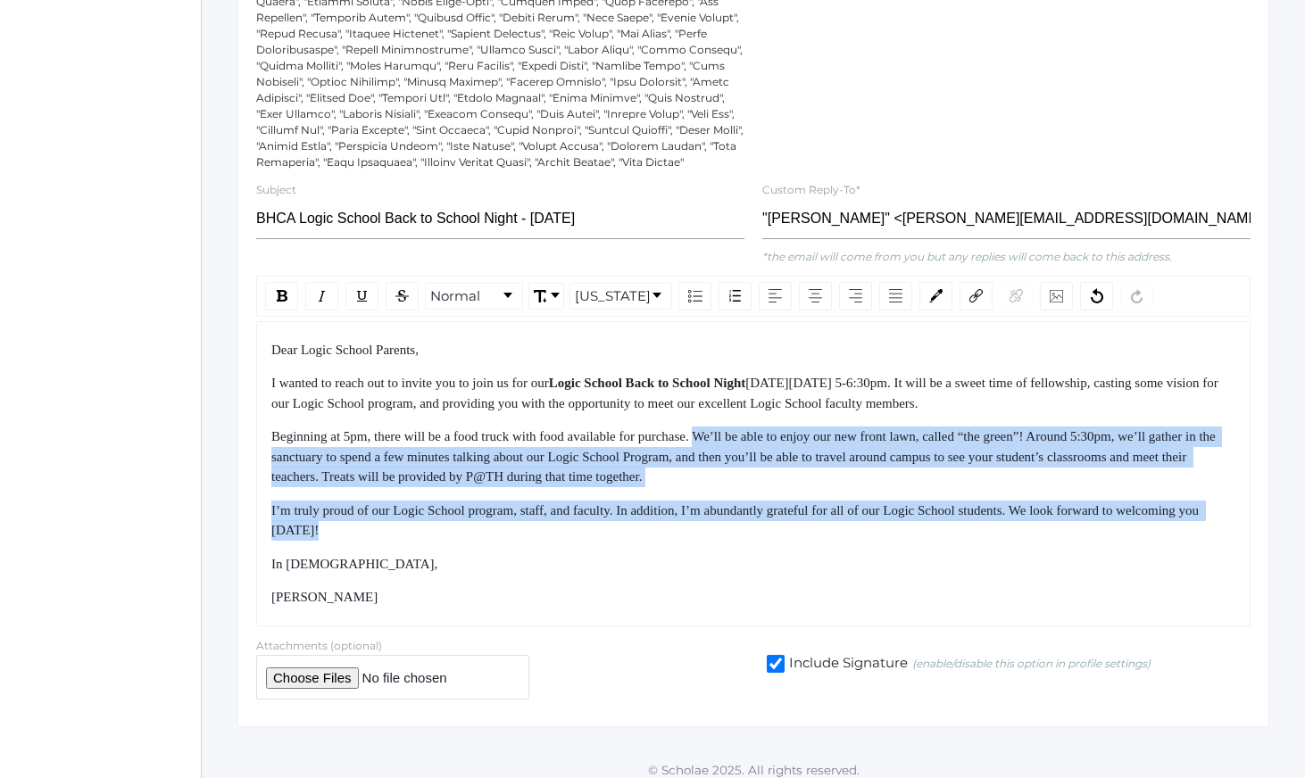
click at [789, 569] on div "Dear Logic School Parents, I wanted to reach out to invite you to join us for o…" at bounding box center [753, 474] width 965 height 268
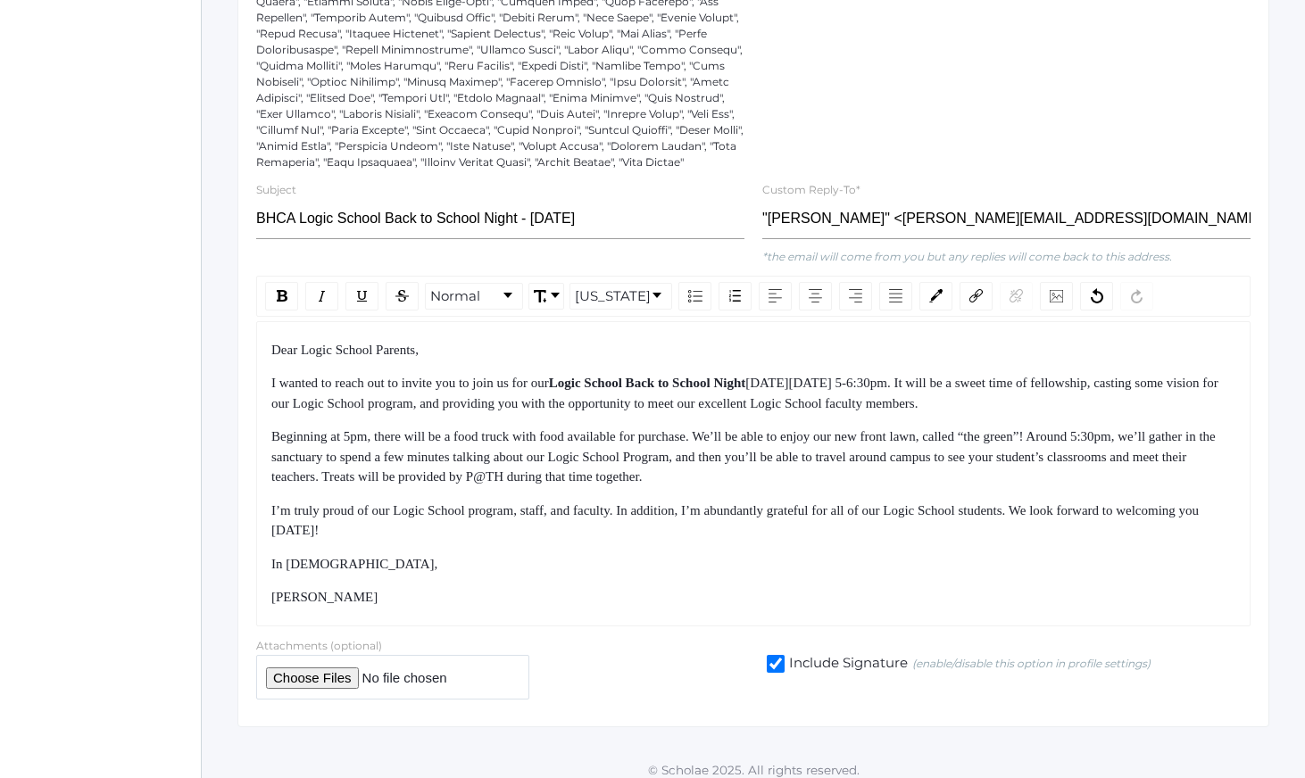
click at [791, 572] on div "In [DEMOGRAPHIC_DATA]," at bounding box center [753, 564] width 965 height 21
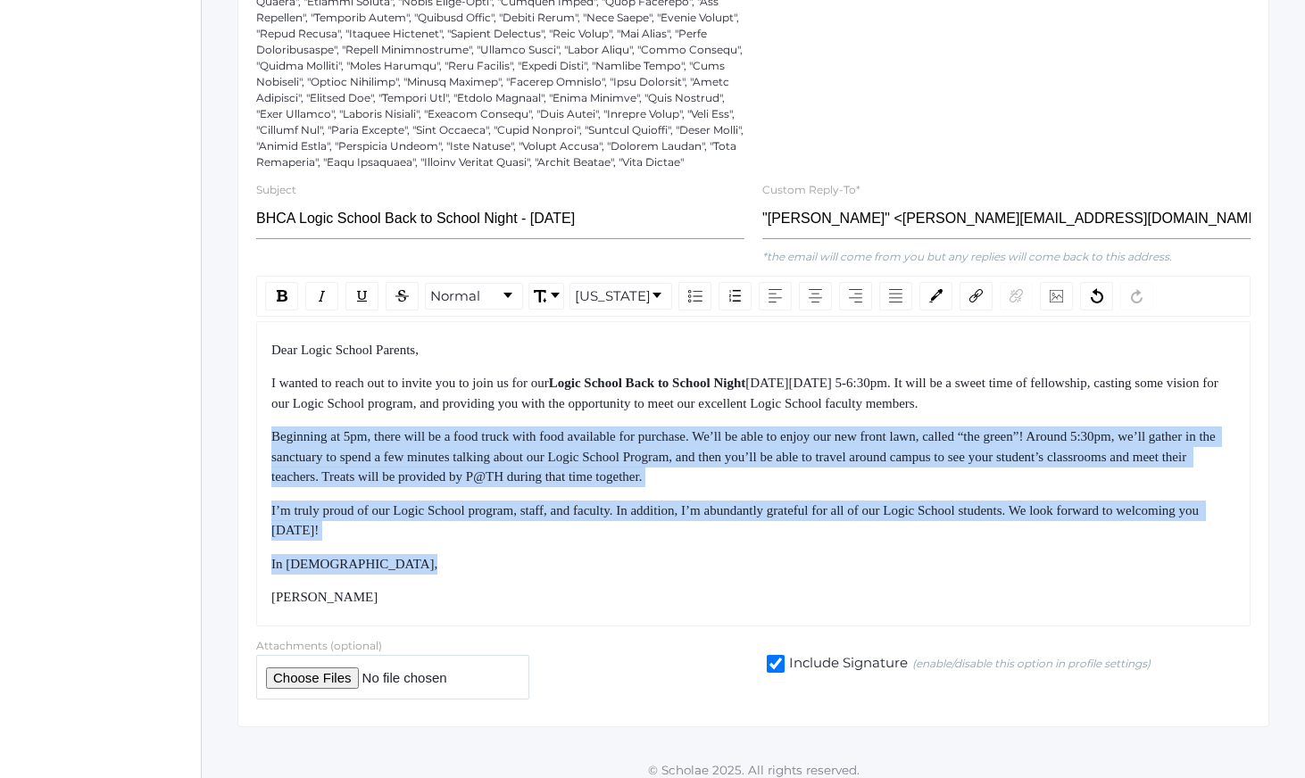
click at [731, 428] on div "Dear Logic School Parents, I wanted to reach out to invite you to join us for o…" at bounding box center [753, 474] width 965 height 268
click at [729, 411] on span "[DATE][DATE] 5-6:30pm. It will be a sweet time of fellowship, casting some visi…" at bounding box center [746, 393] width 950 height 35
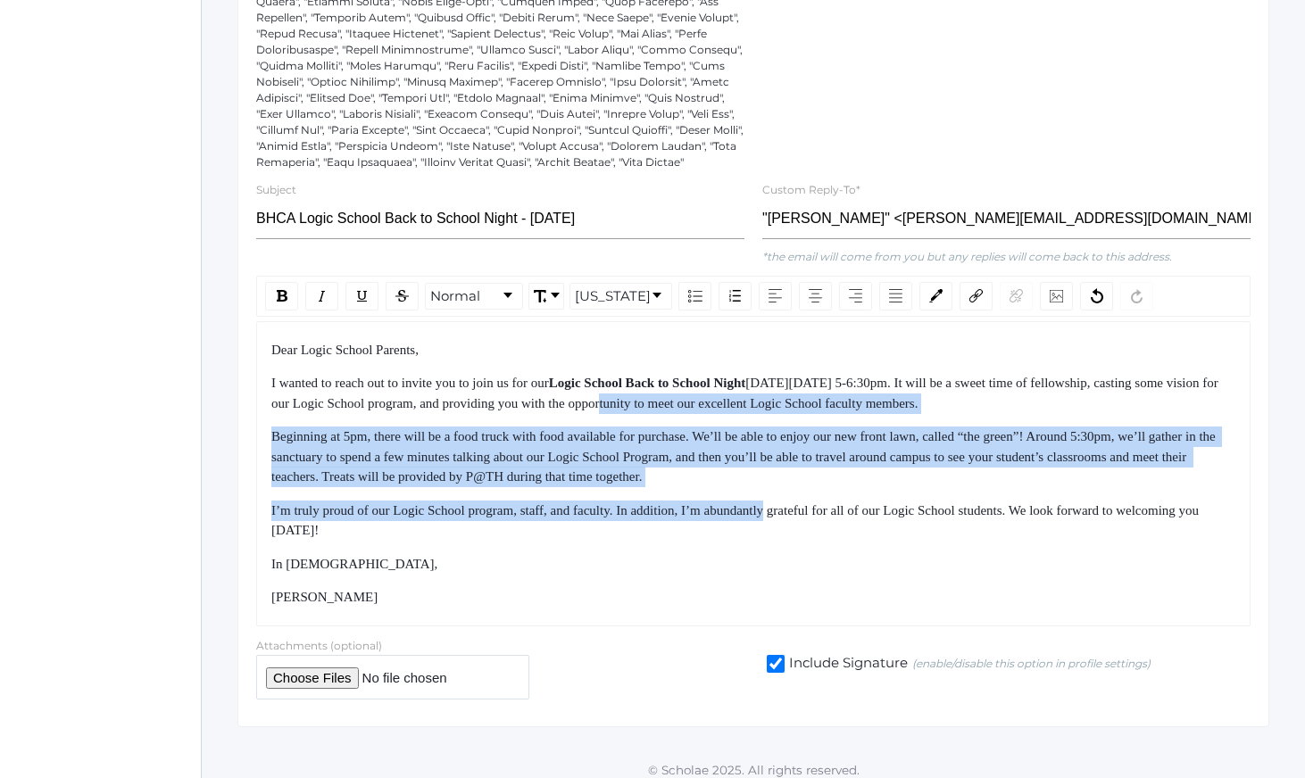
click at [800, 566] on div "Dear Logic School Parents, I wanted to reach out to invite you to join us for o…" at bounding box center [753, 474] width 965 height 268
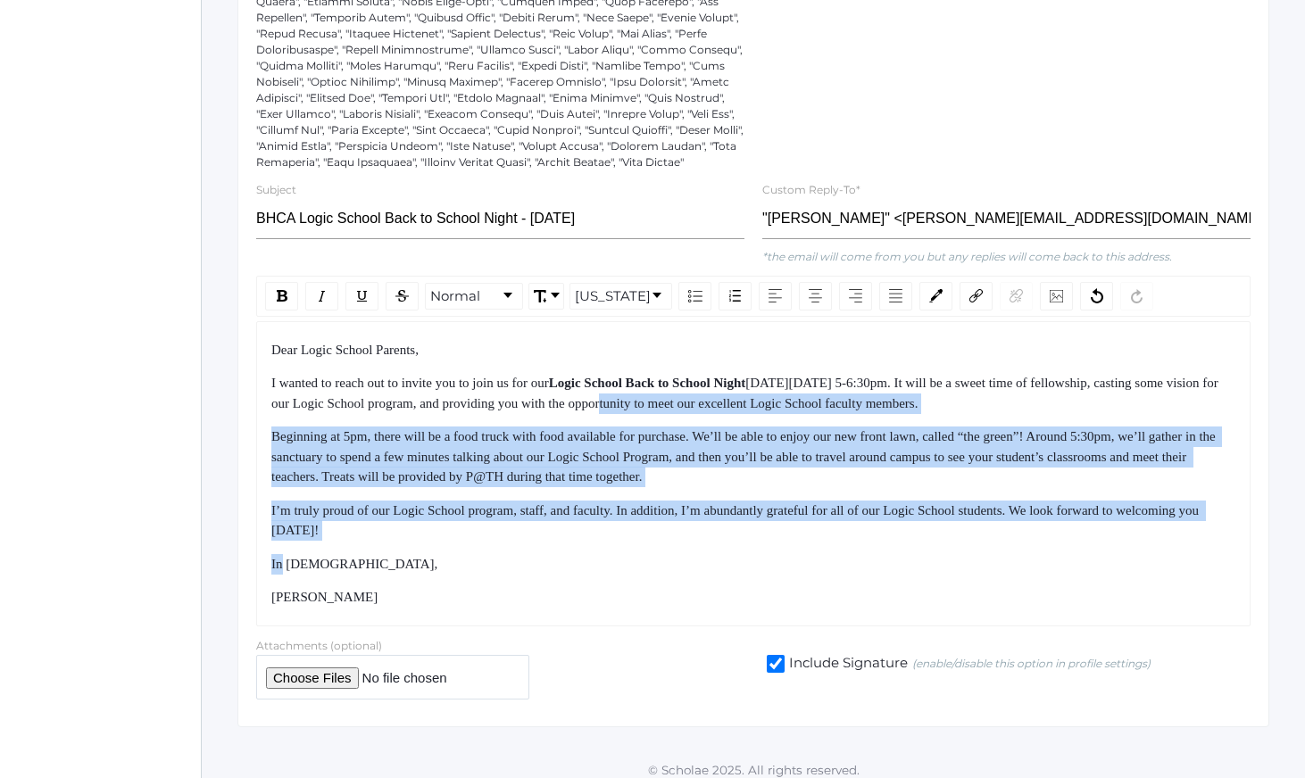
click at [801, 568] on div "Dear Logic School Parents, I wanted to reach out to invite you to join us for o…" at bounding box center [753, 474] width 965 height 268
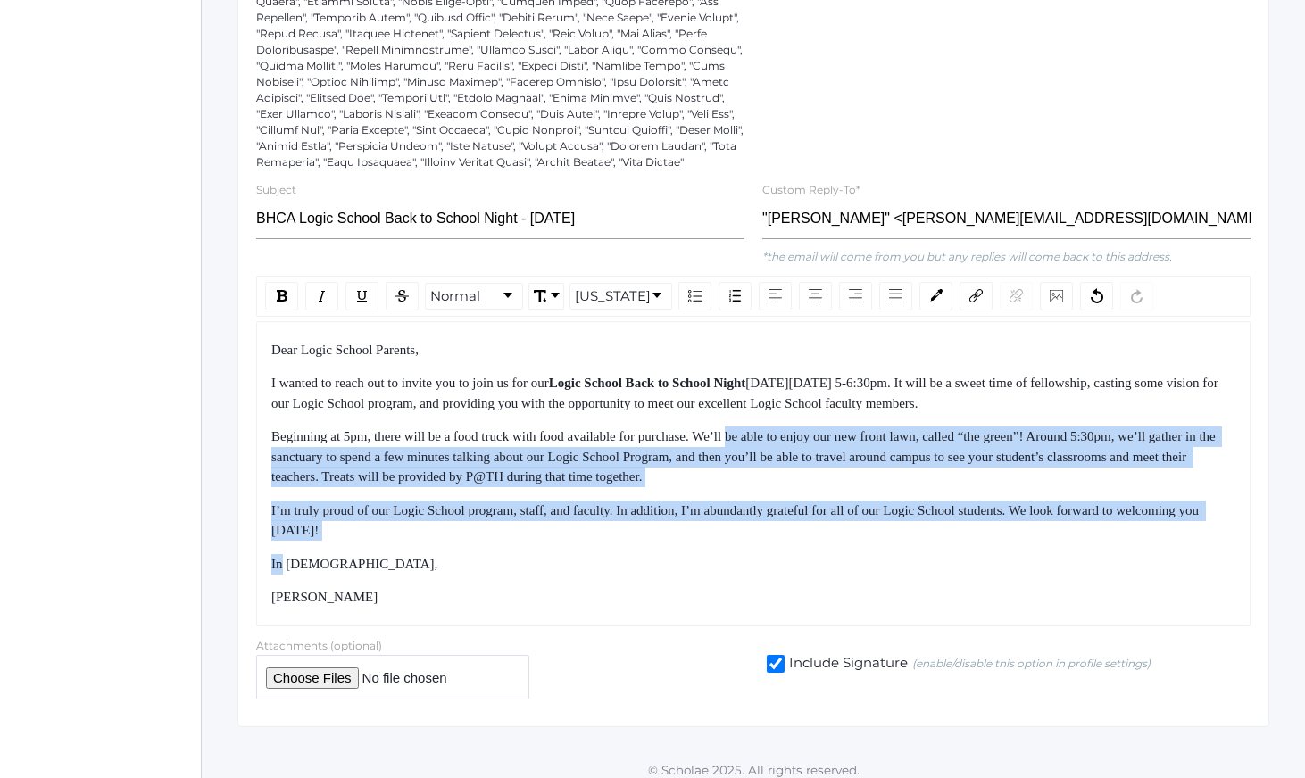
click at [761, 445] on div "Dear Logic School Parents, I wanted to reach out to invite you to join us for o…" at bounding box center [753, 474] width 965 height 268
click at [761, 444] on div "Beginning at 5pm, there will be a food truck with food available for purchase. …" at bounding box center [753, 457] width 965 height 61
click at [820, 573] on div "Dear Logic School Parents, I wanted to reach out to invite you to join us for o…" at bounding box center [753, 474] width 965 height 268
click at [824, 575] on div "In [DEMOGRAPHIC_DATA]," at bounding box center [753, 564] width 965 height 21
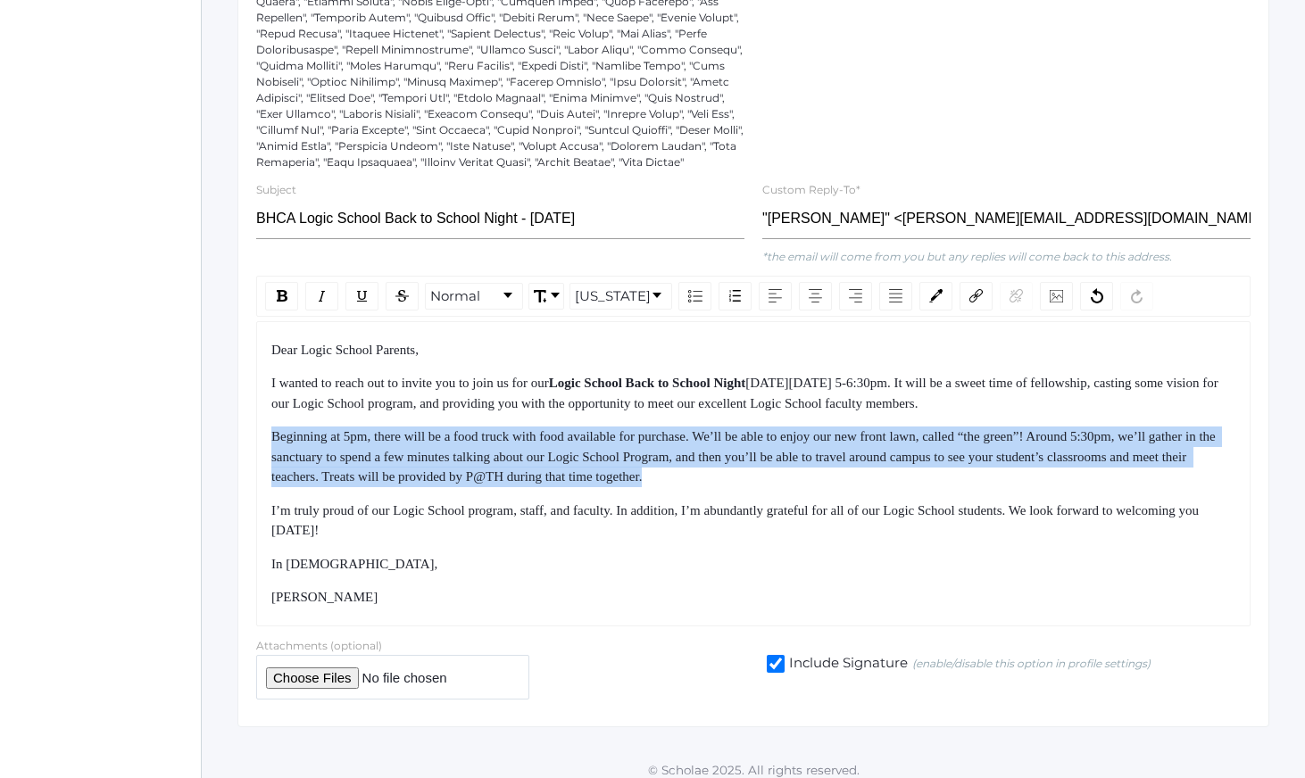
click at [809, 541] on div "Dear Logic School Parents, I wanted to reach out to invite you to join us for o…" at bounding box center [753, 474] width 965 height 268
click at [814, 541] on div "I’m truly proud of our Logic School program, staff, and faculty. In addition, I…" at bounding box center [753, 521] width 965 height 40
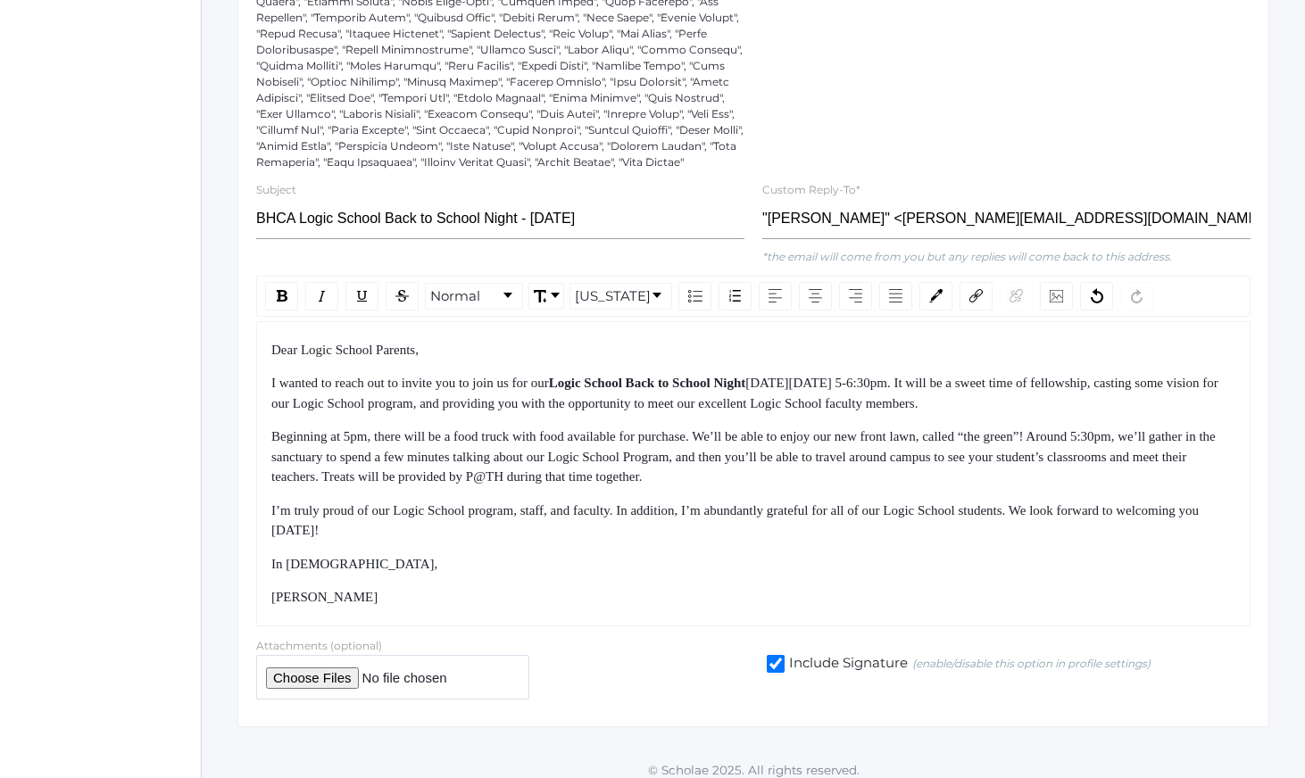
click at [484, 484] on span "Beginning at 5pm, there will be a food truck with food available for purchase. …" at bounding box center [745, 456] width 948 height 54
click at [542, 553] on div "Dear Logic School Parents, I wanted to reach out to invite you to join us for o…" at bounding box center [753, 474] width 965 height 268
click at [543, 541] on div "I’m truly proud of our Logic School program, staff, and faculty. In addition, I…" at bounding box center [753, 521] width 965 height 40
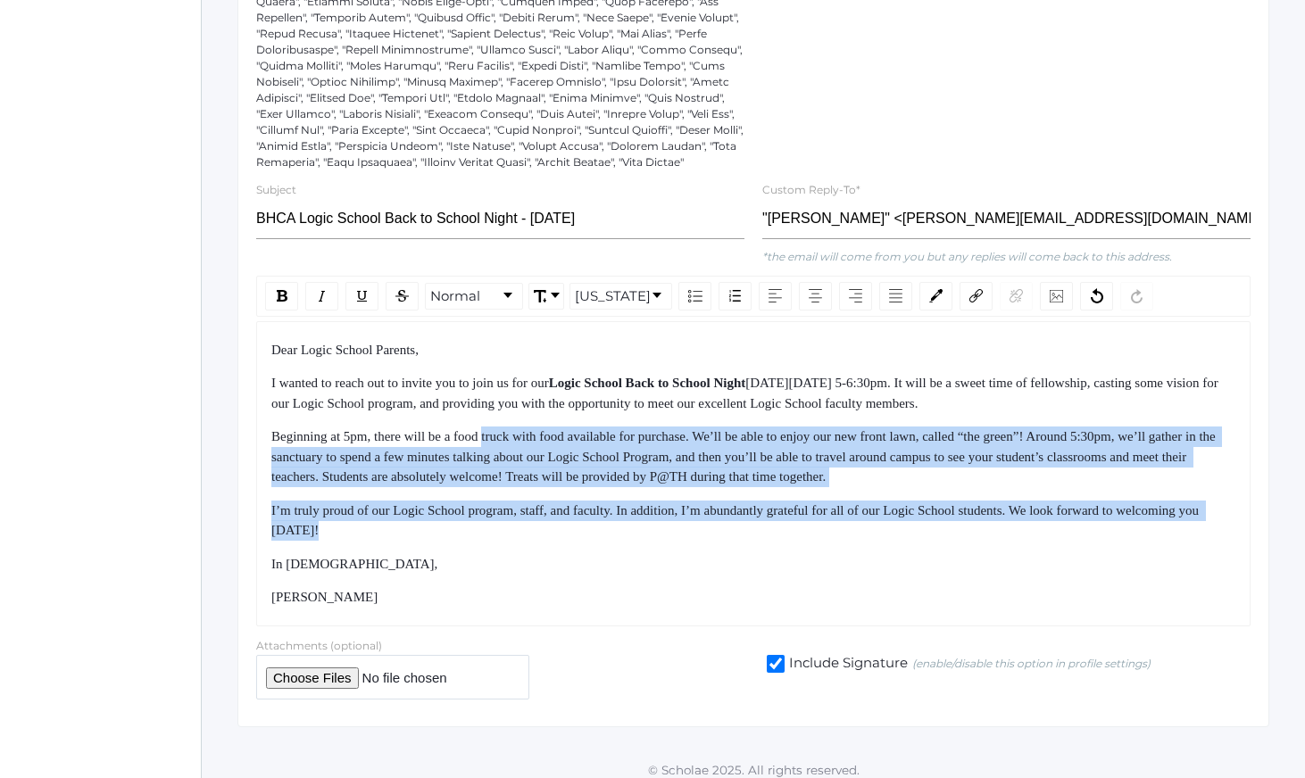
click at [489, 430] on div "Dear Logic School Parents, I wanted to reach out to invite you to join us for o…" at bounding box center [753, 474] width 965 height 268
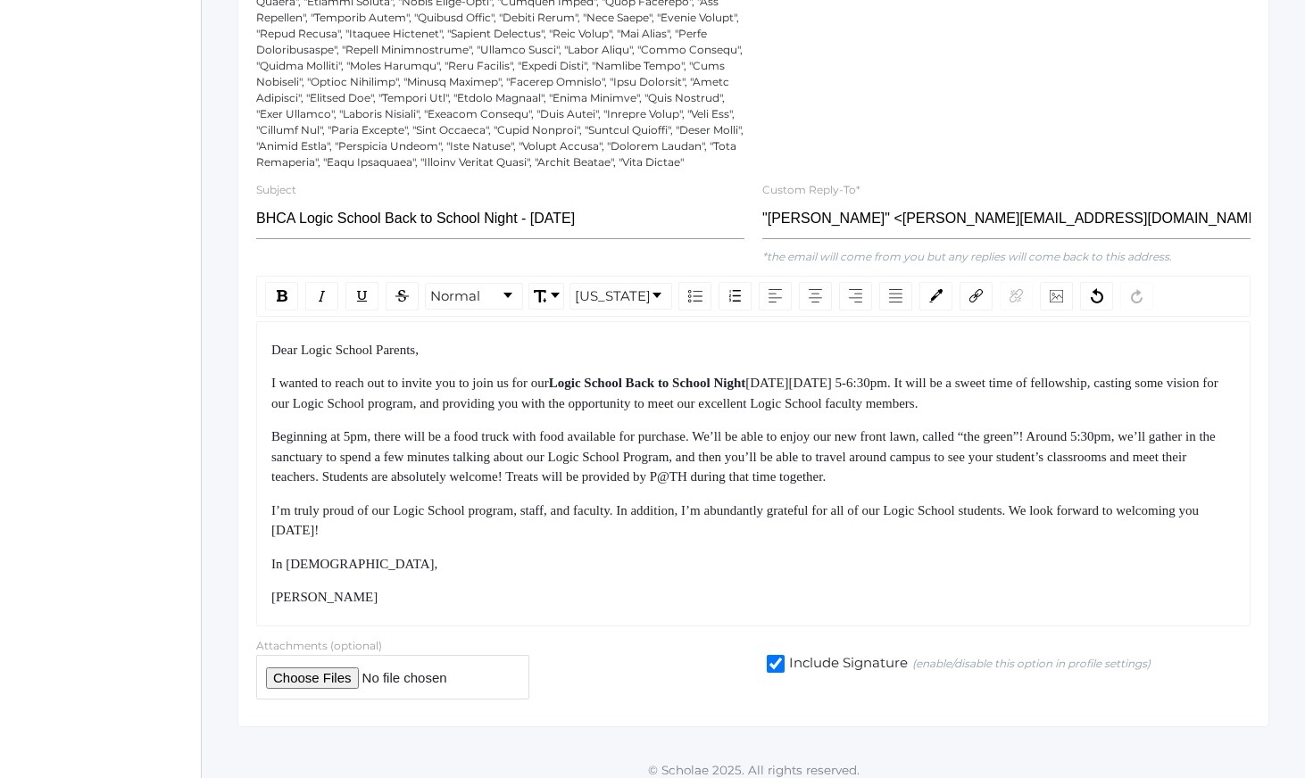
click at [487, 411] on span "[DATE][DATE] 5-6:30pm. It will be a sweet time of fellowship, casting some visi…" at bounding box center [746, 393] width 950 height 35
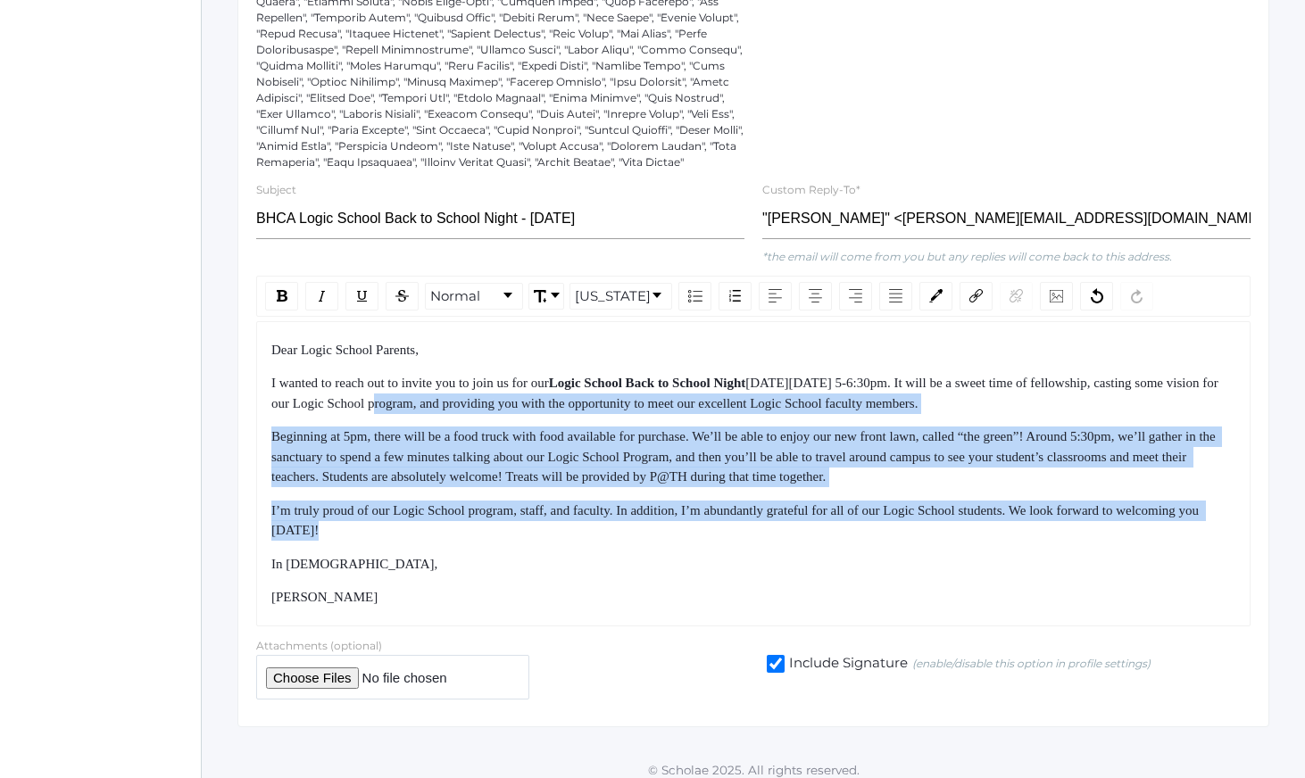
click at [578, 544] on div "Dear Logic School Parents, I wanted to reach out to invite you to join us for o…" at bounding box center [753, 474] width 965 height 268
click at [581, 541] on div "I’m truly proud of our Logic School program, staff, and faculty. In addition, I…" at bounding box center [753, 521] width 965 height 40
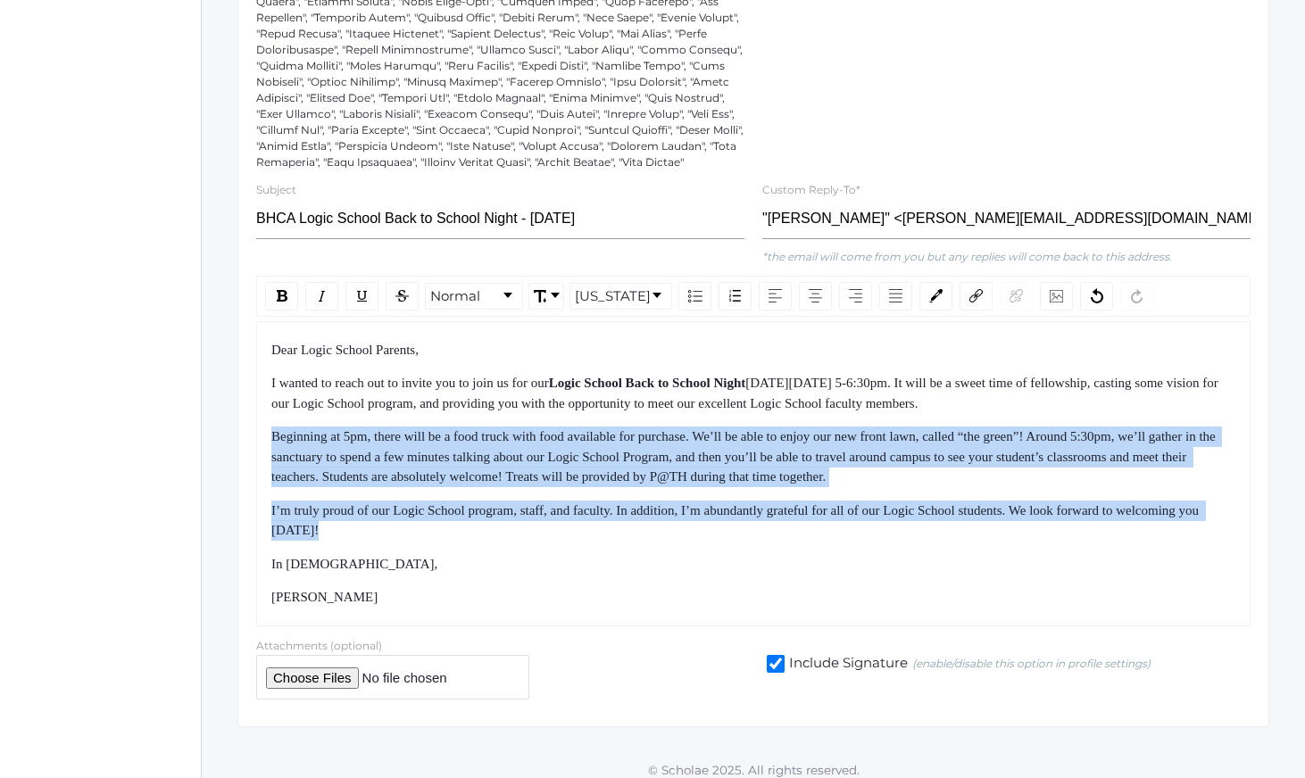
click at [557, 424] on div "Dear Logic School Parents, I wanted to reach out to invite you to join us for o…" at bounding box center [753, 474] width 965 height 268
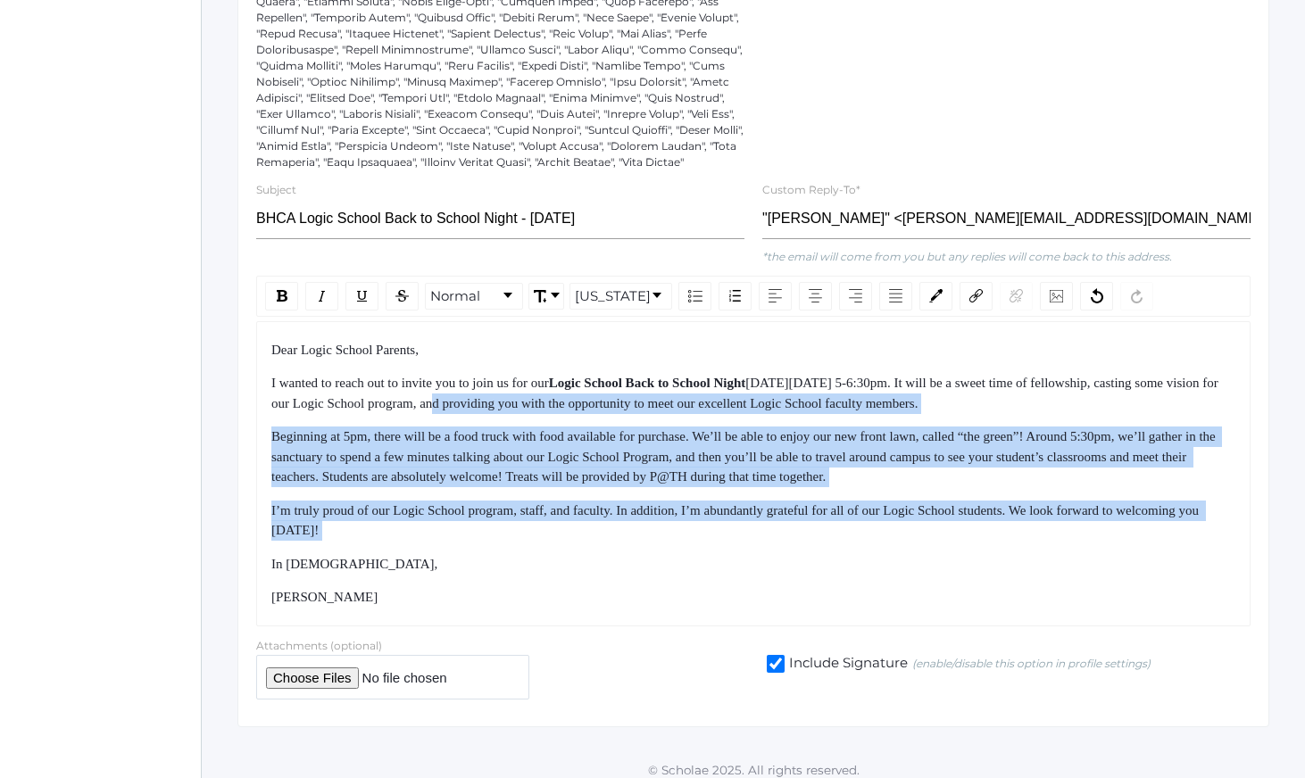
click at [555, 411] on span "[DATE][DATE] 5-6:30pm. It will be a sweet time of fellowship, casting some visi…" at bounding box center [746, 393] width 950 height 35
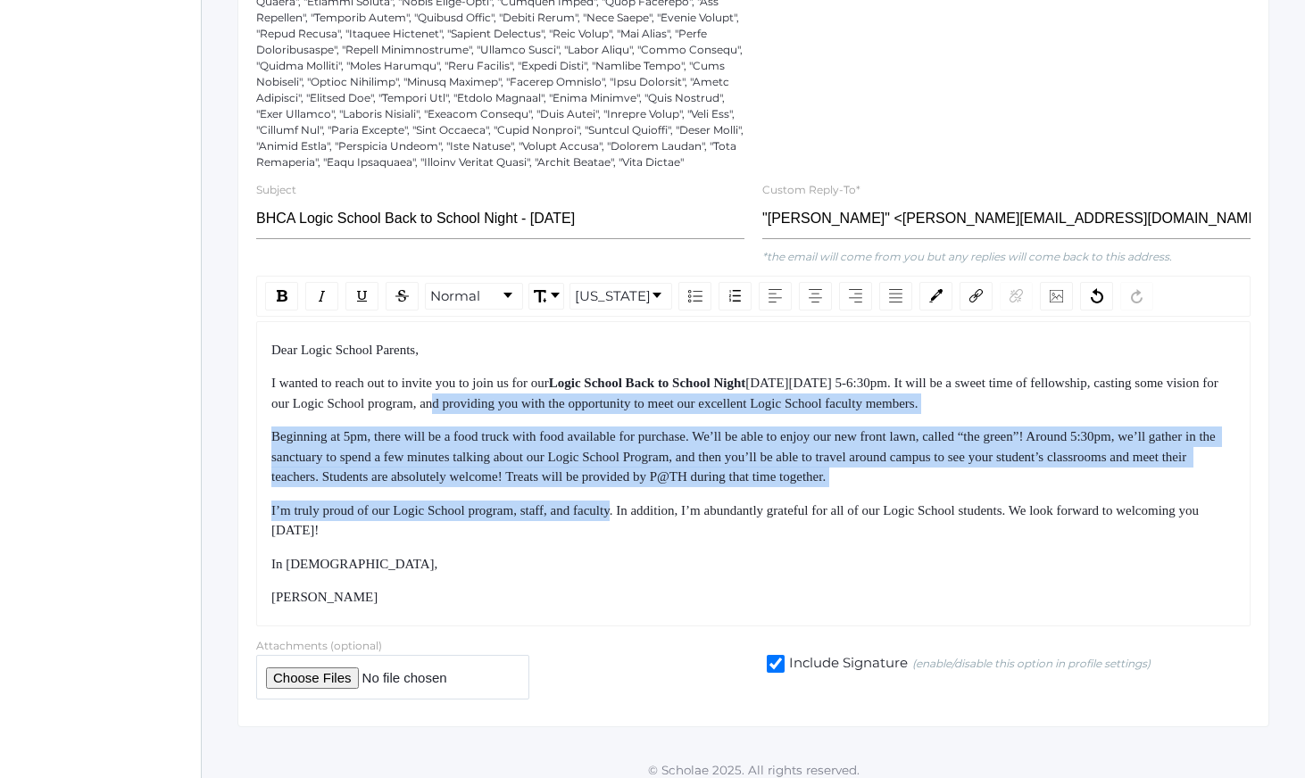
click at [636, 557] on div "Dear Logic School Parents, I wanted to reach out to invite you to join us for o…" at bounding box center [753, 474] width 965 height 268
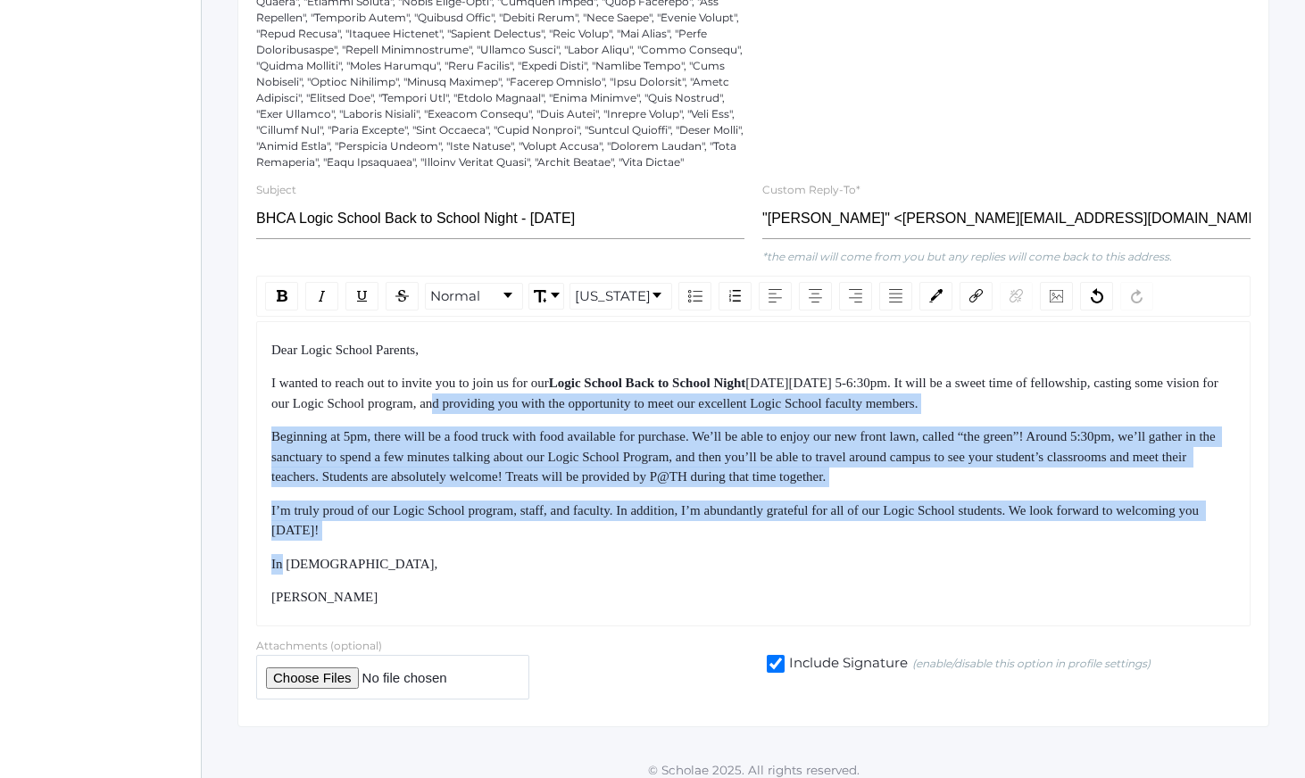
click at [638, 561] on div "Dear Logic School Parents, I wanted to reach out to invite you to join us for o…" at bounding box center [753, 474] width 965 height 268
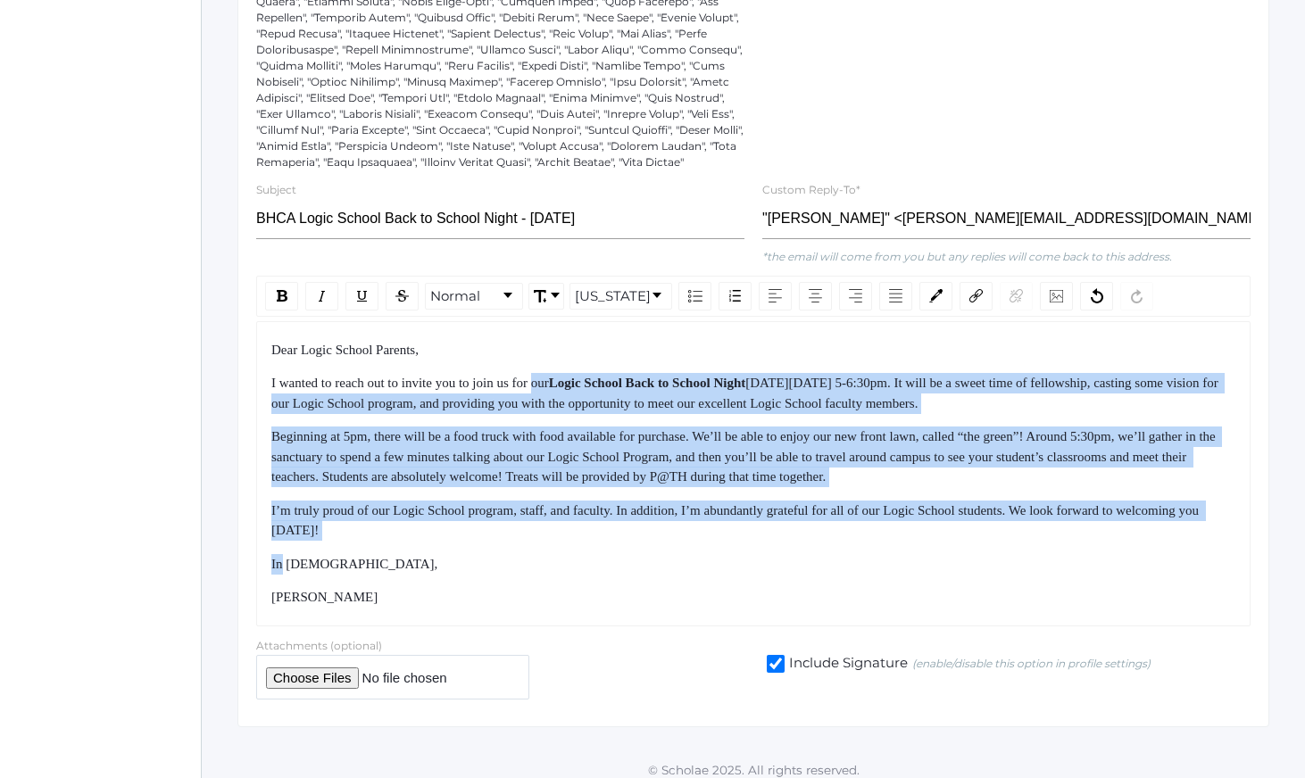
click at [553, 405] on div "Dear Logic School Parents, I wanted to reach out to invite you to join us for o…" at bounding box center [753, 474] width 965 height 268
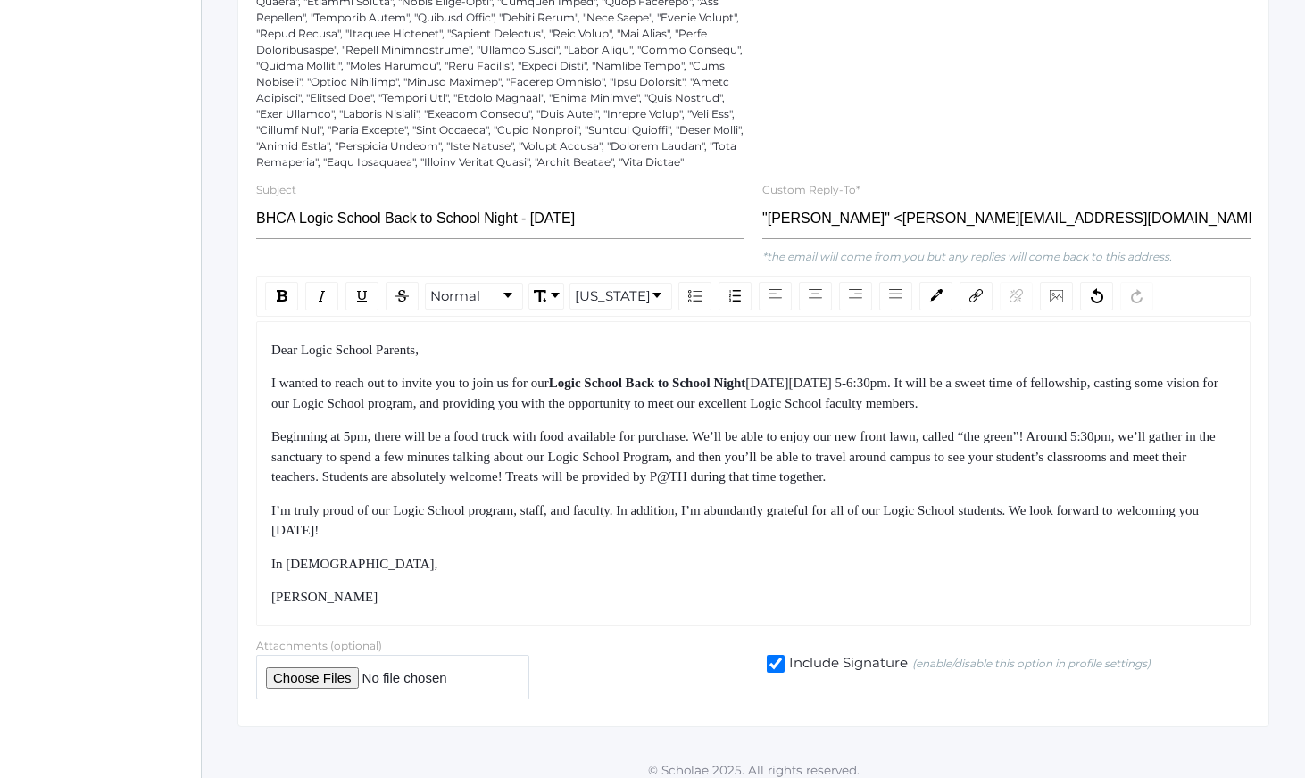
click at [549, 390] on span "I wanted to reach out to invite you to join us for our" at bounding box center [410, 383] width 278 height 14
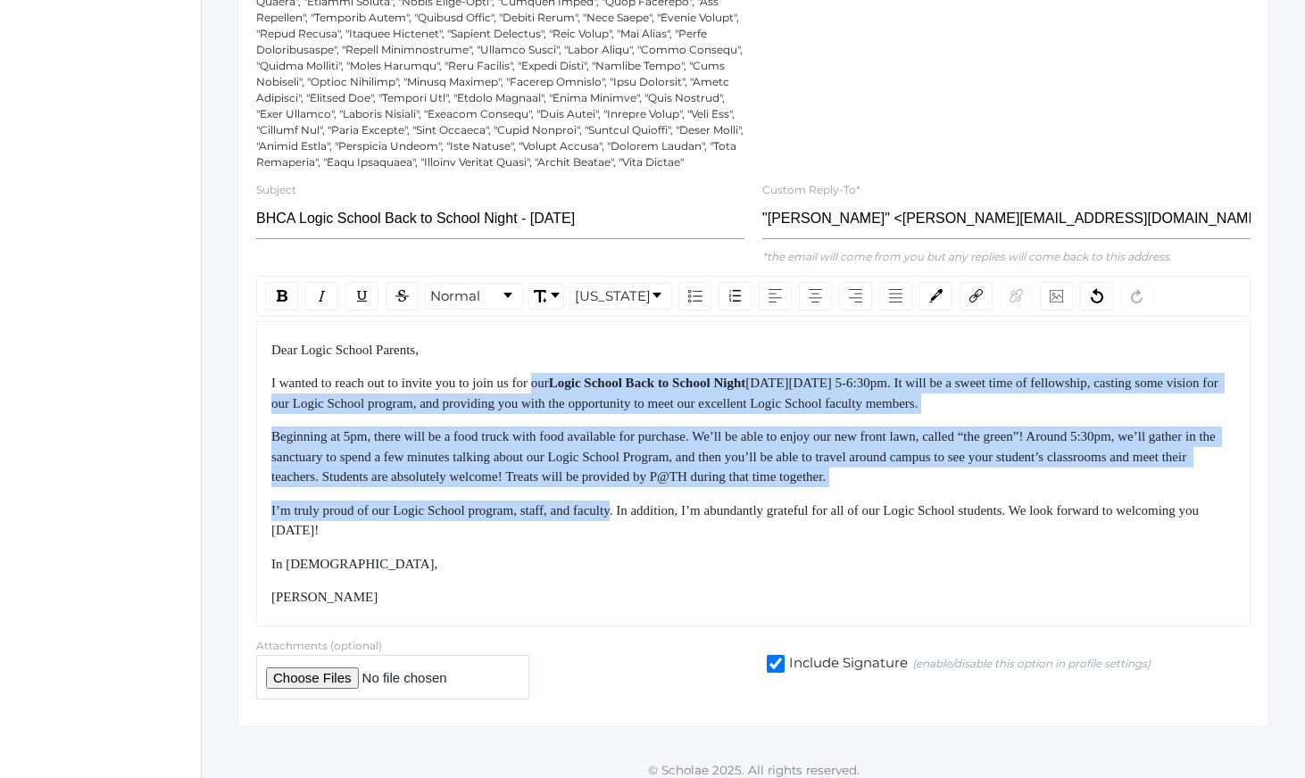
click at [650, 552] on div "Dear Logic School Parents, I wanted to reach out to invite you to join us for o…" at bounding box center [753, 474] width 965 height 268
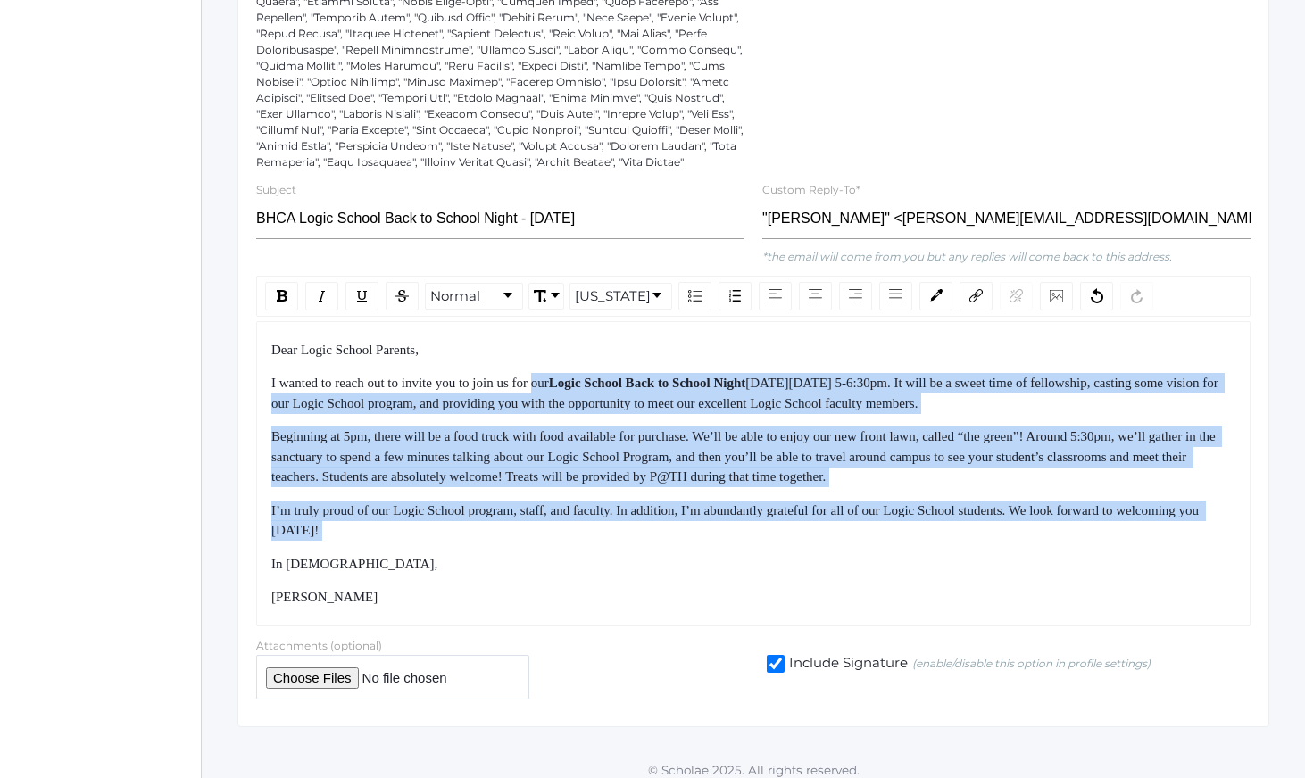
click at [653, 541] on div "I’m truly proud of our Logic School program, staff, and faculty. In addition, I…" at bounding box center [753, 521] width 965 height 40
click at [573, 383] on div "Dear Logic School Parents, I wanted to reach out to invite you to join us for o…" at bounding box center [753, 474] width 965 height 268
click at [572, 382] on div "Dear Logic School Parents, I wanted to reach out to invite you to join us for o…" at bounding box center [753, 474] width 965 height 268
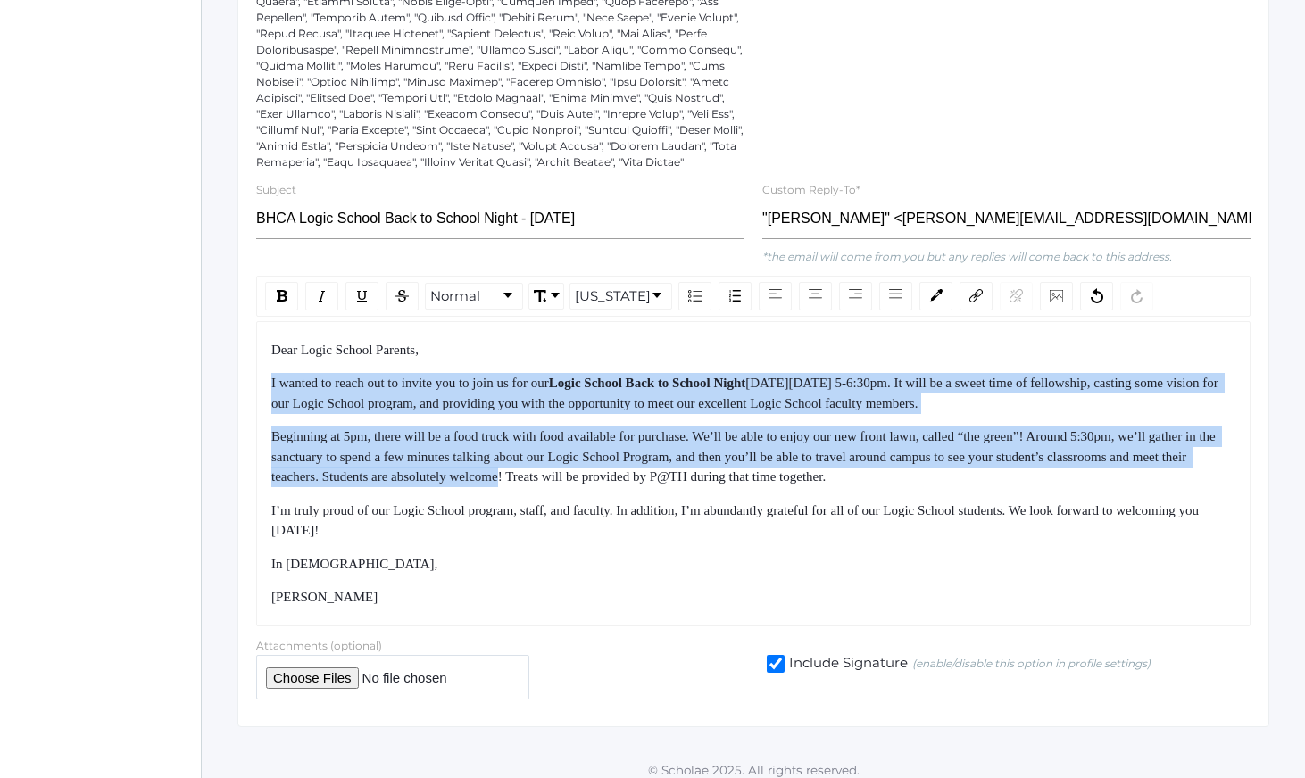
click at [670, 542] on div "Dear Logic School Parents, I wanted to reach out to invite you to join us for o…" at bounding box center [753, 474] width 965 height 268
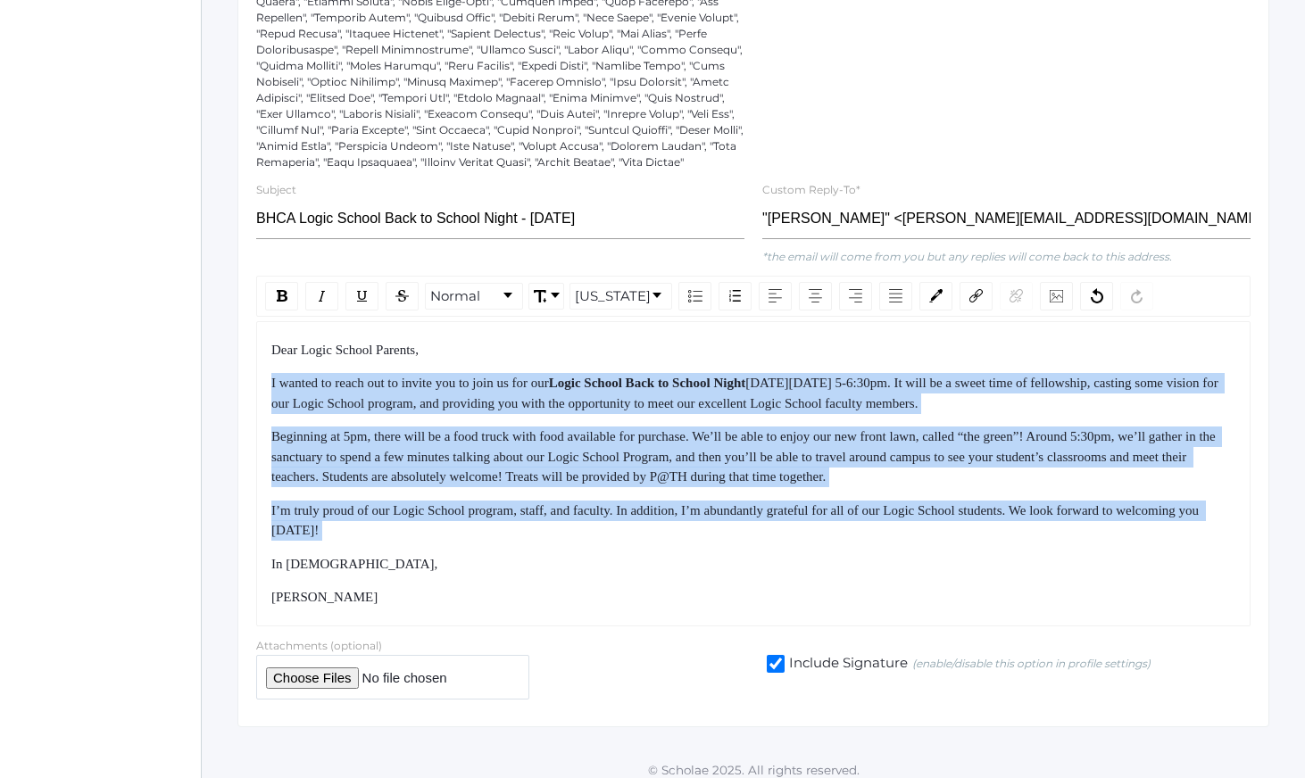
click at [680, 541] on div "I’m truly proud of our Logic School program, staff, and faculty. In addition, I…" at bounding box center [753, 521] width 965 height 40
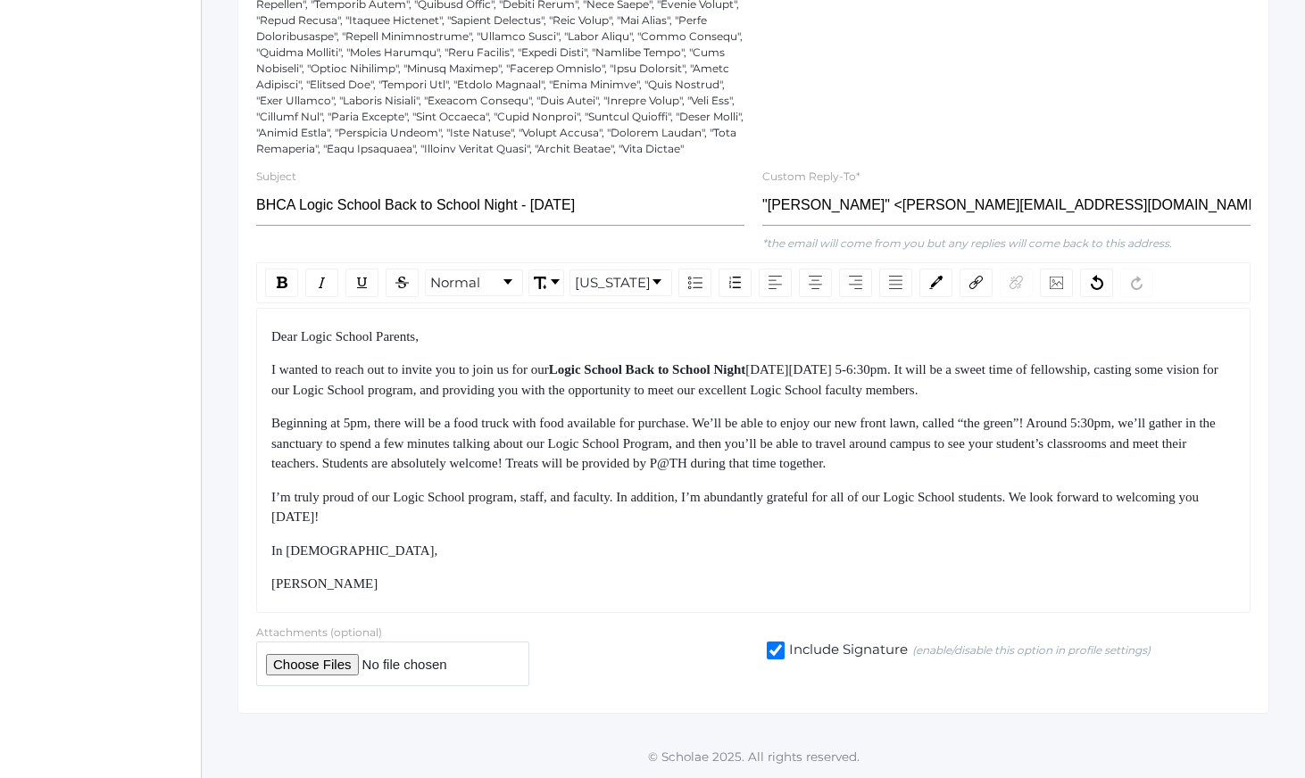
scroll to position [686, 0]
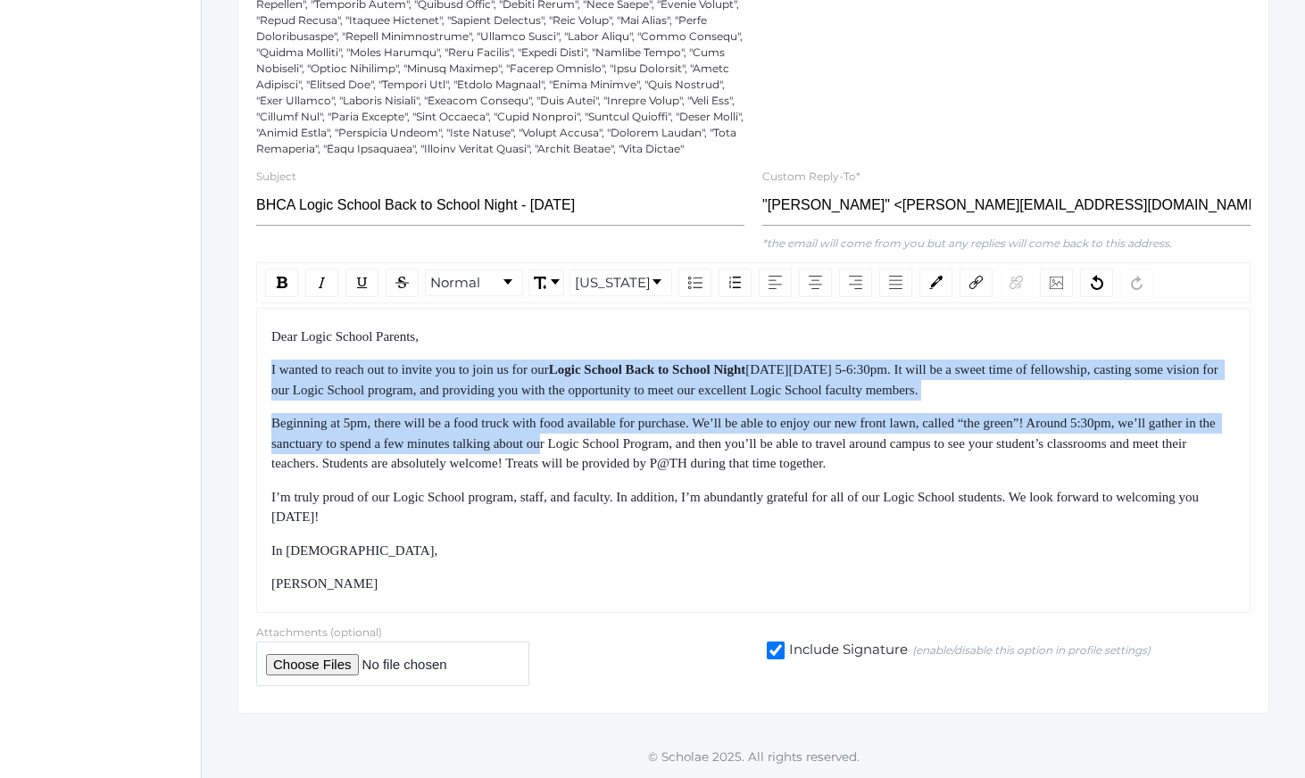
click at [682, 528] on div "Dear Logic School Parents, I wanted to reach out to invite you to join us for o…" at bounding box center [753, 461] width 965 height 268
click at [685, 528] on div "I’m truly proud of our Logic School program, staff, and faculty. In addition, I…" at bounding box center [753, 507] width 965 height 40
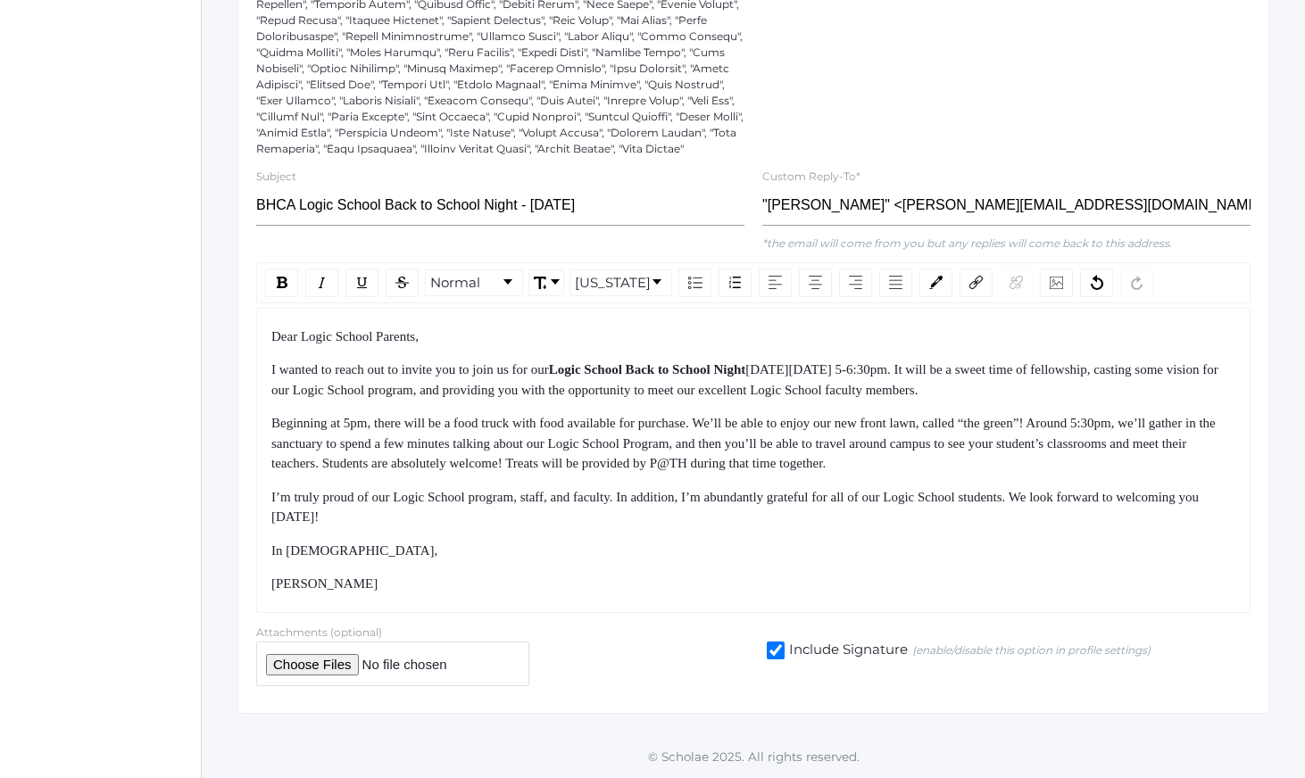
scroll to position [698, 0]
click at [681, 511] on div "Dear Logic School Parents, I wanted to reach out to invite you to join us for o…" at bounding box center [753, 461] width 965 height 268
click at [683, 520] on div "I’m truly proud of our Logic School program, staff, and faculty. In addition, I…" at bounding box center [753, 507] width 965 height 40
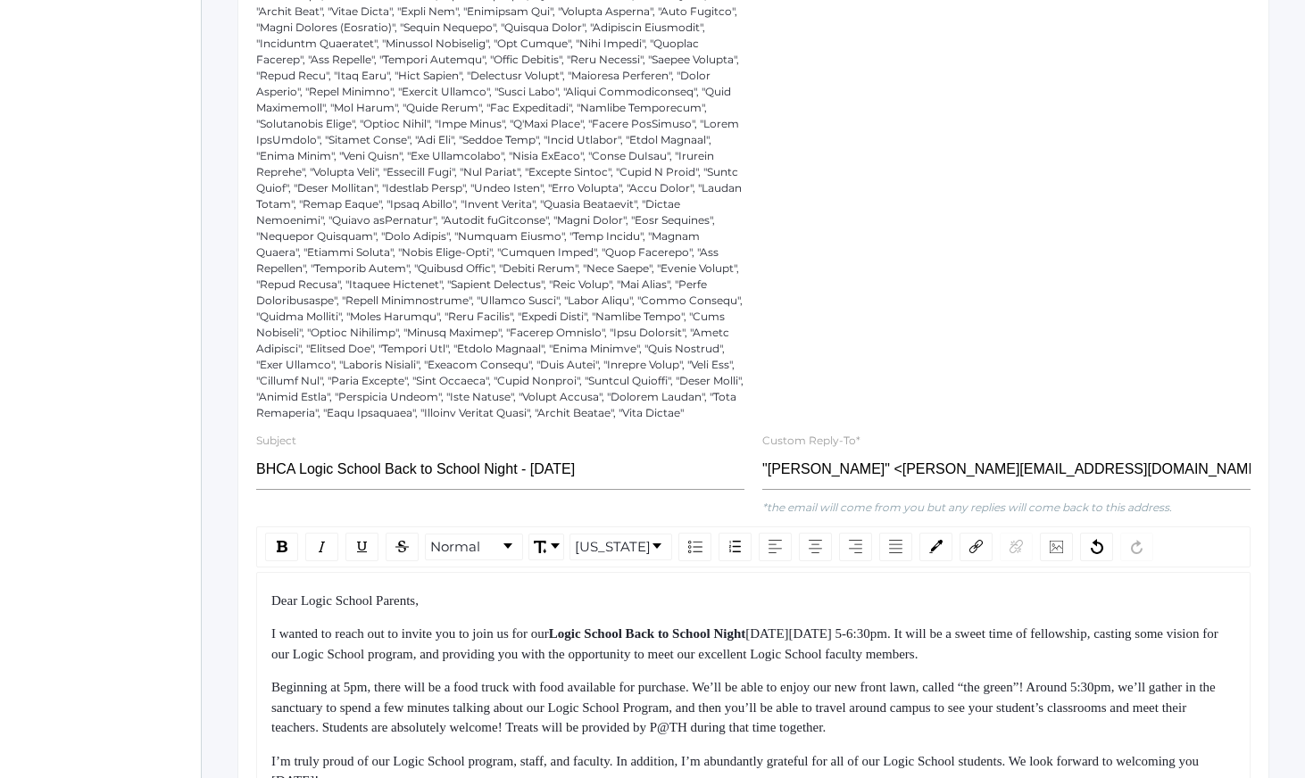
scroll to position [0, 0]
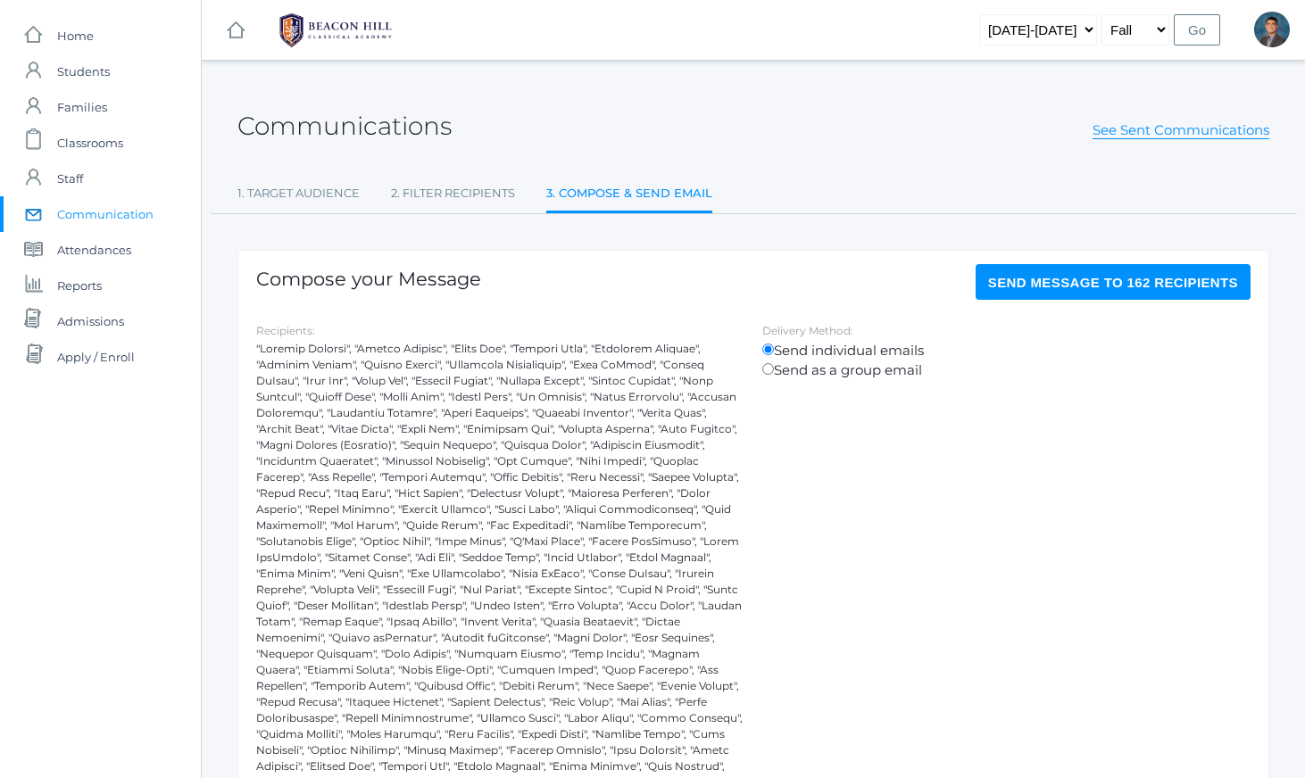
click at [1059, 277] on span "Send Message to 162 recipients" at bounding box center [1113, 282] width 250 height 15
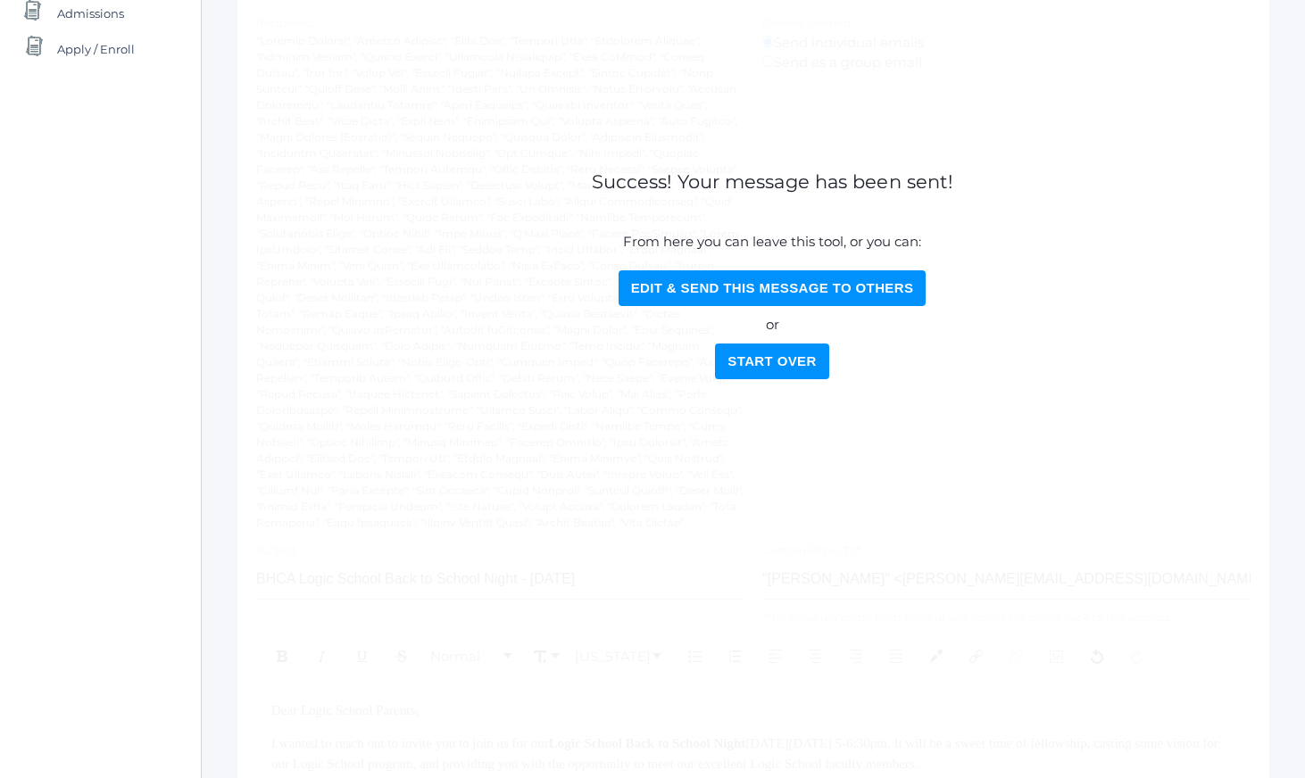
click at [769, 288] on button "Edit & Send this Message to Others" at bounding box center [773, 288] width 308 height 36
select select "Enrolled"
select select "8"
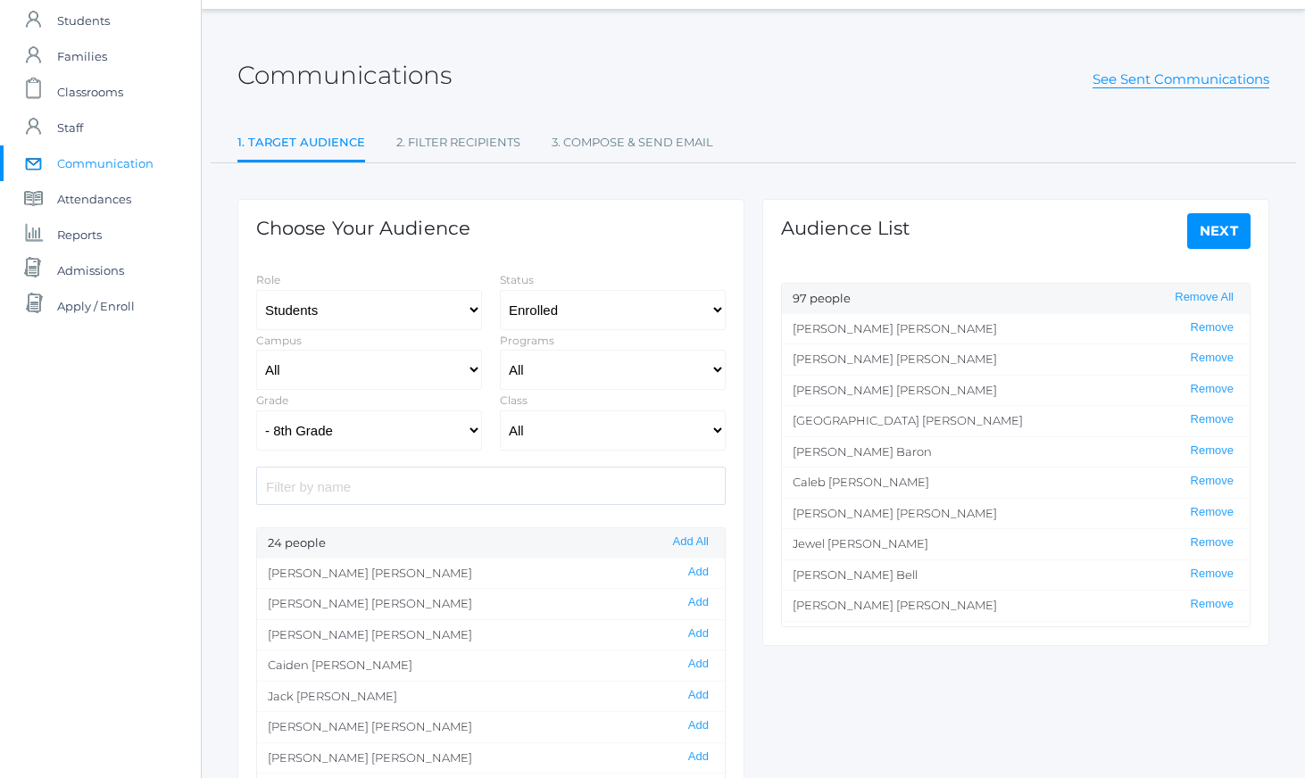
scroll to position [4, 0]
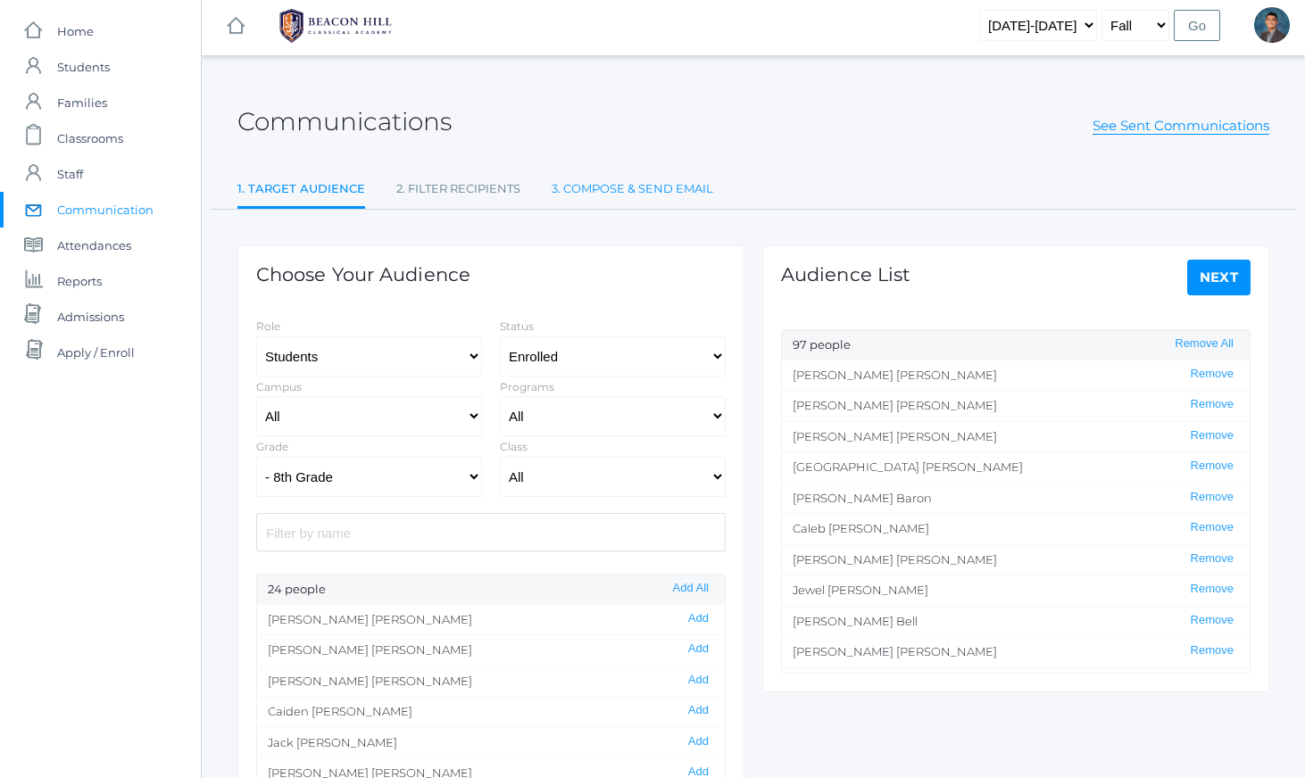
click at [628, 182] on link "3. Compose & Send Email" at bounding box center [633, 189] width 162 height 36
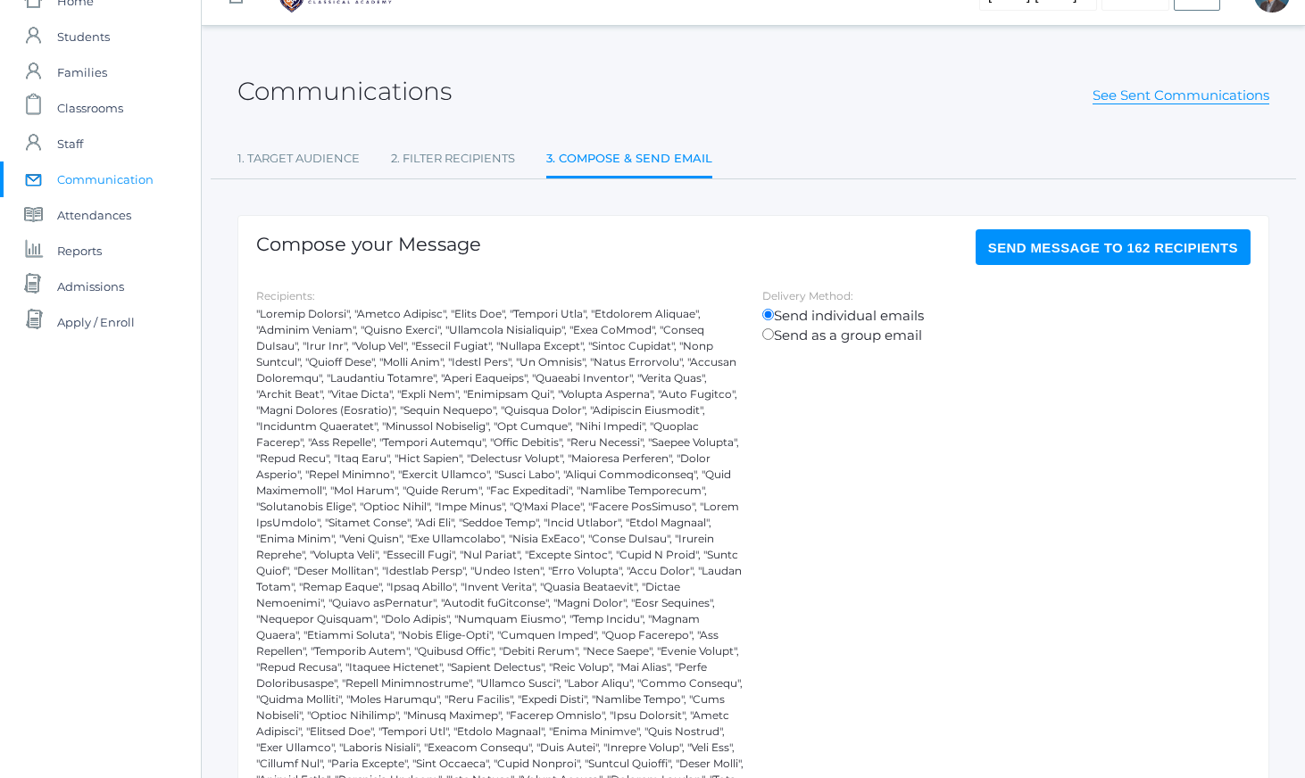
scroll to position [738, 0]
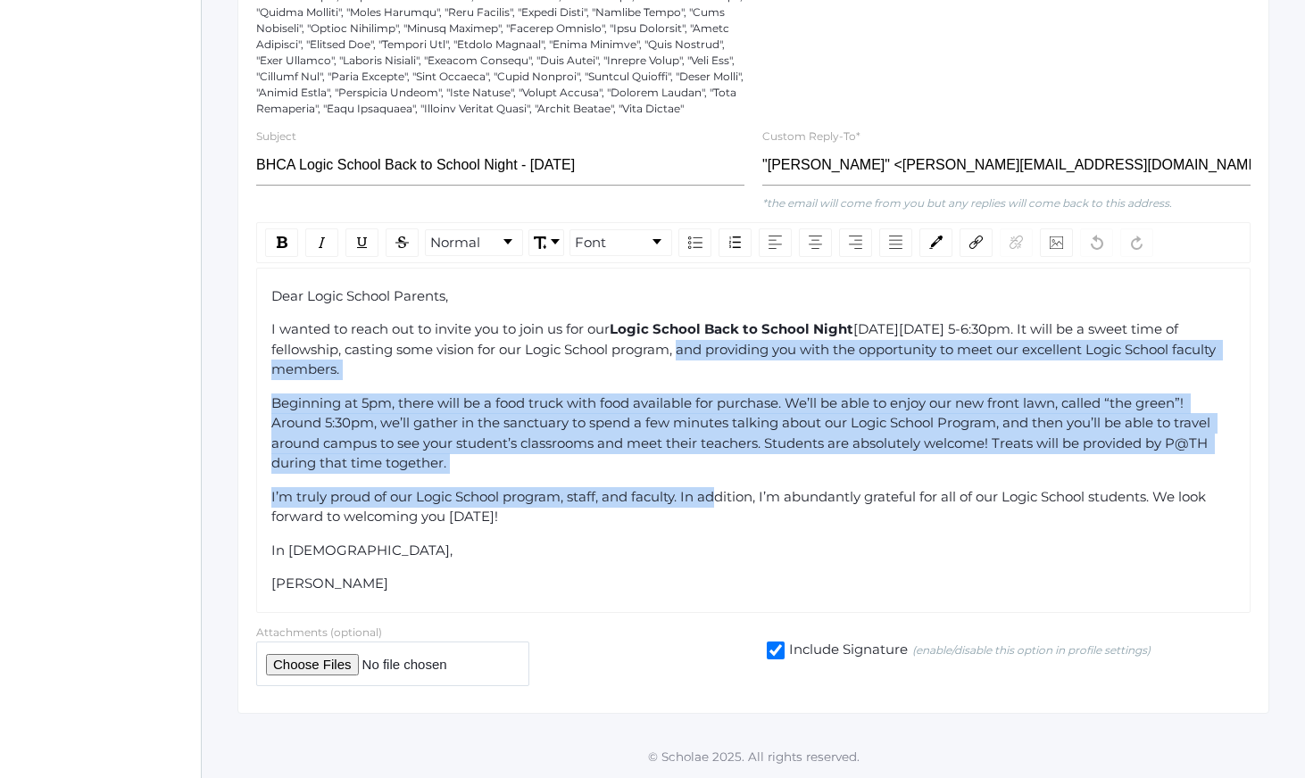
click at [723, 513] on div "Dear Logic School Parents, I wanted to reach out to invite you to join us for o…" at bounding box center [753, 441] width 965 height 308
click at [725, 516] on div "I’m truly proud of our Logic School program, staff, and faculty. In addition, I…" at bounding box center [753, 507] width 965 height 40
